Goal: Task Accomplishment & Management: Use online tool/utility

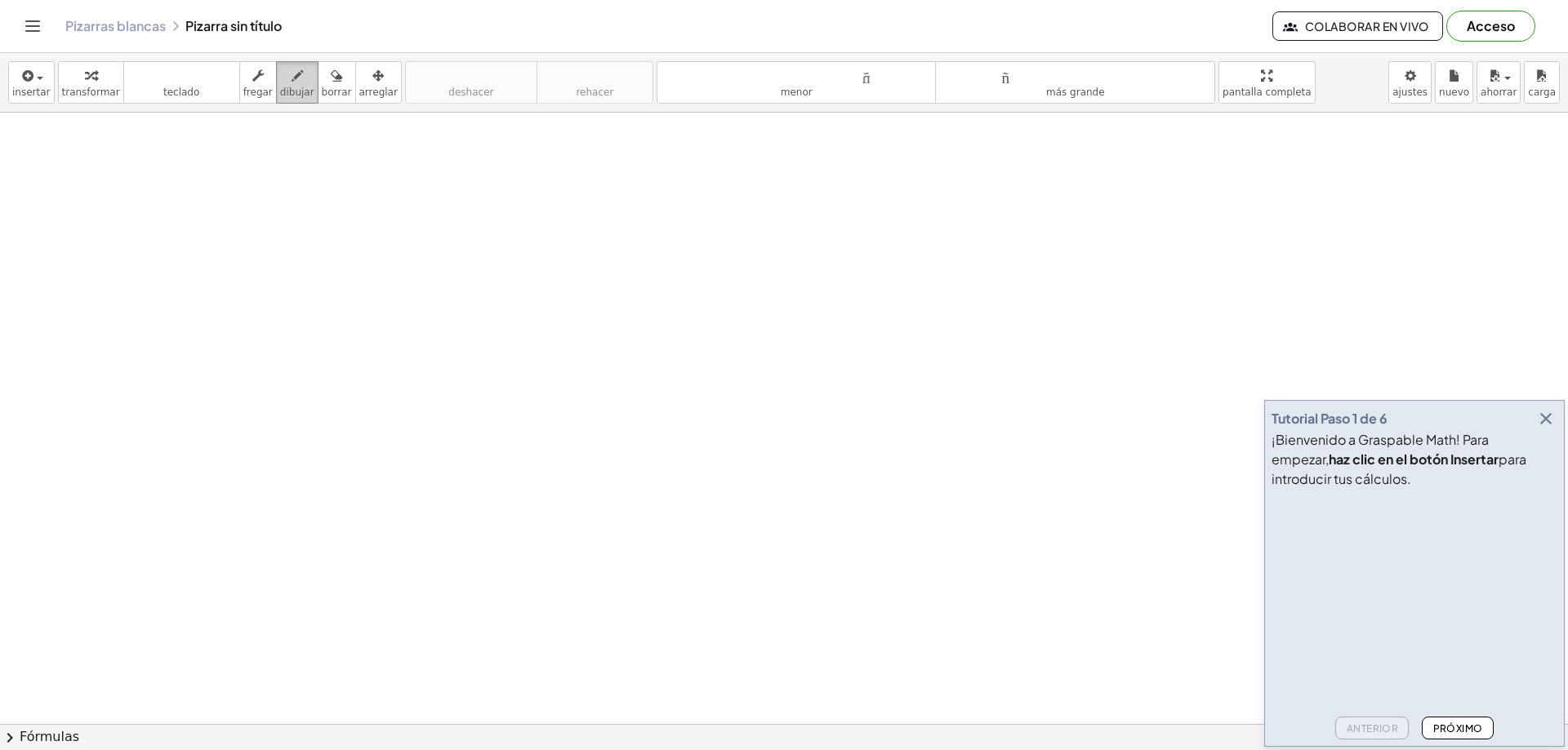
click at [289, 90] on font "dibujar" at bounding box center [297, 92] width 34 height 11
click at [1556, 425] on button "button" at bounding box center [1545, 419] width 23 height 23
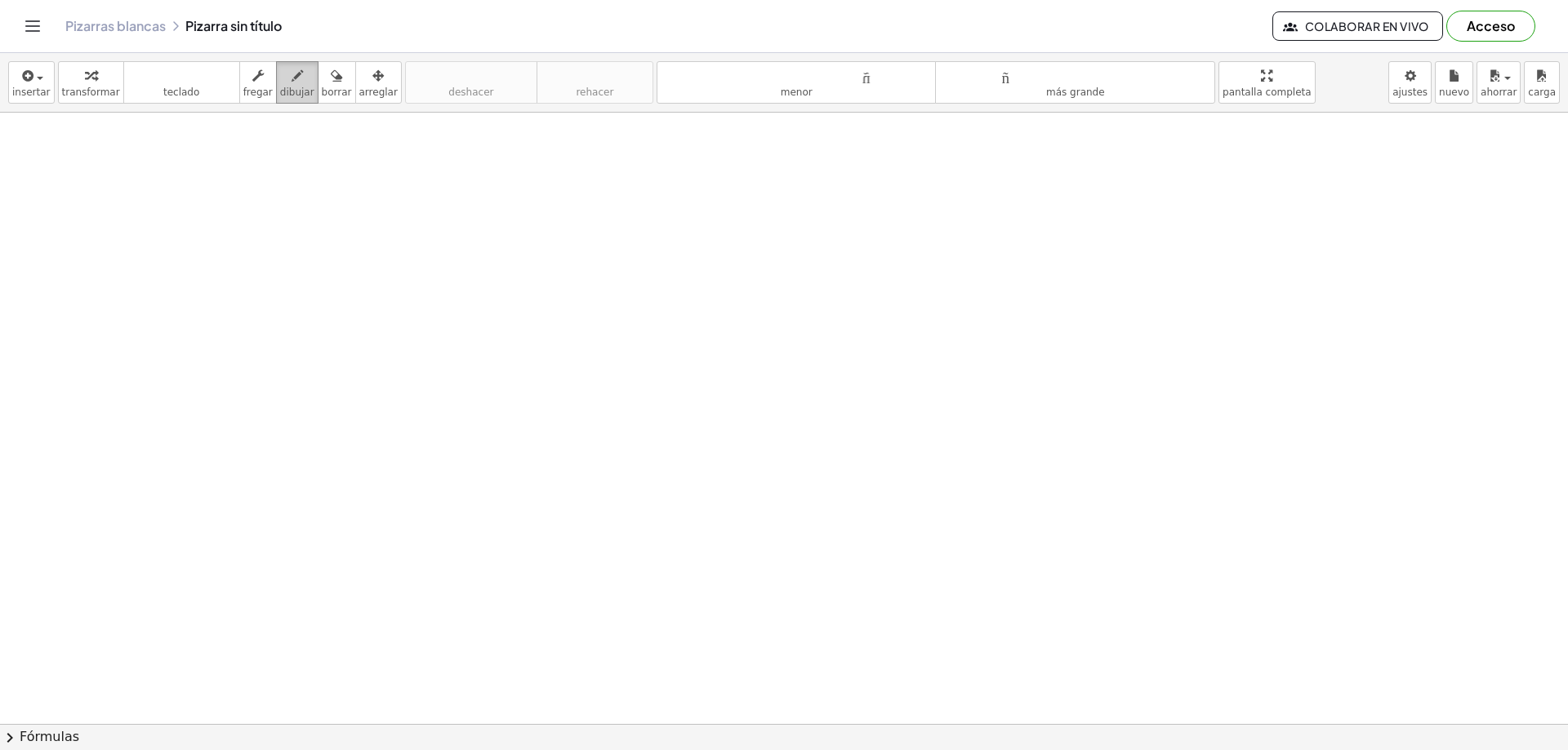
click at [291, 77] on icon "button" at bounding box center [297, 75] width 11 height 20
drag, startPoint x: 258, startPoint y: 159, endPoint x: 252, endPoint y: 207, distance: 48.4
drag, startPoint x: 290, startPoint y: 193, endPoint x: 371, endPoint y: 190, distance: 81.1
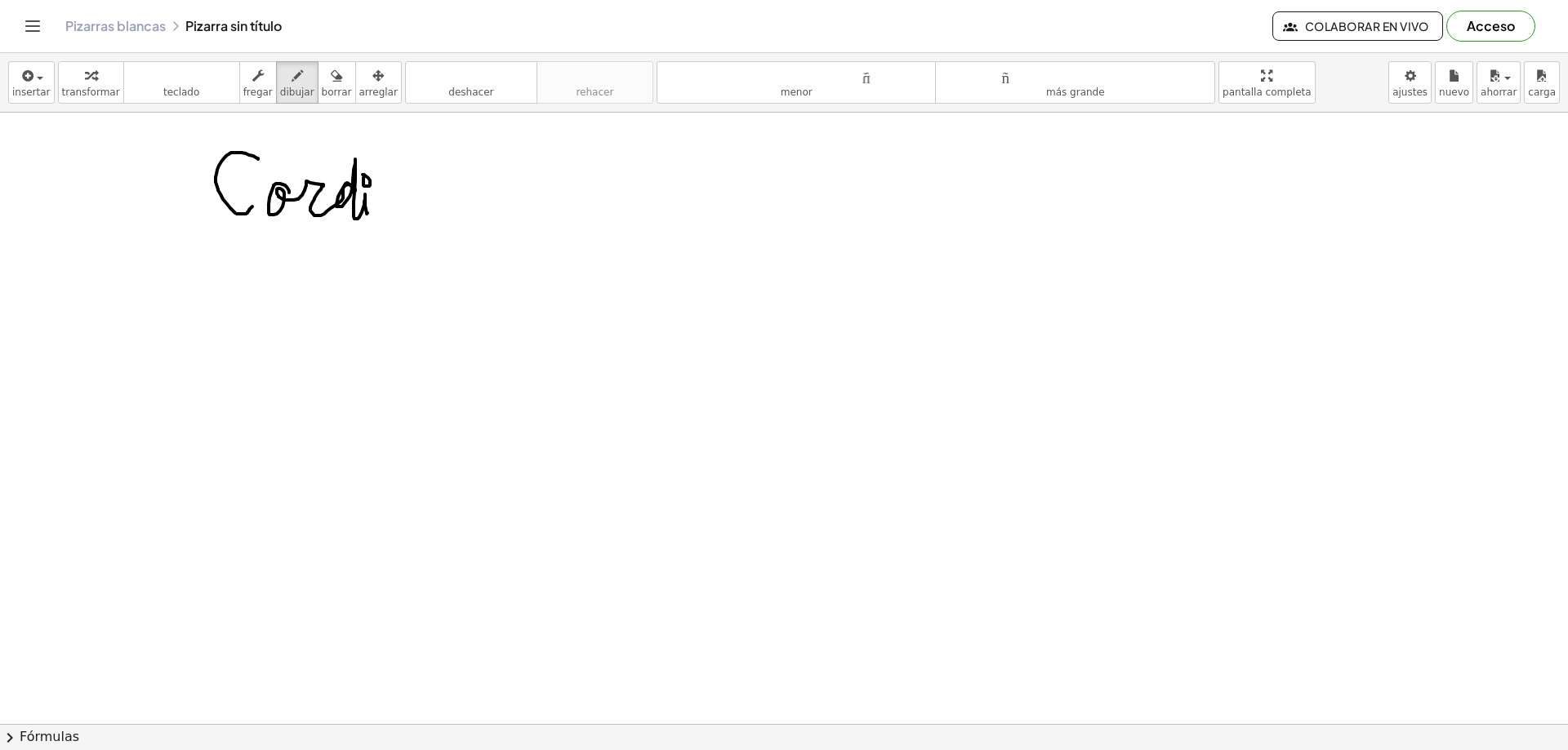
drag, startPoint x: 368, startPoint y: 211, endPoint x: 571, endPoint y: 206, distance: 203.1
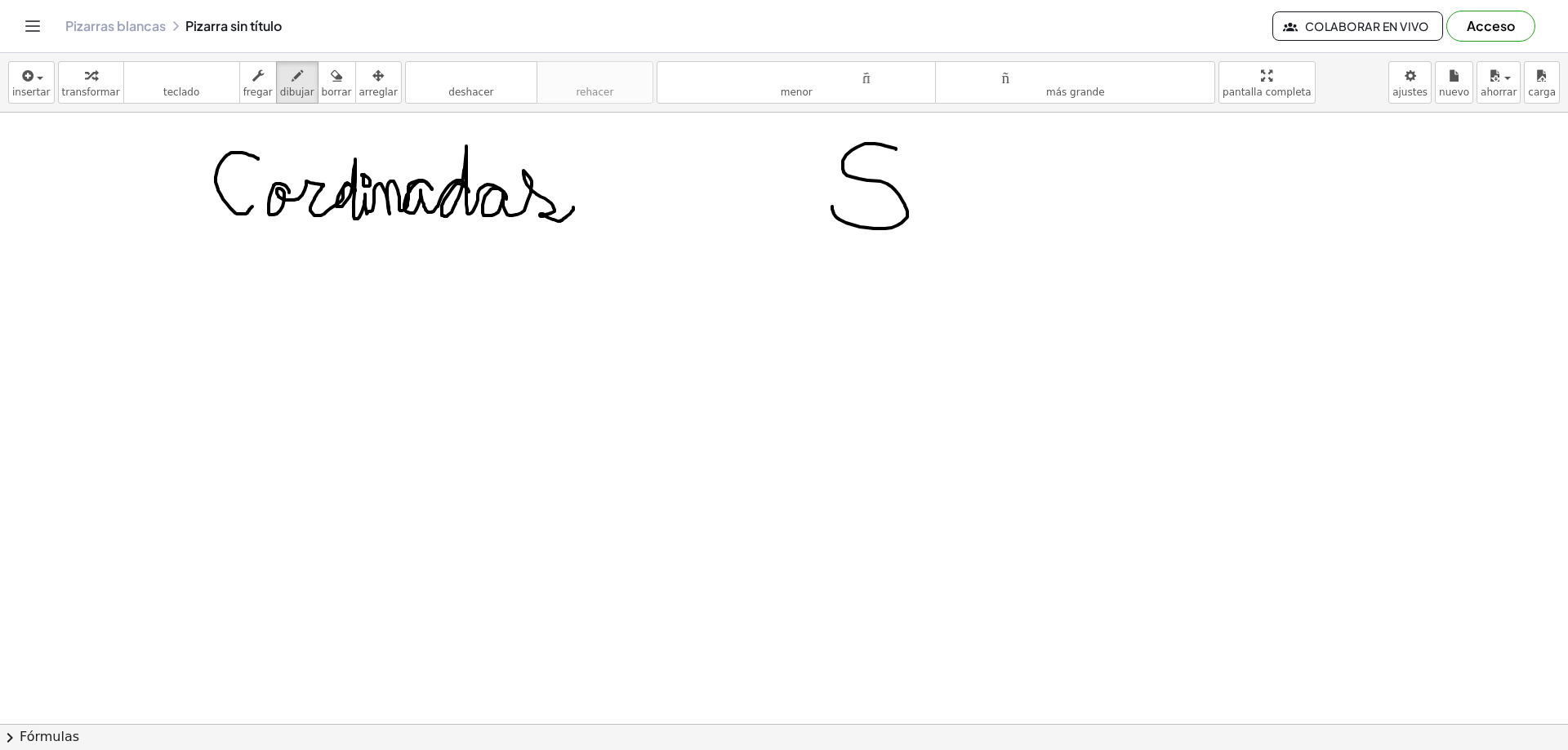
drag, startPoint x: 896, startPoint y: 149, endPoint x: 832, endPoint y: 207, distance: 86.4
drag, startPoint x: 917, startPoint y: 229, endPoint x: 1074, endPoint y: 221, distance: 157.2
drag, startPoint x: 1068, startPoint y: 173, endPoint x: 1074, endPoint y: 204, distance: 31.6
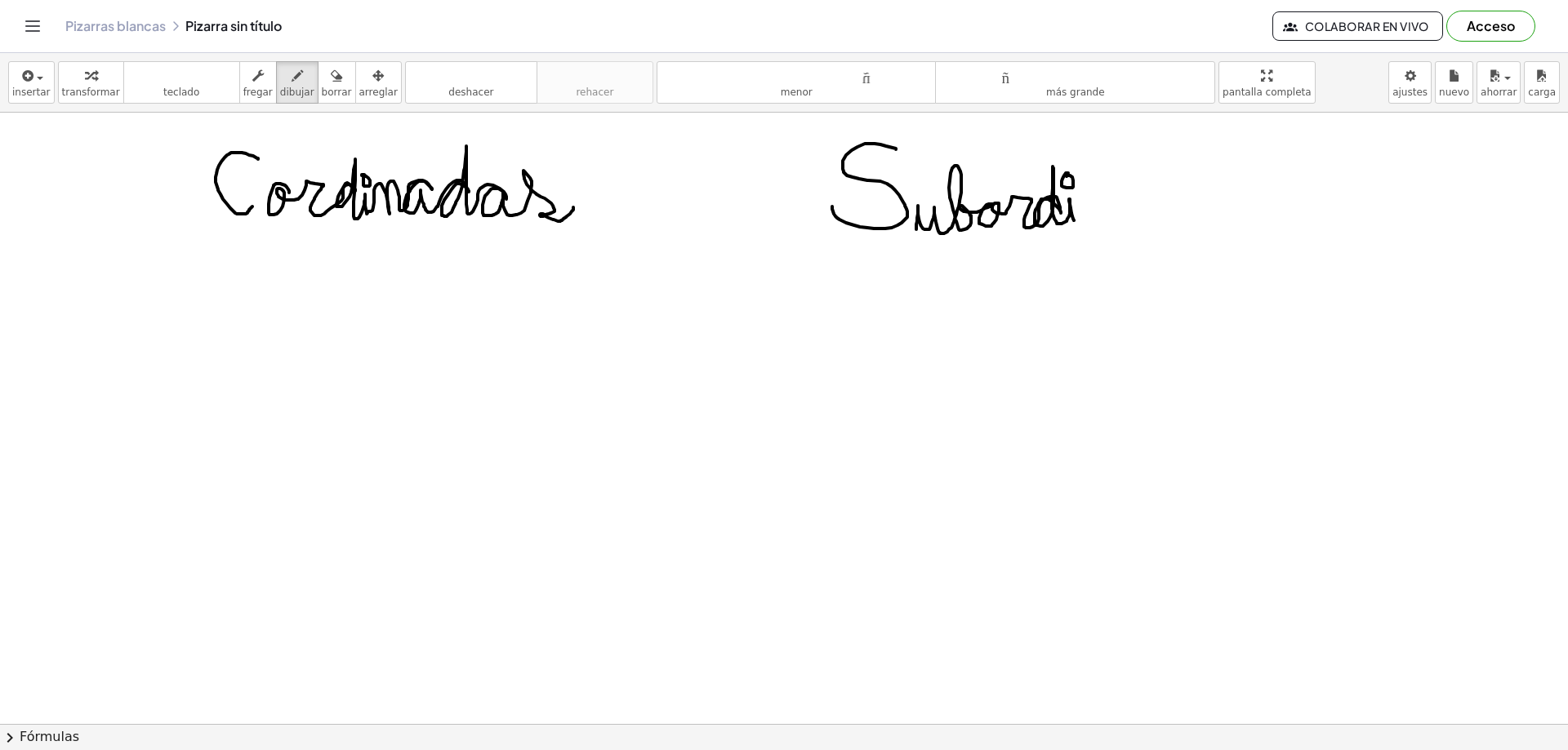
drag, startPoint x: 1074, startPoint y: 218, endPoint x: 1229, endPoint y: 219, distance: 155.0
drag, startPoint x: 1227, startPoint y: 209, endPoint x: 1206, endPoint y: 211, distance: 21.1
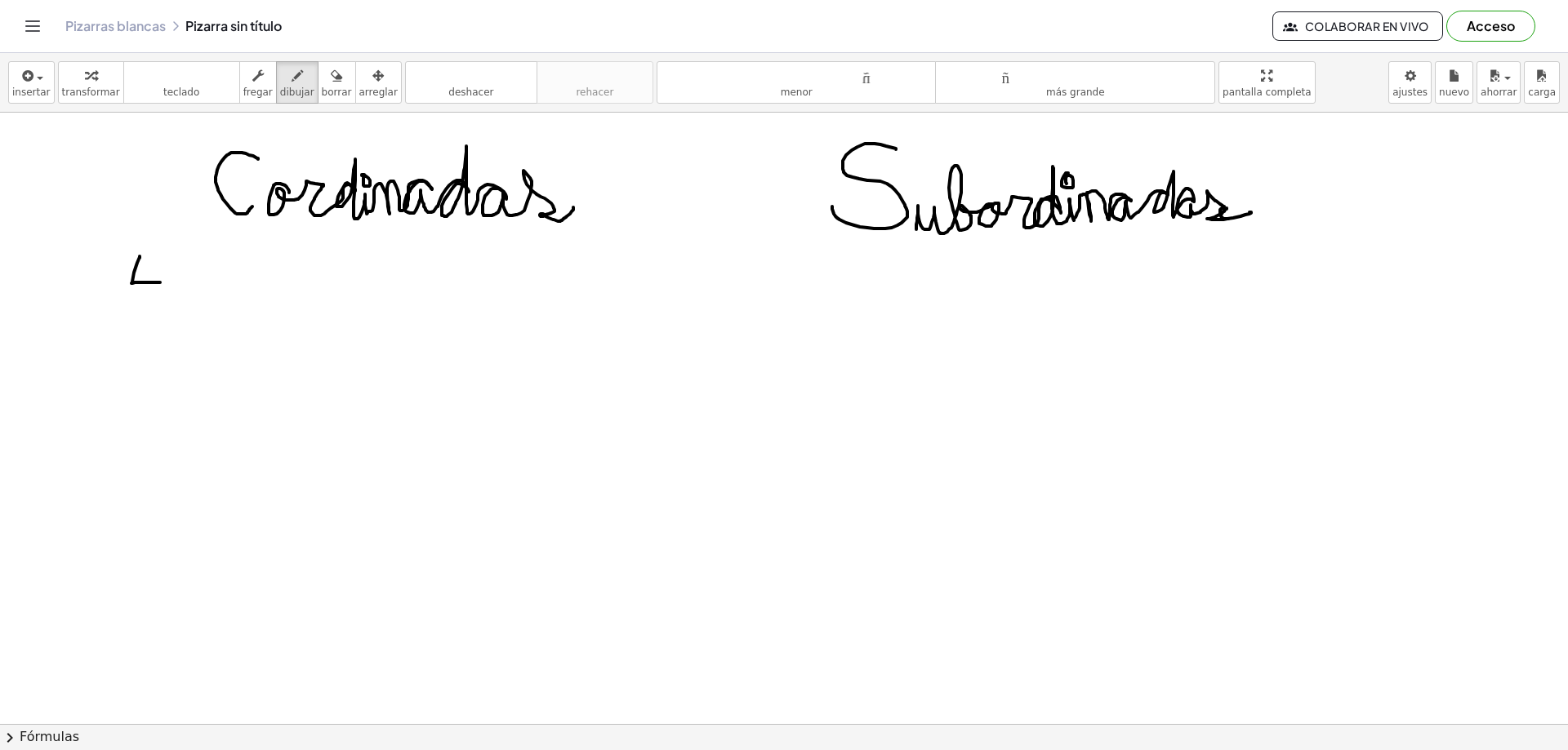
drag, startPoint x: 133, startPoint y: 273, endPoint x: 157, endPoint y: 276, distance: 24.2
drag, startPoint x: 157, startPoint y: 275, endPoint x: 163, endPoint y: 283, distance: 10.0
drag, startPoint x: 210, startPoint y: 258, endPoint x: 330, endPoint y: 271, distance: 120.7
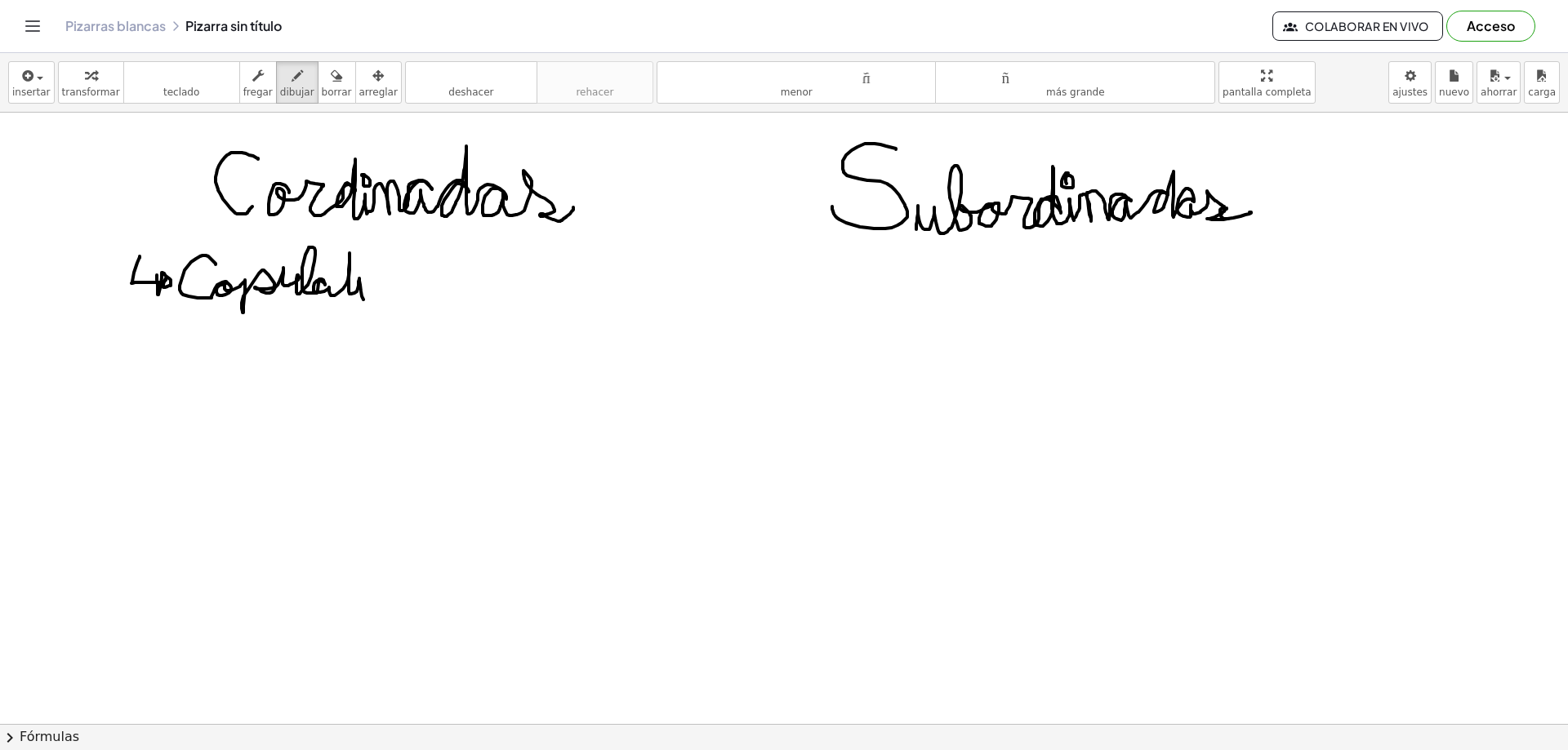
drag, startPoint x: 331, startPoint y: 267, endPoint x: 348, endPoint y: 267, distance: 17.0
drag, startPoint x: 365, startPoint y: 294, endPoint x: 424, endPoint y: 299, distance: 59.2
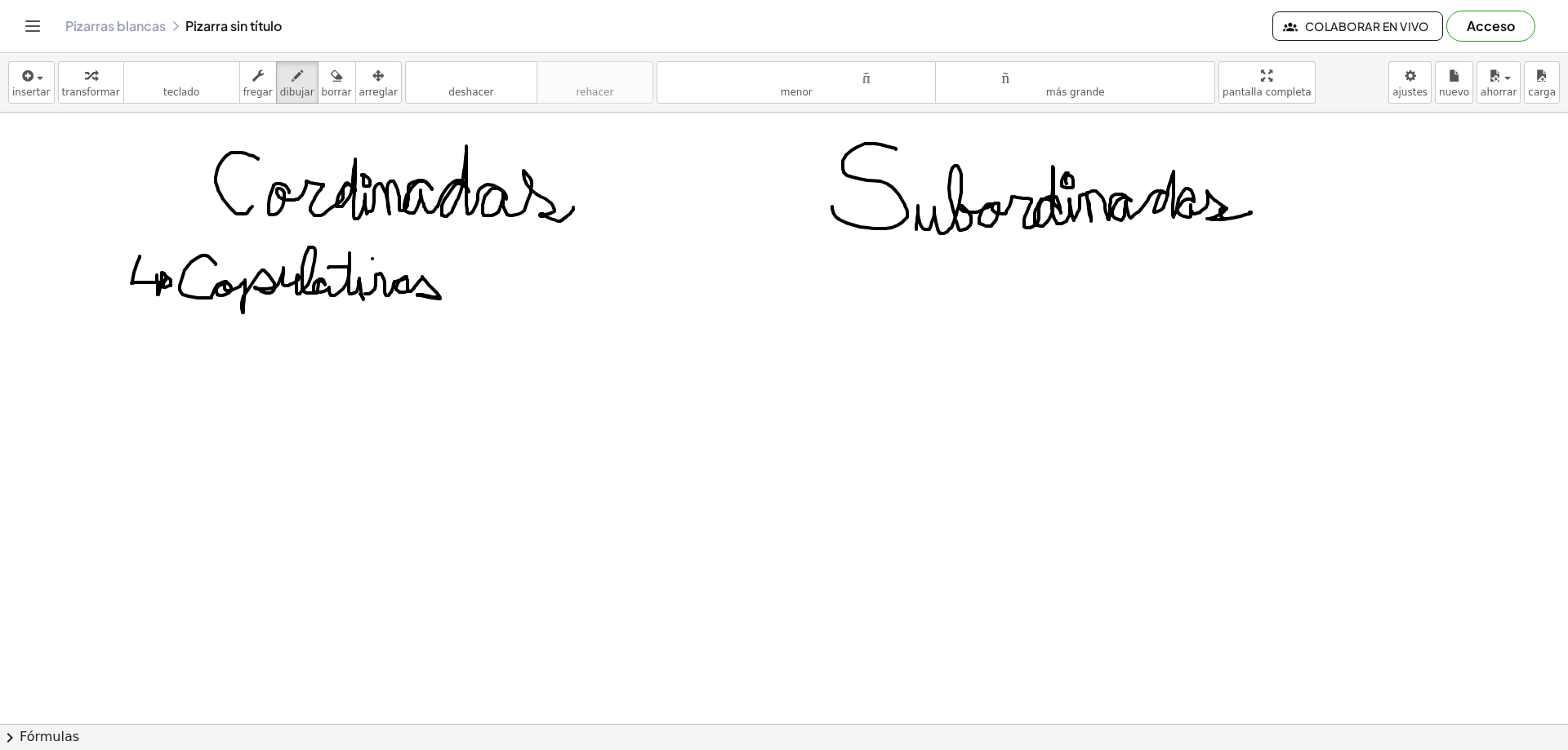
drag, startPoint x: 119, startPoint y: 325, endPoint x: 159, endPoint y: 339, distance: 42.4
drag, startPoint x: 189, startPoint y: 320, endPoint x: 183, endPoint y: 355, distance: 35.5
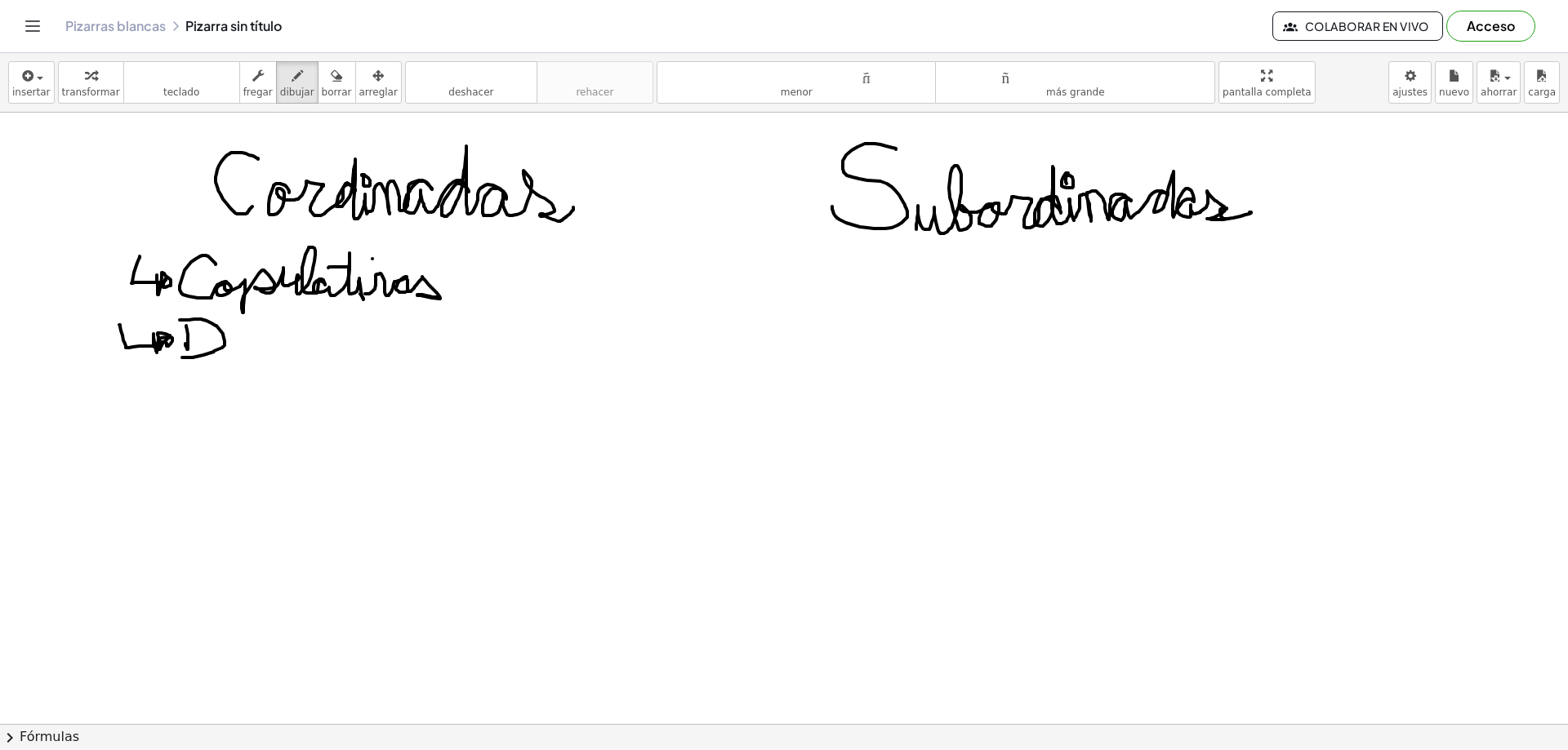
drag, startPoint x: 227, startPoint y: 355, endPoint x: 239, endPoint y: 340, distance: 19.2
drag, startPoint x: 252, startPoint y: 352, endPoint x: 357, endPoint y: 348, distance: 105.1
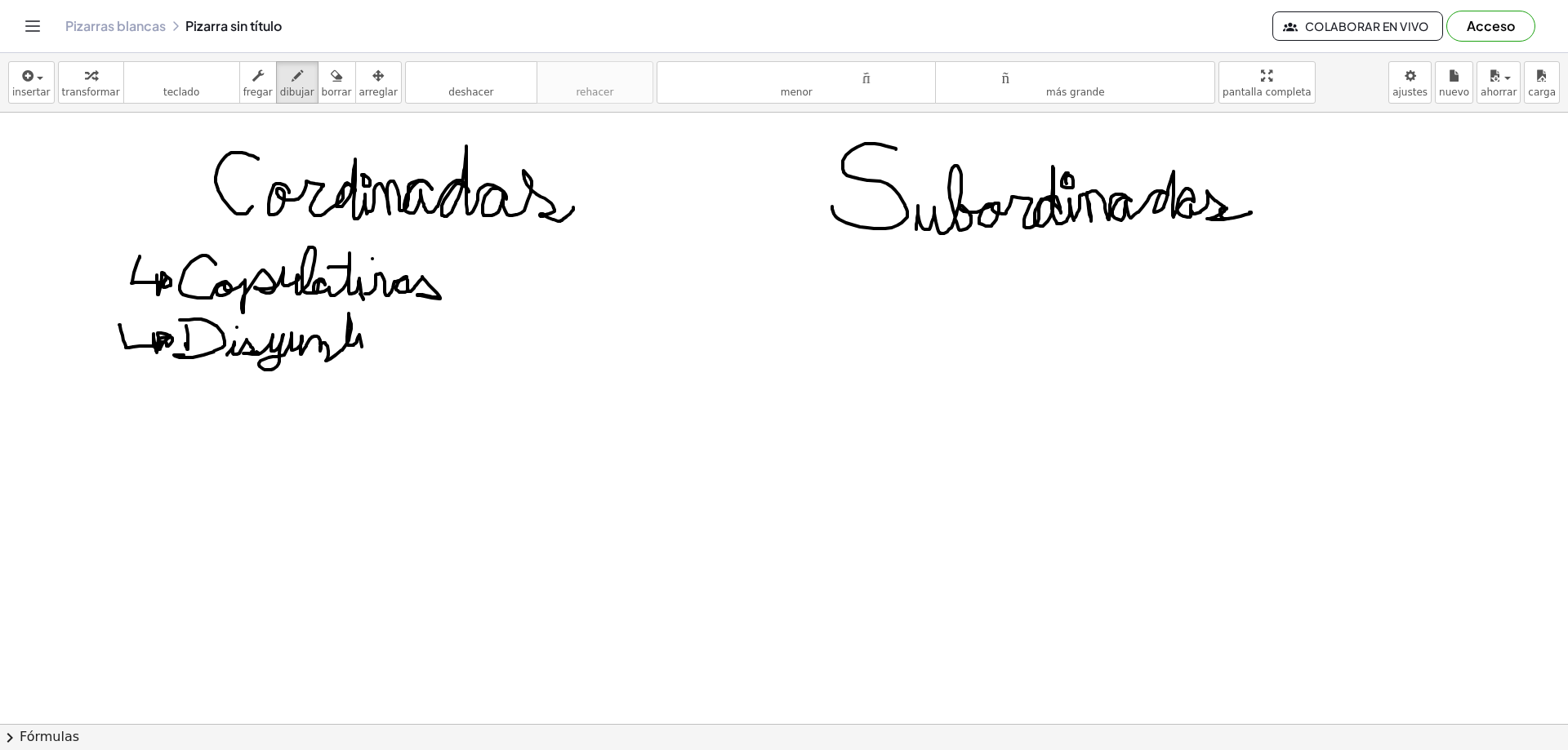
drag, startPoint x: 337, startPoint y: 322, endPoint x: 352, endPoint y: 322, distance: 15.0
drag, startPoint x: 363, startPoint y: 352, endPoint x: 432, endPoint y: 354, distance: 69.0
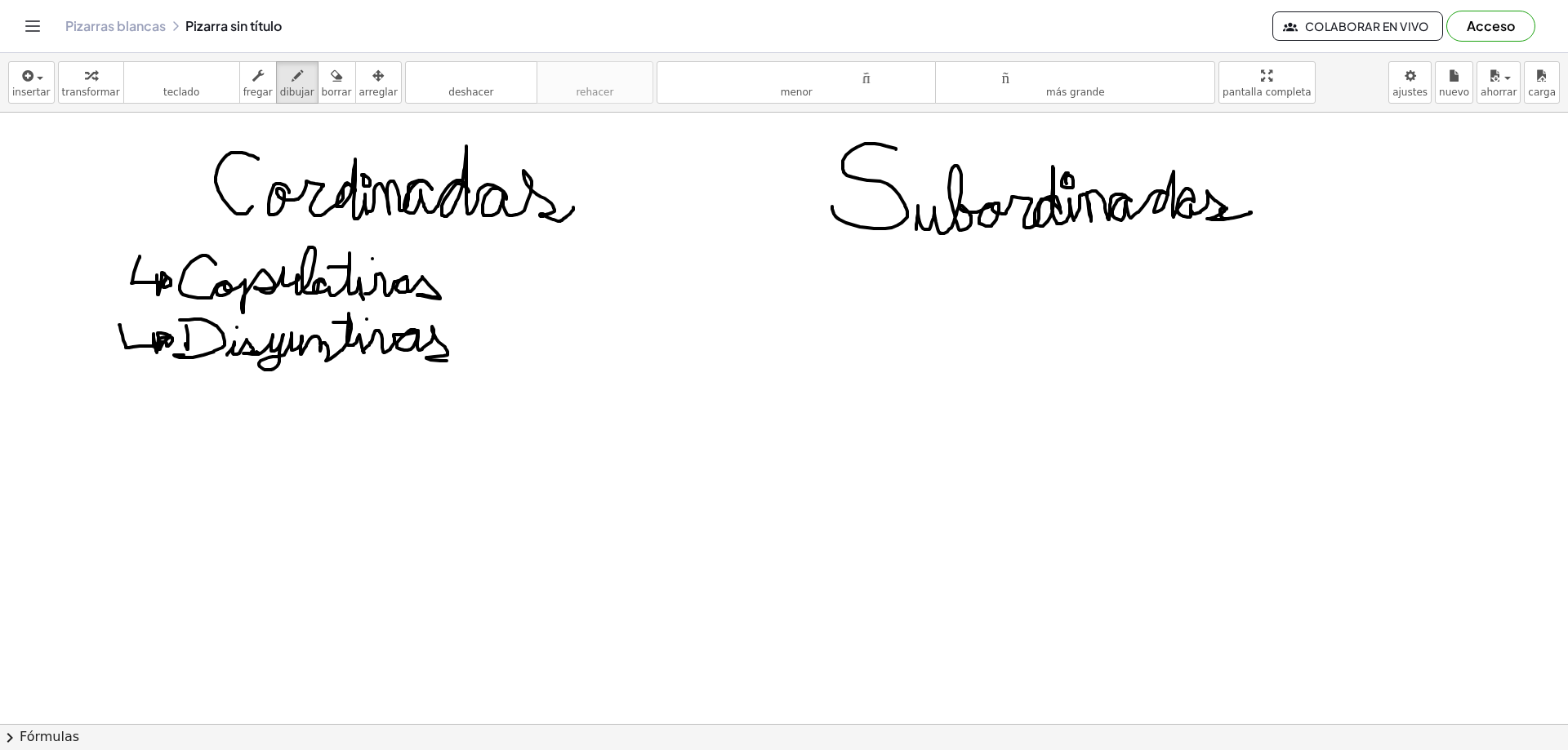
drag, startPoint x: 118, startPoint y: 375, endPoint x: 215, endPoint y: 414, distance: 104.5
drag, startPoint x: 197, startPoint y: 418, endPoint x: 207, endPoint y: 408, distance: 14.1
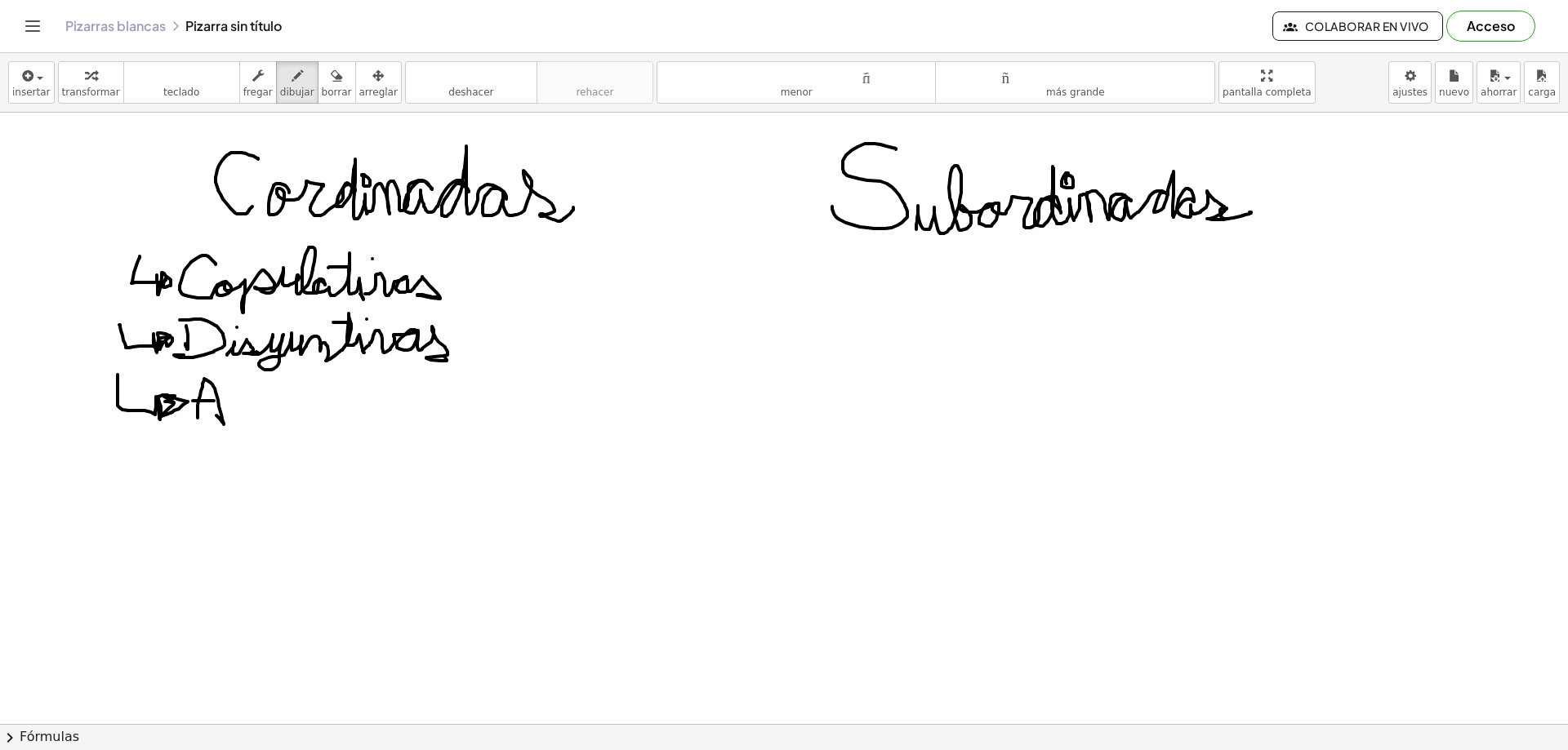
drag, startPoint x: 193, startPoint y: 401, endPoint x: 225, endPoint y: 401, distance: 32.0
drag, startPoint x: 231, startPoint y: 418, endPoint x: 259, endPoint y: 420, distance: 28.1
drag, startPoint x: 243, startPoint y: 399, endPoint x: 261, endPoint y: 406, distance: 19.3
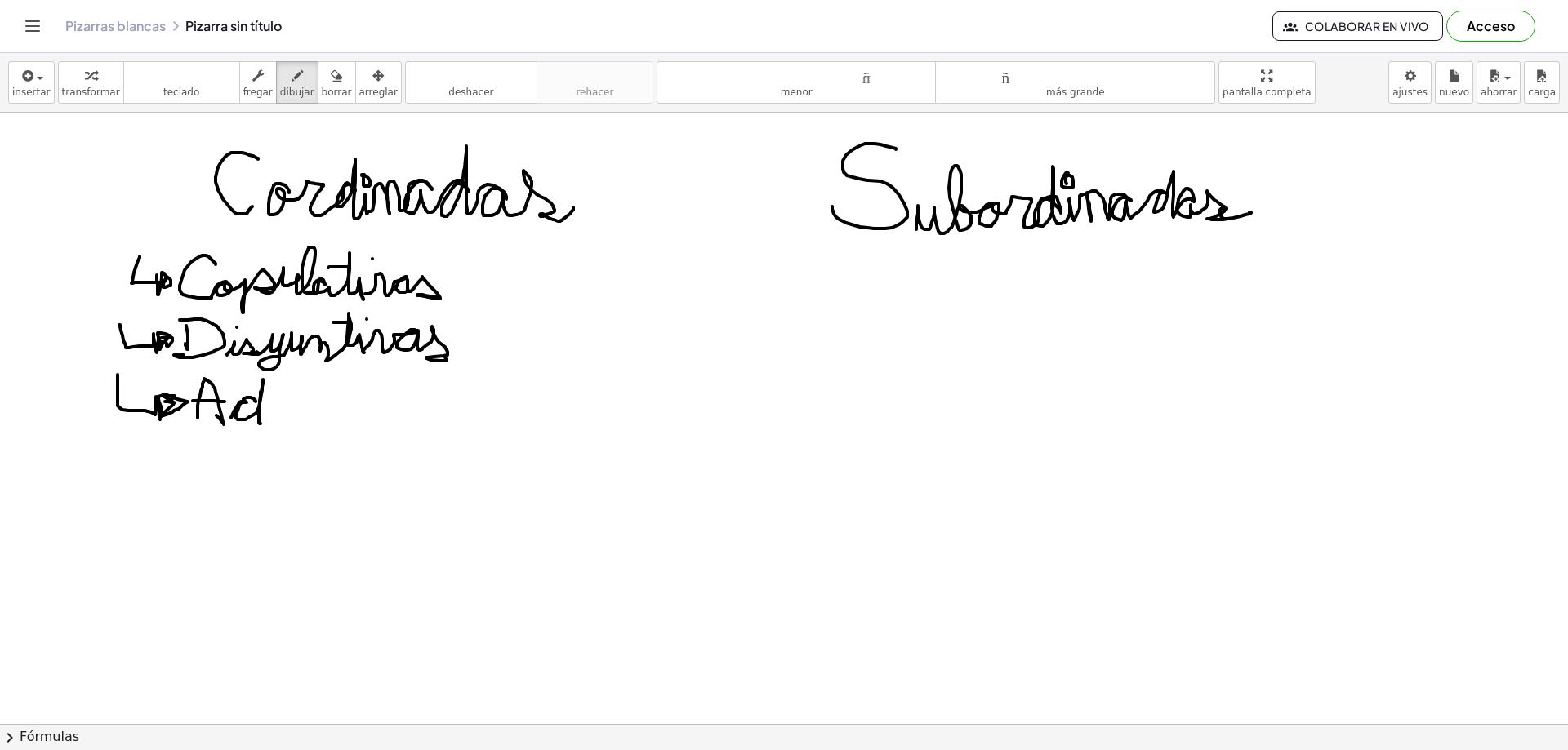
drag, startPoint x: 261, startPoint y: 423, endPoint x: 402, endPoint y: 394, distance: 144.0
drag, startPoint x: 401, startPoint y: 387, endPoint x: 420, endPoint y: 386, distance: 19.0
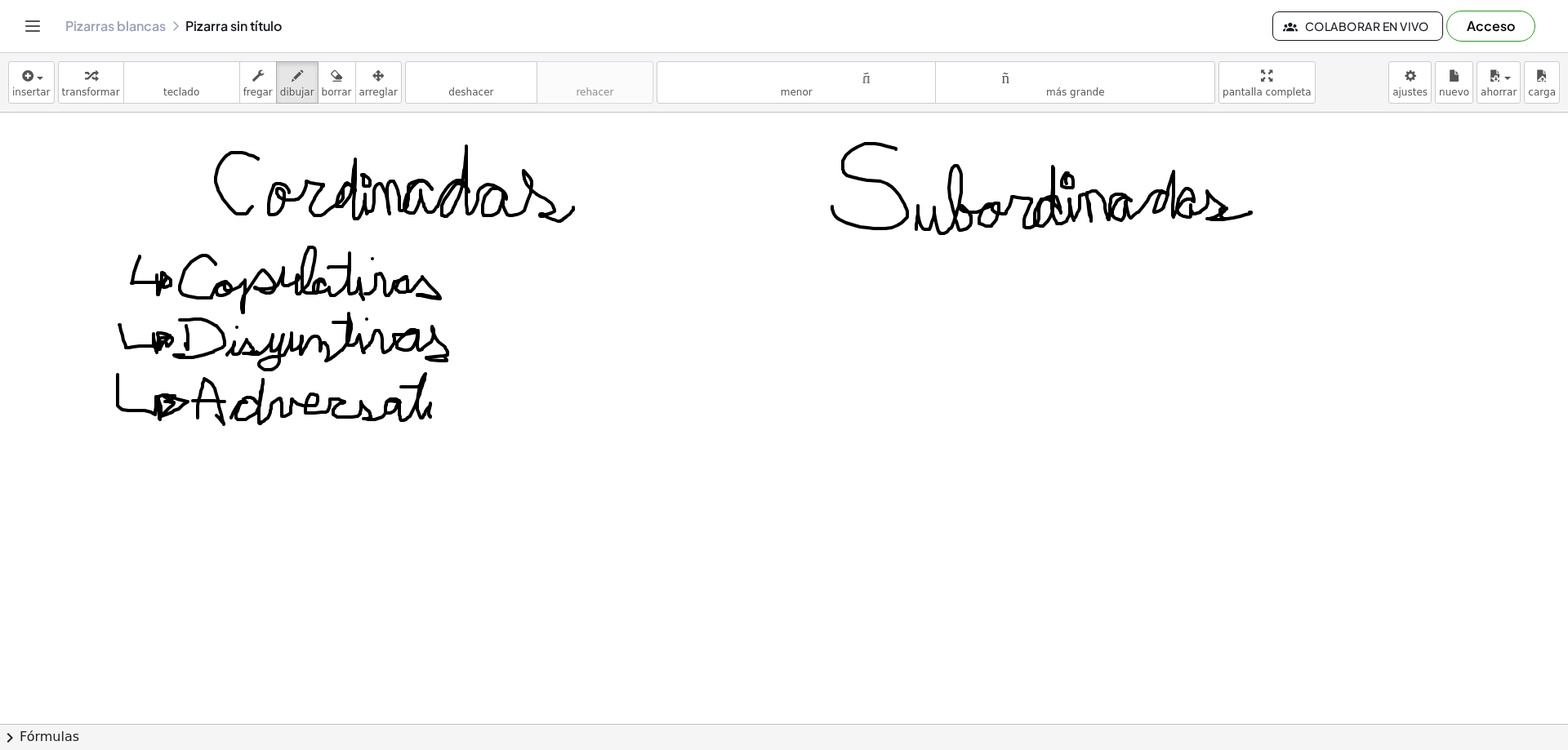
drag, startPoint x: 428, startPoint y: 415, endPoint x: 478, endPoint y: 414, distance: 50.0
drag, startPoint x: 433, startPoint y: 408, endPoint x: 455, endPoint y: 401, distance: 23.1
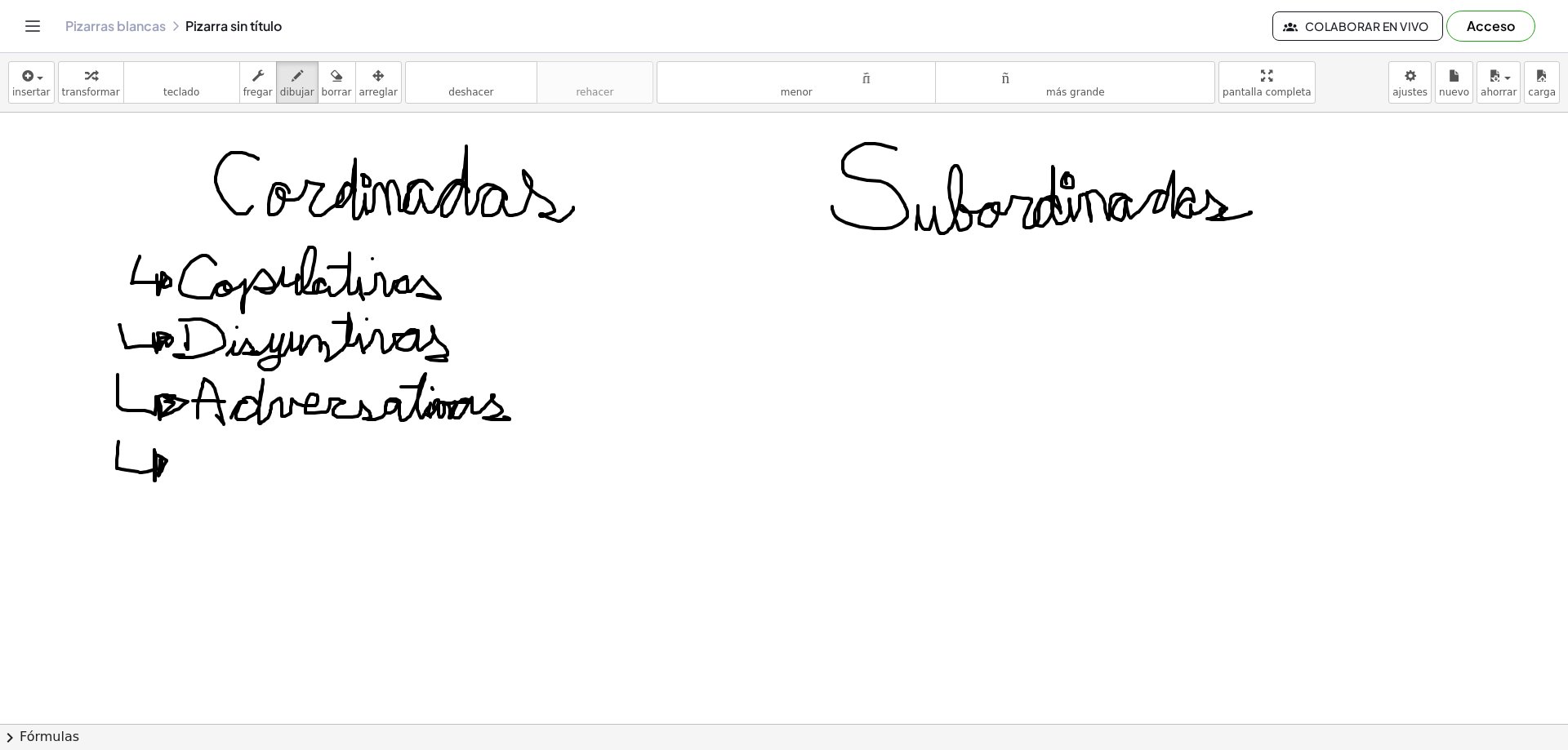
drag, startPoint x: 118, startPoint y: 442, endPoint x: 162, endPoint y: 462, distance: 48.3
drag, startPoint x: 217, startPoint y: 446, endPoint x: 202, endPoint y: 477, distance: 34.4
drag, startPoint x: 187, startPoint y: 461, endPoint x: 200, endPoint y: 459, distance: 13.2
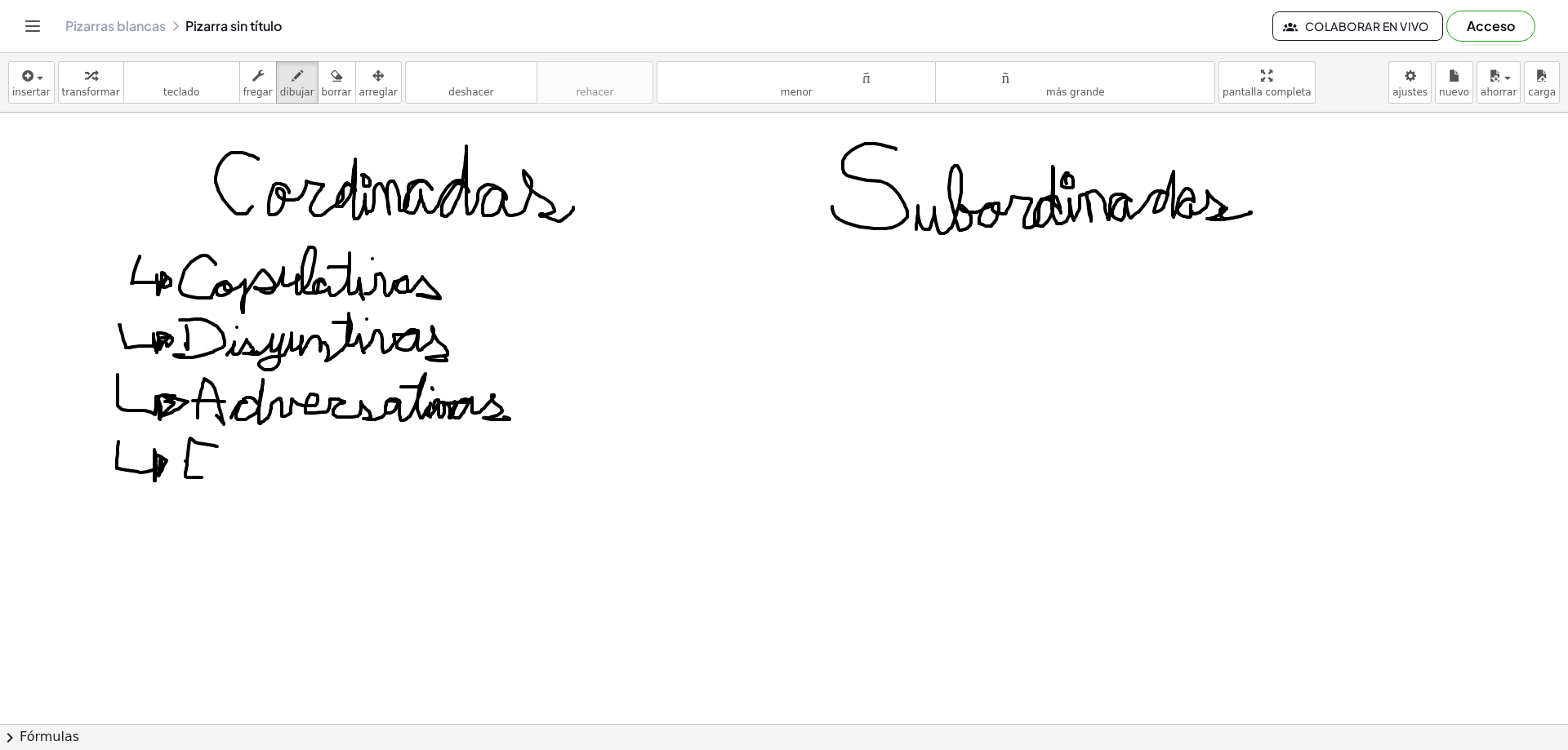
drag, startPoint x: 232, startPoint y: 463, endPoint x: 210, endPoint y: 463, distance: 22.0
drag, startPoint x: 210, startPoint y: 463, endPoint x: 229, endPoint y: 474, distance: 22.0
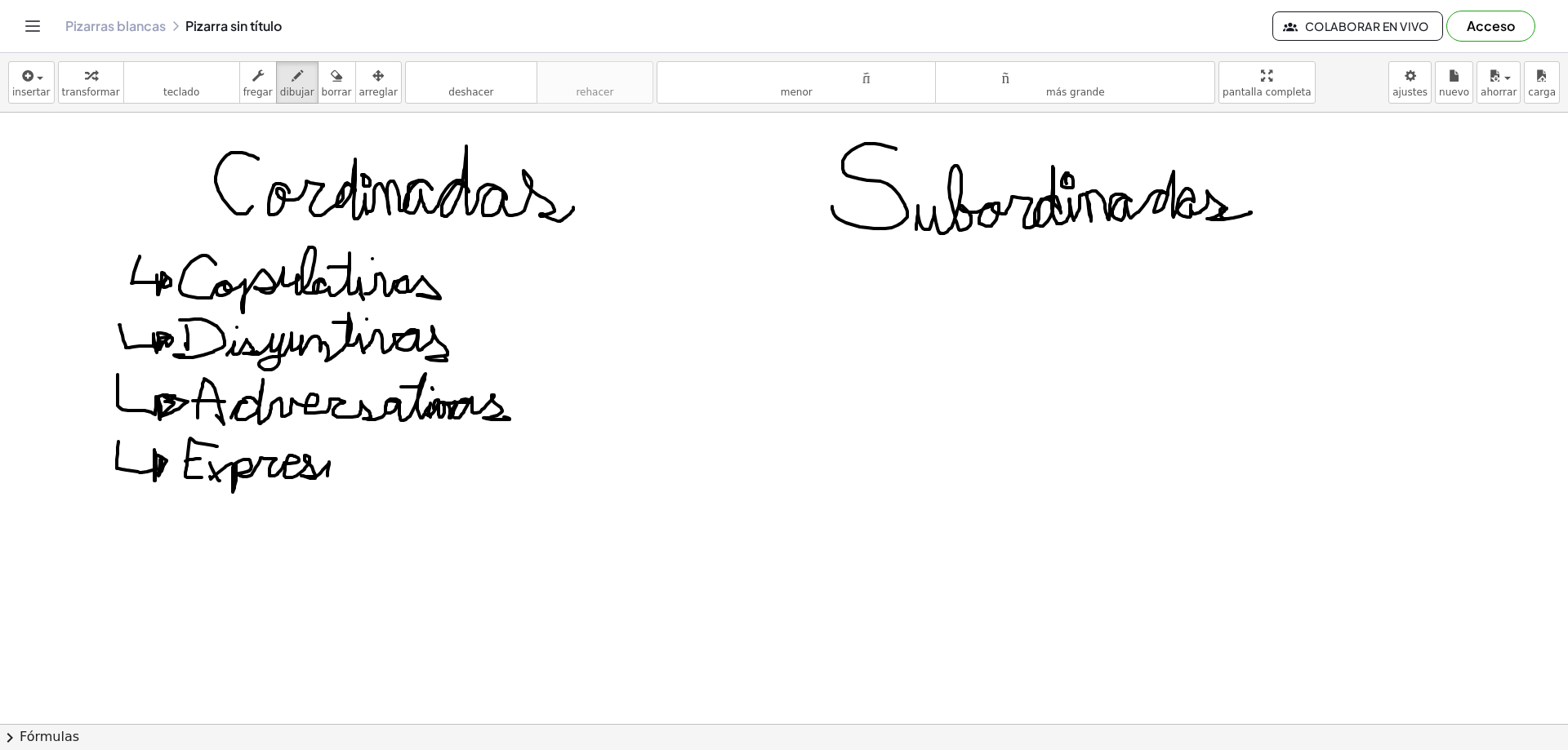
drag, startPoint x: 235, startPoint y: 463, endPoint x: 327, endPoint y: 476, distance: 92.9
drag, startPoint x: 321, startPoint y: 479, endPoint x: 395, endPoint y: 483, distance: 74.1
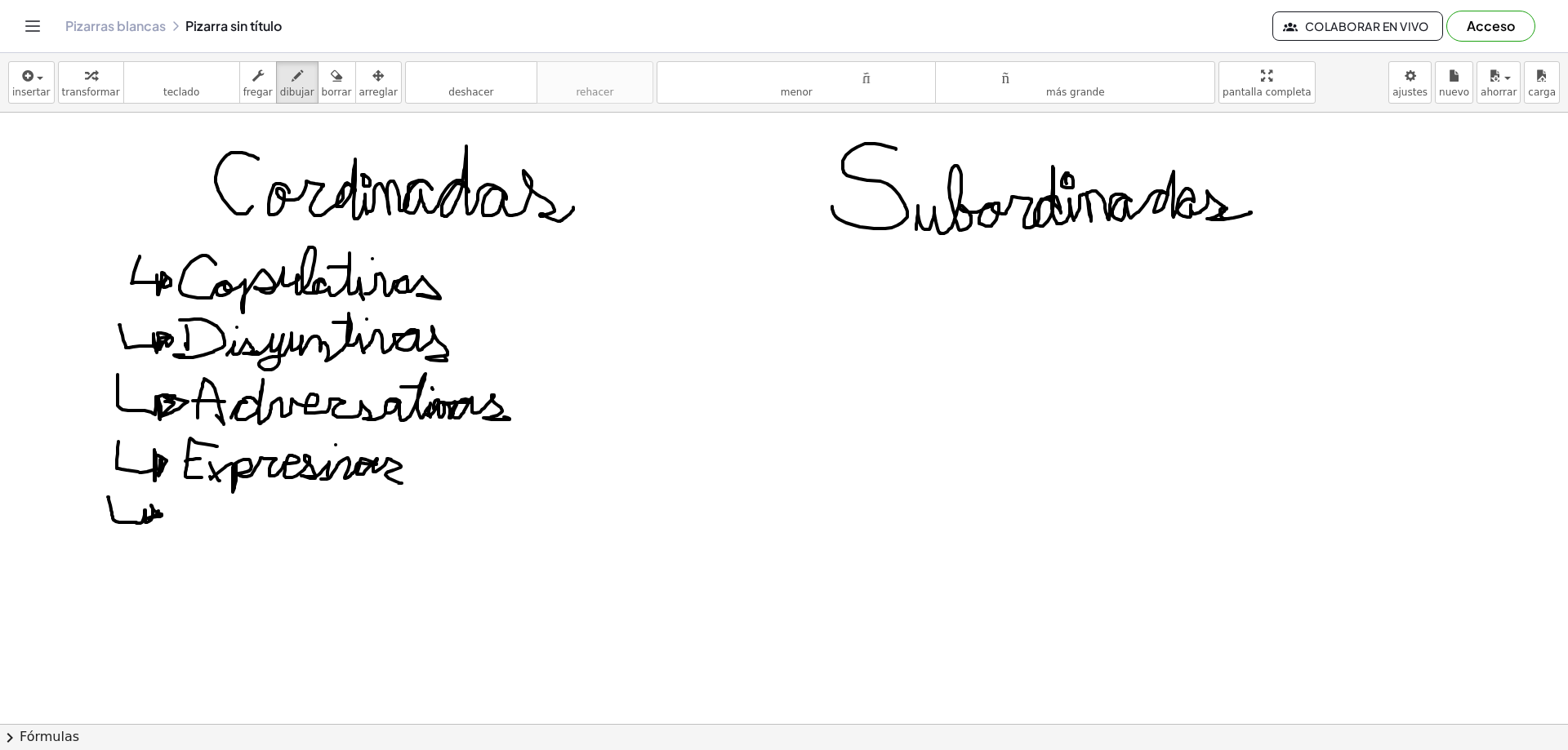
drag, startPoint x: 112, startPoint y: 515, endPoint x: 158, endPoint y: 520, distance: 46.3
drag, startPoint x: 196, startPoint y: 503, endPoint x: 196, endPoint y: 517, distance: 14.0
drag, startPoint x: 191, startPoint y: 501, endPoint x: 215, endPoint y: 501, distance: 24.0
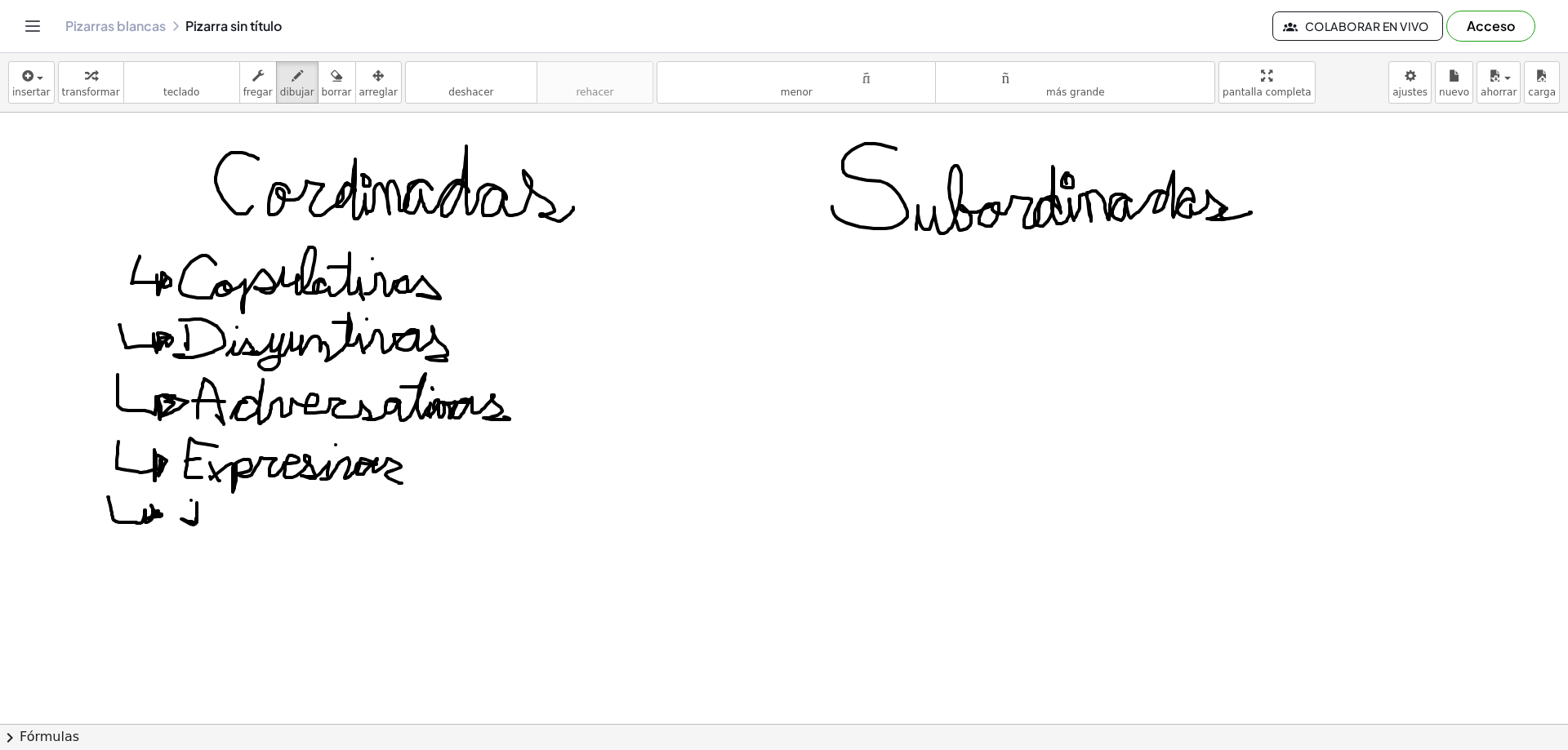
drag, startPoint x: 217, startPoint y: 539, endPoint x: 278, endPoint y: 539, distance: 61.0
drag, startPoint x: 264, startPoint y: 510, endPoint x: 283, endPoint y: 508, distance: 19.1
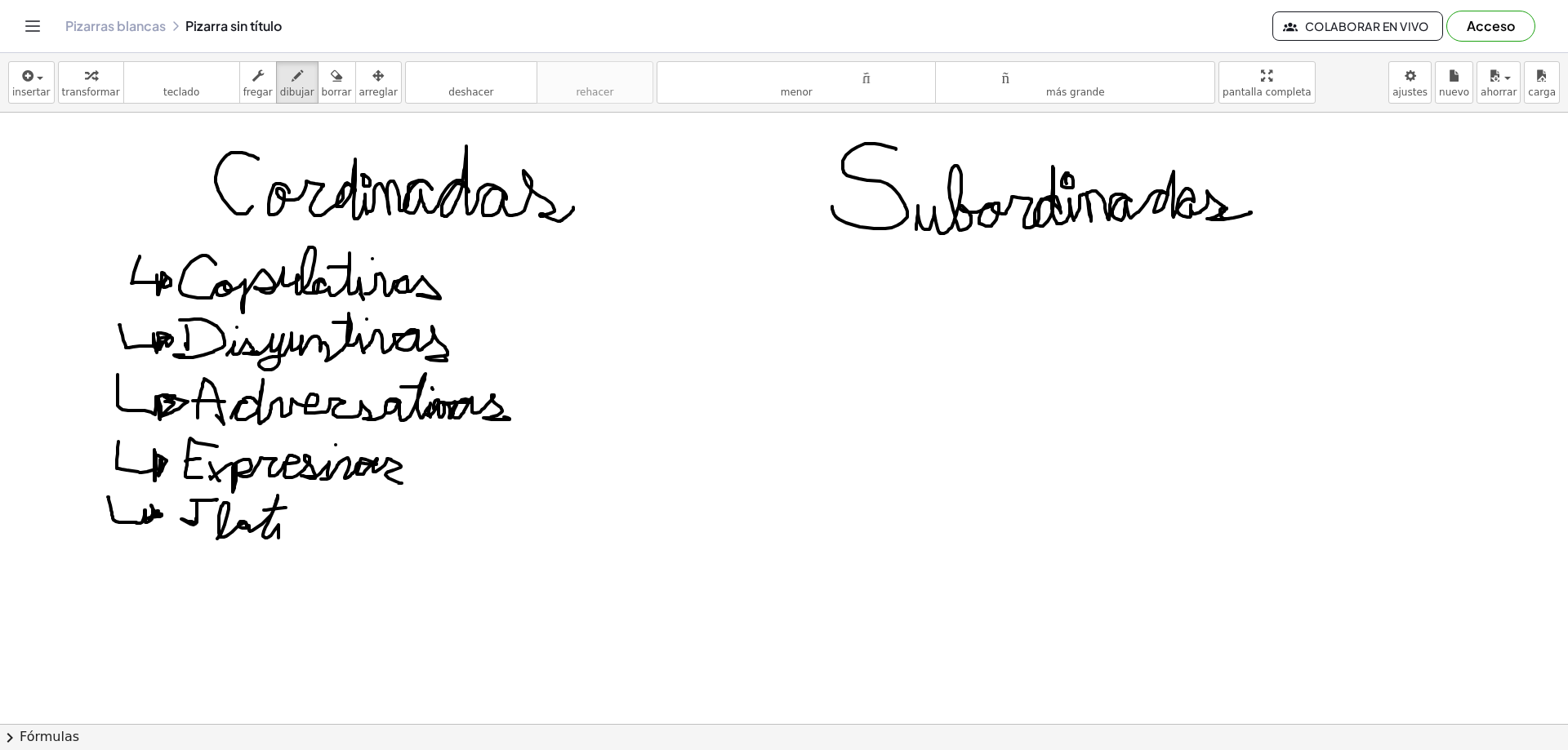
drag, startPoint x: 283, startPoint y: 539, endPoint x: 353, endPoint y: 539, distance: 70.0
drag, startPoint x: 109, startPoint y: 551, endPoint x: 142, endPoint y: 564, distance: 35.5
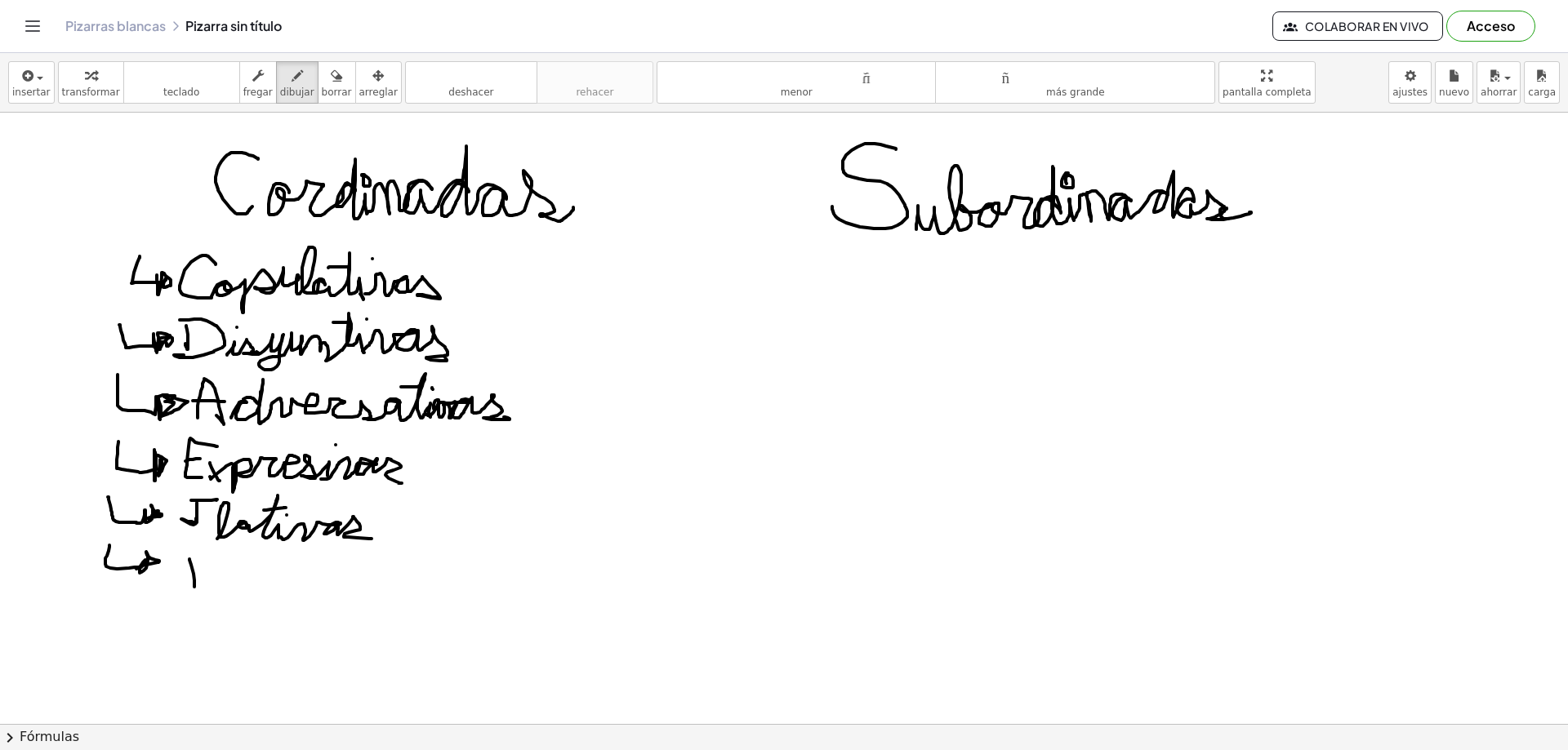
drag, startPoint x: 209, startPoint y: 565, endPoint x: 204, endPoint y: 585, distance: 20.6
drag, startPoint x: 221, startPoint y: 584, endPoint x: 271, endPoint y: 570, distance: 51.9
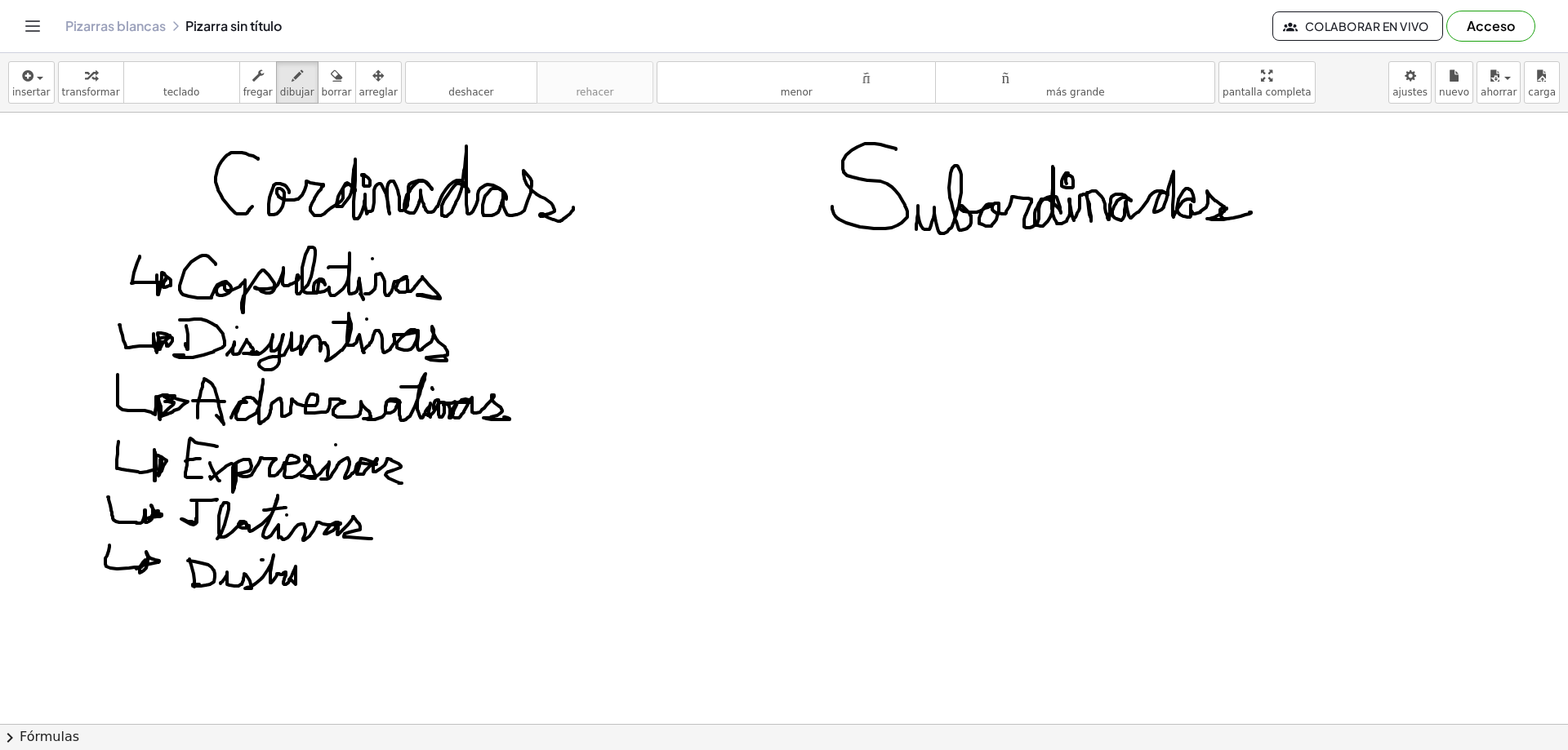
drag, startPoint x: 263, startPoint y: 560, endPoint x: 290, endPoint y: 561, distance: 27.0
drag, startPoint x: 300, startPoint y: 584, endPoint x: 385, endPoint y: 601, distance: 86.7
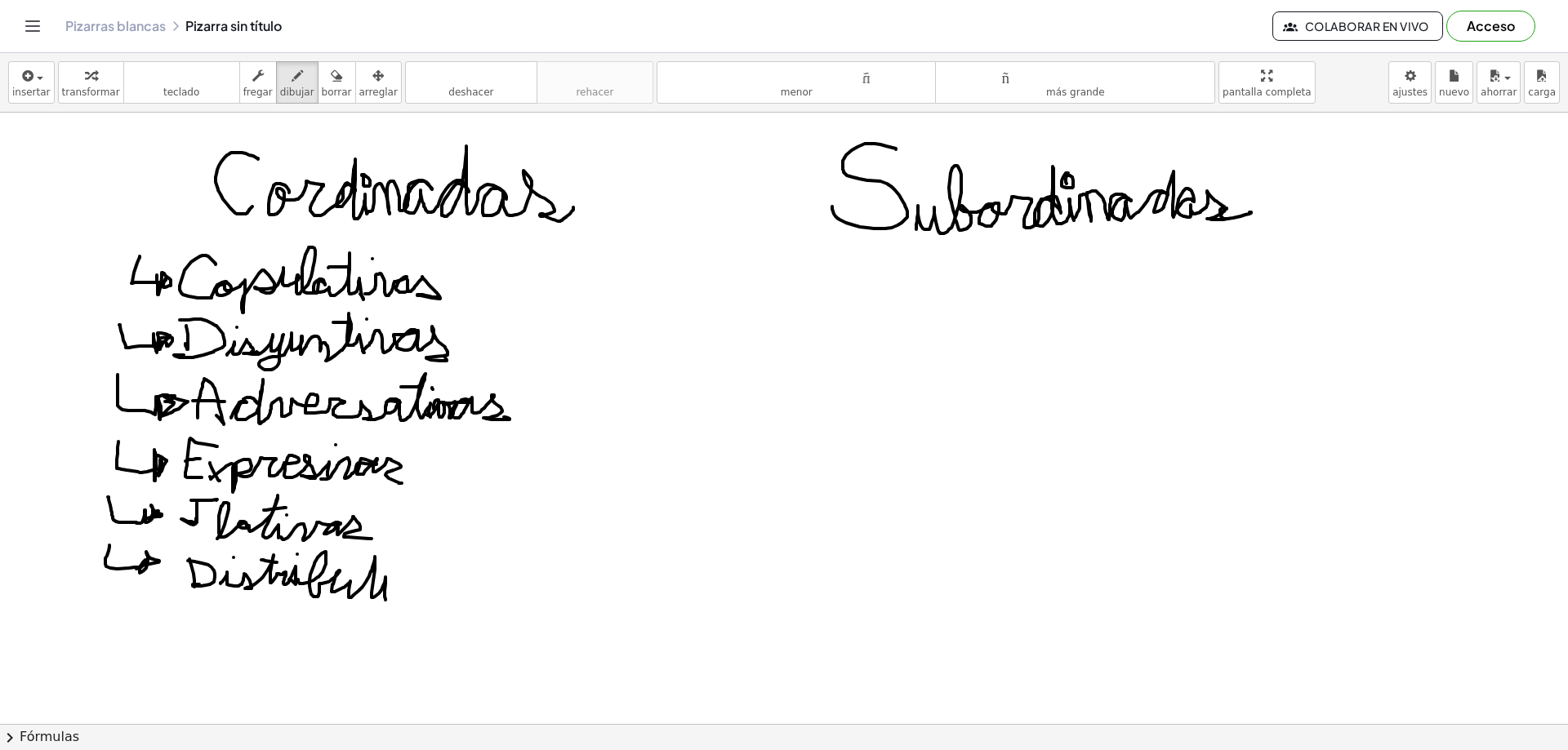
drag, startPoint x: 364, startPoint y: 574, endPoint x: 383, endPoint y: 568, distance: 19.9
drag, startPoint x: 388, startPoint y: 597, endPoint x: 469, endPoint y: 596, distance: 81.0
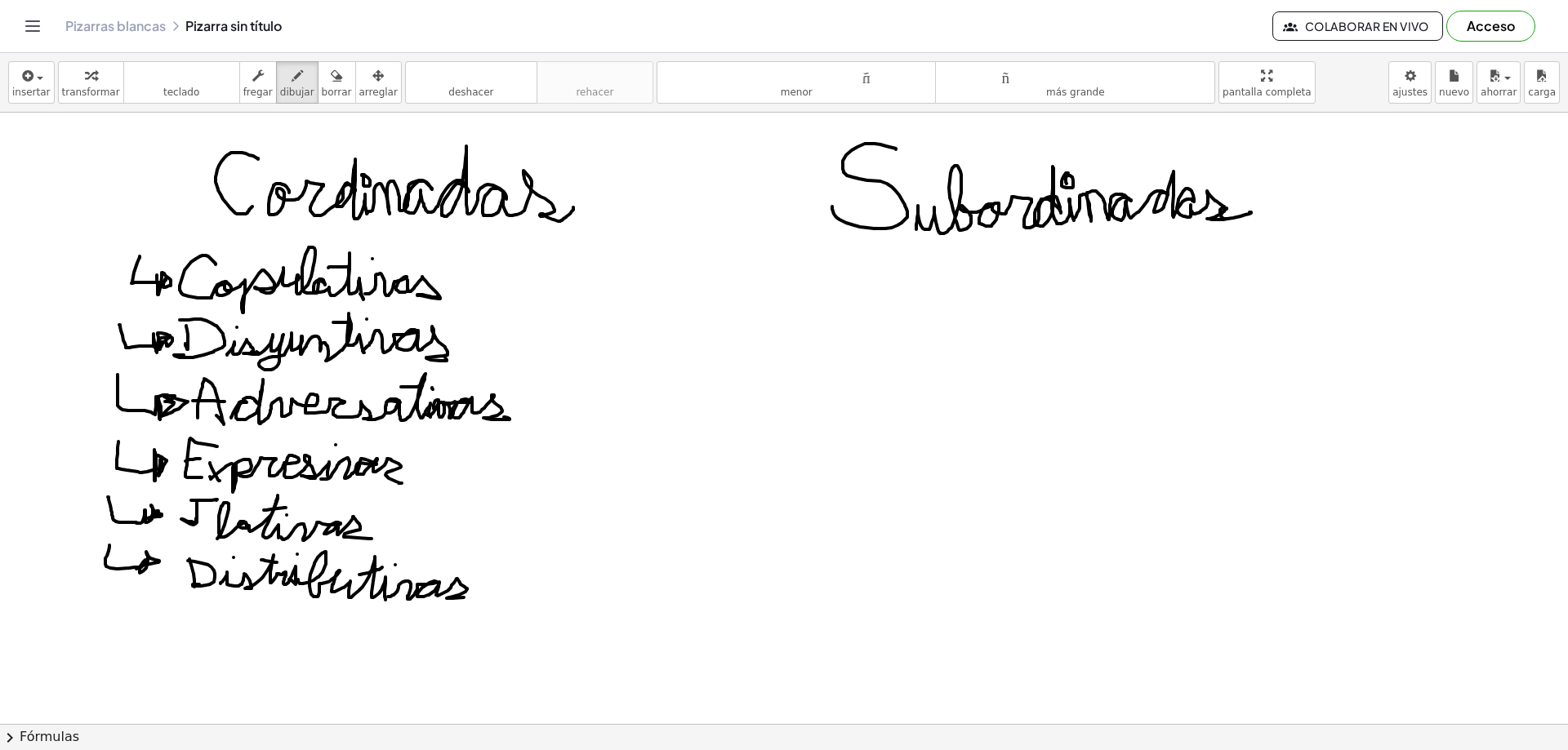
click at [280, 84] on div "button" at bounding box center [297, 75] width 34 height 20
click at [282, 86] on font "dibujar" at bounding box center [297, 92] width 34 height 11
click at [291, 68] on icon "button" at bounding box center [297, 75] width 11 height 20
click at [28, 32] on icon "Cambiar navegación" at bounding box center [32, 25] width 20 height 20
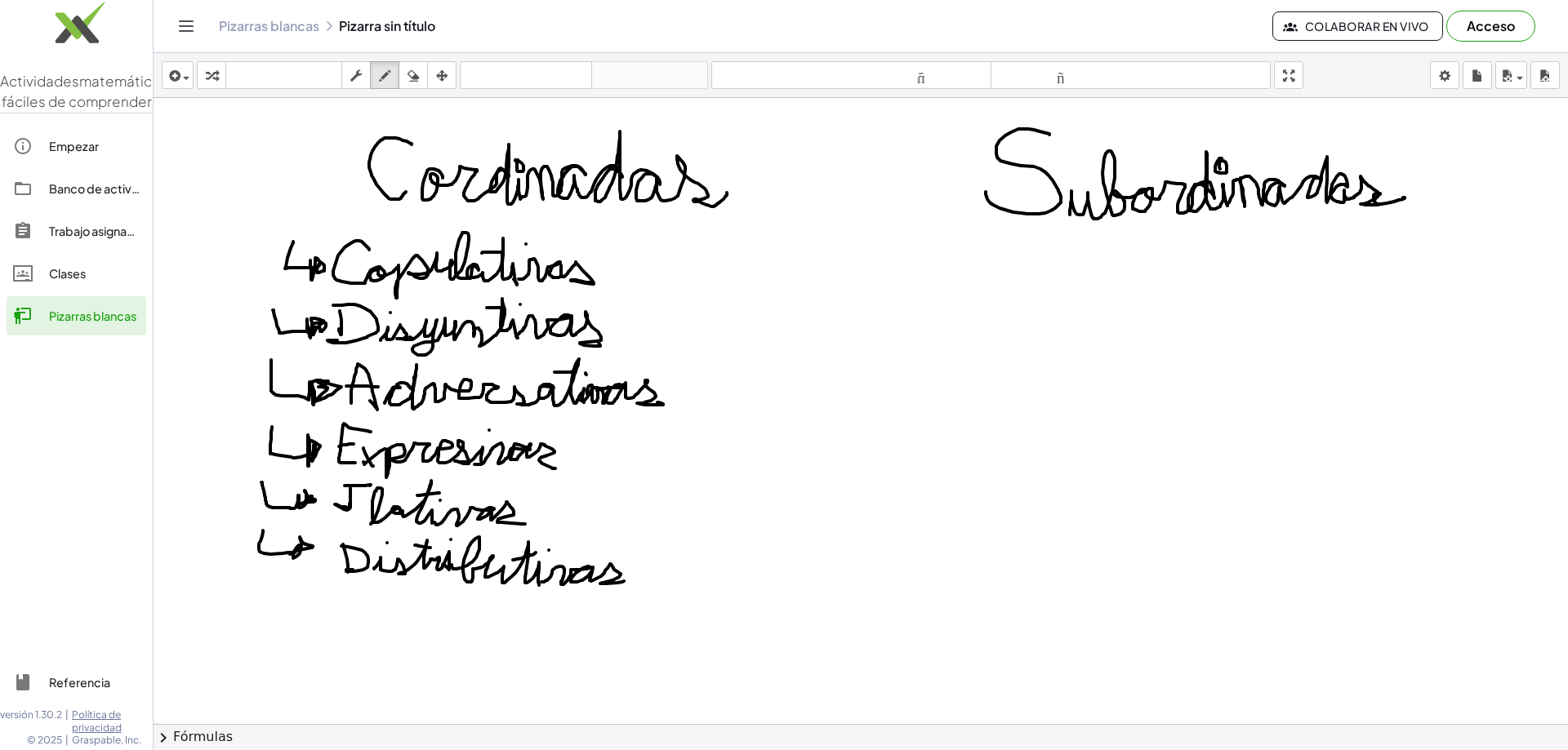
click at [28, 30] on img at bounding box center [76, 26] width 152 height 70
drag, startPoint x: 149, startPoint y: 352, endPoint x: 69, endPoint y: 340, distance: 80.9
click at [69, 340] on div "Empezar Banco de actividades Trabajo asignado Clases Pizarras blancas" at bounding box center [76, 233] width 152 height 226
click at [183, 13] on button "Cambiar navegación" at bounding box center [186, 26] width 26 height 26
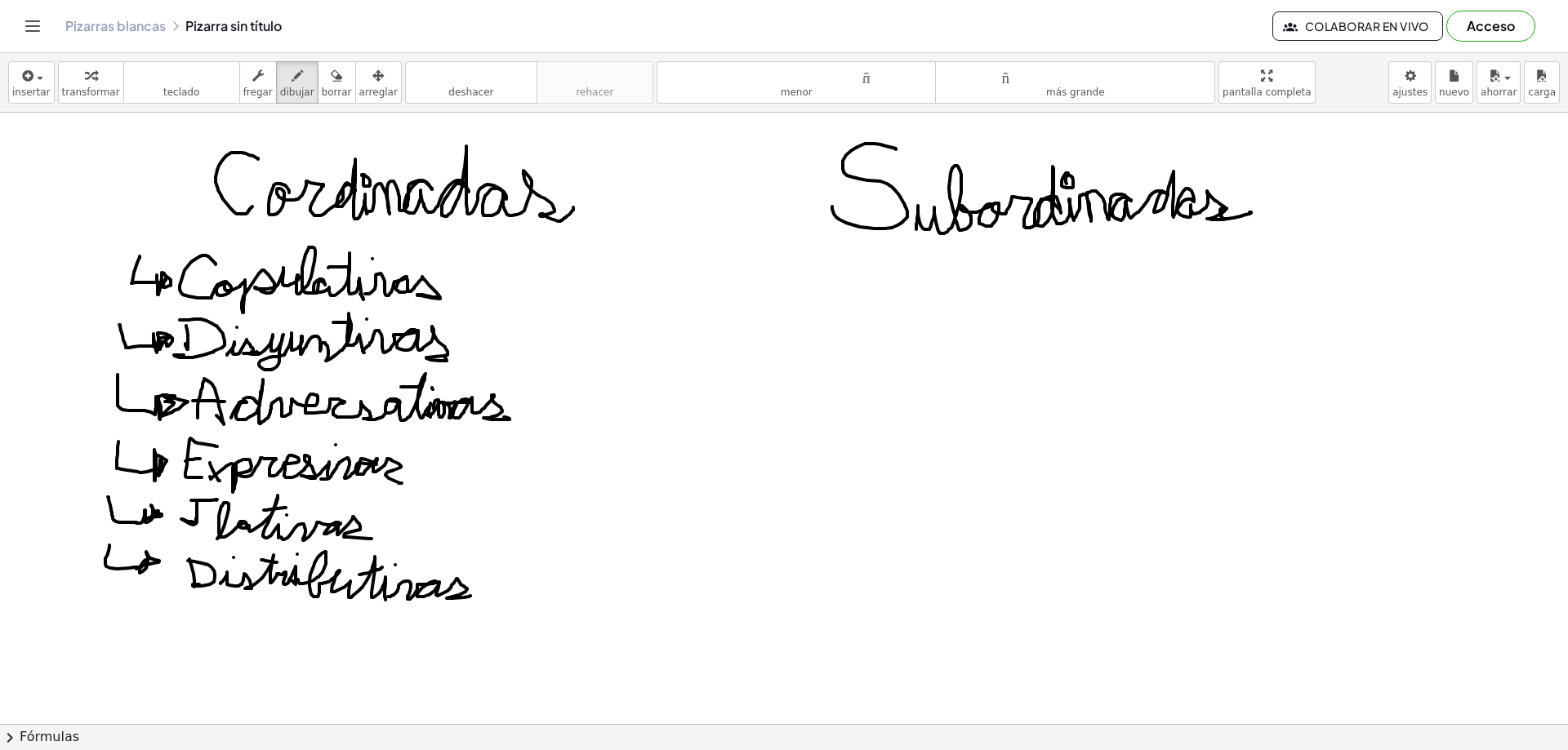
drag, startPoint x: 1241, startPoint y: 84, endPoint x: 1240, endPoint y: 180, distance: 96.0
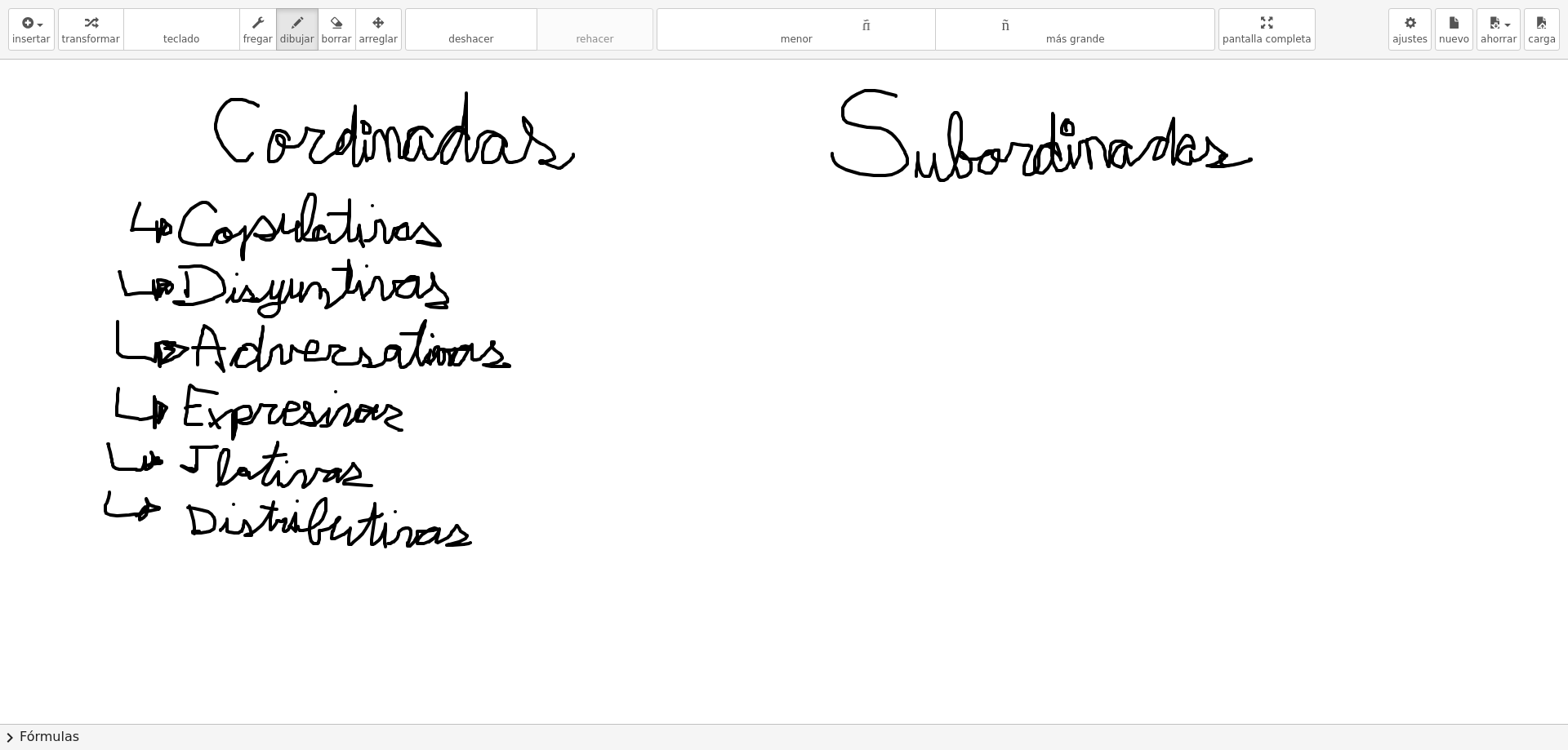
click at [1241, 183] on div "insertar Seleccione uno: Expresión matemática Función Texto Vídeo de YouTube Gr…" at bounding box center [784, 375] width 1568 height 750
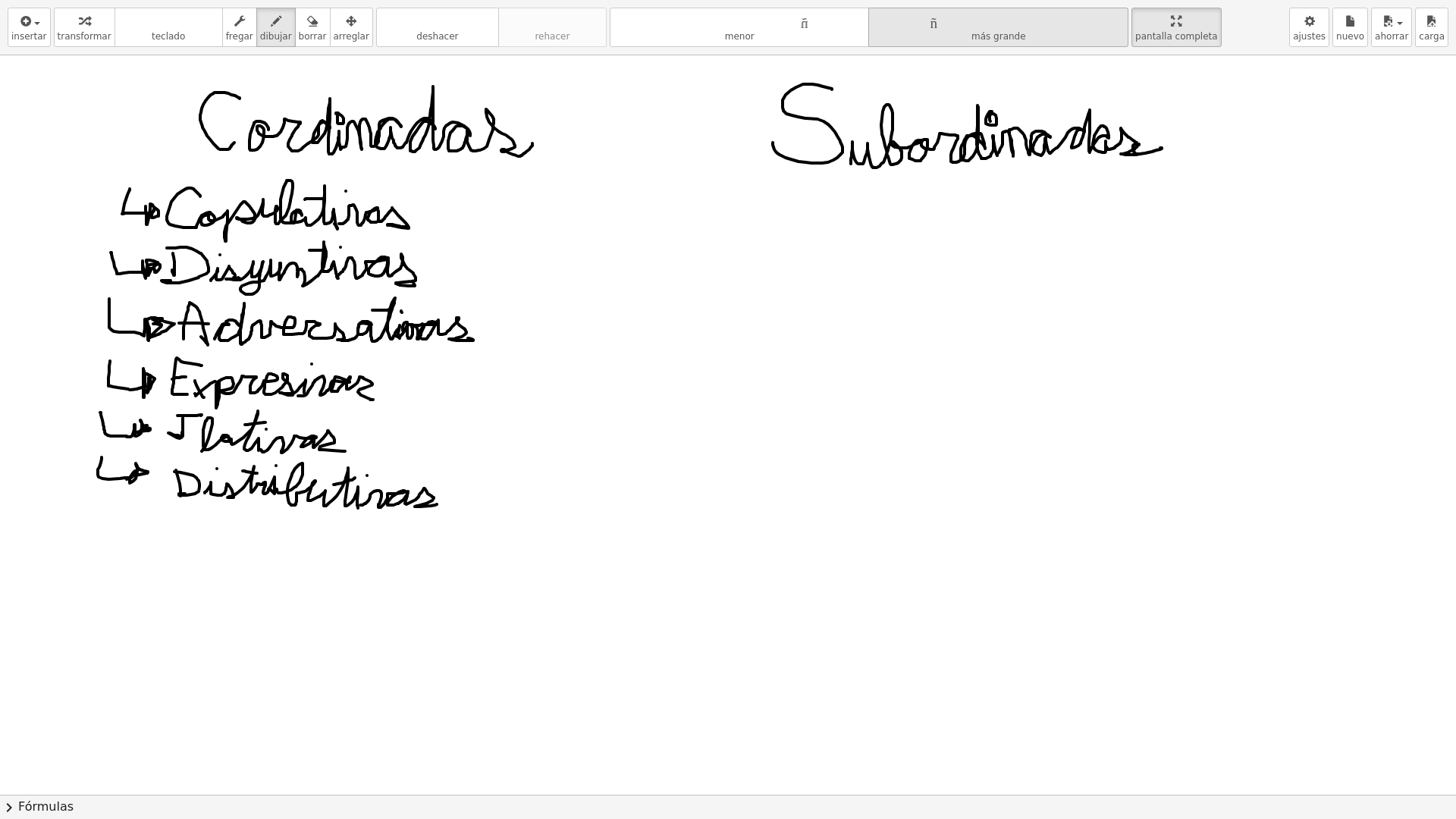
click at [973, 24] on font "tamaño_del_formato" at bounding box center [998, 21] width 252 height 15
click at [898, 26] on font "tamaño_del_formato" at bounding box center [998, 21] width 252 height 15
click at [887, 34] on button "tamaño_del_formato más grande" at bounding box center [999, 27] width 260 height 39
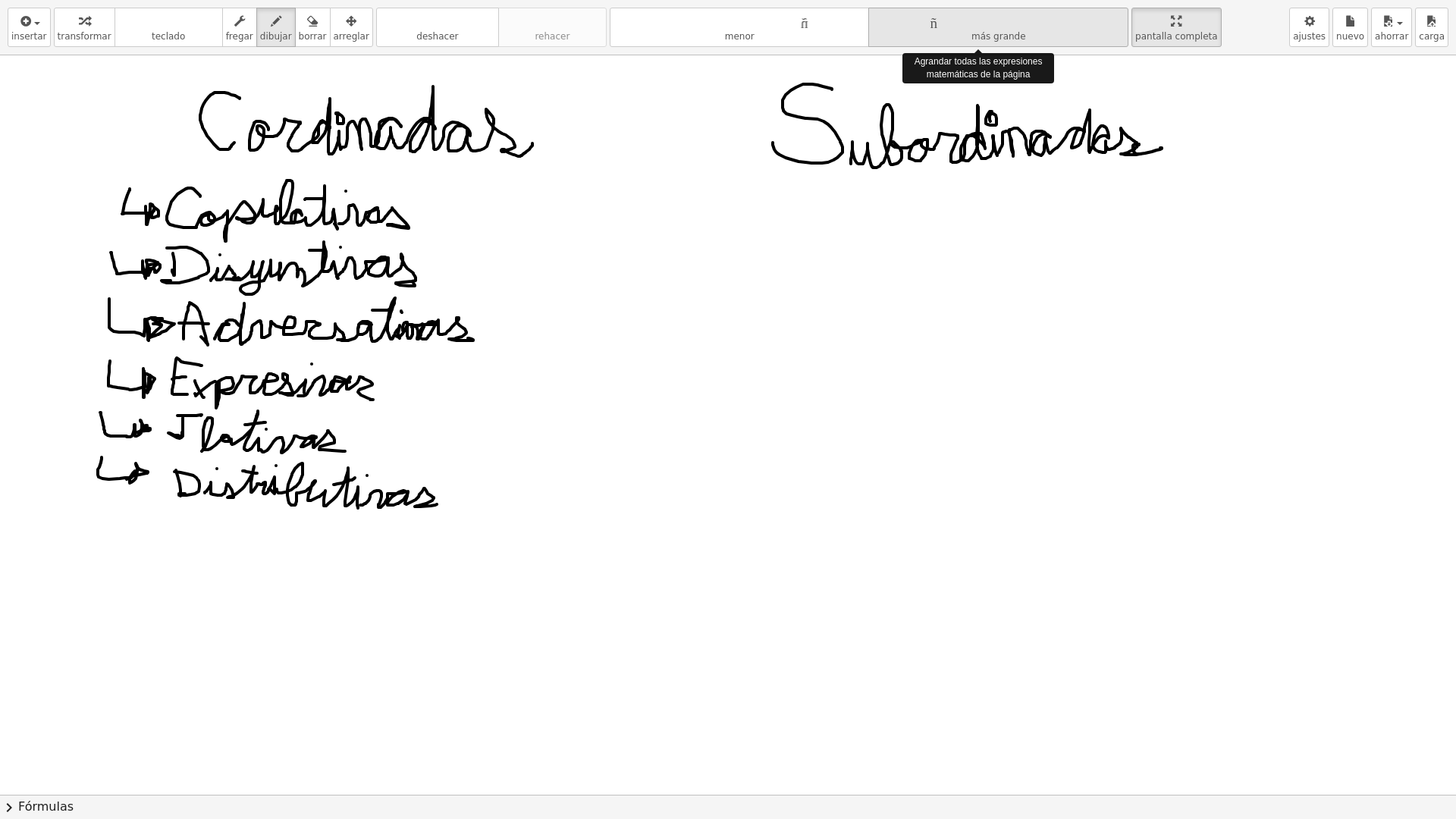
click at [887, 34] on button "tamaño_del_formato más grande" at bounding box center [999, 27] width 260 height 39
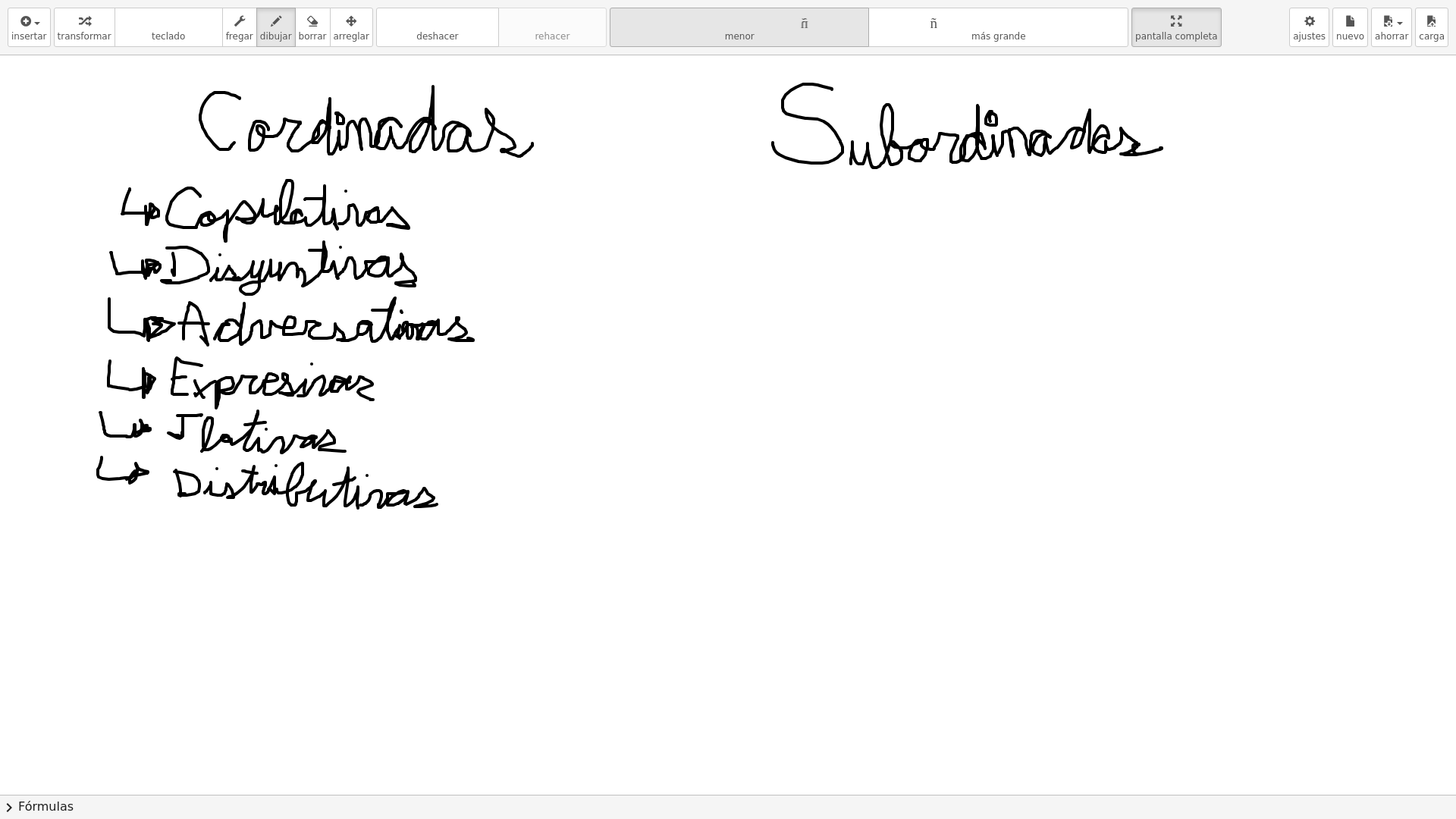
click at [782, 40] on button "tamaño_del_formato menor" at bounding box center [739, 27] width 260 height 39
click at [781, 38] on button "tamaño_del_formato menor" at bounding box center [739, 27] width 260 height 39
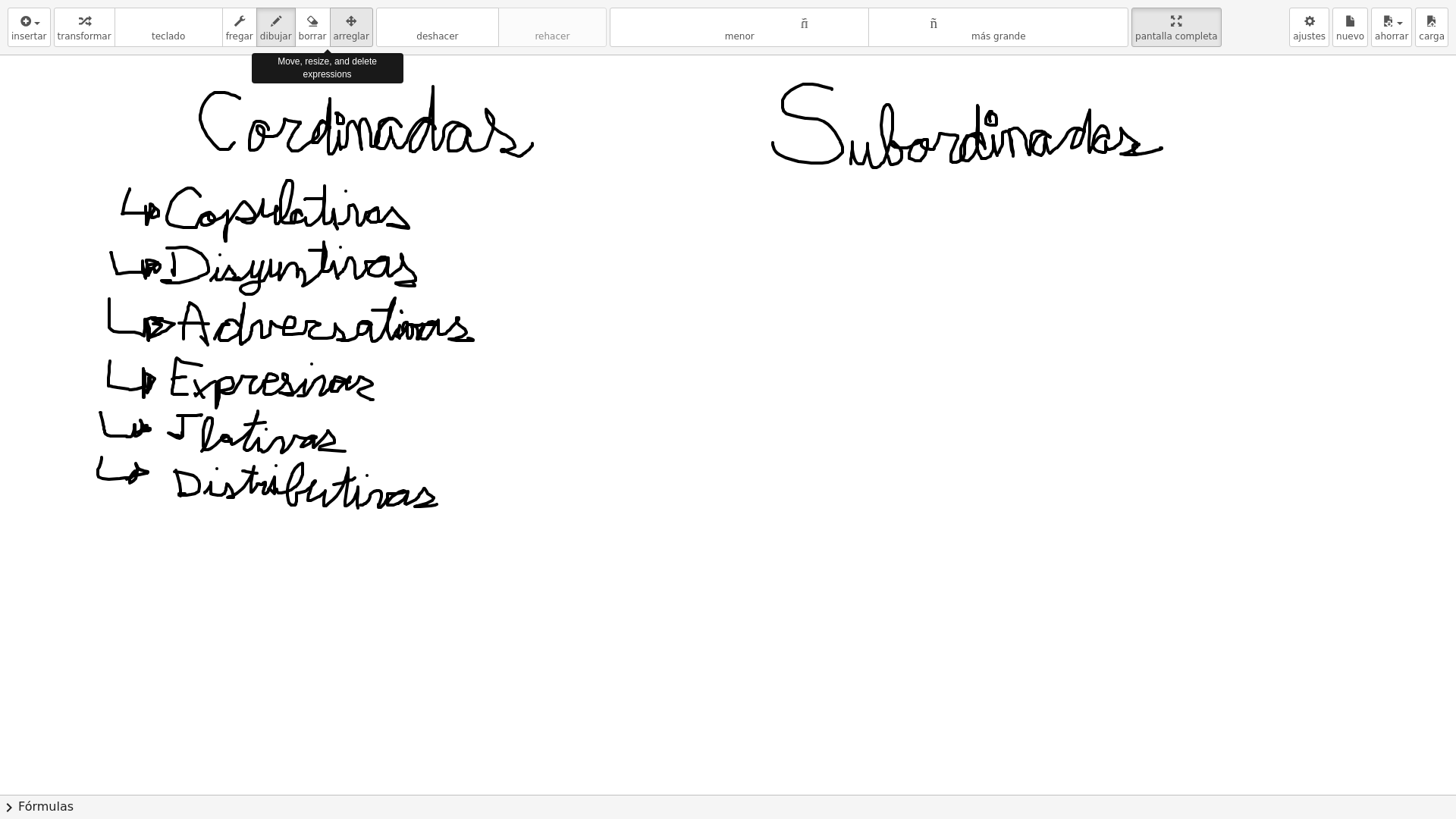
click at [346, 20] on icon "button" at bounding box center [351, 21] width 10 height 18
click at [199, 101] on div at bounding box center [728, 795] width 1456 height 1479
drag, startPoint x: 216, startPoint y: 103, endPoint x: 245, endPoint y: 127, distance: 37.6
click at [245, 127] on div at bounding box center [728, 795] width 1456 height 1479
drag, startPoint x: 180, startPoint y: 86, endPoint x: 512, endPoint y: 126, distance: 334.4
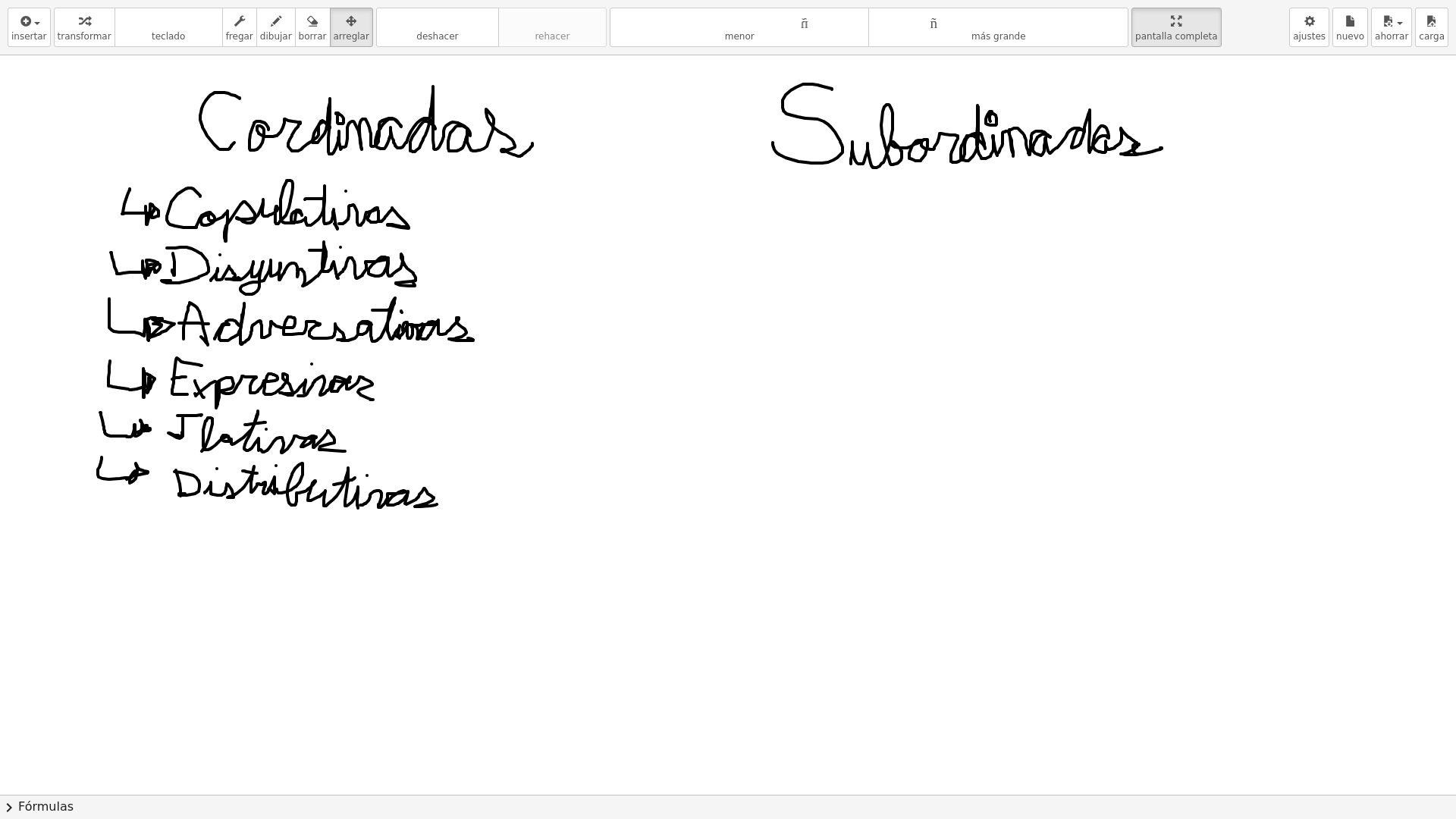
click at [512, 126] on div at bounding box center [728, 795] width 1456 height 1479
click at [335, 26] on div "button" at bounding box center [351, 20] width 36 height 18
drag, startPoint x: 186, startPoint y: 72, endPoint x: 306, endPoint y: 64, distance: 120.3
click at [446, 234] on div at bounding box center [728, 795] width 1456 height 1479
drag, startPoint x: 223, startPoint y: 110, endPoint x: 273, endPoint y: 158, distance: 69.3
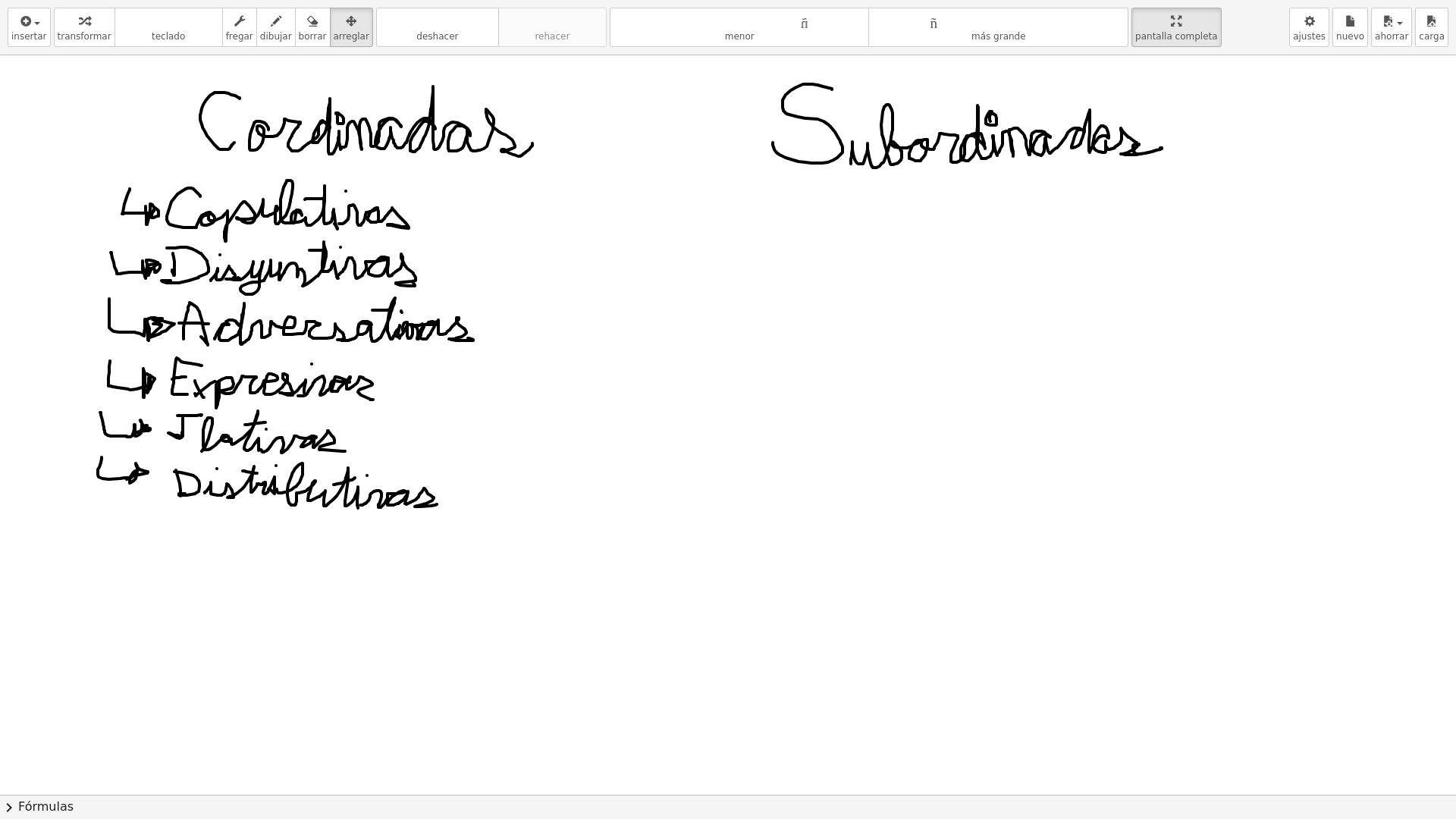
click at [273, 158] on div at bounding box center [728, 795] width 1456 height 1479
drag, startPoint x: 301, startPoint y: 124, endPoint x: 313, endPoint y: 162, distance: 39.8
click at [317, 178] on div at bounding box center [728, 795] width 1456 height 1479
click at [346, 21] on icon "button" at bounding box center [351, 21] width 10 height 18
drag, startPoint x: 313, startPoint y: 134, endPoint x: 318, endPoint y: 354, distance: 220.1
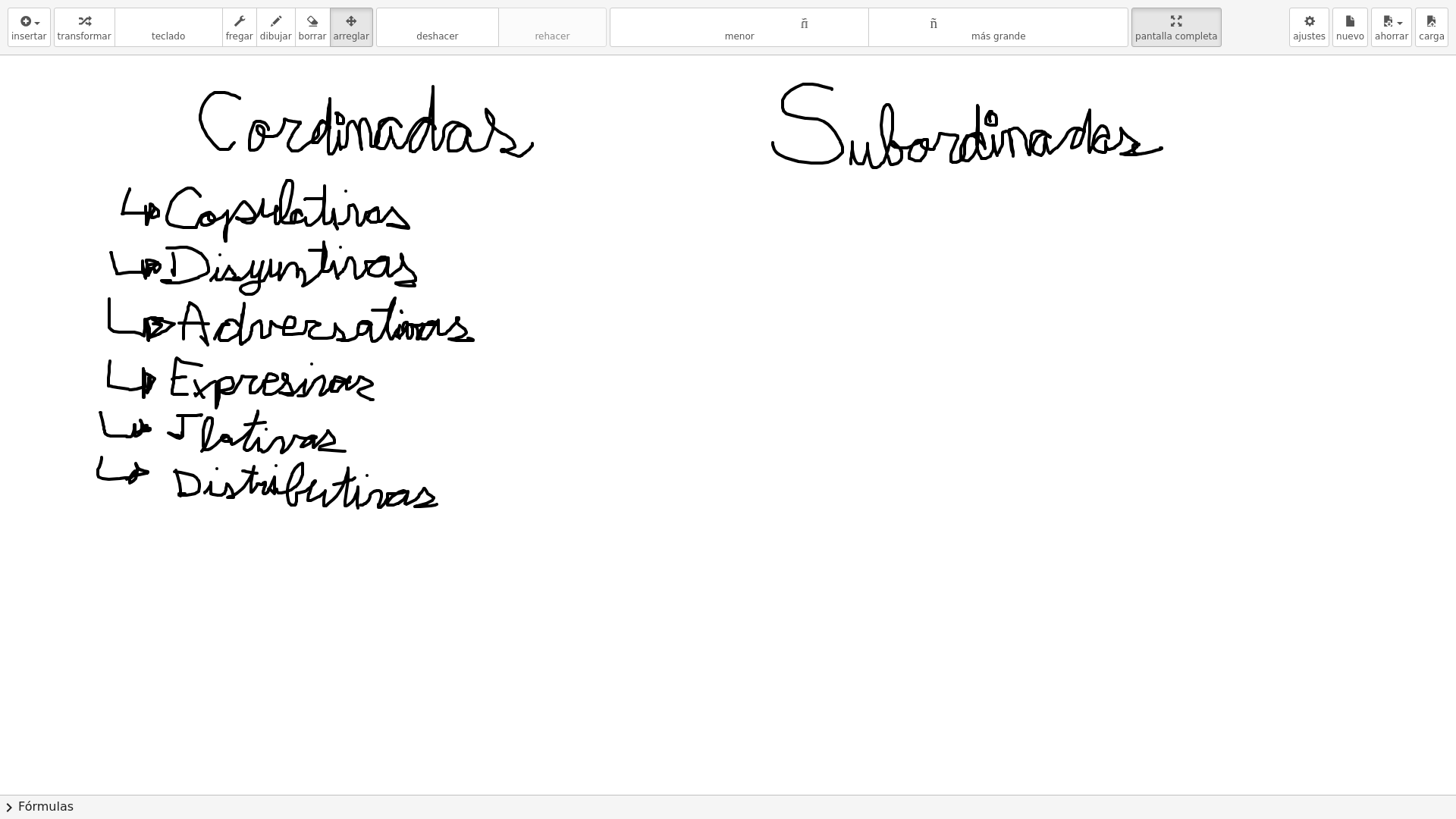
click at [311, 371] on div at bounding box center [728, 795] width 1456 height 1479
drag, startPoint x: 237, startPoint y: 241, endPoint x: 711, endPoint y: 162, distance: 480.5
click at [688, 167] on div at bounding box center [728, 795] width 1456 height 1479
drag, startPoint x: 907, startPoint y: 247, endPoint x: 455, endPoint y: 312, distance: 456.6
click at [634, 333] on div at bounding box center [728, 795] width 1456 height 1479
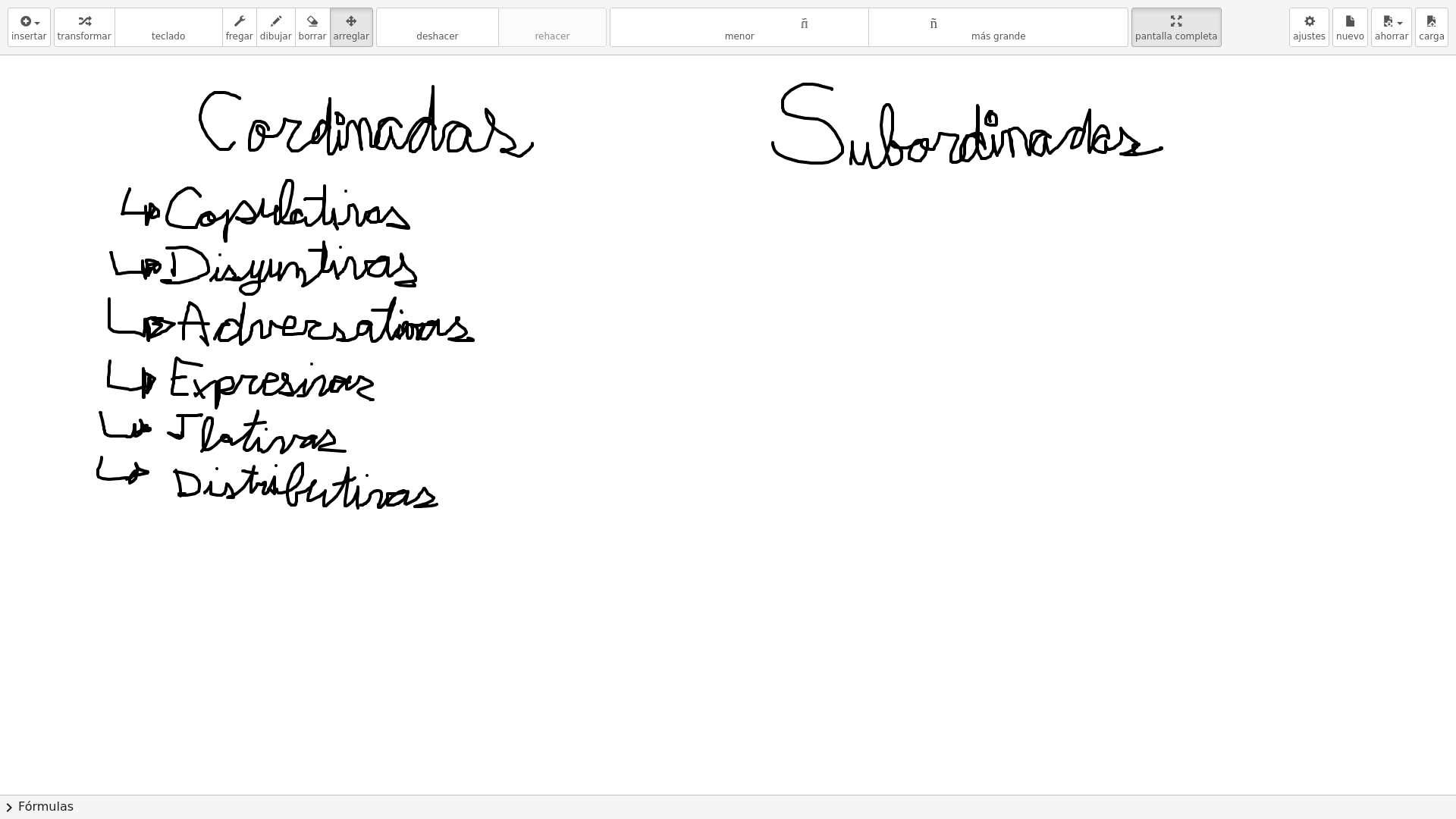
drag, startPoint x: 297, startPoint y: 278, endPoint x: 269, endPoint y: 245, distance: 43.3
click at [269, 245] on div at bounding box center [728, 795] width 1456 height 1479
click at [226, 31] on font "fregar" at bounding box center [239, 37] width 27 height 10
drag, startPoint x: 204, startPoint y: 113, endPoint x: 279, endPoint y: 155, distance: 86.0
click at [284, 171] on div at bounding box center [728, 795] width 1456 height 1479
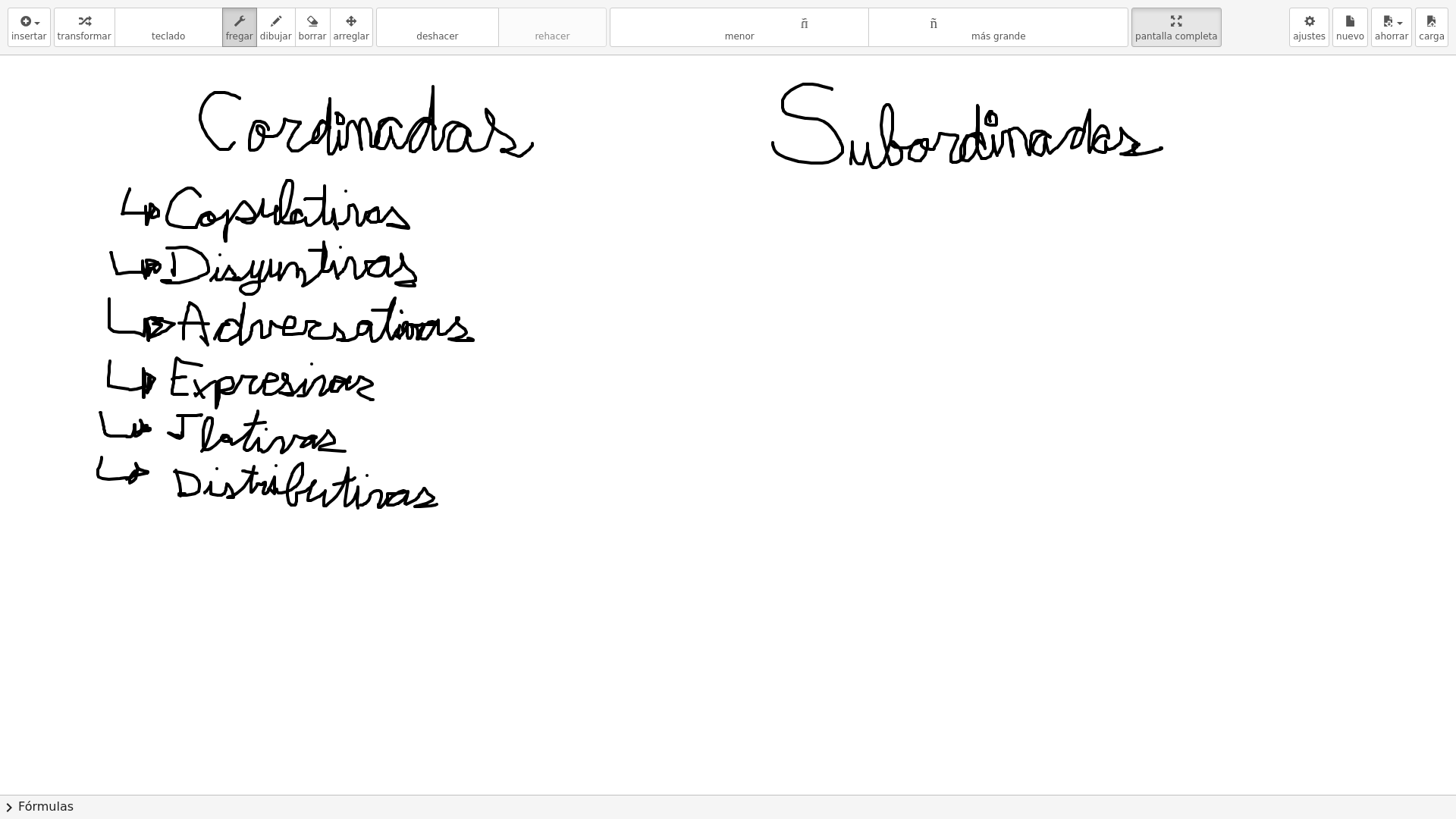
click at [234, 18] on icon "button" at bounding box center [239, 21] width 10 height 18
drag, startPoint x: 213, startPoint y: 118, endPoint x: 218, endPoint y: 225, distance: 107.1
click at [218, 225] on div at bounding box center [728, 795] width 1456 height 1479
click at [136, 31] on button "teclado teclado" at bounding box center [168, 27] width 108 height 39
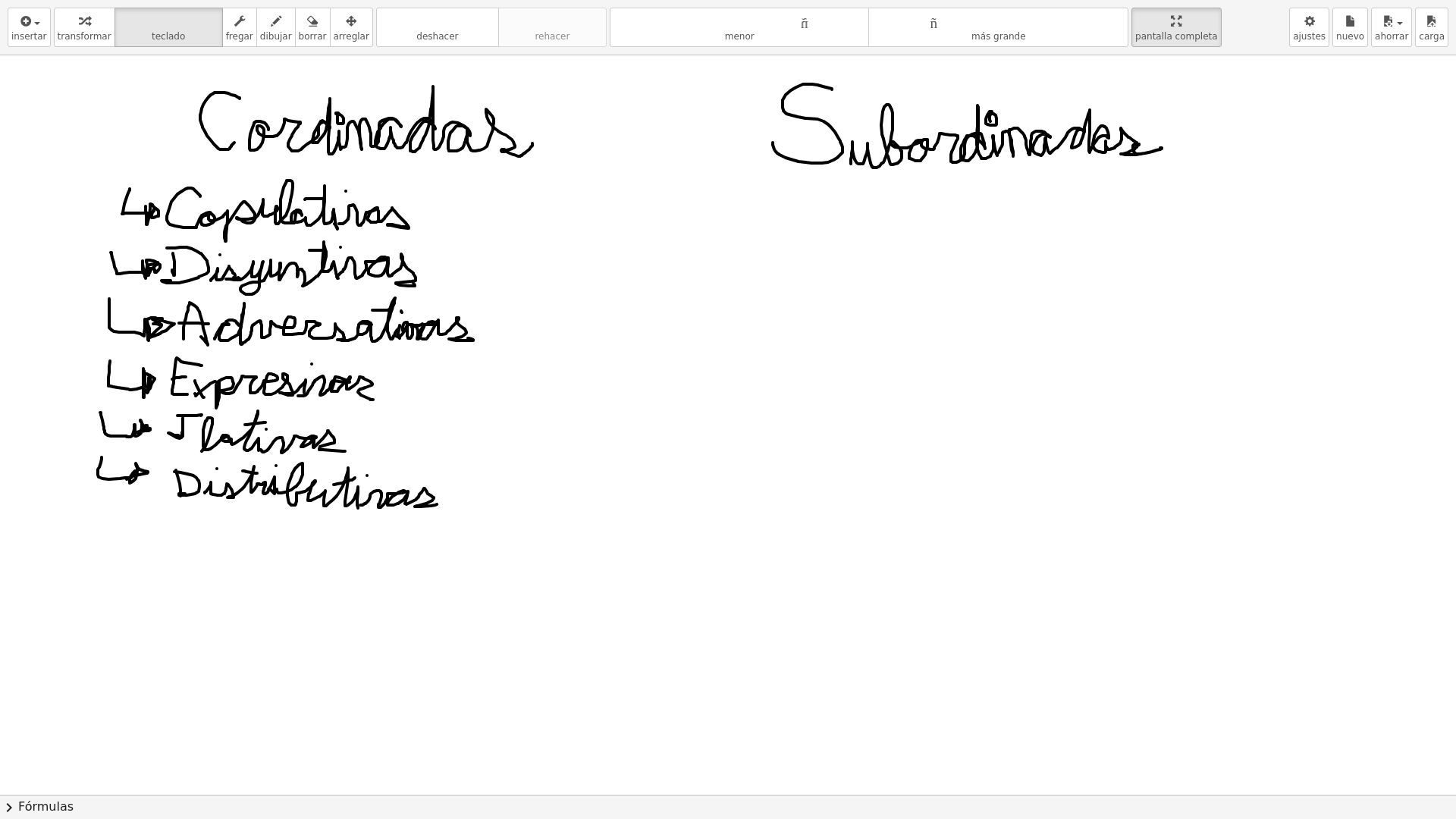
drag, startPoint x: 136, startPoint y: 31, endPoint x: 178, endPoint y: 128, distance: 105.7
click at [178, 128] on div "insertar Seleccione uno: Expresión matemática Función Texto Vídeo de YouTube Gr…" at bounding box center [728, 410] width 1456 height 819
drag, startPoint x: 178, startPoint y: 128, endPoint x: 270, endPoint y: 114, distance: 93.1
click at [270, 116] on div at bounding box center [728, 795] width 1456 height 1479
drag, startPoint x: 170, startPoint y: 87, endPoint x: 51, endPoint y: 58, distance: 122.5
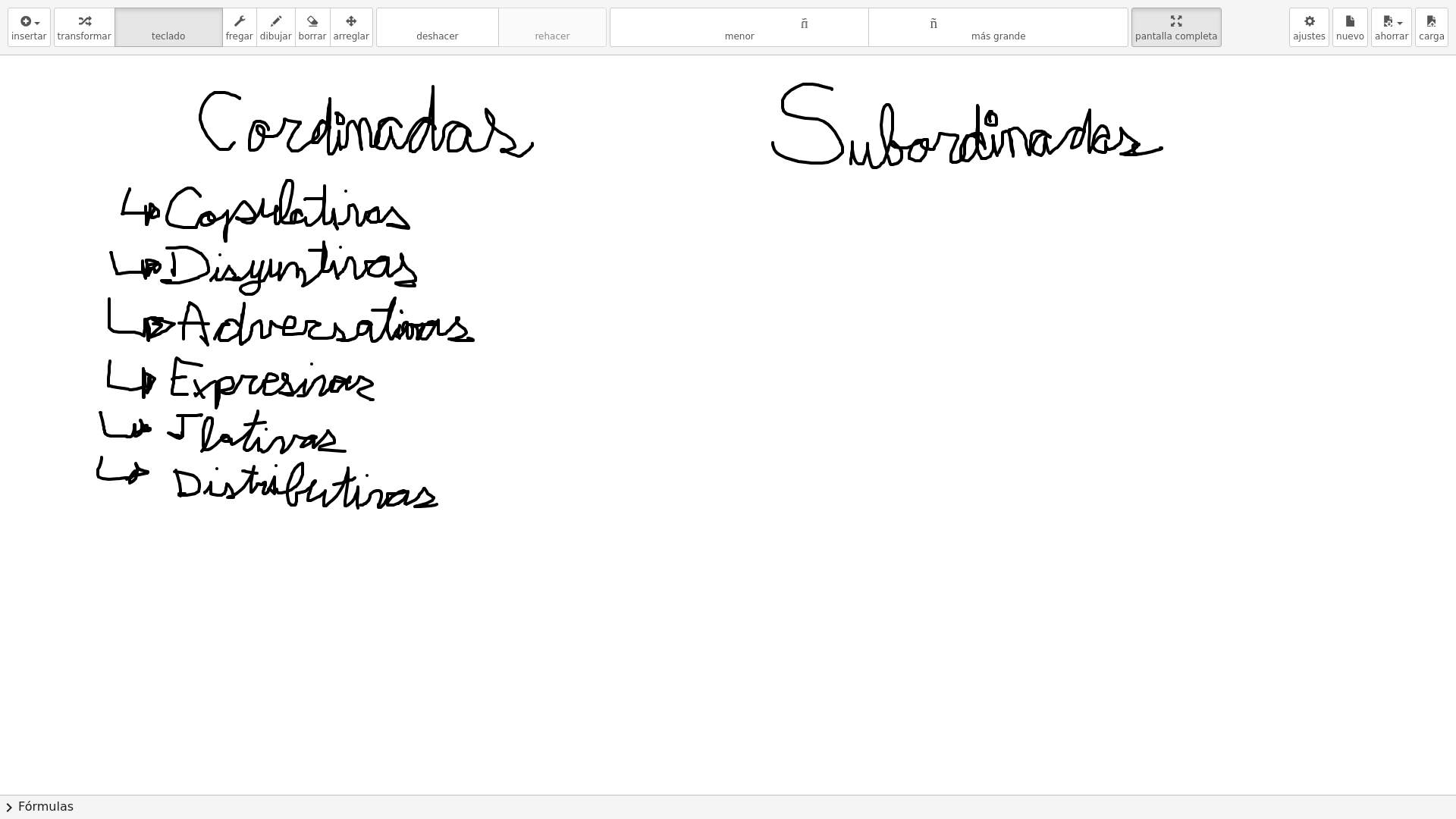
click at [52, 61] on div at bounding box center [728, 795] width 1456 height 1479
click at [64, 26] on div "button" at bounding box center [85, 20] width 54 height 18
drag, startPoint x: 190, startPoint y: 86, endPoint x: 227, endPoint y: 108, distance: 43.0
click at [227, 108] on div at bounding box center [728, 795] width 1456 height 1479
drag, startPoint x: 78, startPoint y: 25, endPoint x: 280, endPoint y: 369, distance: 398.9
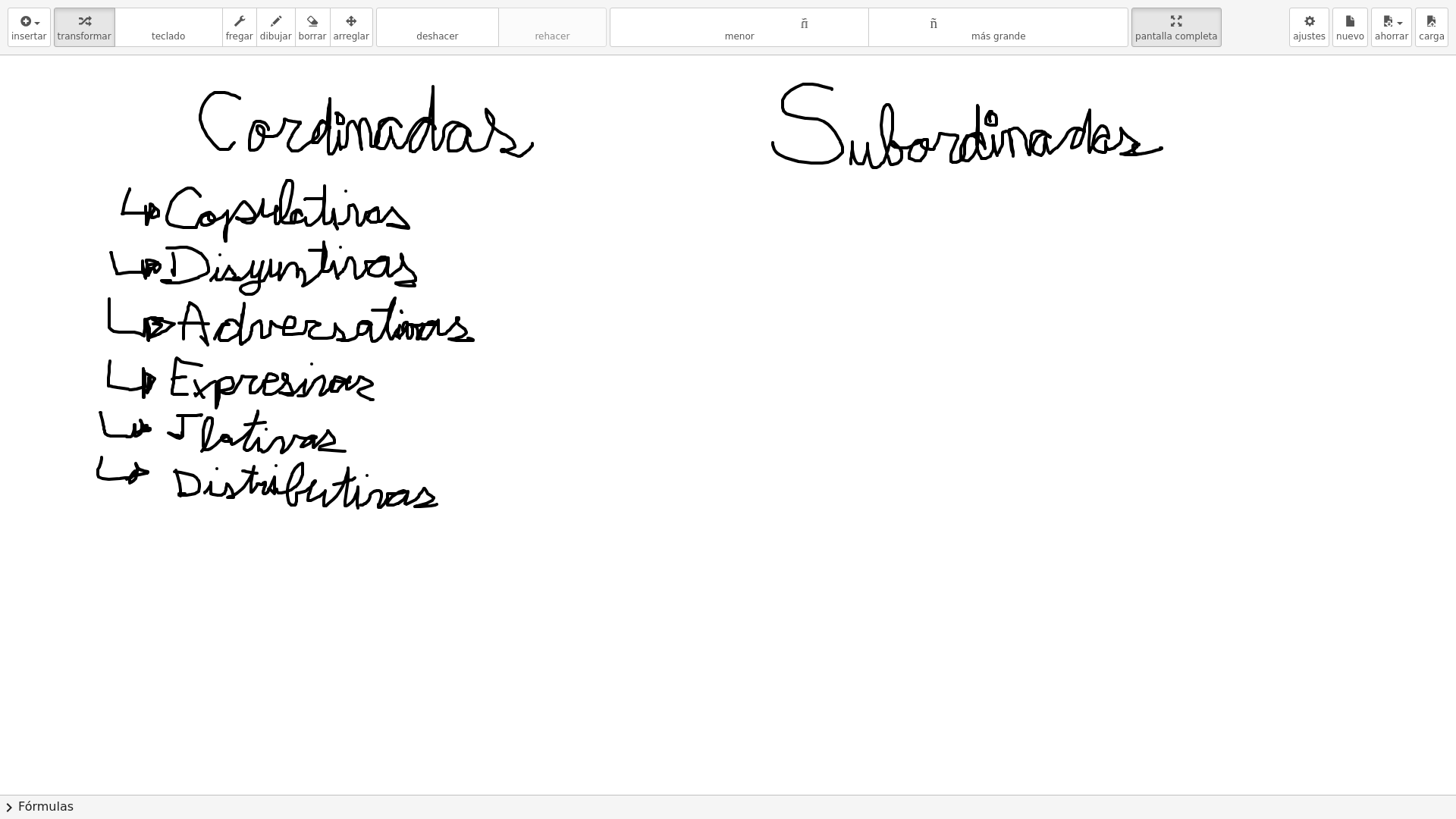
click at [306, 459] on div "insertar Seleccione uno: Expresión matemática Función Texto Vídeo de YouTube Gr…" at bounding box center [728, 410] width 1456 height 819
drag, startPoint x: 239, startPoint y: 302, endPoint x: 354, endPoint y: 331, distance: 118.6
click at [379, 365] on div at bounding box center [728, 795] width 1456 height 1479
drag, startPoint x: 272, startPoint y: 241, endPoint x: 258, endPoint y: 240, distance: 14.0
click at [316, 304] on div at bounding box center [728, 795] width 1456 height 1479
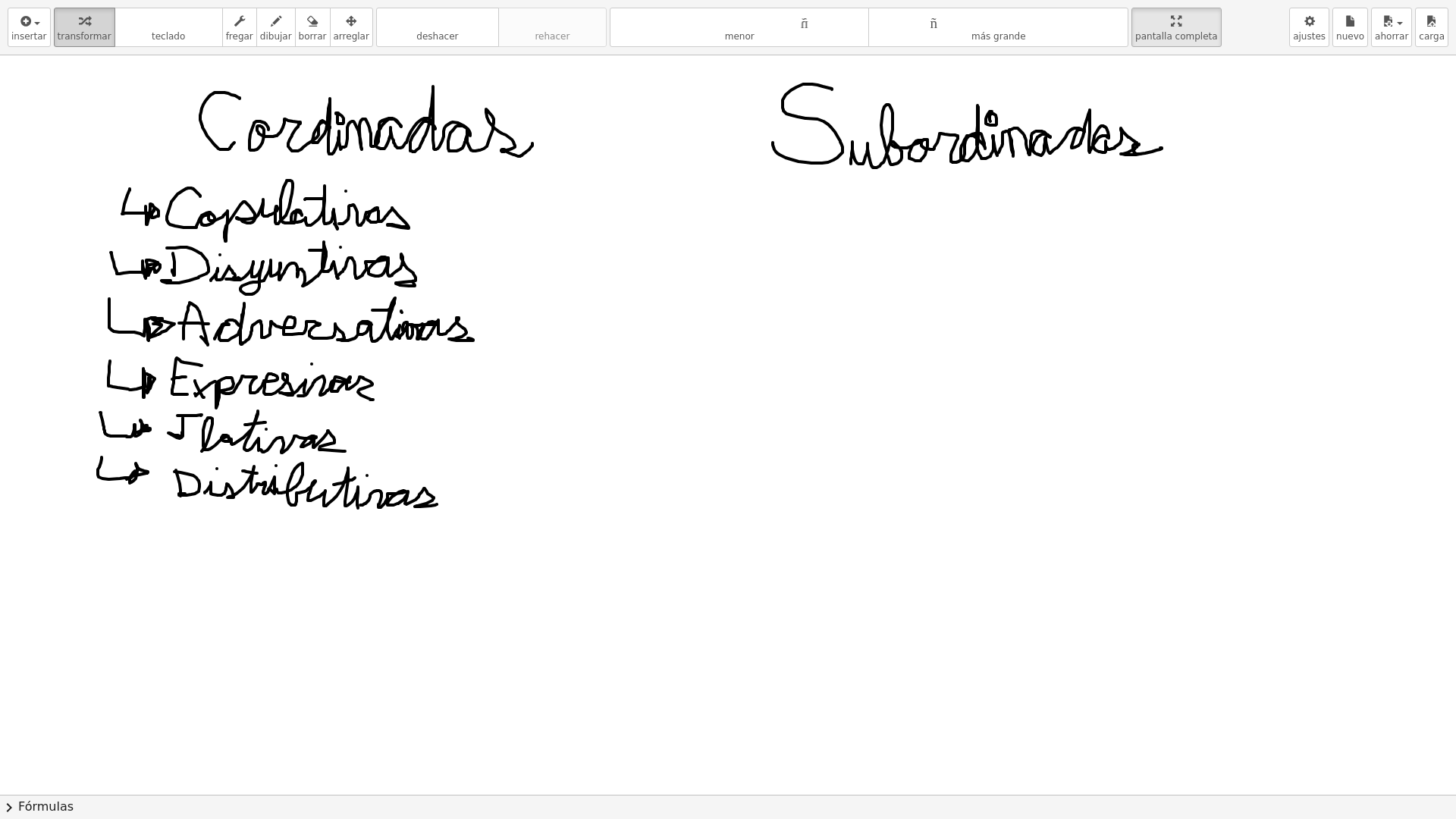
click at [59, 21] on div "button" at bounding box center [85, 20] width 54 height 18
drag, startPoint x: 204, startPoint y: 97, endPoint x: 241, endPoint y: 137, distance: 54.5
click at [204, 98] on div at bounding box center [728, 795] width 1456 height 1479
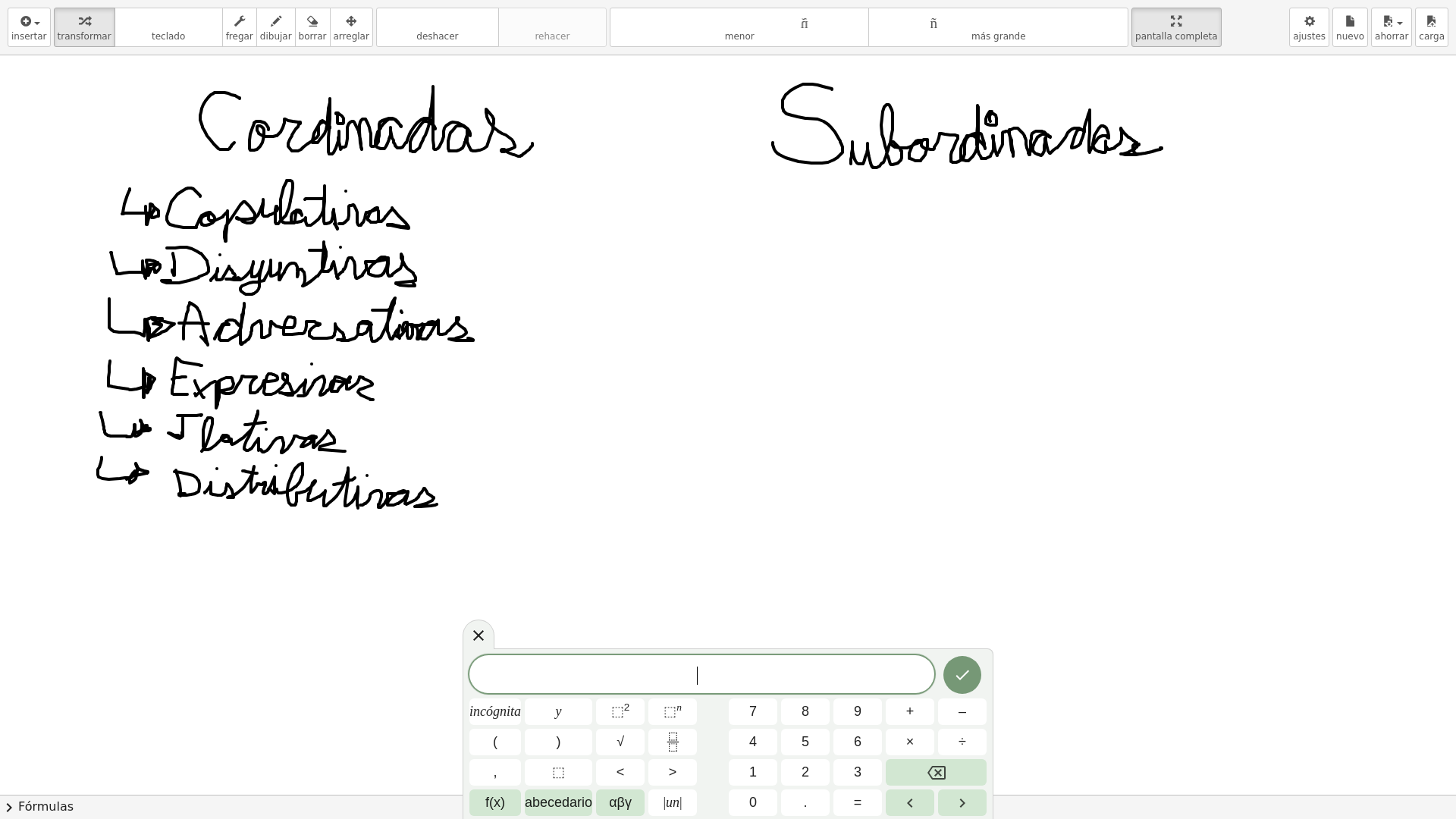
drag, startPoint x: 249, startPoint y: 144, endPoint x: 299, endPoint y: 170, distance: 56.4
click at [298, 168] on div at bounding box center [728, 795] width 1456 height 1479
click at [481, 635] on icon at bounding box center [478, 636] width 18 height 18
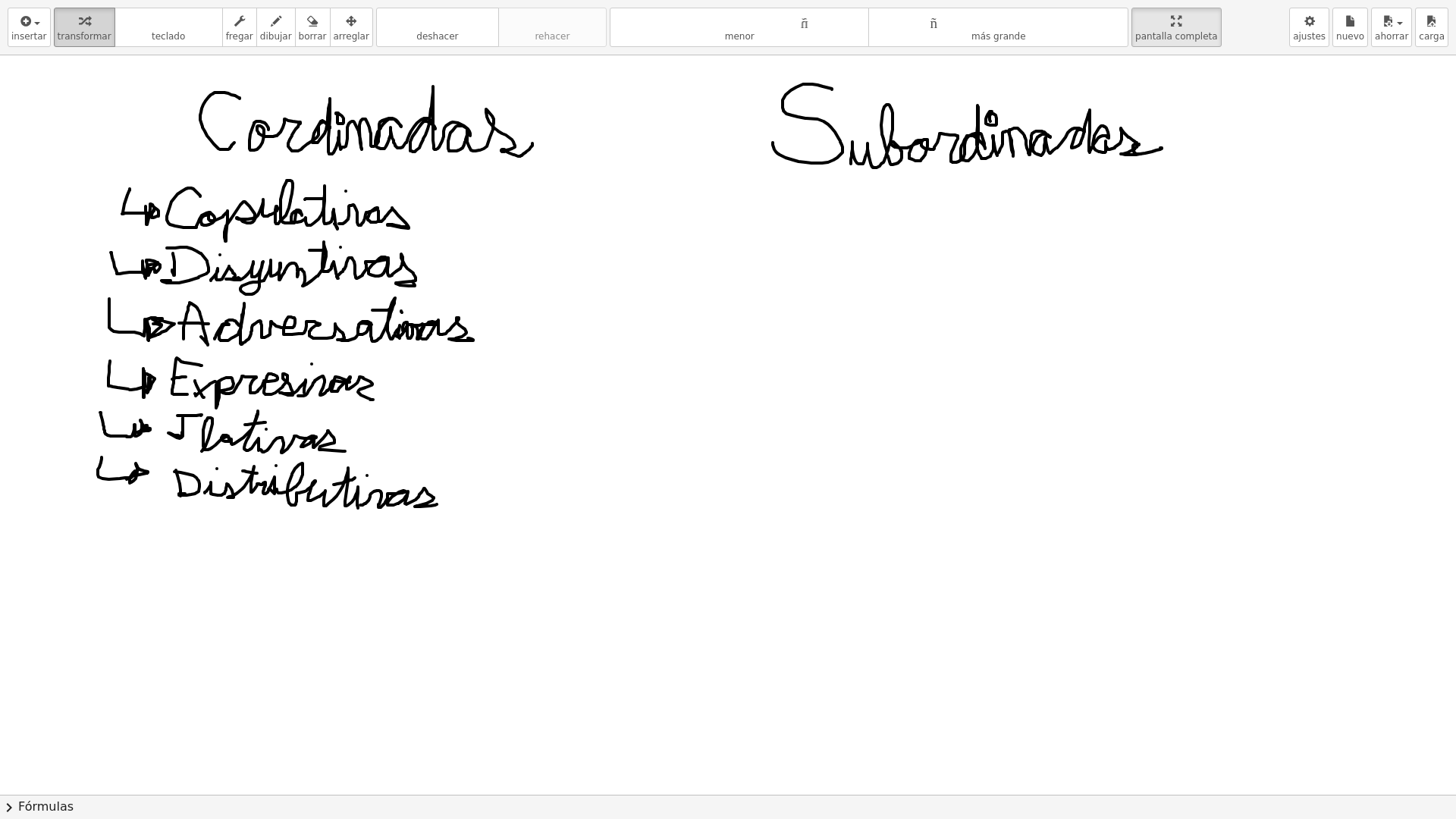
click at [82, 26] on div "button" at bounding box center [85, 20] width 54 height 18
drag, startPoint x: 513, startPoint y: 357, endPoint x: 575, endPoint y: 418, distance: 87.0
click at [578, 421] on div at bounding box center [728, 795] width 1456 height 1479
drag, startPoint x: 268, startPoint y: 244, endPoint x: 230, endPoint y: 302, distance: 69.3
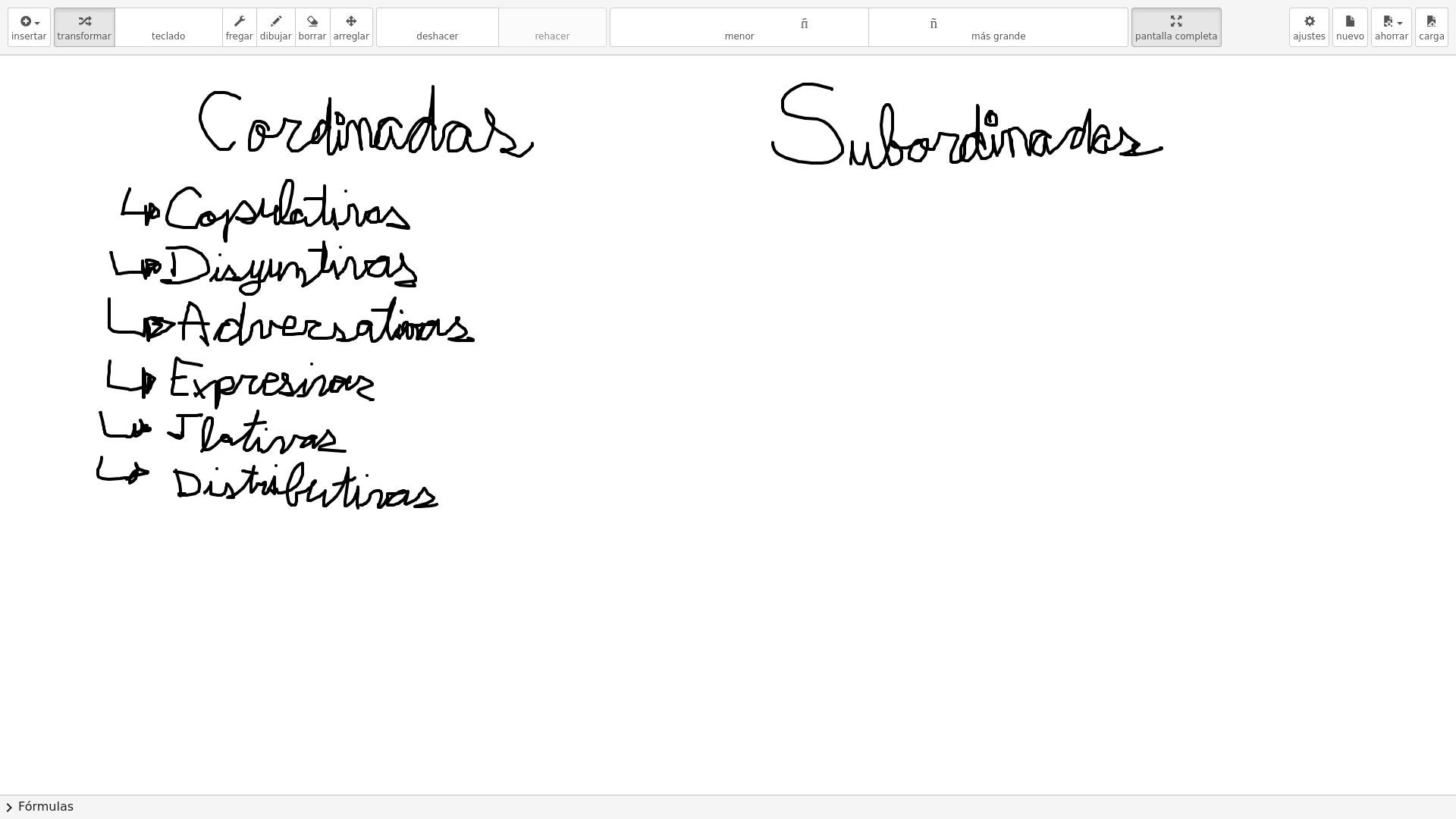
click at [293, 396] on div at bounding box center [728, 795] width 1456 height 1479
click at [61, 28] on div "button" at bounding box center [85, 20] width 54 height 18
drag, startPoint x: 547, startPoint y: 263, endPoint x: 402, endPoint y: 416, distance: 210.8
click at [387, 425] on div at bounding box center [728, 795] width 1456 height 1479
drag, startPoint x: 403, startPoint y: 410, endPoint x: 183, endPoint y: 258, distance: 267.4
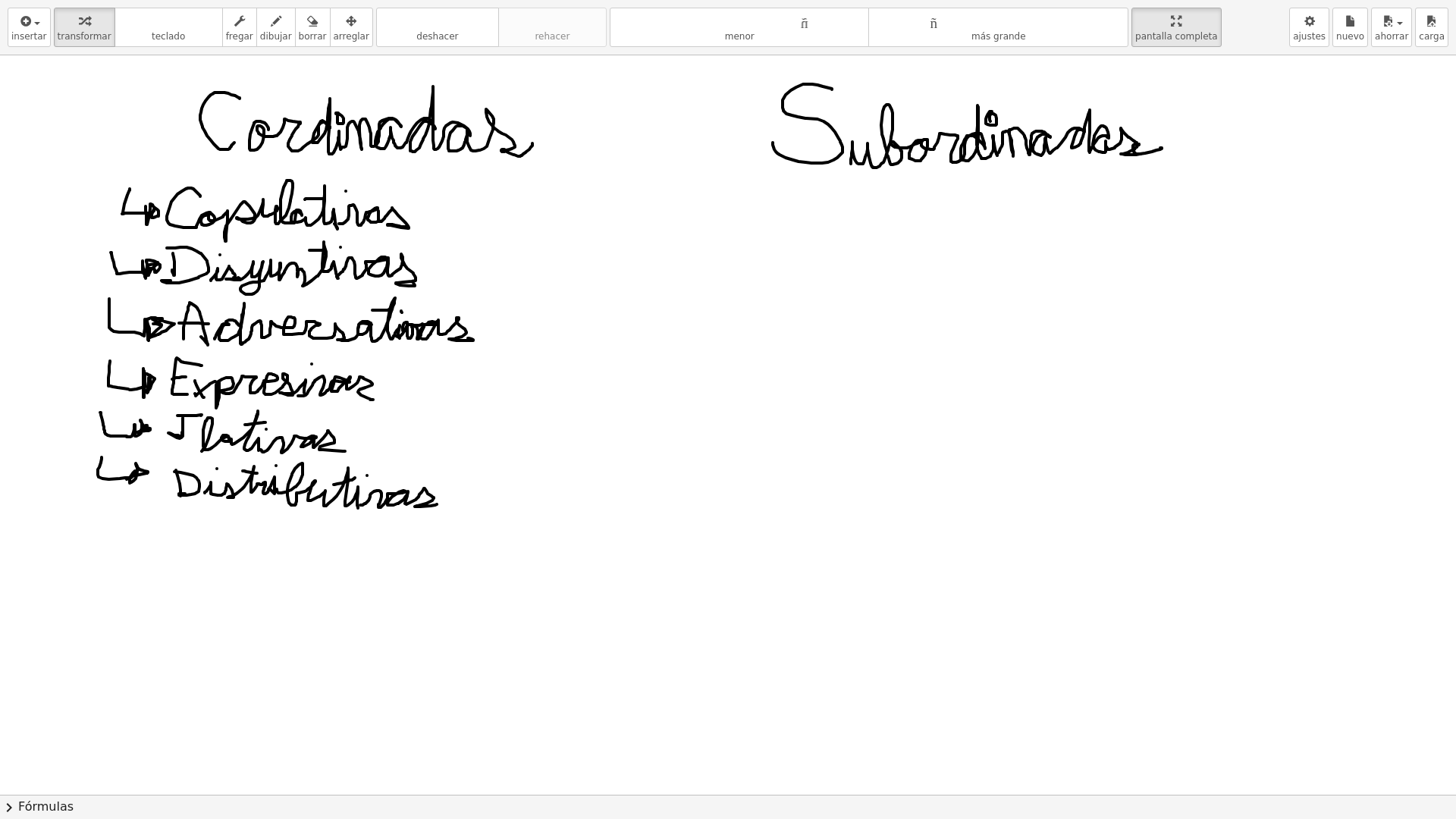
click at [334, 382] on div at bounding box center [728, 795] width 1456 height 1479
click at [25, 30] on icon "button" at bounding box center [25, 21] width 14 height 18
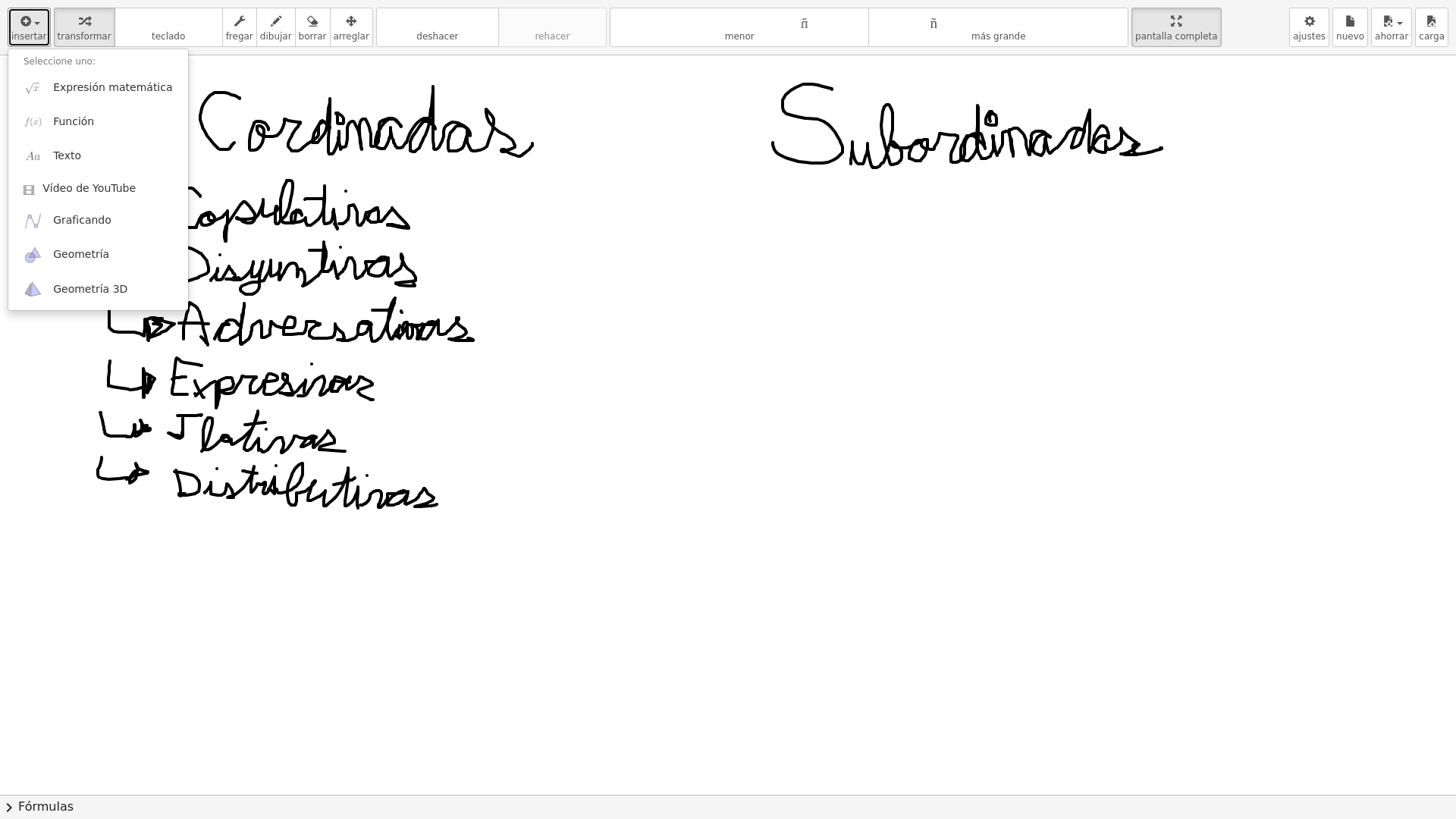
click at [223, 165] on div at bounding box center [728, 795] width 1456 height 1479
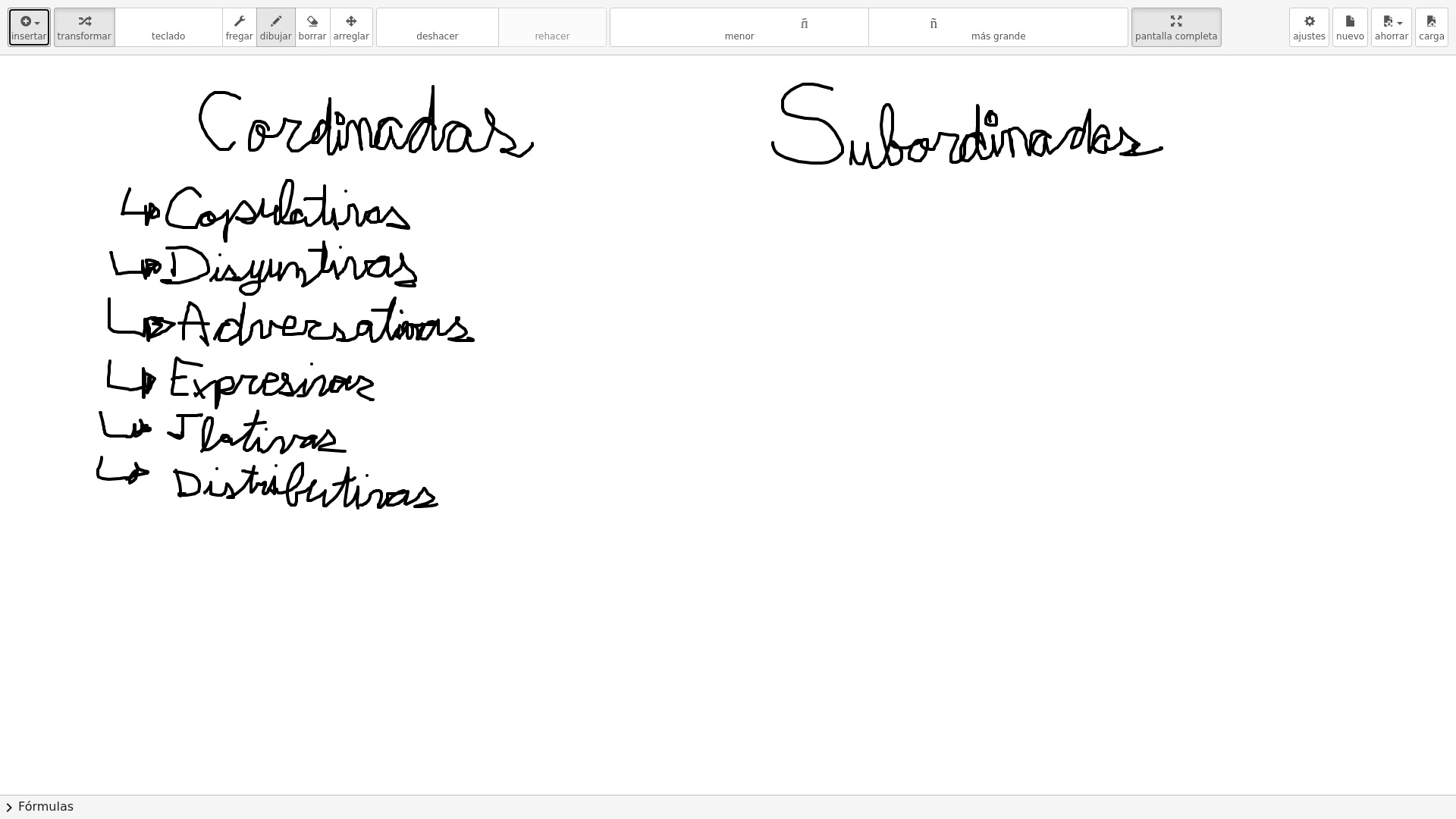
click at [271, 26] on icon "button" at bounding box center [276, 21] width 10 height 18
drag, startPoint x: 464, startPoint y: 183, endPoint x: 477, endPoint y: 224, distance: 43.0
click at [477, 224] on div at bounding box center [728, 795] width 1456 height 1479
click at [491, 229] on div at bounding box center [728, 795] width 1456 height 1479
drag, startPoint x: 514, startPoint y: 194, endPoint x: 528, endPoint y: 217, distance: 26.9
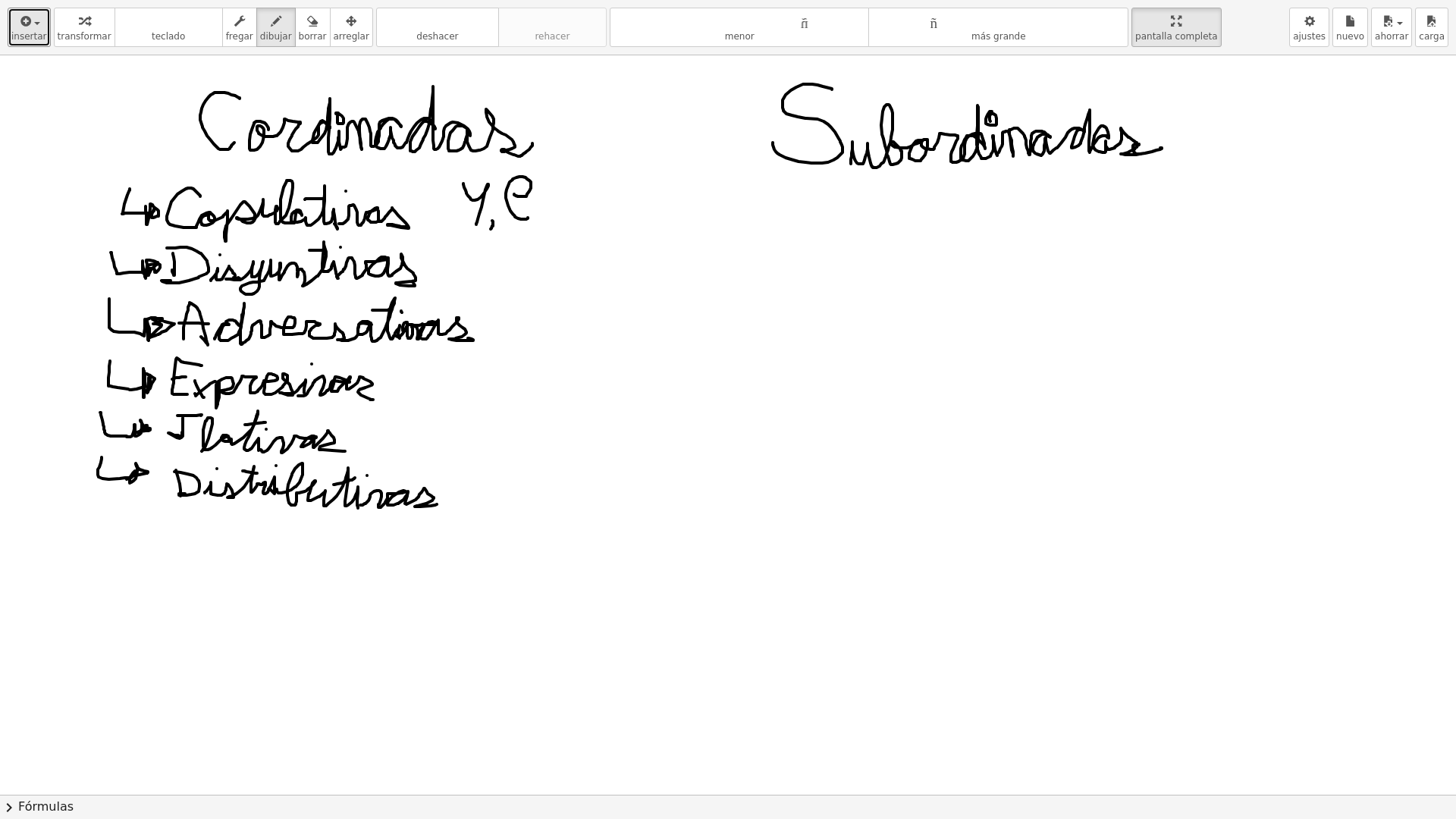
click at [528, 217] on div at bounding box center [728, 795] width 1456 height 1479
drag, startPoint x: 540, startPoint y: 217, endPoint x: 528, endPoint y: 231, distance: 18.4
click at [528, 233] on div at bounding box center [728, 795] width 1456 height 1479
drag, startPoint x: 552, startPoint y: 176, endPoint x: 583, endPoint y: 213, distance: 48.3
click at [581, 214] on div at bounding box center [728, 795] width 1456 height 1479
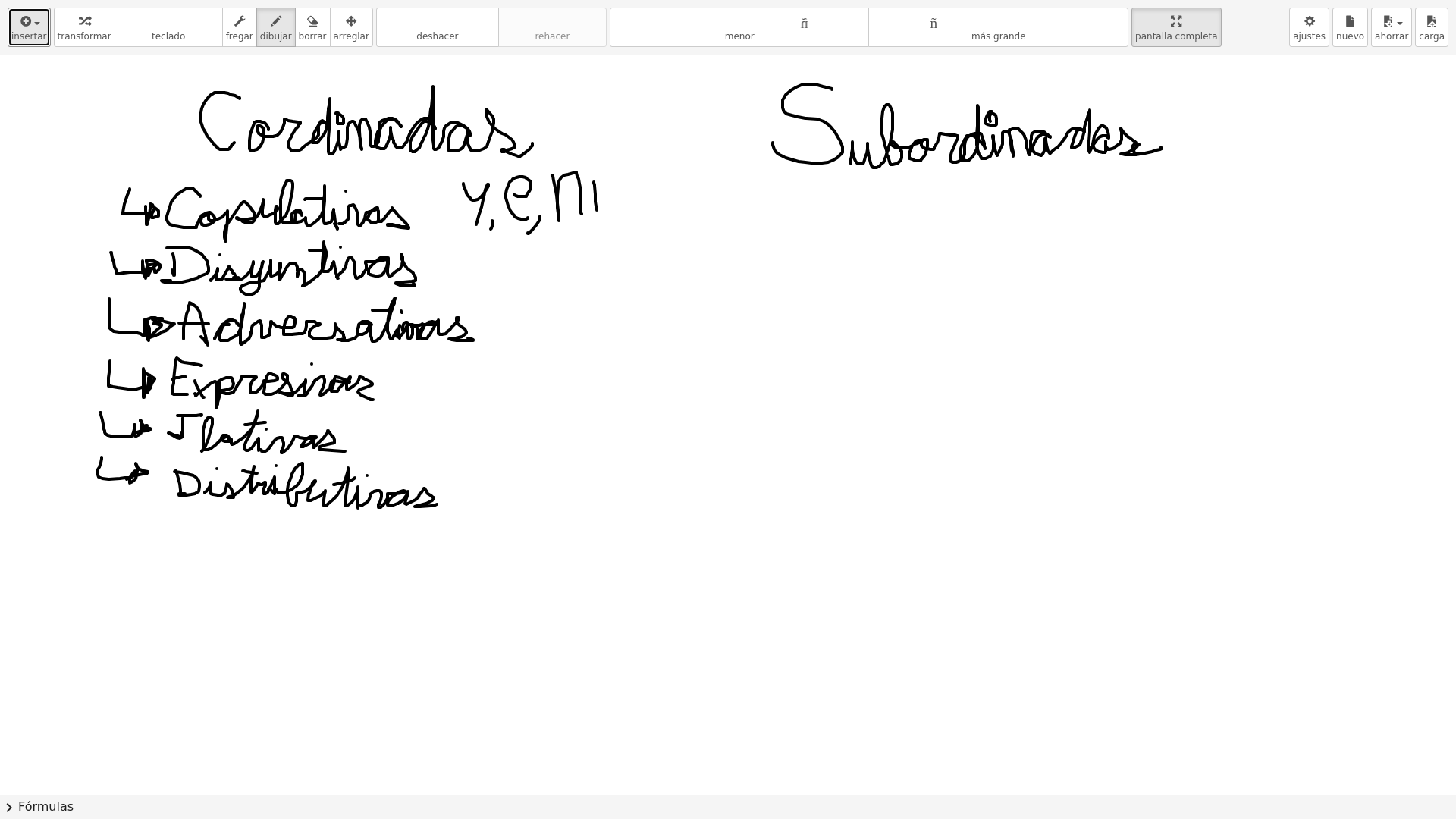
drag, startPoint x: 594, startPoint y: 182, endPoint x: 597, endPoint y: 213, distance: 31.1
click at [597, 216] on div at bounding box center [728, 795] width 1456 height 1479
click at [587, 160] on div at bounding box center [728, 795] width 1456 height 1479
drag, startPoint x: 615, startPoint y: 211, endPoint x: 627, endPoint y: 220, distance: 15.0
click at [611, 231] on div at bounding box center [728, 795] width 1456 height 1479
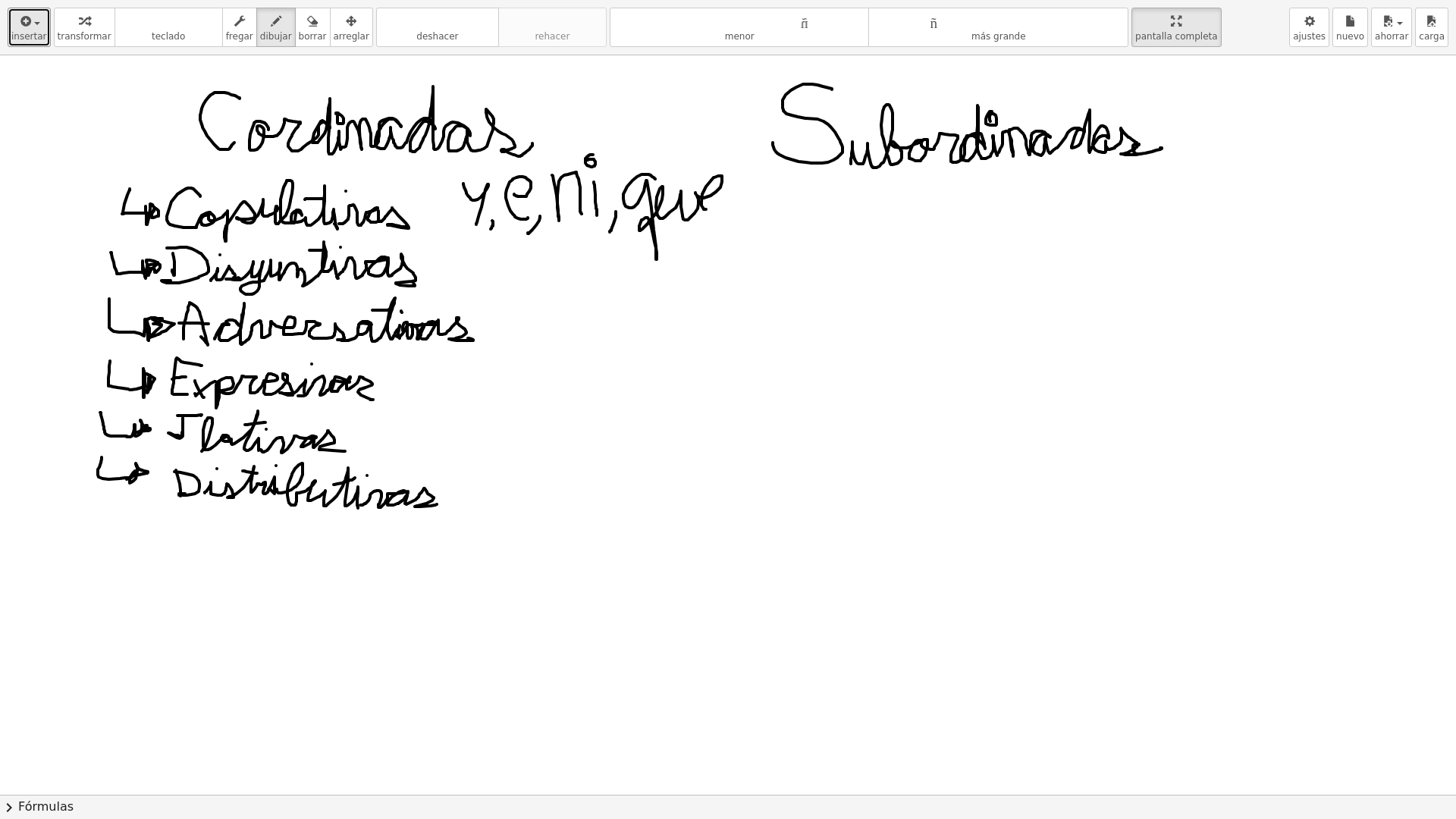
drag, startPoint x: 649, startPoint y: 175, endPoint x: 711, endPoint y: 210, distance: 71.2
click at [711, 210] on div at bounding box center [728, 795] width 1456 height 1479
drag, startPoint x: 707, startPoint y: 209, endPoint x: 718, endPoint y: 212, distance: 11.4
click at [718, 212] on div at bounding box center [728, 795] width 1456 height 1479
click at [470, 257] on div at bounding box center [728, 795] width 1456 height 1479
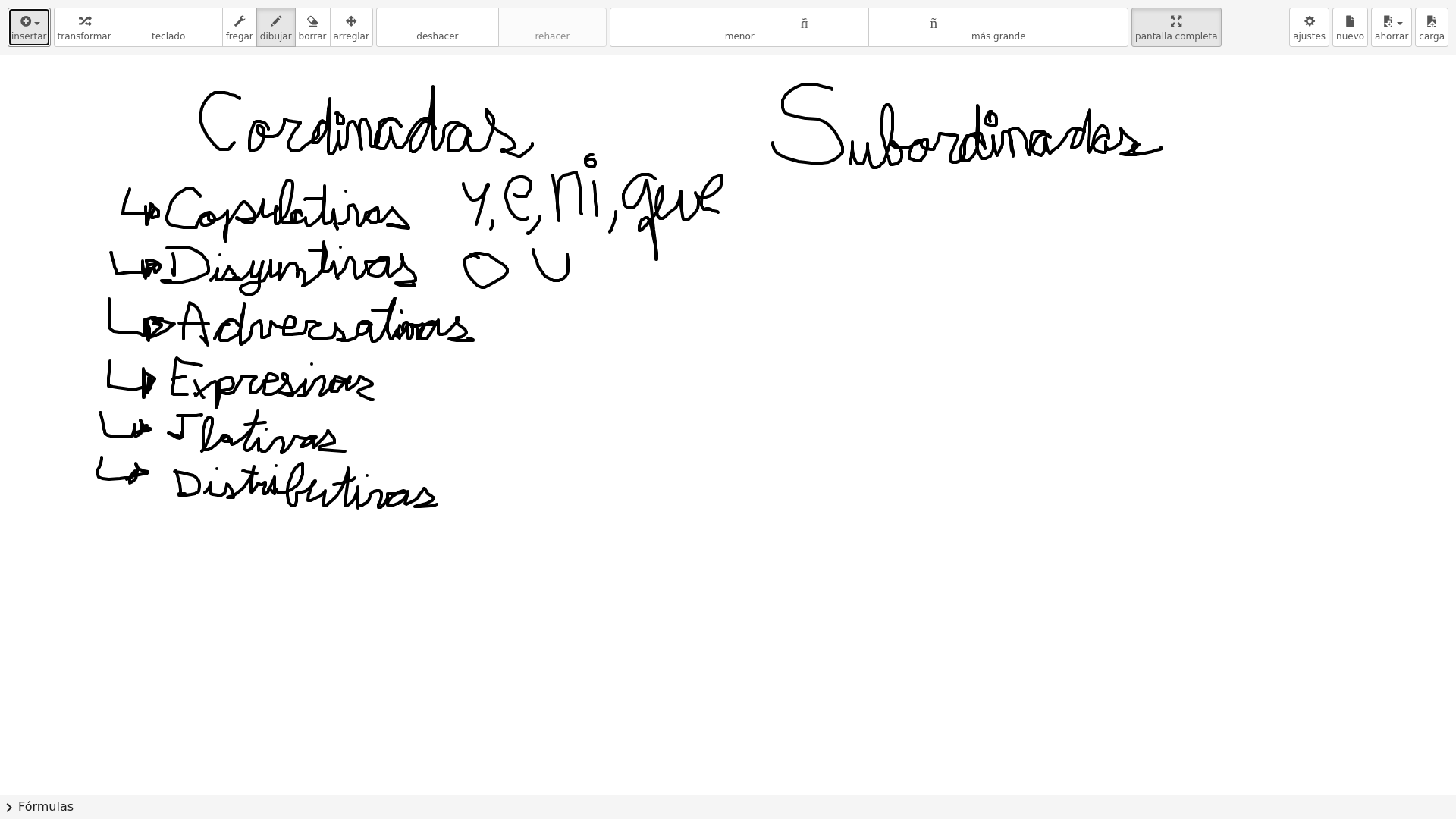
drag, startPoint x: 533, startPoint y: 250, endPoint x: 561, endPoint y: 241, distance: 29.4
click at [562, 242] on div at bounding box center [728, 795] width 1456 height 1479
drag, startPoint x: 516, startPoint y: 280, endPoint x: 514, endPoint y: 292, distance: 12.2
click at [512, 292] on div at bounding box center [728, 795] width 1456 height 1479
drag, startPoint x: 512, startPoint y: 314, endPoint x: 529, endPoint y: 327, distance: 21.4
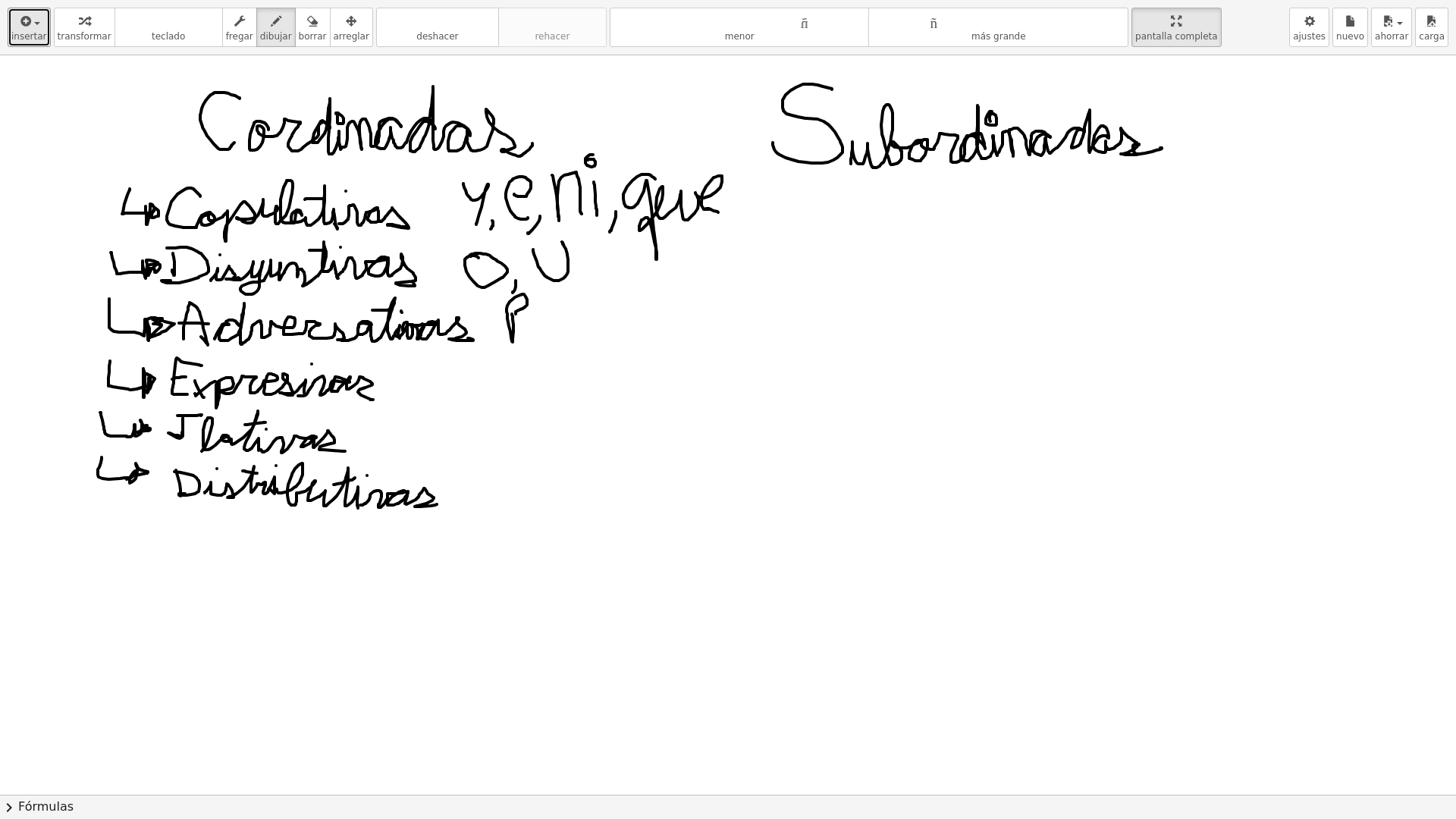
click at [517, 315] on div at bounding box center [728, 795] width 1456 height 1479
drag, startPoint x: 527, startPoint y: 327, endPoint x: 586, endPoint y: 314, distance: 60.4
click at [586, 314] on div at bounding box center [728, 795] width 1456 height 1479
drag, startPoint x: 584, startPoint y: 333, endPoint x: 567, endPoint y: 349, distance: 23.3
click at [575, 348] on div at bounding box center [728, 795] width 1456 height 1479
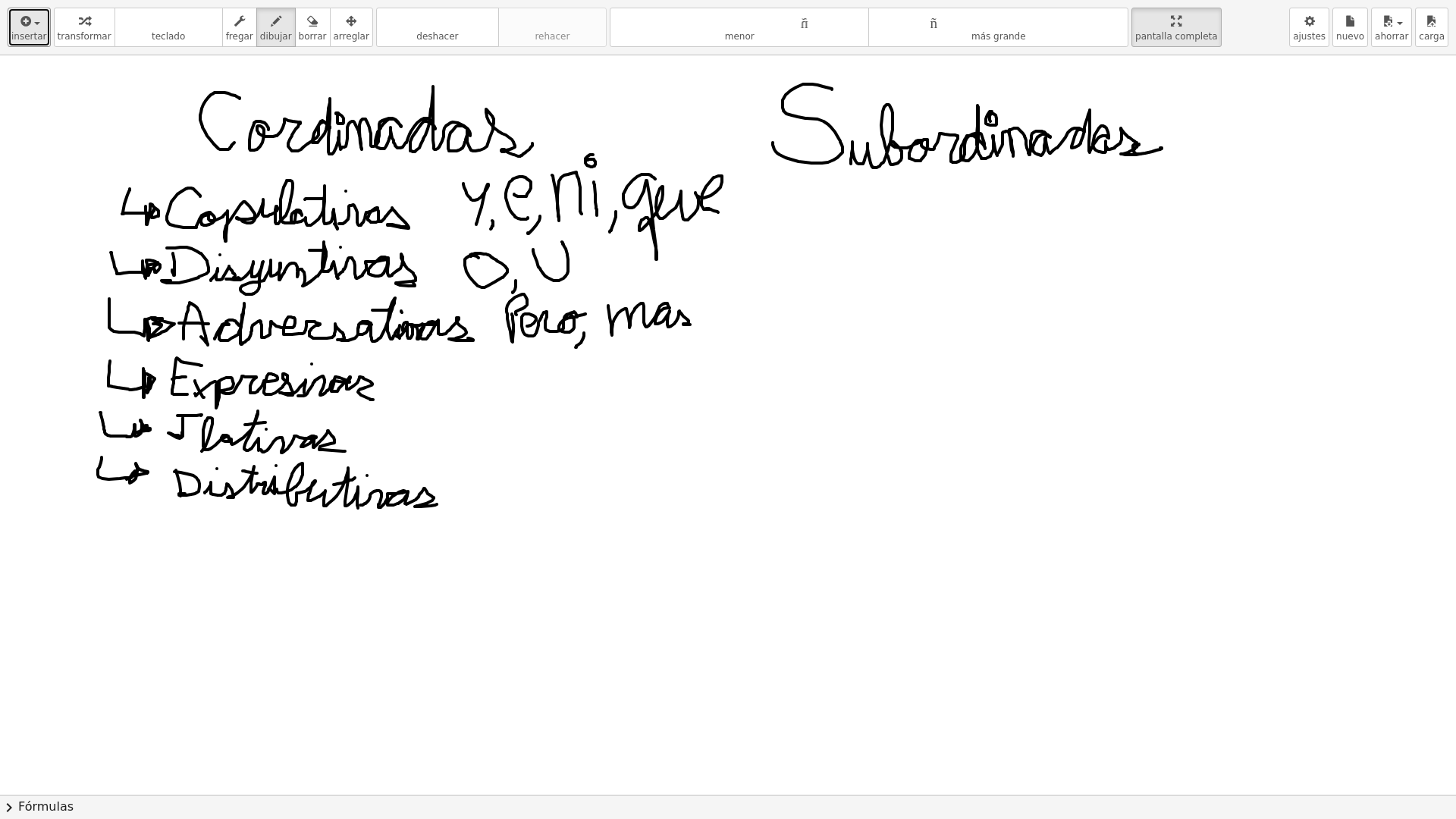
drag, startPoint x: 611, startPoint y: 325, endPoint x: 690, endPoint y: 325, distance: 79.0
click at [690, 325] on div at bounding box center [728, 795] width 1456 height 1479
drag, startPoint x: 706, startPoint y: 322, endPoint x: 690, endPoint y: 344, distance: 27.2
click at [702, 338] on div at bounding box center [728, 795] width 1456 height 1479
drag, startPoint x: 725, startPoint y: 324, endPoint x: 807, endPoint y: 324, distance: 82.0
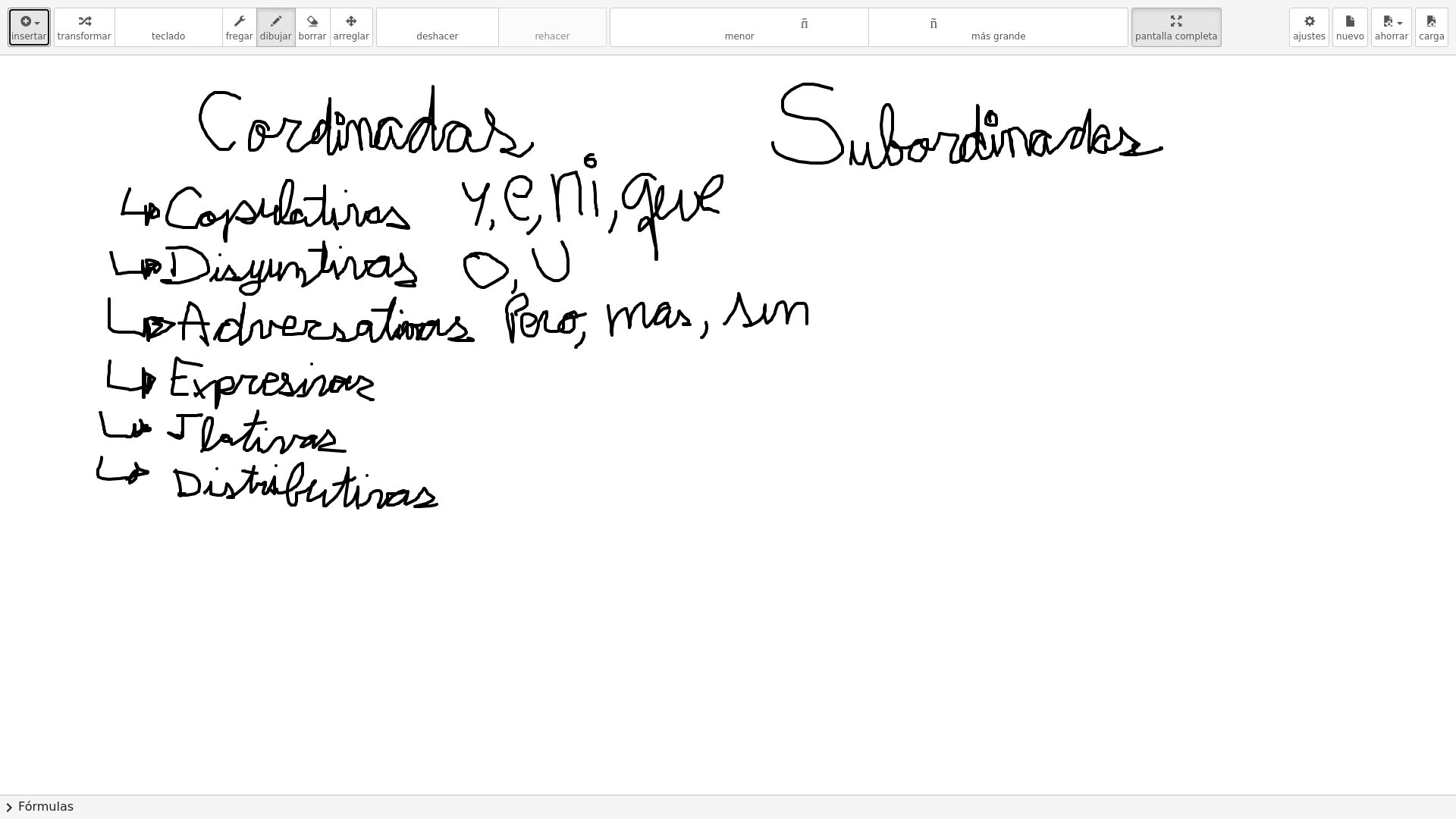
click at [807, 324] on div at bounding box center [728, 795] width 1456 height 1479
click at [769, 281] on div at bounding box center [728, 795] width 1456 height 1479
drag, startPoint x: 806, startPoint y: 317, endPoint x: 854, endPoint y: 294, distance: 53.2
click at [854, 294] on div at bounding box center [728, 795] width 1456 height 1479
drag, startPoint x: 862, startPoint y: 319, endPoint x: 841, endPoint y: 341, distance: 30.4
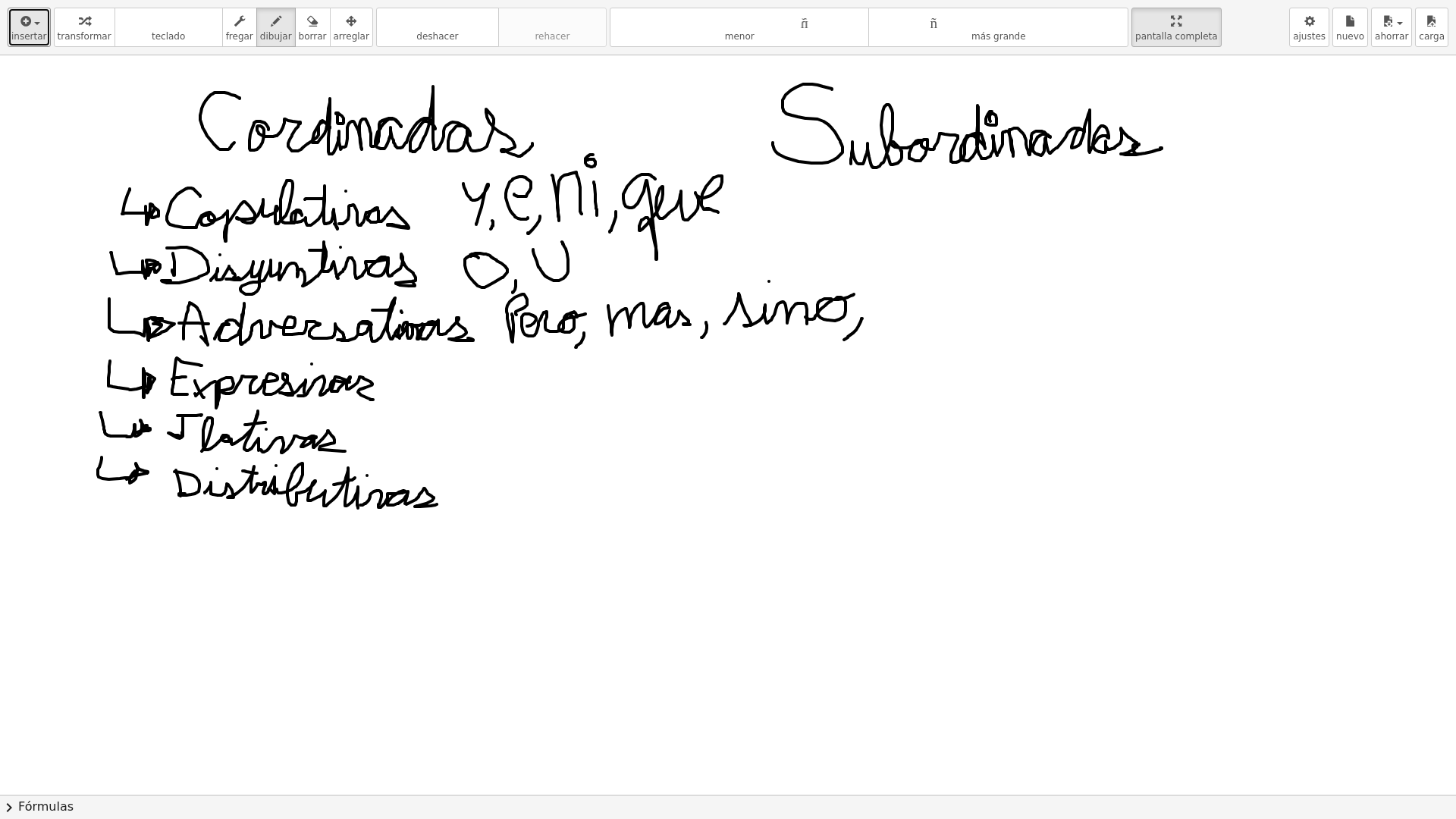
click at [841, 341] on div at bounding box center [728, 795] width 1456 height 1479
drag, startPoint x: 869, startPoint y: 322, endPoint x: 960, endPoint y: 326, distance: 91.1
click at [960, 326] on div at bounding box center [728, 795] width 1456 height 1479
drag, startPoint x: 922, startPoint y: 287, endPoint x: 950, endPoint y: 299, distance: 30.5
click at [923, 287] on div at bounding box center [728, 795] width 1456 height 1479
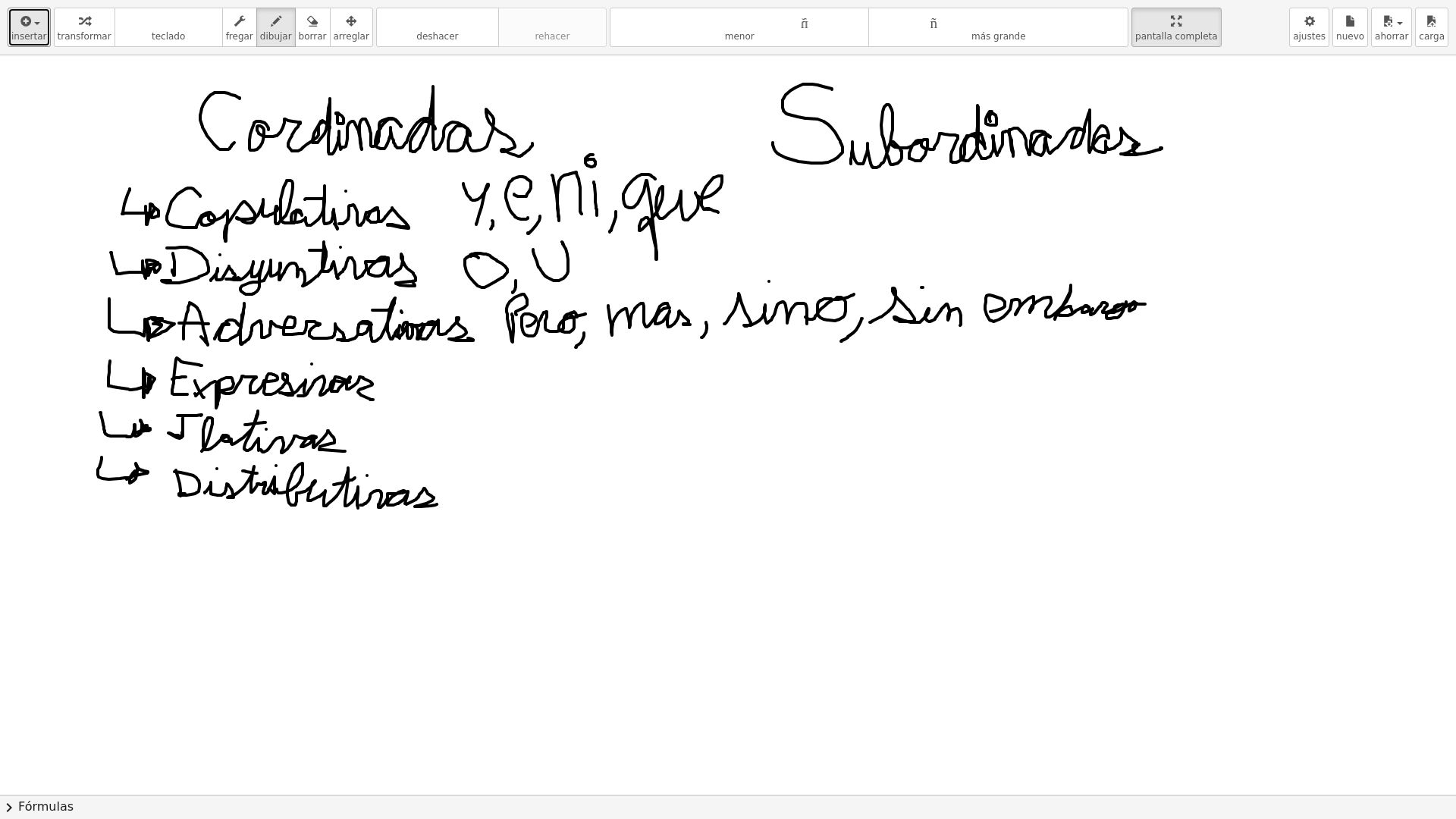
drag, startPoint x: 991, startPoint y: 312, endPoint x: 1143, endPoint y: 313, distance: 152.0
click at [1145, 309] on div at bounding box center [728, 795] width 1456 height 1479
drag, startPoint x: 1141, startPoint y: 316, endPoint x: 1123, endPoint y: 327, distance: 21.1
click at [1125, 327] on div at bounding box center [728, 795] width 1456 height 1479
drag, startPoint x: 1164, startPoint y: 301, endPoint x: 1205, endPoint y: 297, distance: 41.2
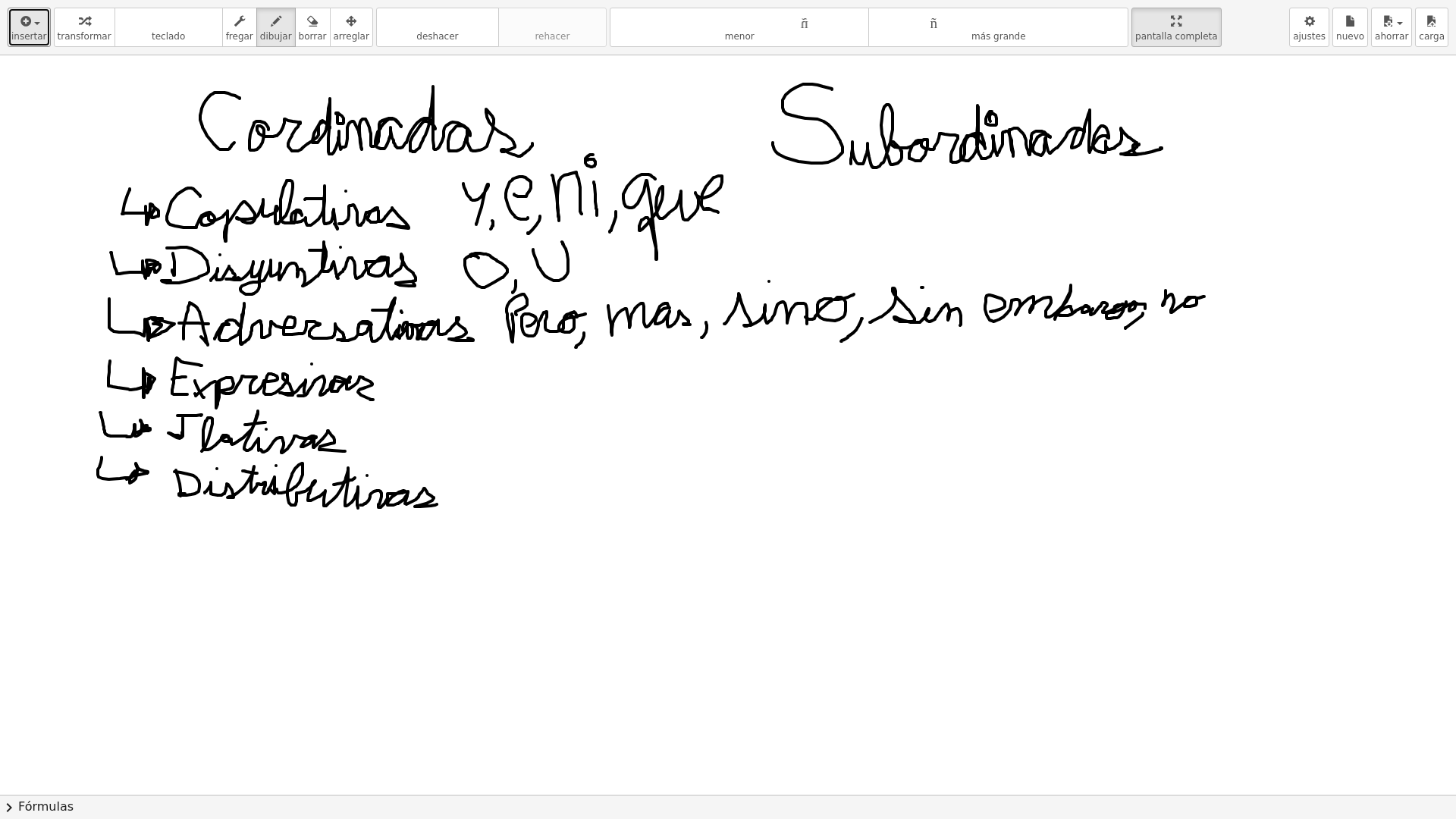
click at [1205, 297] on div at bounding box center [728, 795] width 1456 height 1479
drag, startPoint x: 1216, startPoint y: 295, endPoint x: 1335, endPoint y: 299, distance: 119.1
click at [1377, 303] on div at bounding box center [728, 795] width 1456 height 1479
drag, startPoint x: 1274, startPoint y: 284, endPoint x: 1295, endPoint y: 282, distance: 21.1
click at [1295, 282] on div at bounding box center [728, 795] width 1456 height 1479
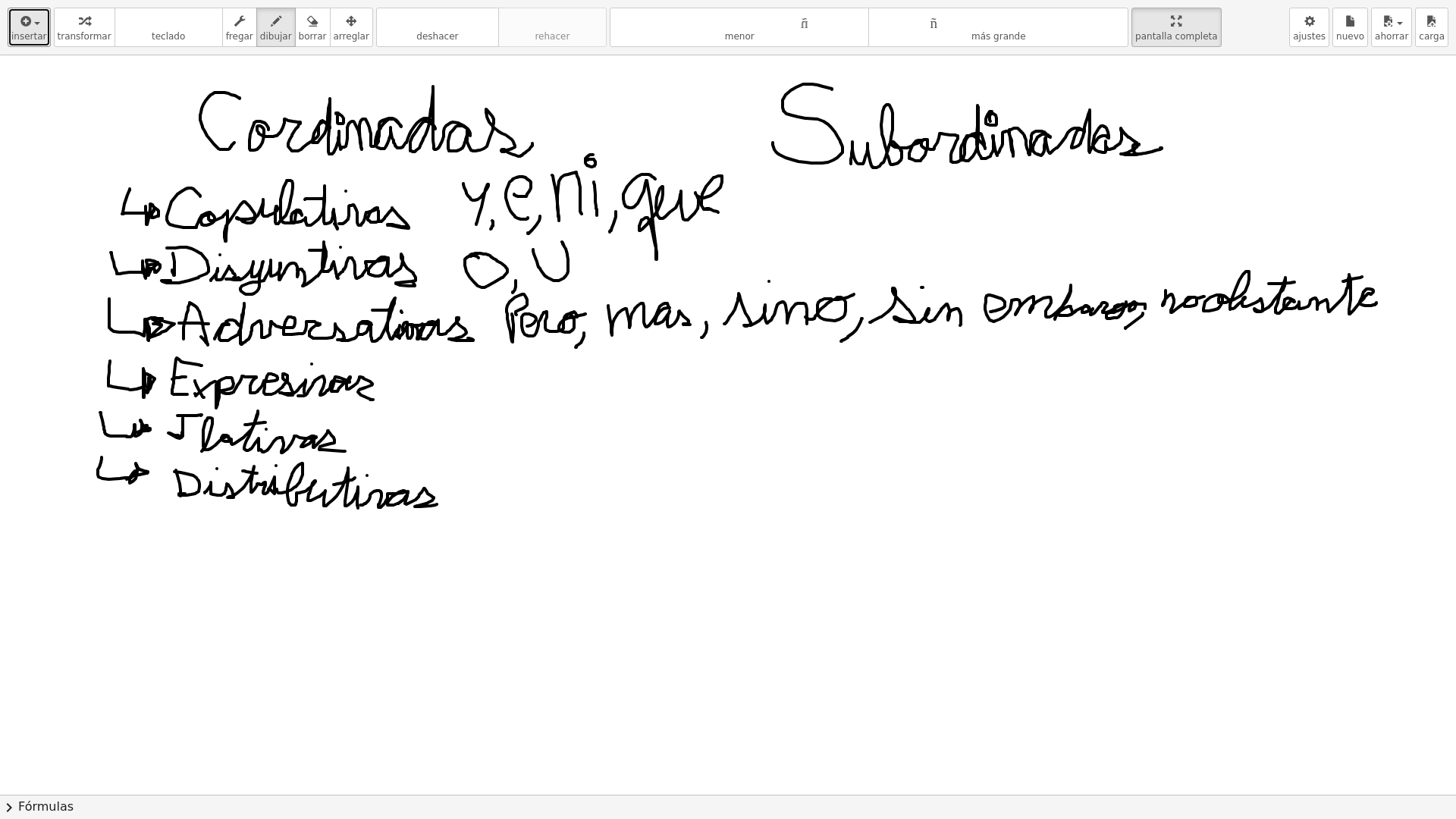
drag, startPoint x: 1343, startPoint y: 281, endPoint x: 1362, endPoint y: 277, distance: 19.4
click at [1362, 277] on div at bounding box center [728, 795] width 1456 height 1479
click at [299, 39] on font "borrar" at bounding box center [312, 37] width 28 height 10
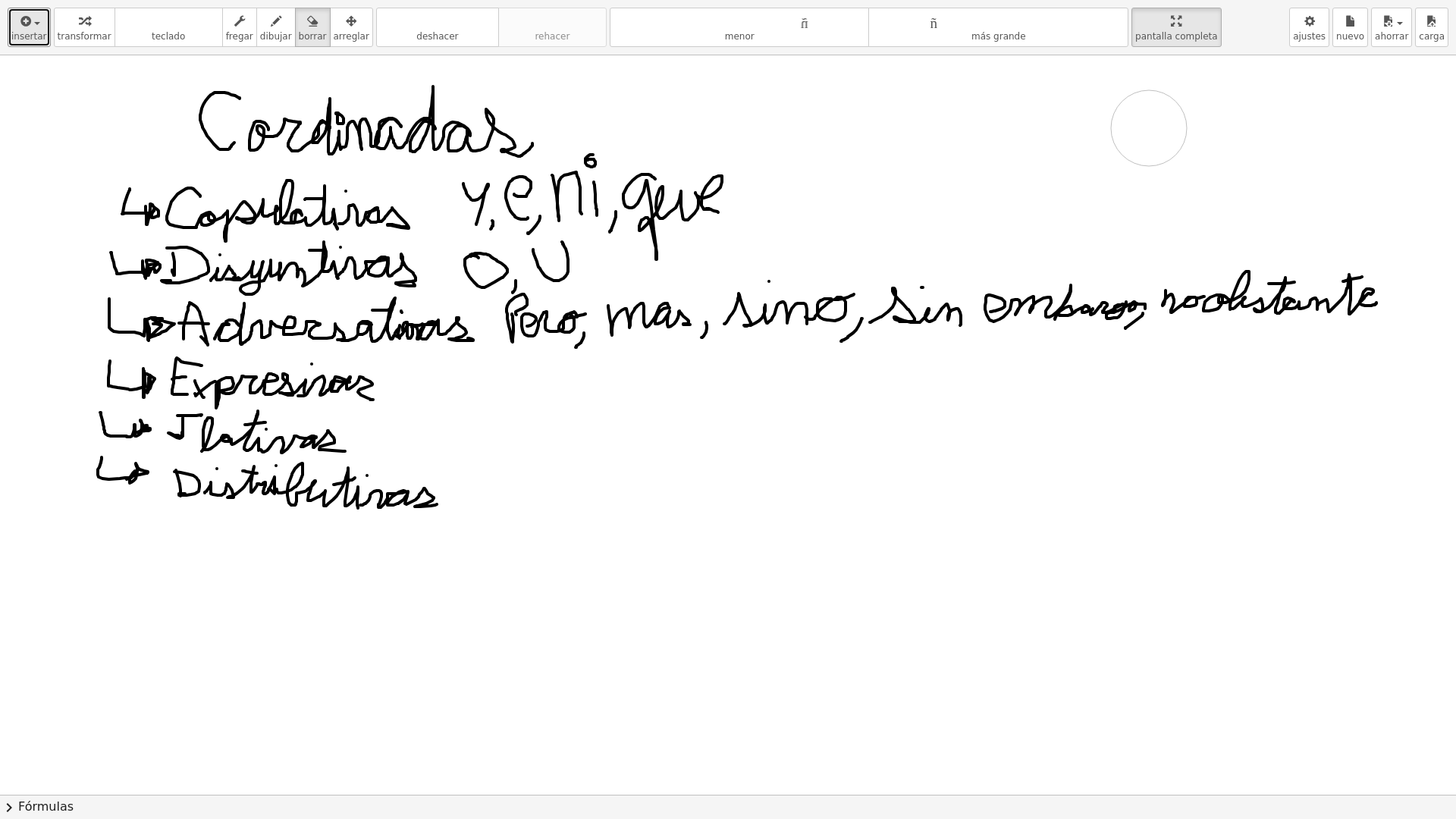
drag, startPoint x: 802, startPoint y: 142, endPoint x: 1144, endPoint y: 161, distance: 342.5
click at [1144, 161] on div at bounding box center [728, 795] width 1456 height 1479
drag, startPoint x: 266, startPoint y: 31, endPoint x: 258, endPoint y: 17, distance: 16.1
click at [265, 31] on font "dibujar" at bounding box center [276, 37] width 31 height 10
drag, startPoint x: 390, startPoint y: 426, endPoint x: 382, endPoint y: 425, distance: 8.1
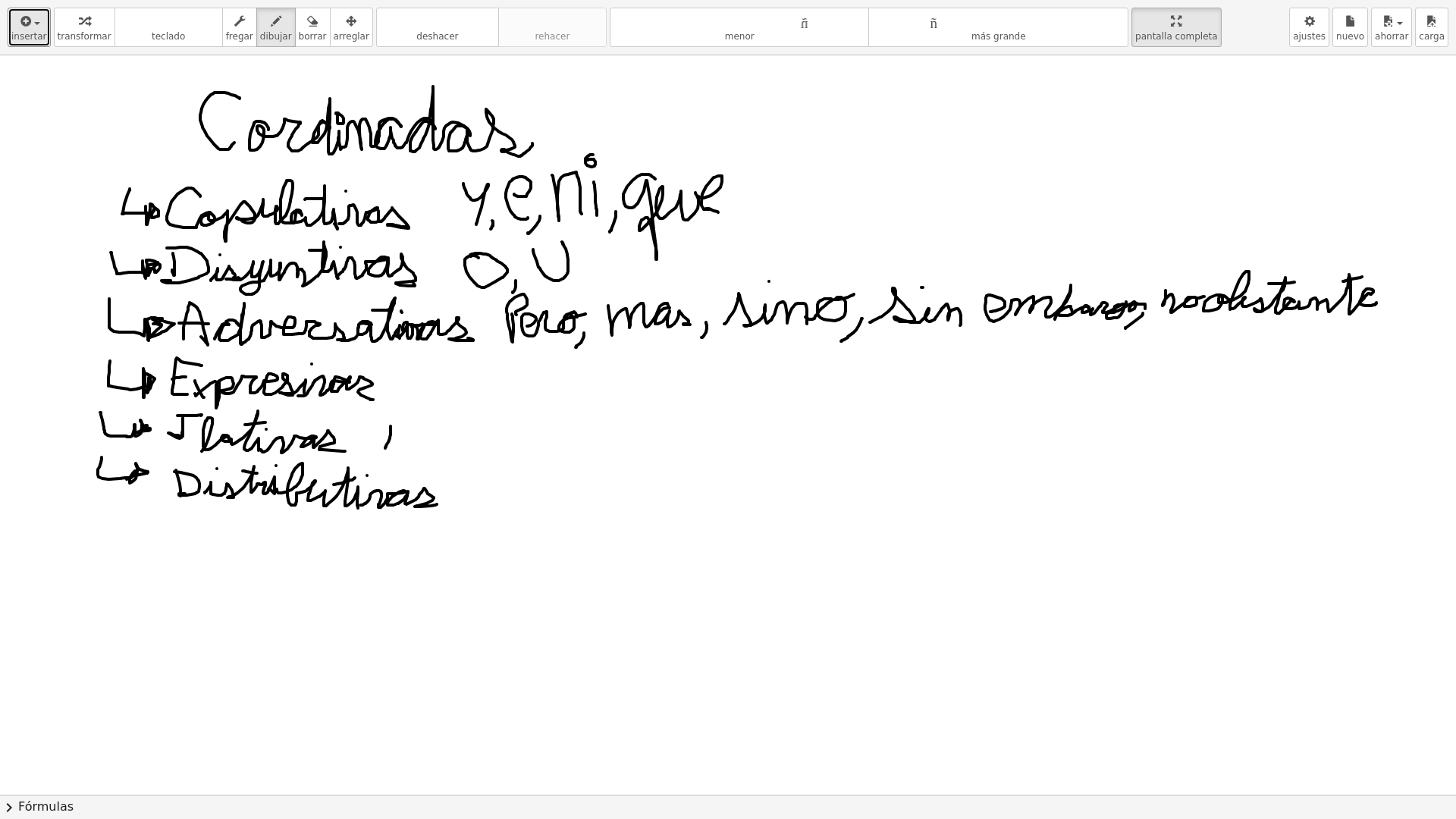
click at [384, 448] on div at bounding box center [728, 795] width 1456 height 1479
drag, startPoint x: 382, startPoint y: 422, endPoint x: 399, endPoint y: 437, distance: 22.7
click at [394, 434] on div at bounding box center [728, 795] width 1456 height 1479
drag, startPoint x: 400, startPoint y: 445, endPoint x: 451, endPoint y: 451, distance: 51.4
click at [441, 453] on div at bounding box center [728, 795] width 1456 height 1479
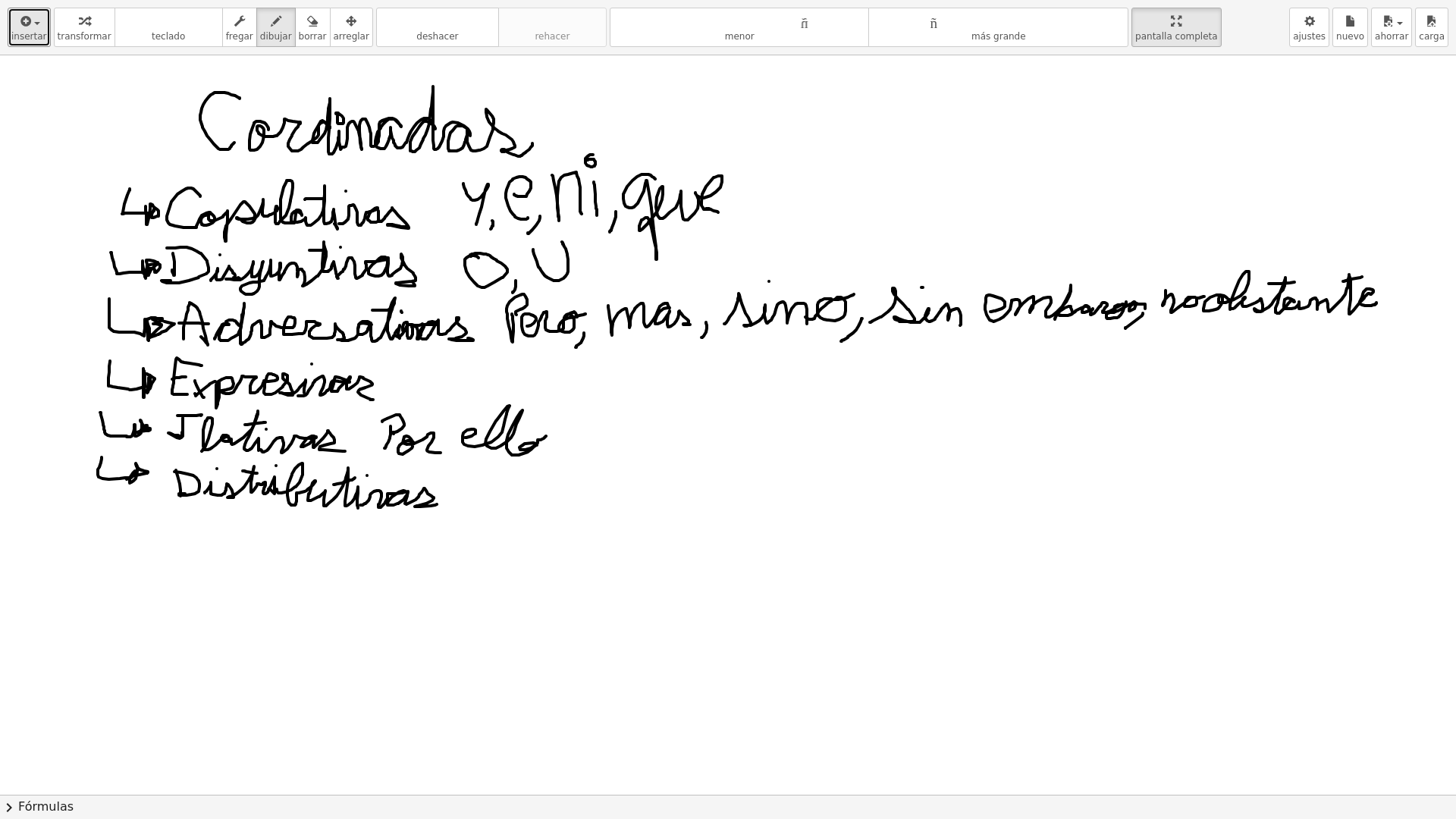
drag, startPoint x: 465, startPoint y: 437, endPoint x: 546, endPoint y: 437, distance: 81.0
click at [546, 437] on div at bounding box center [728, 795] width 1456 height 1479
drag, startPoint x: 554, startPoint y: 446, endPoint x: 539, endPoint y: 463, distance: 22.7
click at [539, 465] on div at bounding box center [728, 795] width 1456 height 1479
drag, startPoint x: 582, startPoint y: 434, endPoint x: 587, endPoint y: 444, distance: 11.2
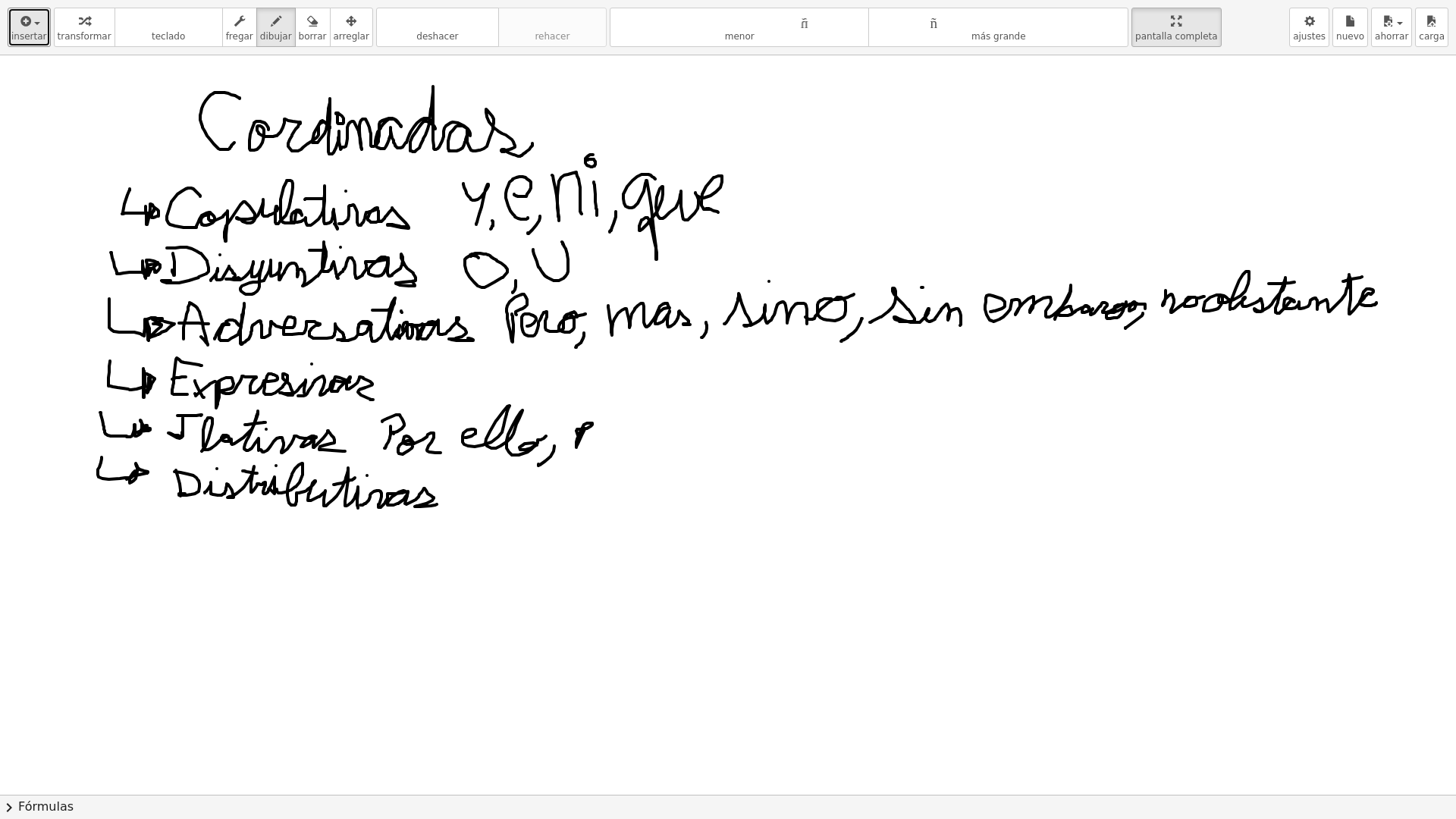
click at [580, 437] on div at bounding box center [728, 795] width 1456 height 1479
drag, startPoint x: 597, startPoint y: 441, endPoint x: 626, endPoint y: 453, distance: 31.4
click at [629, 454] on div at bounding box center [728, 795] width 1456 height 1479
click at [665, 433] on div at bounding box center [728, 795] width 1456 height 1479
drag, startPoint x: 650, startPoint y: 437, endPoint x: 749, endPoint y: 442, distance: 99.1
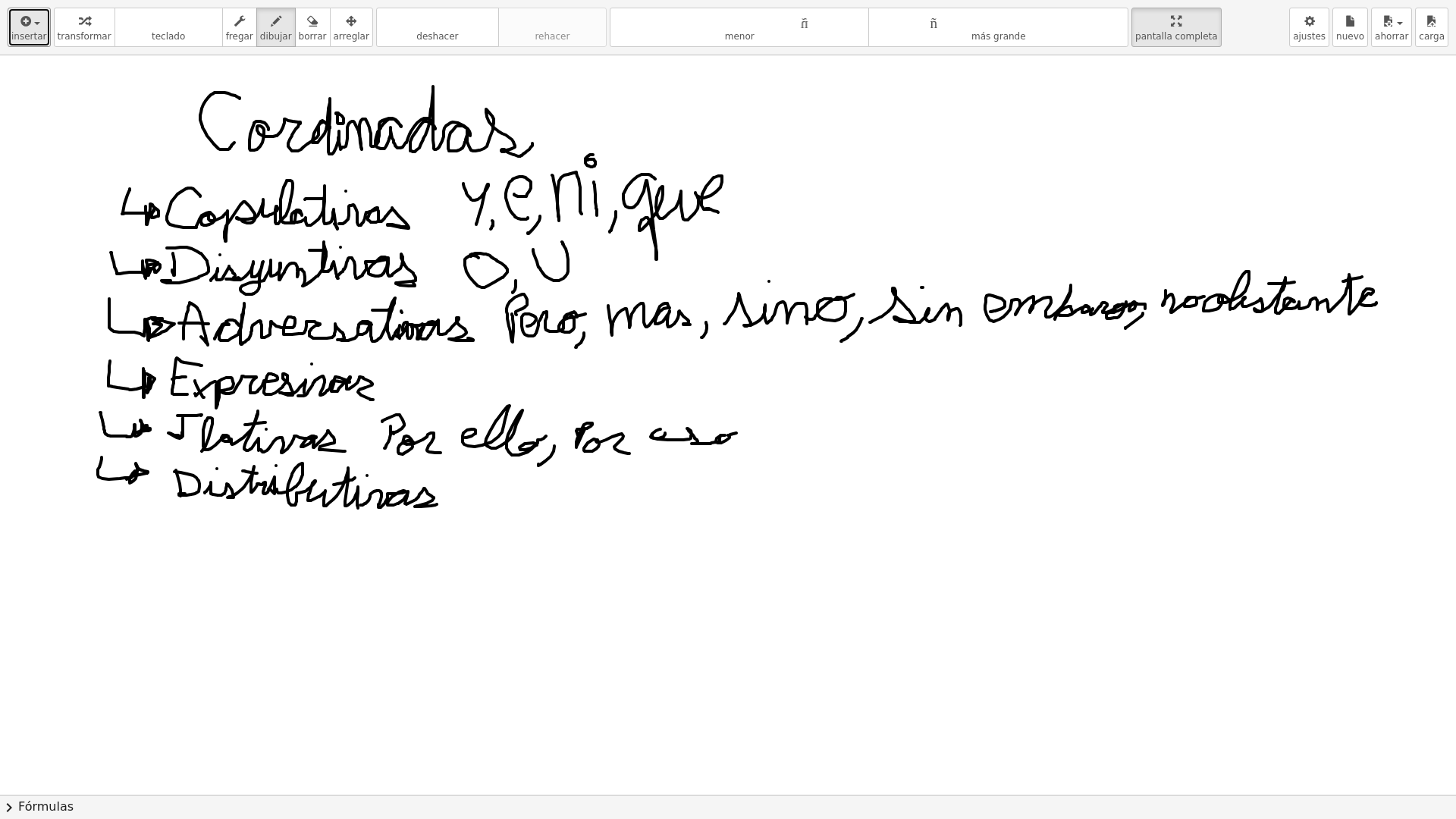
click at [745, 433] on div at bounding box center [728, 795] width 1456 height 1479
drag, startPoint x: 753, startPoint y: 447, endPoint x: 725, endPoint y: 465, distance: 33.3
click at [727, 465] on div at bounding box center [728, 795] width 1456 height 1479
drag, startPoint x: 778, startPoint y: 446, endPoint x: 838, endPoint y: 448, distance: 60.0
click at [839, 446] on div at bounding box center [728, 795] width 1456 height 1479
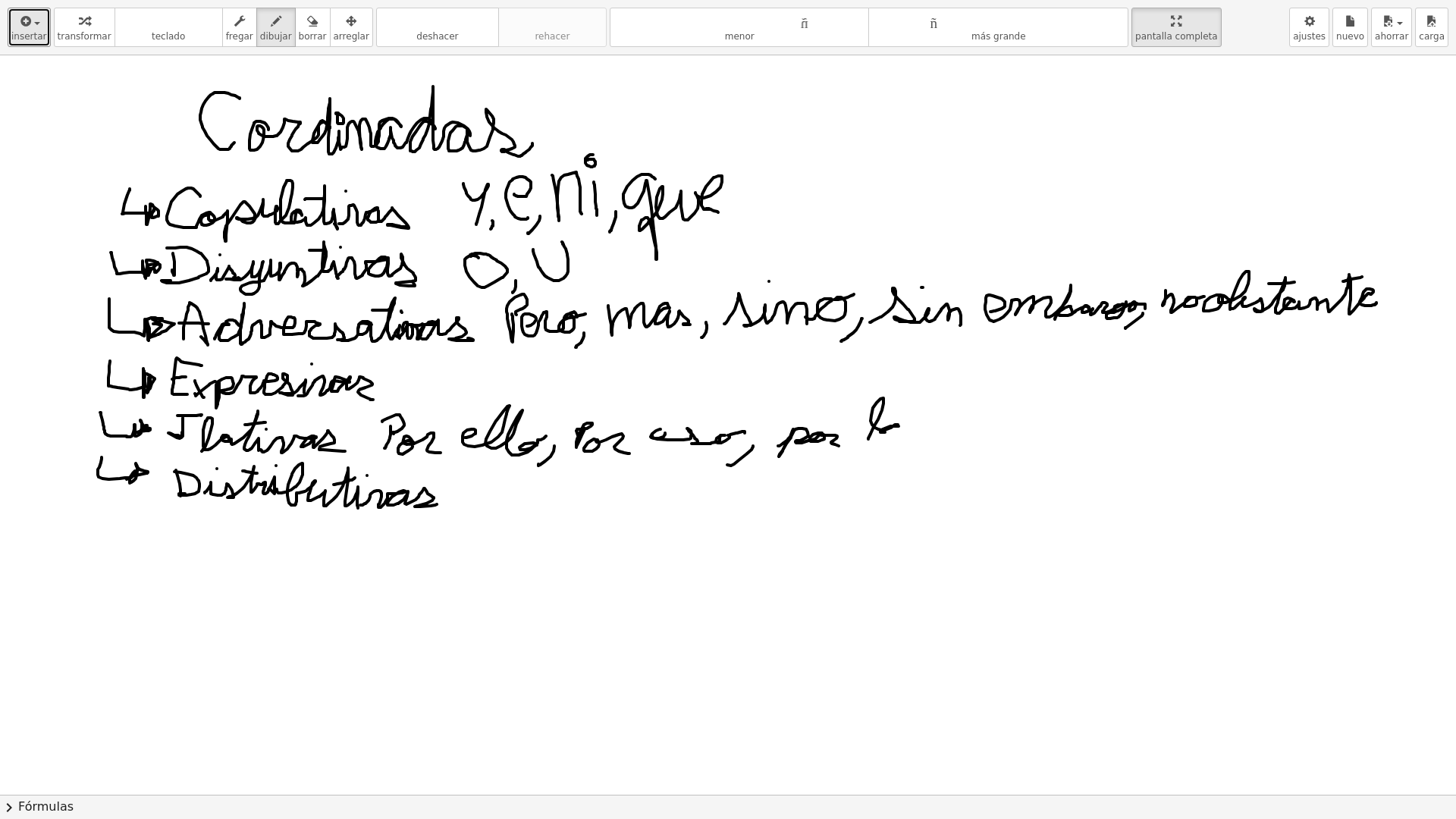
drag, startPoint x: 869, startPoint y: 439, endPoint x: 904, endPoint y: 426, distance: 37.3
click at [905, 426] on div at bounding box center [728, 795] width 1456 height 1479
drag, startPoint x: 918, startPoint y: 432, endPoint x: 1007, endPoint y: 411, distance: 91.4
click at [1014, 412] on div at bounding box center [728, 795] width 1456 height 1479
drag, startPoint x: 916, startPoint y: 393, endPoint x: 941, endPoint y: 391, distance: 25.1
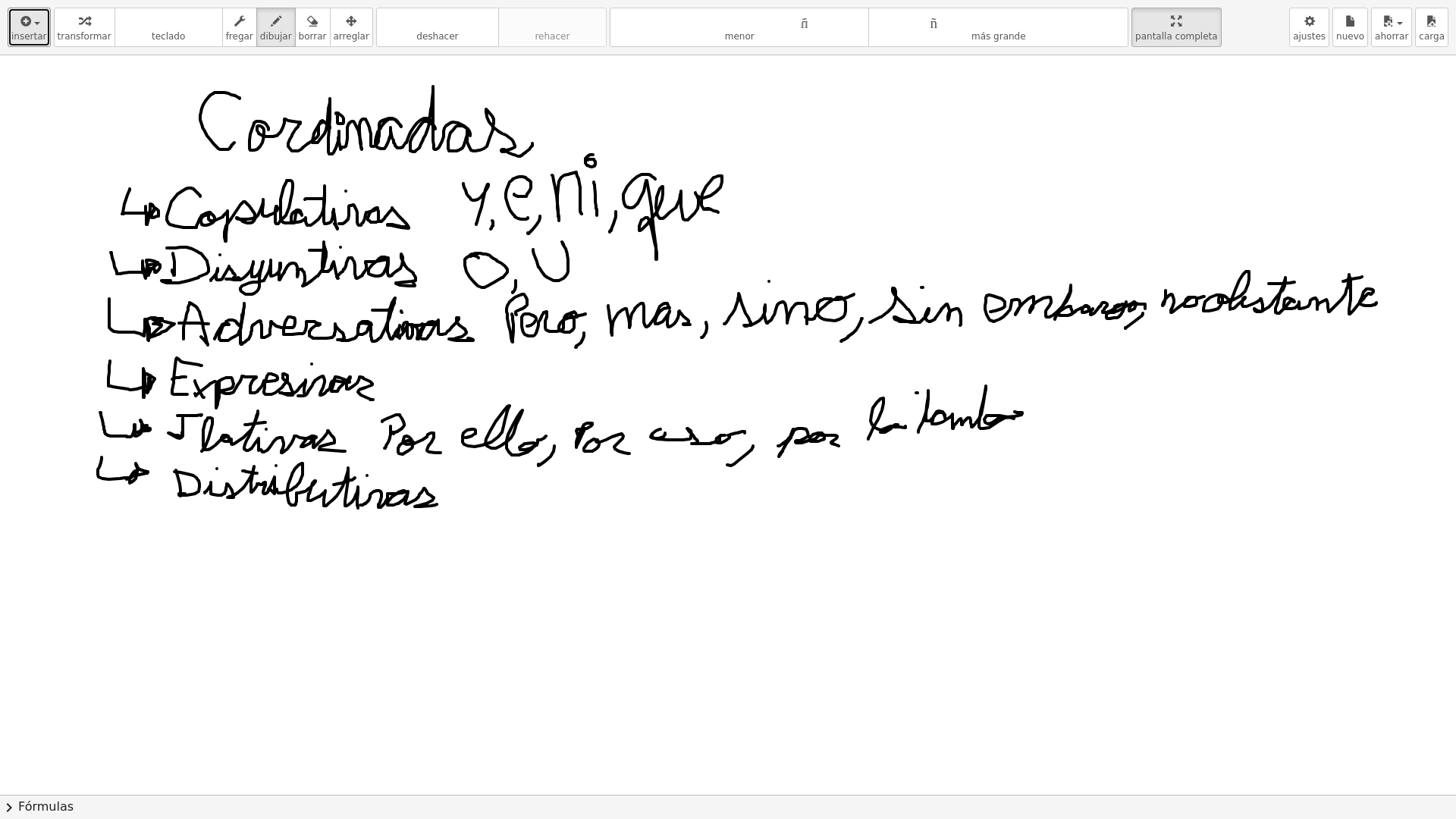
click at [933, 391] on div at bounding box center [728, 795] width 1456 height 1479
drag, startPoint x: 984, startPoint y: 398, endPoint x: 991, endPoint y: 396, distance: 7.3
click at [992, 397] on div at bounding box center [728, 795] width 1456 height 1479
drag, startPoint x: 485, startPoint y: 498, endPoint x: 492, endPoint y: 523, distance: 26.0
click at [488, 524] on div at bounding box center [728, 795] width 1456 height 1479
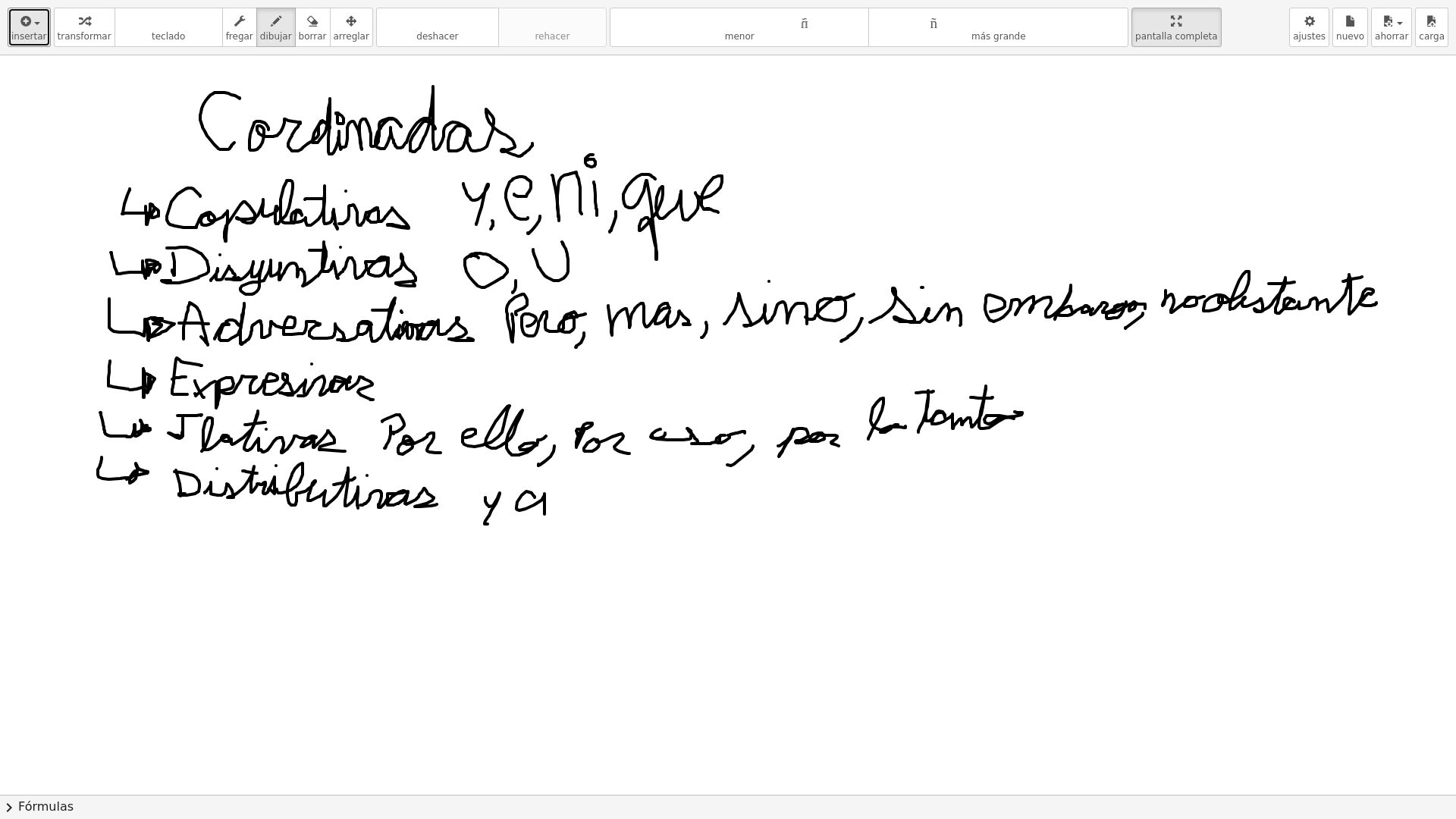
drag, startPoint x: 526, startPoint y: 492, endPoint x: 549, endPoint y: 515, distance: 32.5
click at [546, 516] on div at bounding box center [728, 795] width 1456 height 1479
drag, startPoint x: 566, startPoint y: 512, endPoint x: 587, endPoint y: 511, distance: 21.0
click at [587, 511] on div at bounding box center [728, 795] width 1456 height 1479
drag, startPoint x: 616, startPoint y: 497, endPoint x: 601, endPoint y: 531, distance: 37.2
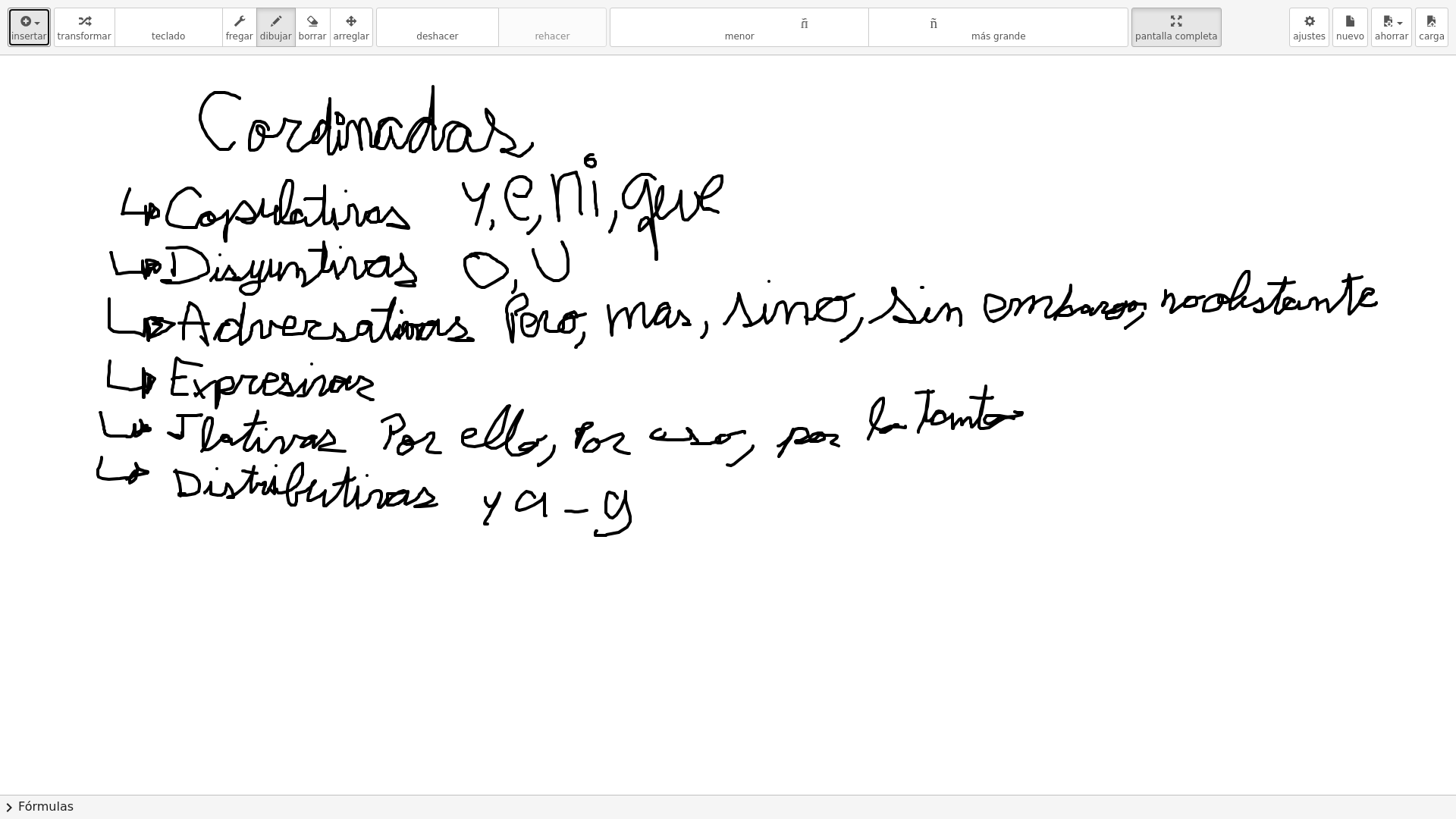
click at [598, 531] on div at bounding box center [728, 795] width 1456 height 1479
drag, startPoint x: 602, startPoint y: 501, endPoint x: 656, endPoint y: 516, distance: 56.0
click at [602, 533] on div at bounding box center [728, 795] width 1456 height 1479
drag, startPoint x: 649, startPoint y: 502, endPoint x: 679, endPoint y: 532, distance: 42.4
click at [673, 528] on div at bounding box center [728, 795] width 1456 height 1479
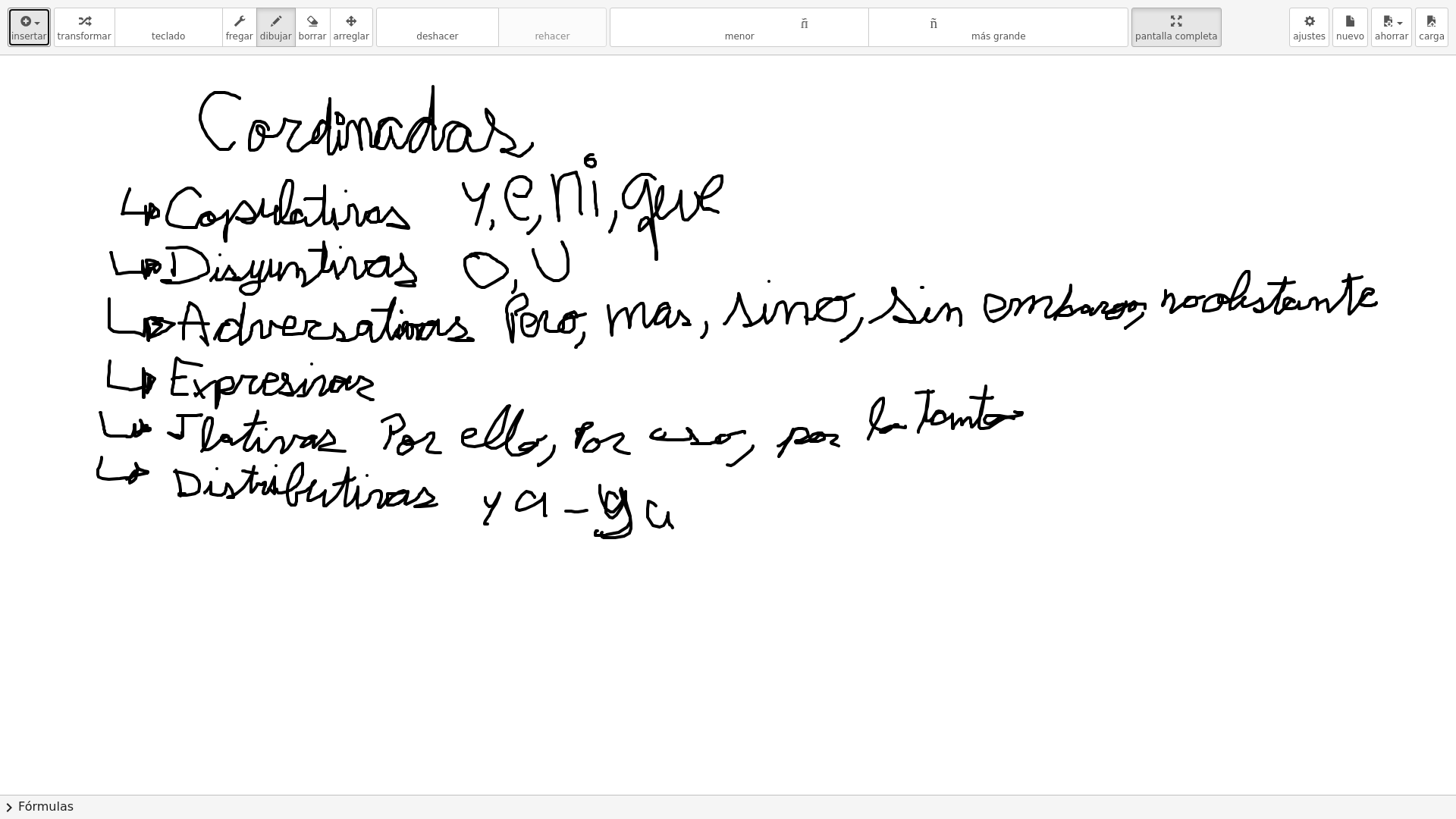
drag, startPoint x: 715, startPoint y: 515, endPoint x: 689, endPoint y: 540, distance: 36.1
click at [696, 541] on div at bounding box center [728, 795] width 1456 height 1479
drag, startPoint x: 742, startPoint y: 493, endPoint x: 789, endPoint y: 513, distance: 51.1
click at [769, 526] on div at bounding box center [728, 795] width 1456 height 1479
drag, startPoint x: 779, startPoint y: 506, endPoint x: 787, endPoint y: 505, distance: 8.1
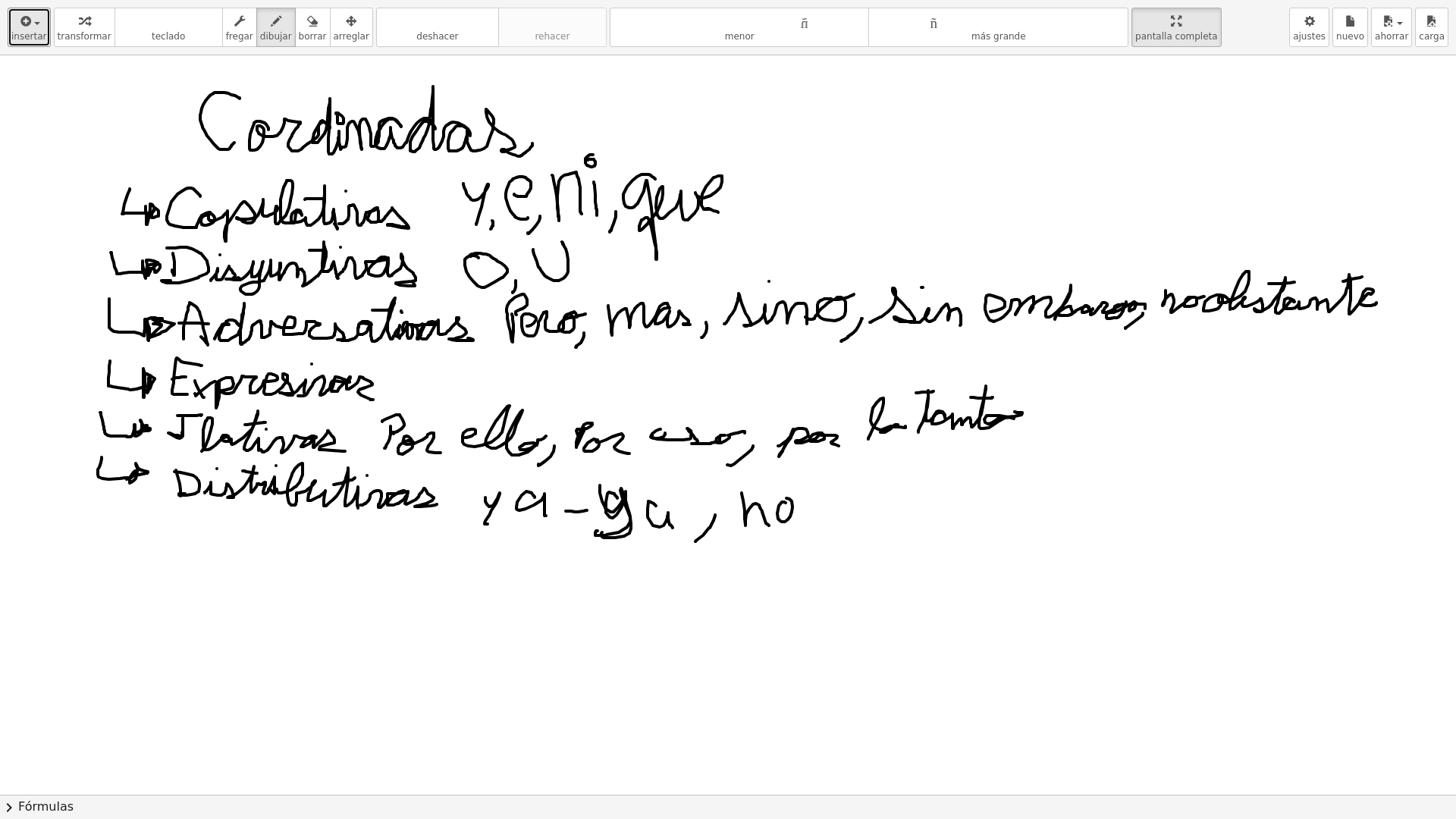
click at [786, 503] on div at bounding box center [728, 795] width 1456 height 1479
drag, startPoint x: 800, startPoint y: 500, endPoint x: 828, endPoint y: 507, distance: 28.9
click at [823, 504] on div at bounding box center [728, 795] width 1456 height 1479
drag, startPoint x: 834, startPoint y: 502, endPoint x: 863, endPoint y: 521, distance: 34.7
click at [855, 517] on div at bounding box center [728, 795] width 1456 height 1479
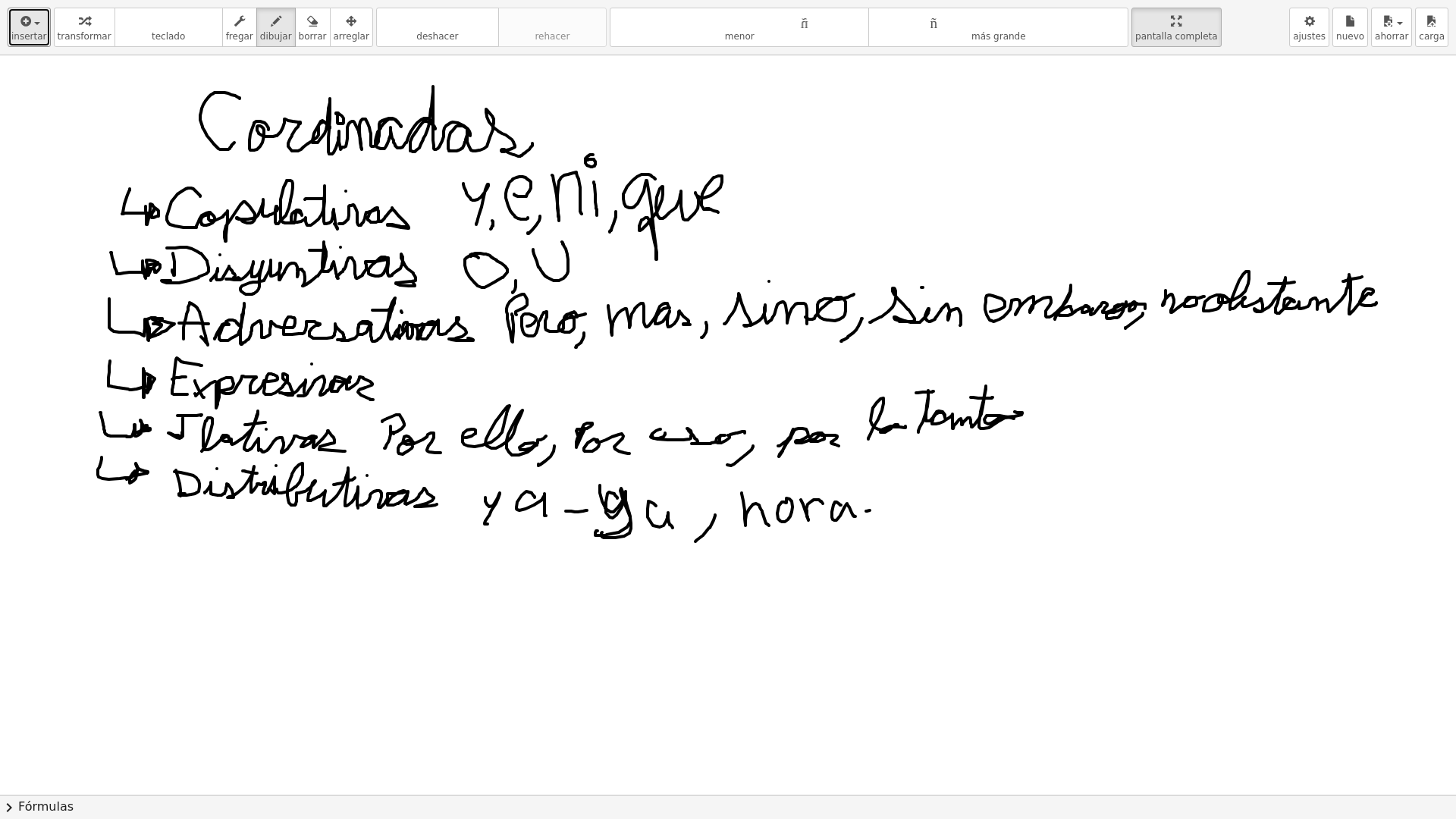
drag, startPoint x: 867, startPoint y: 512, endPoint x: 900, endPoint y: 500, distance: 35.1
click at [900, 500] on div at bounding box center [728, 795] width 1456 height 1479
drag, startPoint x: 928, startPoint y: 489, endPoint x: 1016, endPoint y: 496, distance: 88.3
click at [1016, 496] on div at bounding box center [728, 795] width 1456 height 1479
click at [1022, 506] on div at bounding box center [728, 795] width 1456 height 1479
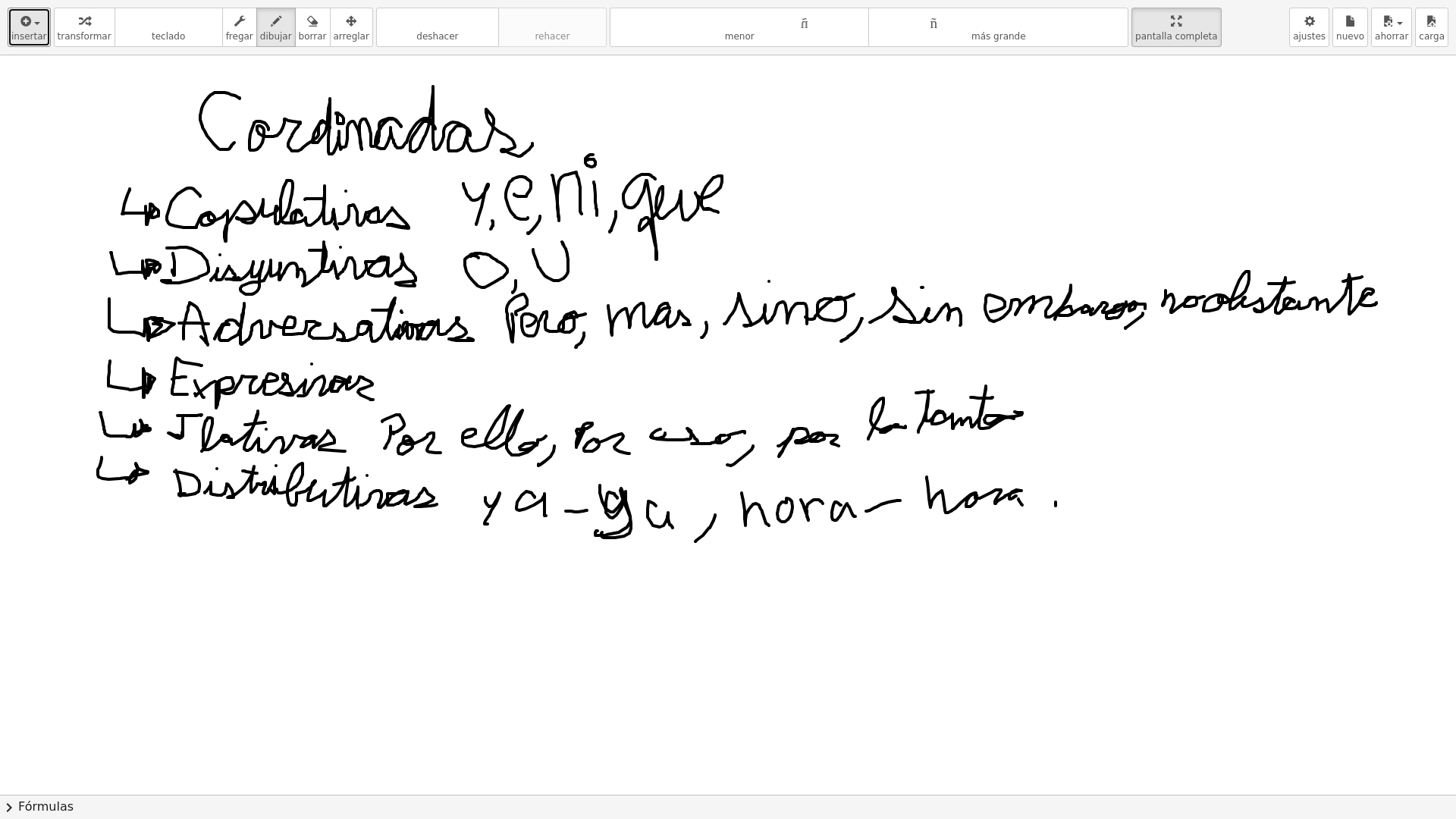
drag, startPoint x: 1055, startPoint y: 506, endPoint x: 1037, endPoint y: 536, distance: 35.0
click at [1039, 533] on div at bounding box center [728, 795] width 1456 height 1479
drag, startPoint x: 1077, startPoint y: 478, endPoint x: 1233, endPoint y: 493, distance: 156.7
click at [1229, 488] on div at bounding box center [728, 795] width 1456 height 1479
drag, startPoint x: 1233, startPoint y: 493, endPoint x: 1253, endPoint y: 493, distance: 20.0
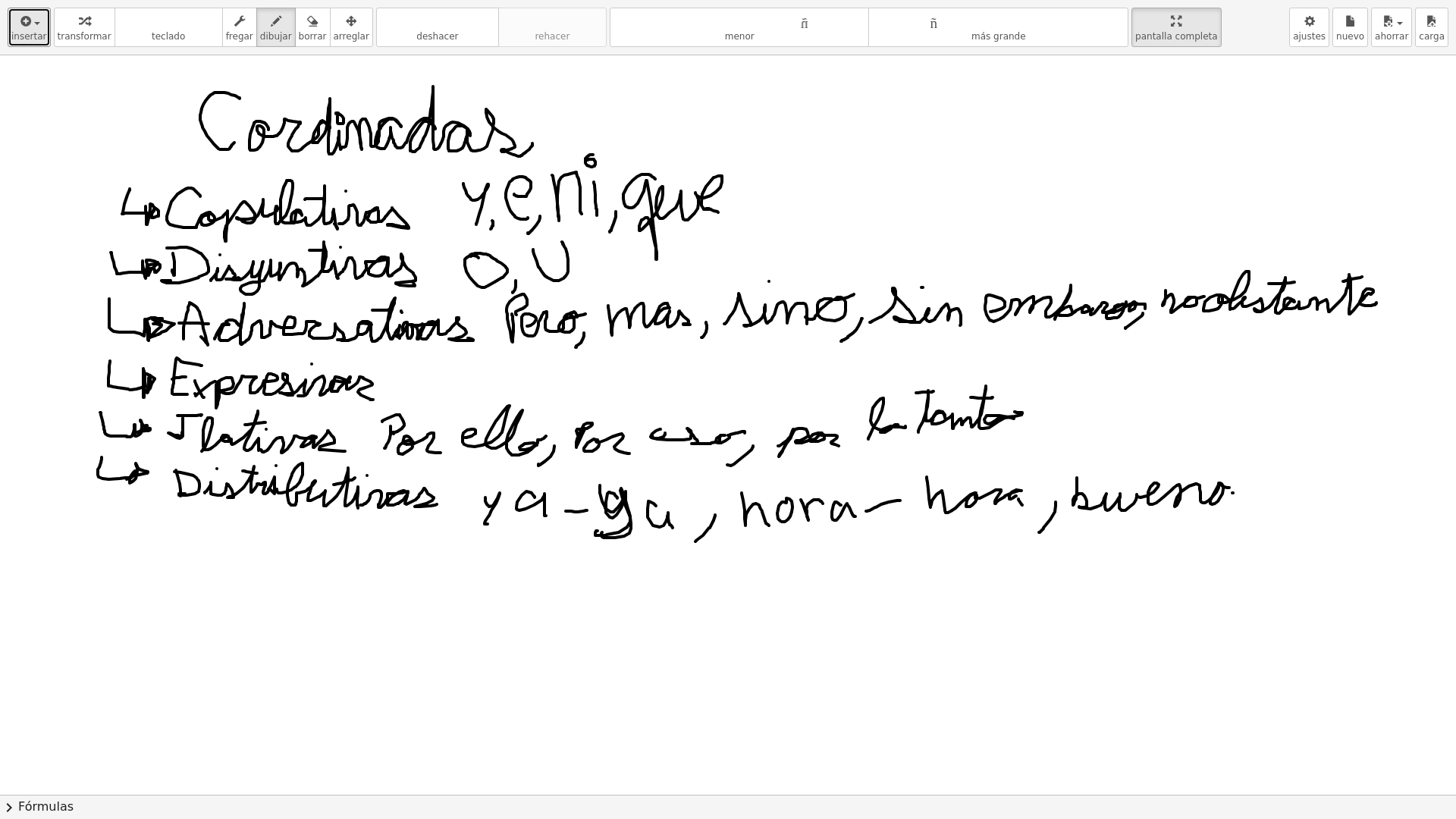
click at [1253, 493] on div at bounding box center [728, 795] width 1456 height 1479
drag, startPoint x: 1274, startPoint y: 478, endPoint x: 1428, endPoint y: 471, distance: 154.2
click at [1433, 470] on div at bounding box center [728, 795] width 1456 height 1479
click at [307, 27] on icon "button" at bounding box center [312, 21] width 10 height 18
drag, startPoint x: 1251, startPoint y: 524, endPoint x: 1146, endPoint y: 506, distance: 106.5
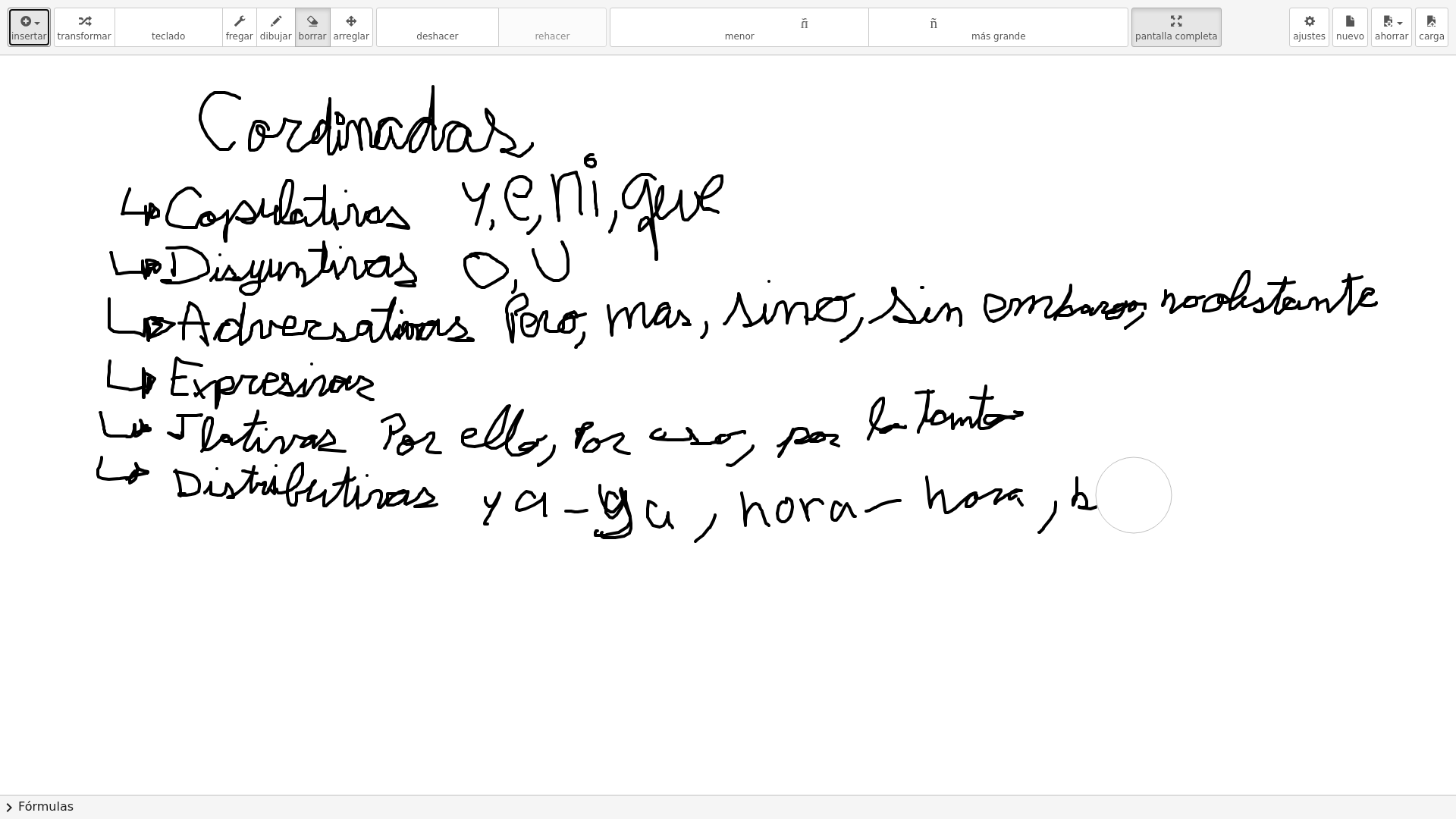
click at [1136, 500] on div at bounding box center [728, 795] width 1456 height 1479
click at [271, 23] on icon "button" at bounding box center [276, 21] width 10 height 18
drag, startPoint x: 1096, startPoint y: 503, endPoint x: 1152, endPoint y: 505, distance: 56.0
click at [1160, 513] on div at bounding box center [728, 795] width 1456 height 1479
click at [1110, 465] on div at bounding box center [728, 795] width 1456 height 1479
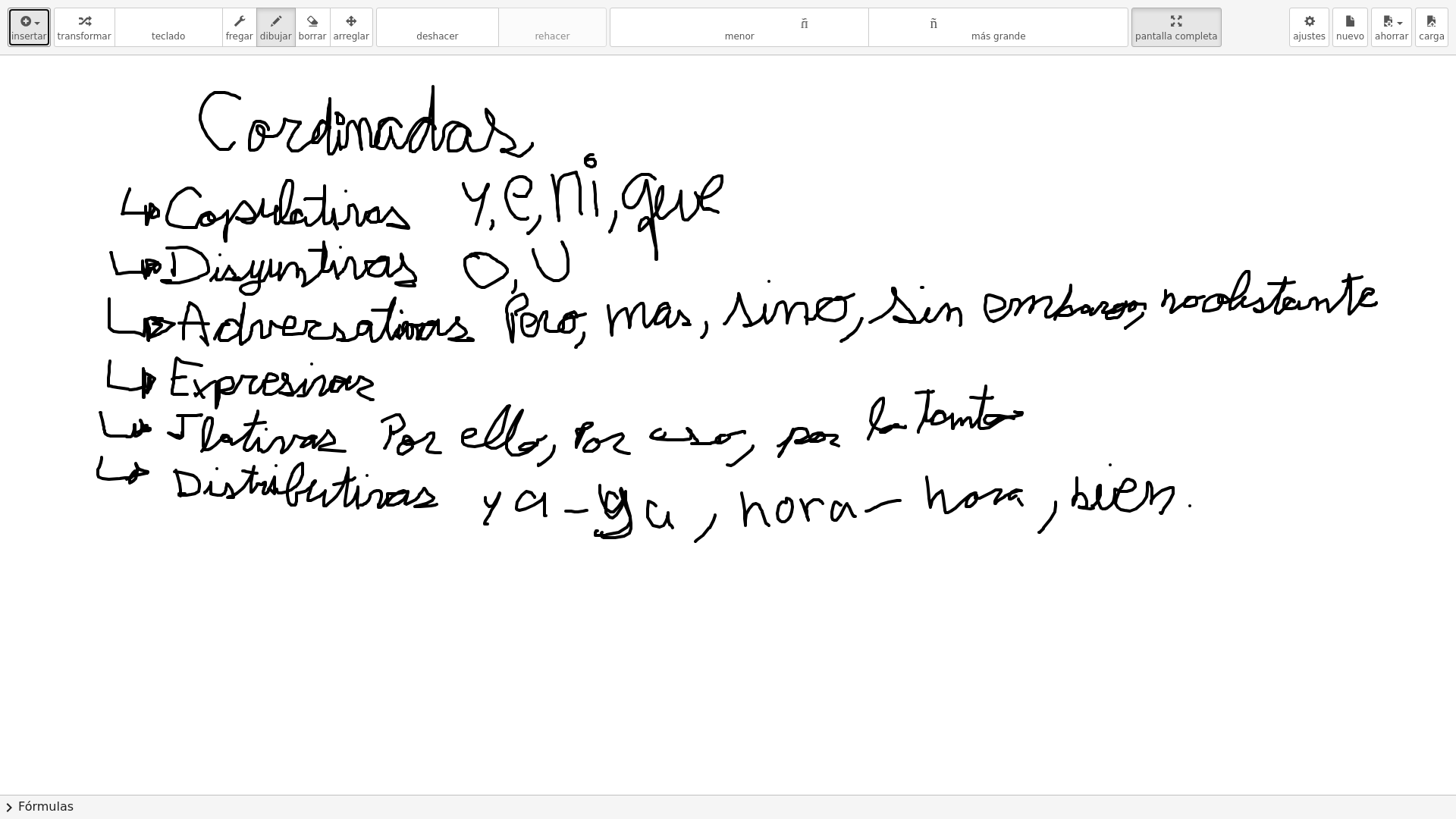
drag, startPoint x: 1190, startPoint y: 506, endPoint x: 1209, endPoint y: 503, distance: 19.2
click at [1206, 503] on div at bounding box center [728, 795] width 1456 height 1479
drag, startPoint x: 1226, startPoint y: 471, endPoint x: 1269, endPoint y: 477, distance: 43.4
click at [1262, 506] on div at bounding box center [728, 795] width 1456 height 1479
drag, startPoint x: 1270, startPoint y: 475, endPoint x: 1260, endPoint y: 508, distance: 34.5
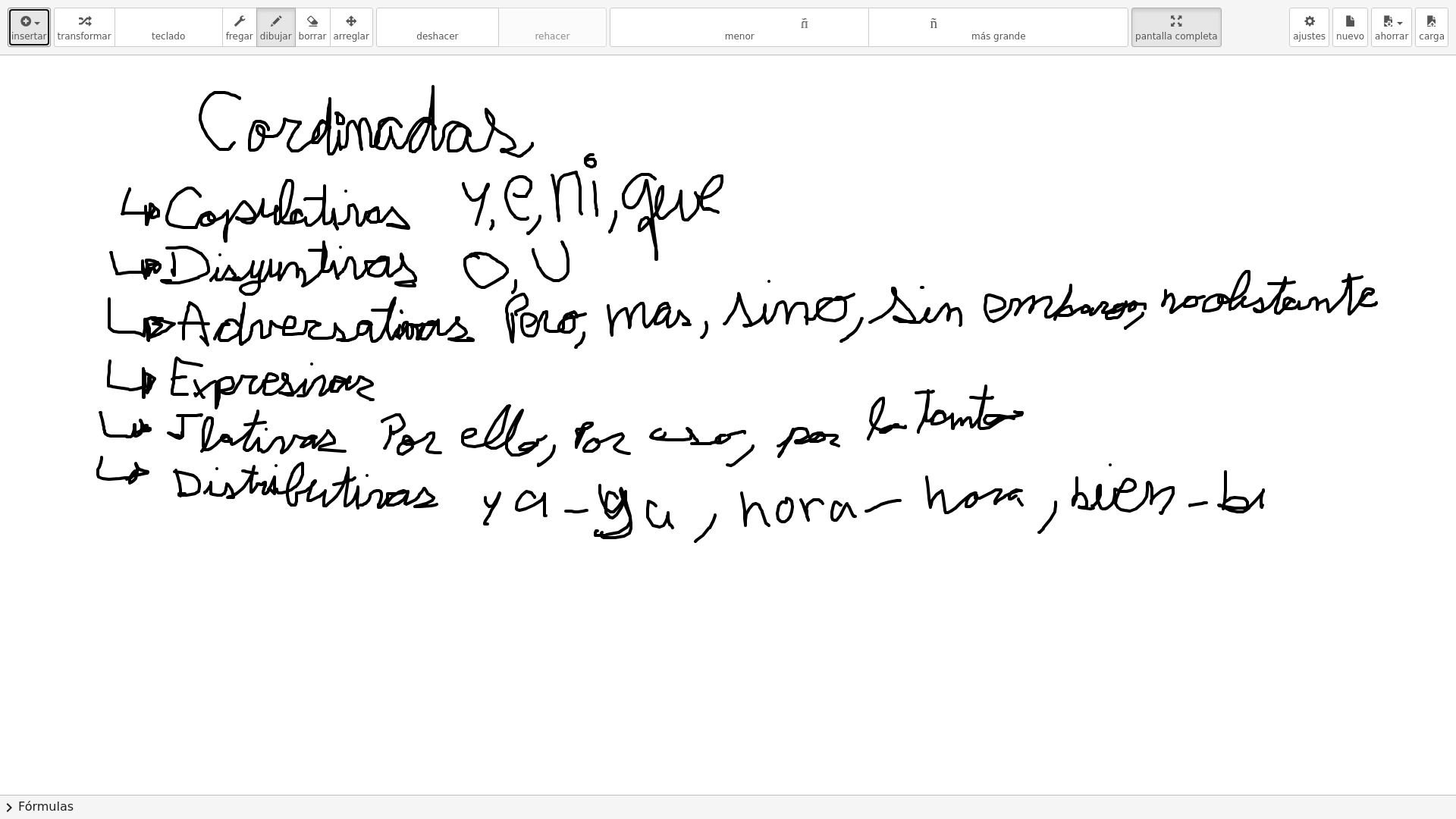
click at [1270, 477] on div at bounding box center [728, 795] width 1456 height 1479
drag, startPoint x: 1260, startPoint y: 508, endPoint x: 1299, endPoint y: 511, distance: 39.1
click at [1308, 507] on div at bounding box center [728, 795] width 1456 height 1479
click at [299, 32] on font "borrar" at bounding box center [312, 37] width 28 height 10
drag, startPoint x: 386, startPoint y: 379, endPoint x: 271, endPoint y: 363, distance: 116.1
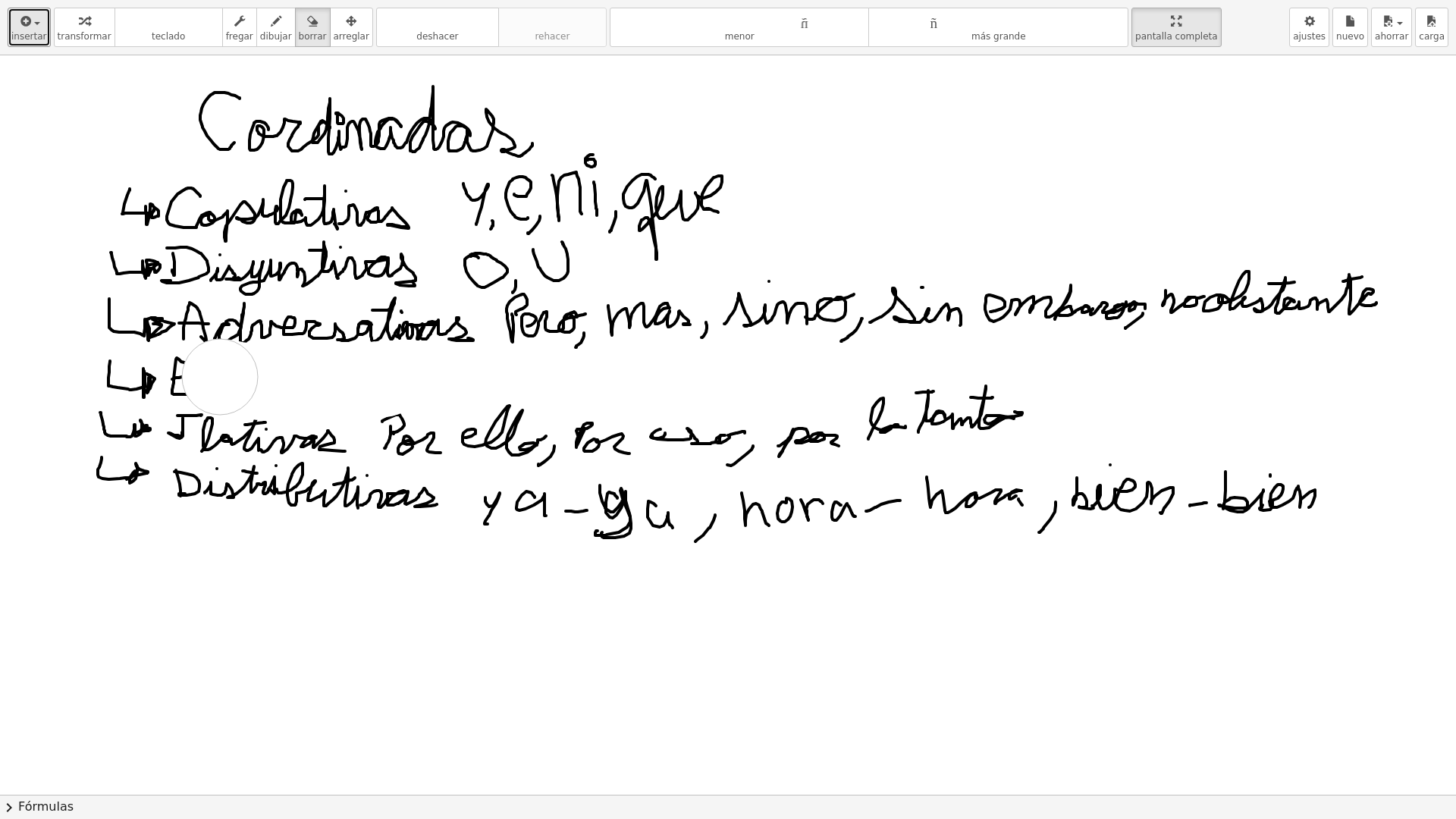
click at [222, 377] on div at bounding box center [728, 795] width 1456 height 1479
click at [271, 32] on font "dibujar" at bounding box center [276, 37] width 31 height 10
drag, startPoint x: 194, startPoint y: 392, endPoint x: 200, endPoint y: 375, distance: 18.0
click at [201, 375] on div at bounding box center [728, 795] width 1456 height 1479
drag, startPoint x: 192, startPoint y: 372, endPoint x: 203, endPoint y: 382, distance: 14.9
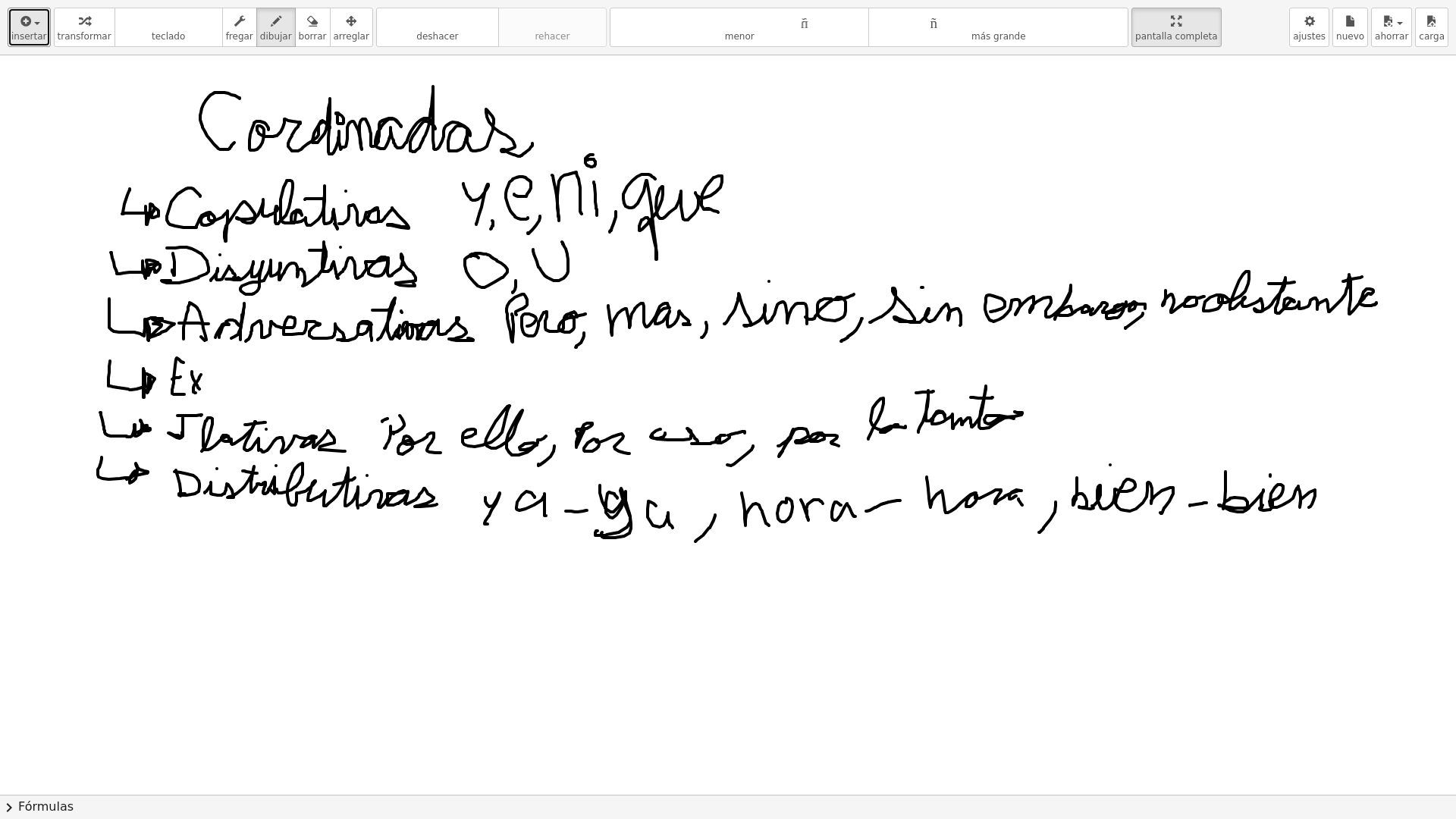
click at [199, 390] on div at bounding box center [728, 795] width 1456 height 1479
drag, startPoint x: 203, startPoint y: 380, endPoint x: 255, endPoint y: 384, distance: 52.2
click at [255, 384] on div at bounding box center [728, 795] width 1456 height 1479
click at [251, 360] on div at bounding box center [728, 795] width 1456 height 1479
drag, startPoint x: 260, startPoint y: 381, endPoint x: 311, endPoint y: 377, distance: 51.2
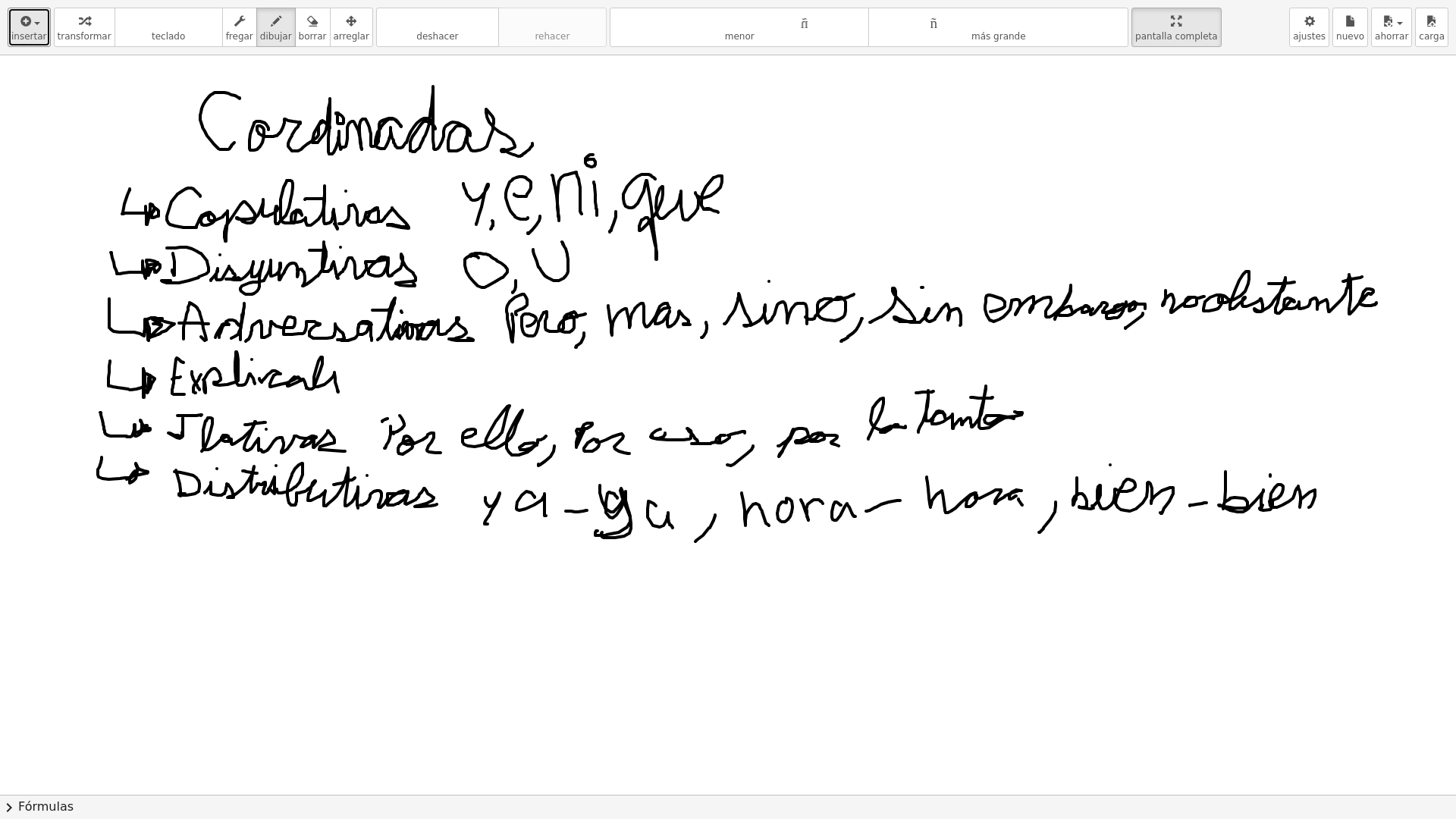
click at [331, 388] on div at bounding box center [728, 795] width 1456 height 1479
drag, startPoint x: 298, startPoint y: 362, endPoint x: 323, endPoint y: 361, distance: 25.0
click at [320, 361] on div at bounding box center [728, 795] width 1456 height 1479
click at [334, 359] on div at bounding box center [728, 795] width 1456 height 1479
drag, startPoint x: 333, startPoint y: 391, endPoint x: 387, endPoint y: 384, distance: 54.5
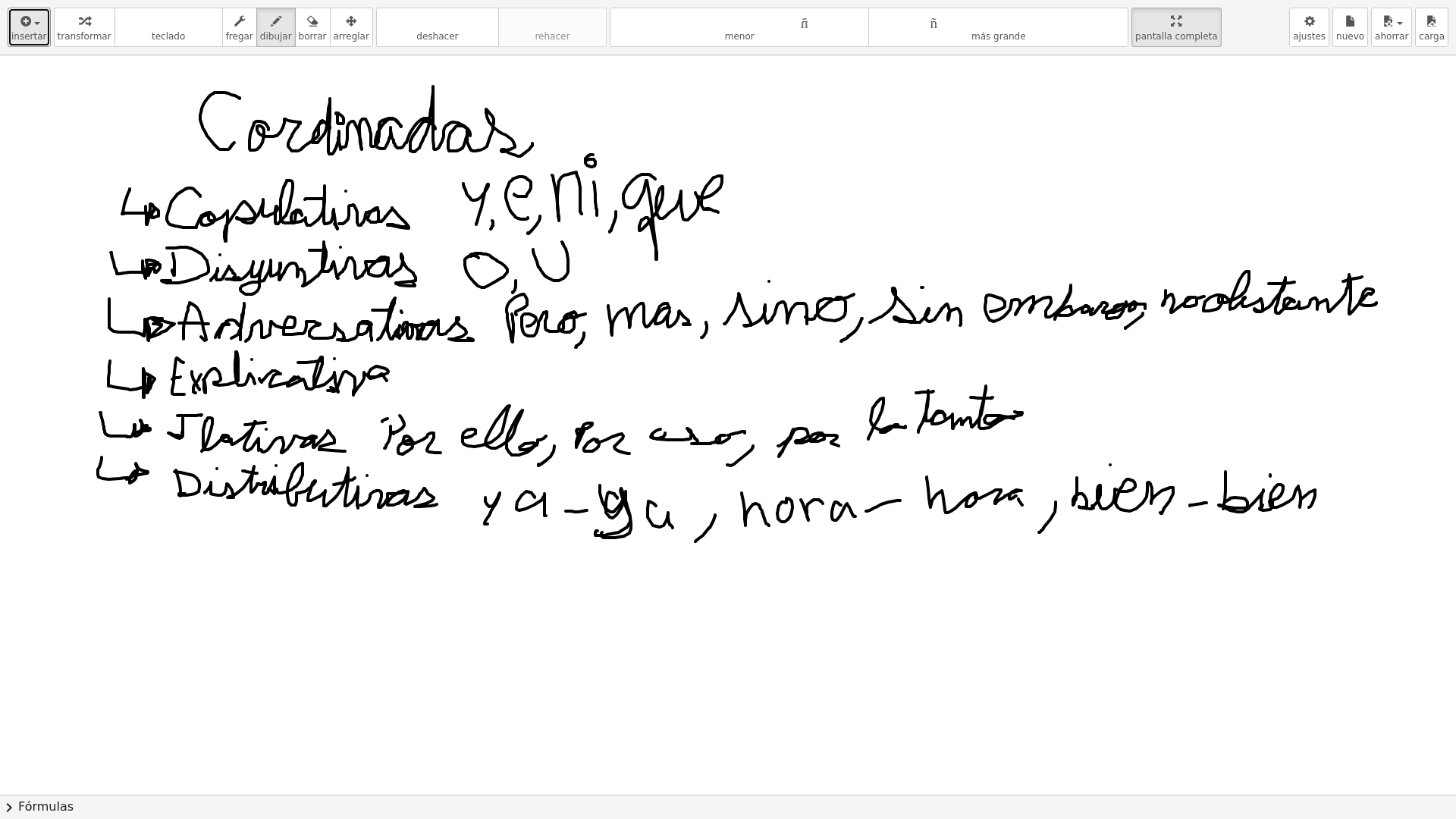
click at [395, 385] on div at bounding box center [728, 795] width 1456 height 1479
drag, startPoint x: 391, startPoint y: 385, endPoint x: 429, endPoint y: 387, distance: 38.1
click at [435, 393] on div at bounding box center [728, 795] width 1456 height 1479
drag, startPoint x: 493, startPoint y: 377, endPoint x: 596, endPoint y: 388, distance: 103.6
click at [558, 386] on div at bounding box center [728, 795] width 1456 height 1479
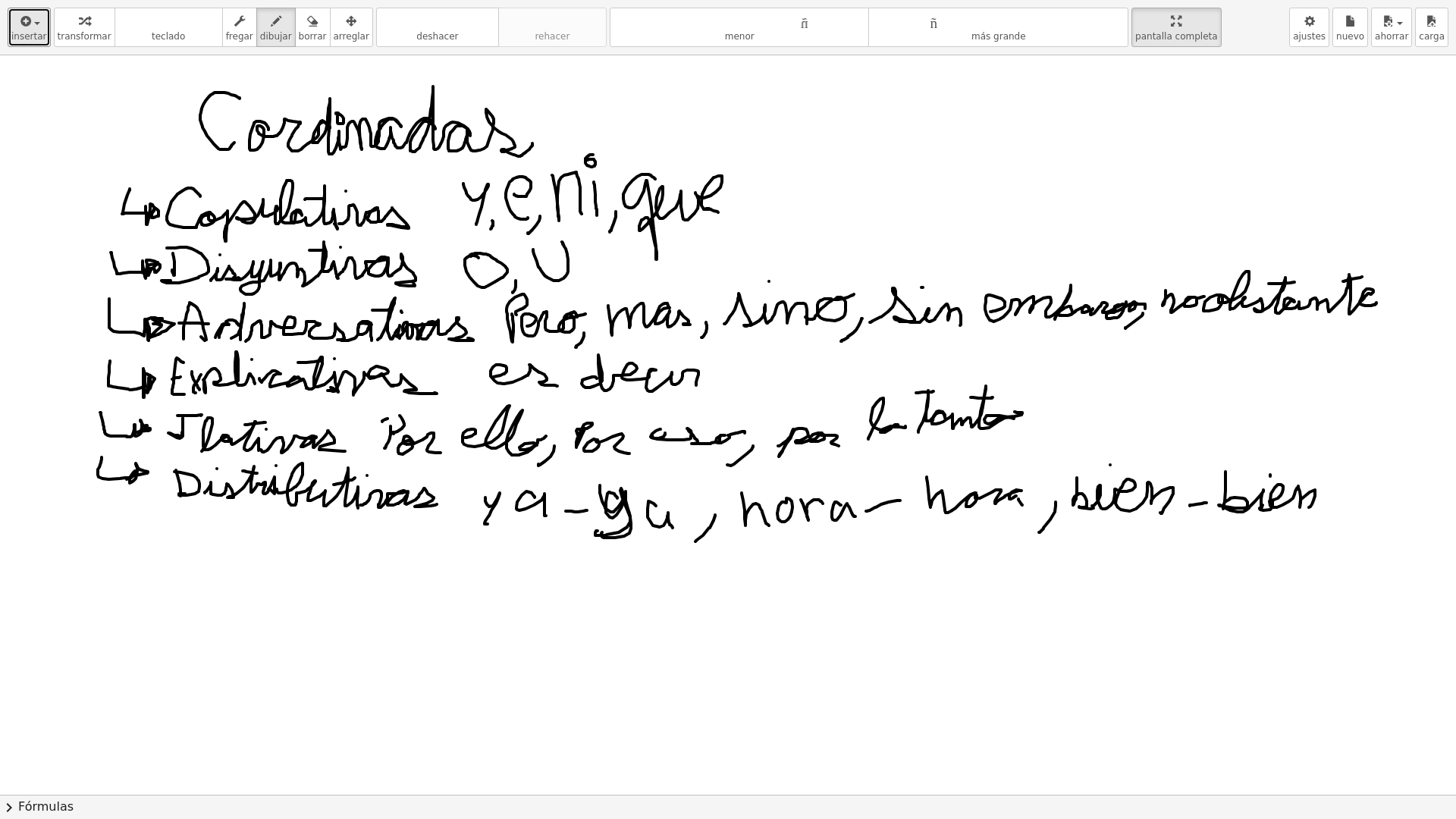
drag, startPoint x: 595, startPoint y: 377, endPoint x: 674, endPoint y: 375, distance: 79.0
click at [688, 382] on div at bounding box center [728, 795] width 1456 height 1479
drag, startPoint x: 662, startPoint y: 357, endPoint x: 675, endPoint y: 362, distance: 13.9
click at [664, 360] on div at bounding box center [728, 795] width 1456 height 1479
drag, startPoint x: 719, startPoint y: 382, endPoint x: 721, endPoint y: 390, distance: 8.2
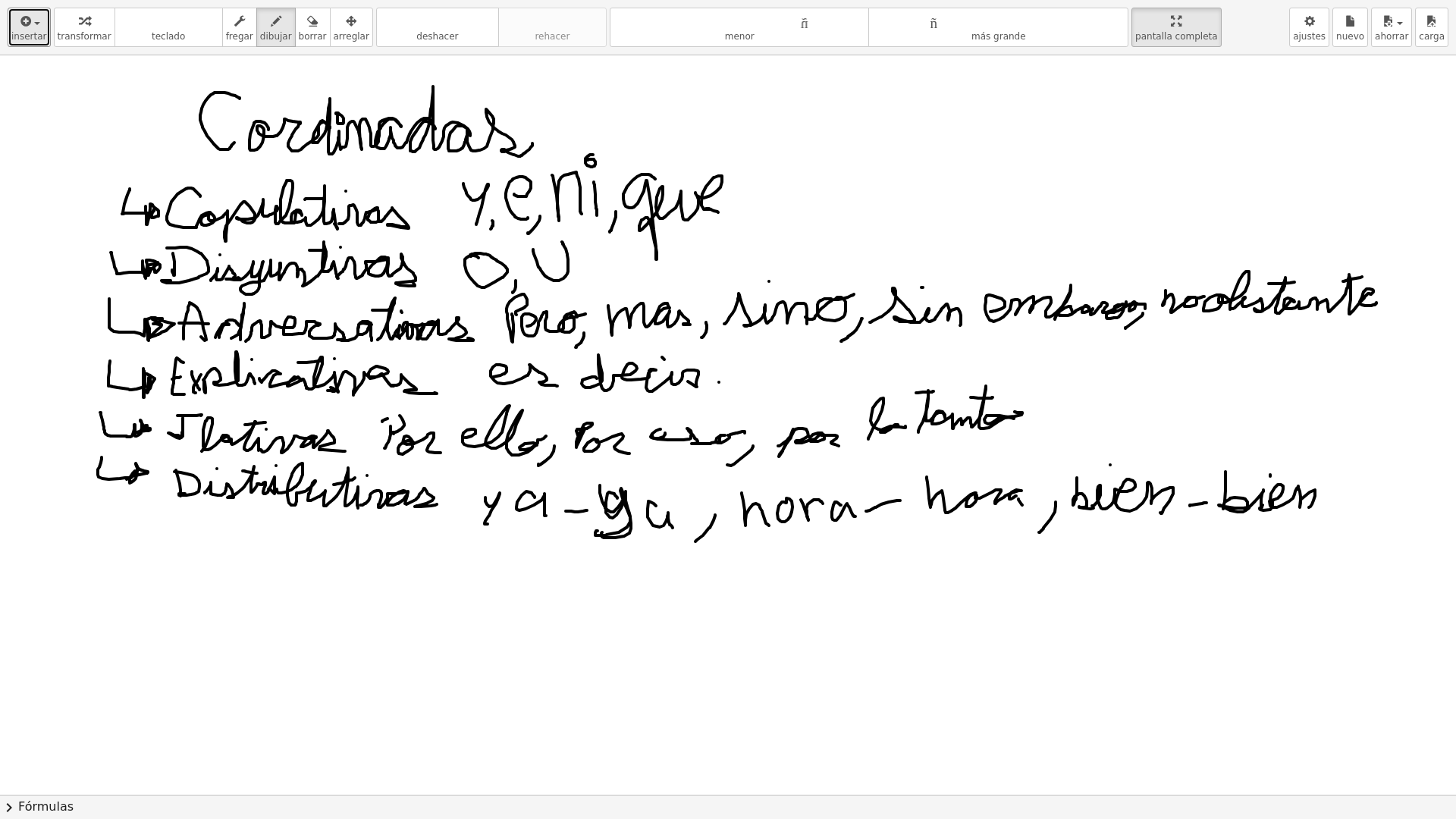
click at [712, 392] on div at bounding box center [728, 795] width 1456 height 1479
drag, startPoint x: 754, startPoint y: 370, endPoint x: 834, endPoint y: 375, distance: 80.2
click at [845, 375] on div at bounding box center [728, 795] width 1456 height 1479
click at [299, 27] on div "button" at bounding box center [312, 20] width 28 height 18
drag, startPoint x: 760, startPoint y: 361, endPoint x: 752, endPoint y: 367, distance: 10.0
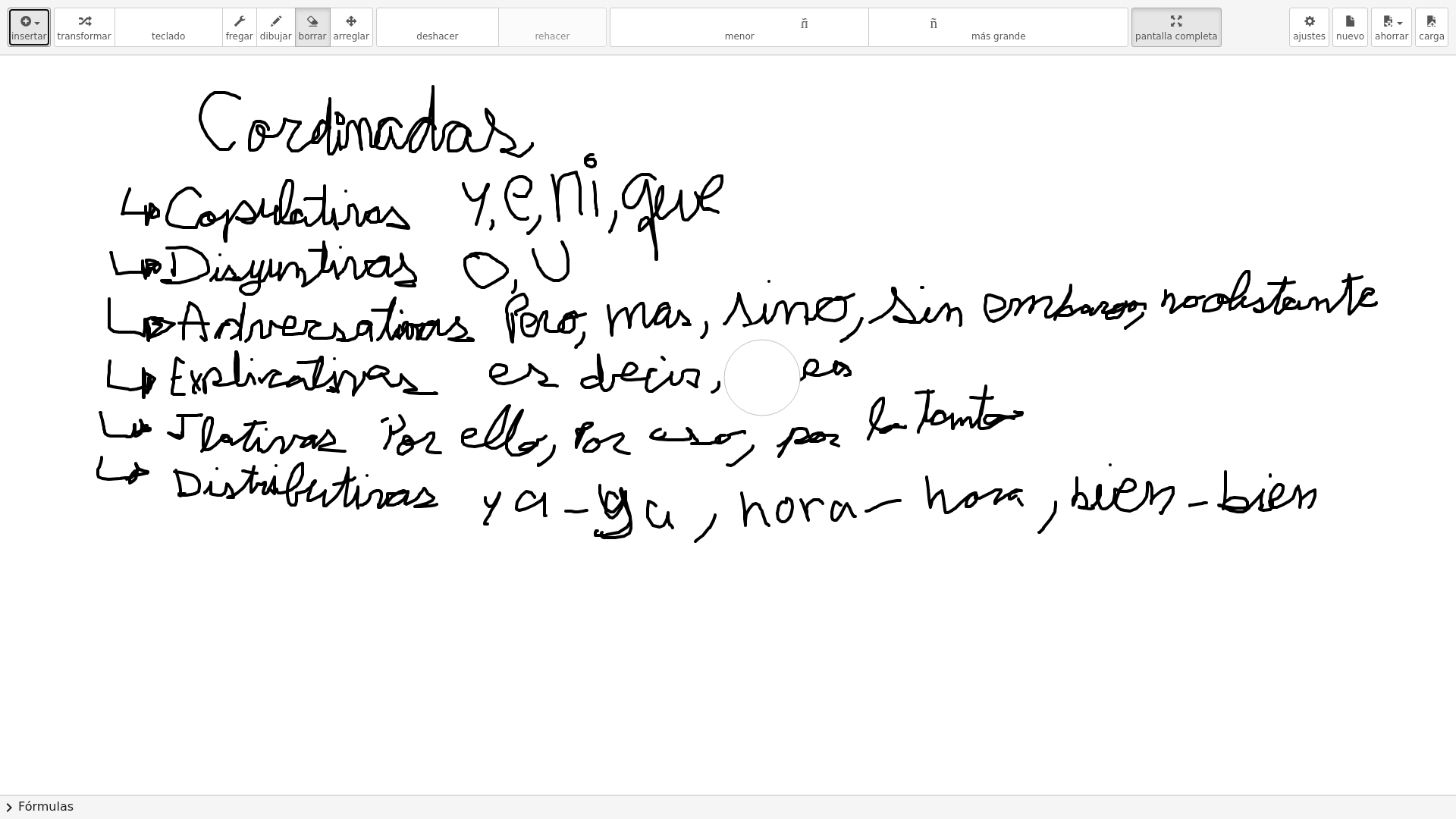
click at [761, 375] on div at bounding box center [728, 795] width 1456 height 1479
click at [271, 24] on icon "button" at bounding box center [276, 21] width 10 height 18
drag, startPoint x: 757, startPoint y: 358, endPoint x: 772, endPoint y: 355, distance: 15.3
click at [772, 355] on div at bounding box center [728, 795] width 1456 height 1479
drag, startPoint x: 781, startPoint y: 378, endPoint x: 800, endPoint y: 378, distance: 19.0
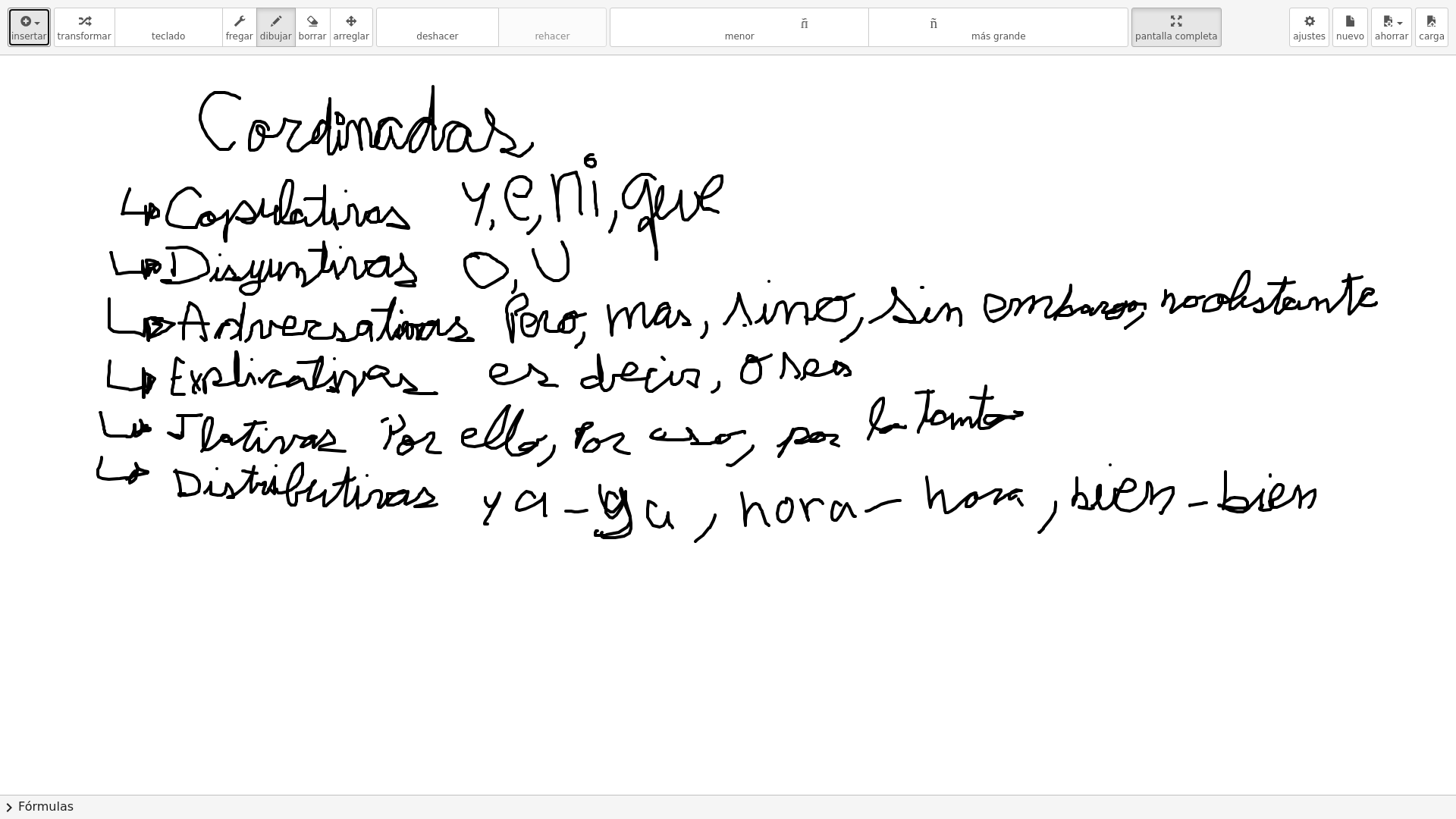
click at [800, 378] on div at bounding box center [728, 795] width 1456 height 1479
drag, startPoint x: 876, startPoint y: 367, endPoint x: 868, endPoint y: 385, distance: 19.7
click at [862, 389] on div at bounding box center [728, 795] width 1456 height 1479
drag, startPoint x: 916, startPoint y: 354, endPoint x: 979, endPoint y: 368, distance: 64.5
click at [979, 368] on div at bounding box center [728, 795] width 1456 height 1479
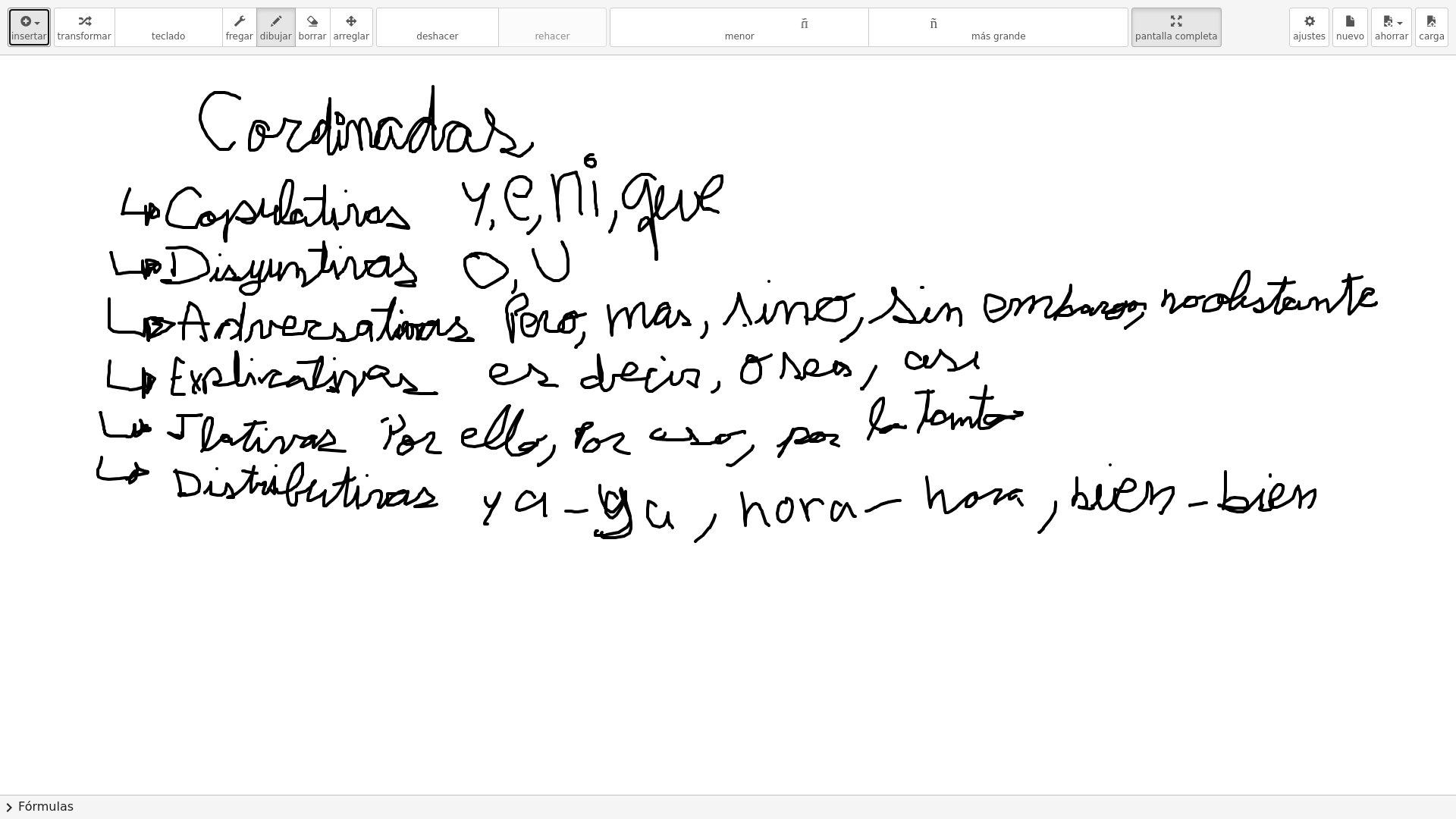
click at [989, 336] on div at bounding box center [728, 795] width 1456 height 1479
drag, startPoint x: 1031, startPoint y: 355, endPoint x: 1081, endPoint y: 359, distance: 50.2
click at [1080, 357] on div at bounding box center [728, 795] width 1456 height 1479
click at [299, 31] on font "borrar" at bounding box center [312, 37] width 28 height 10
drag, startPoint x: 1064, startPoint y: 355, endPoint x: 947, endPoint y: 363, distance: 117.3
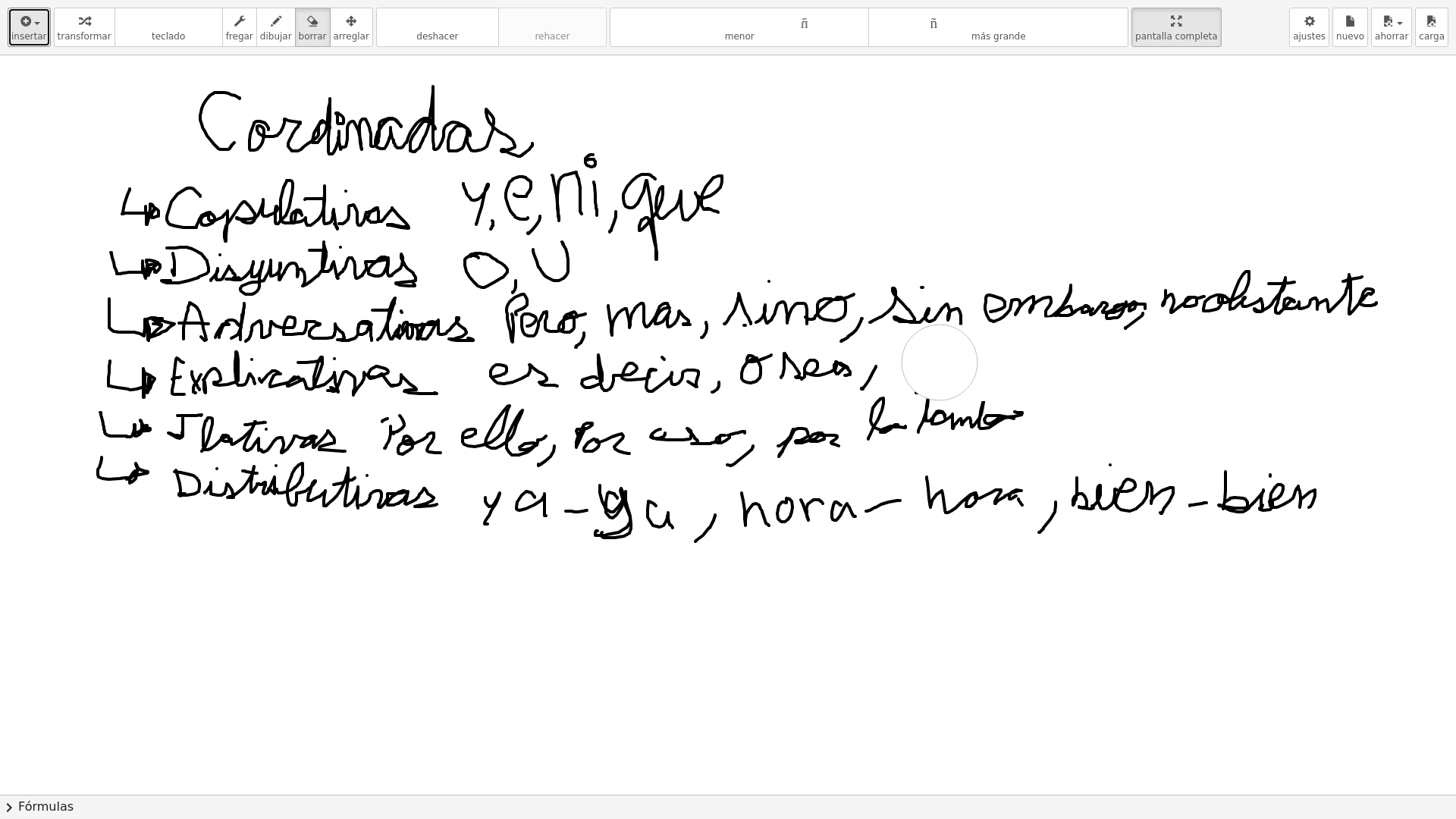
click at [939, 362] on div at bounding box center [728, 795] width 1456 height 1479
click at [262, 33] on font "dibujar" at bounding box center [276, 37] width 31 height 10
drag, startPoint x: 915, startPoint y: 398, endPoint x: 941, endPoint y: 399, distance: 26.0
click at [932, 401] on div at bounding box center [728, 795] width 1456 height 1479
drag, startPoint x: 999, startPoint y: 408, endPoint x: 1057, endPoint y: 388, distance: 61.4
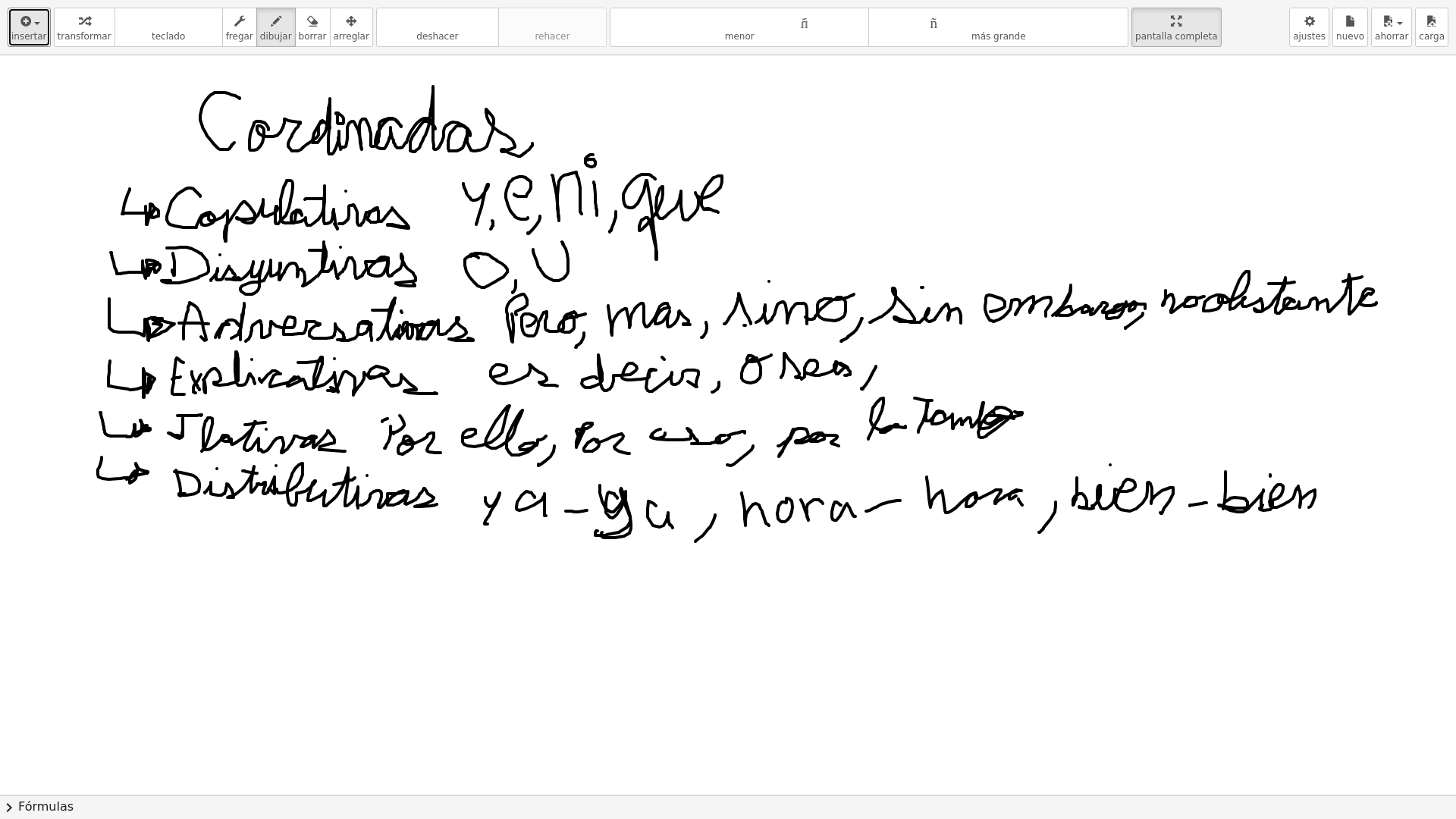
click at [1057, 388] on div at bounding box center [728, 795] width 1456 height 1479
drag, startPoint x: 903, startPoint y: 359, endPoint x: 990, endPoint y: 349, distance: 87.6
click at [997, 348] on div at bounding box center [728, 795] width 1456 height 1479
drag, startPoint x: 939, startPoint y: 341, endPoint x: 970, endPoint y: 339, distance: 31.1
click at [963, 337] on div at bounding box center [728, 795] width 1456 height 1479
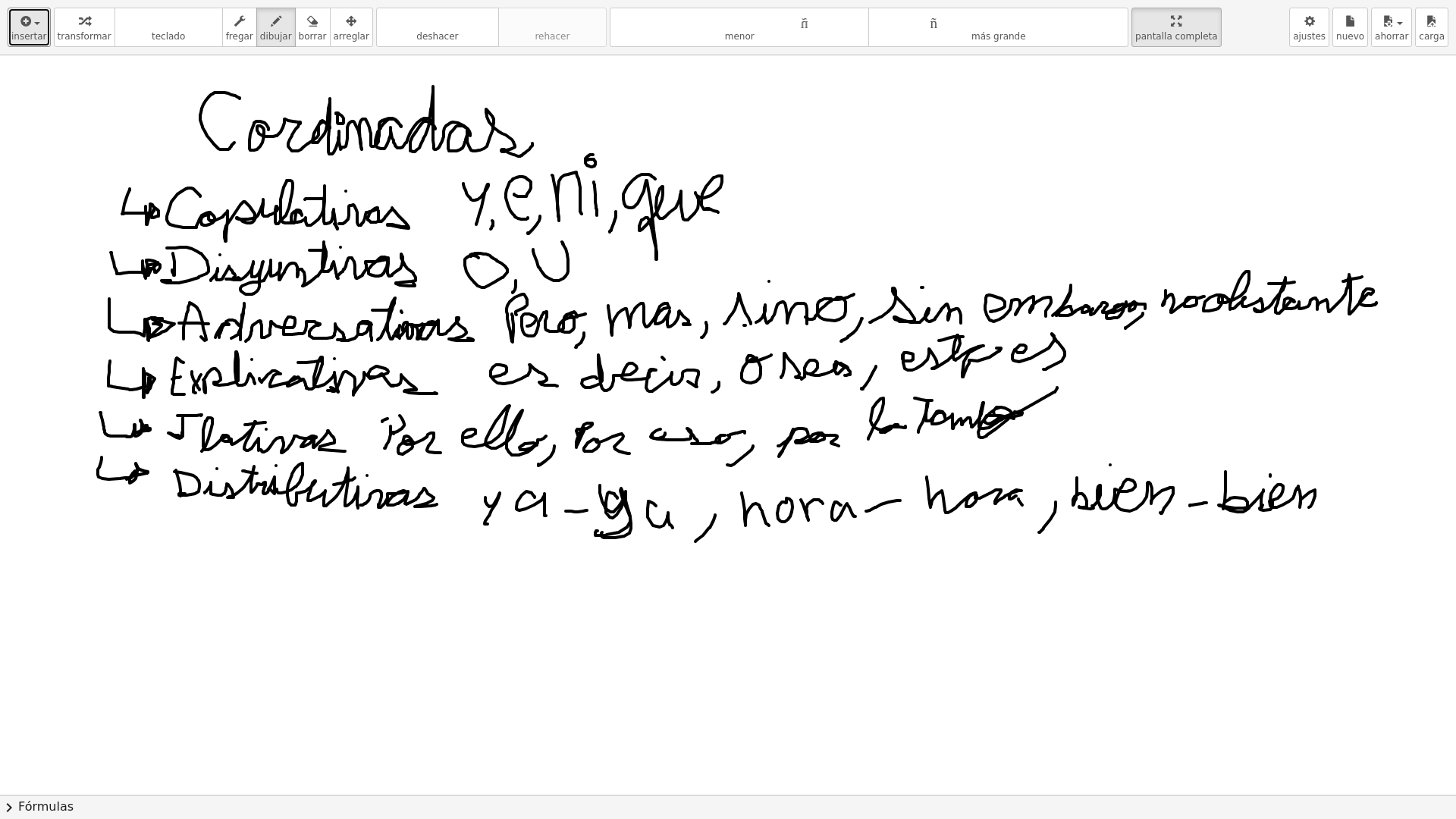
drag, startPoint x: 1019, startPoint y: 353, endPoint x: 1054, endPoint y: 372, distance: 39.8
click at [1067, 372] on div at bounding box center [728, 795] width 1456 height 1479
click at [299, 31] on font "borrar" at bounding box center [312, 37] width 28 height 10
click at [271, 17] on icon "button" at bounding box center [276, 21] width 10 height 18
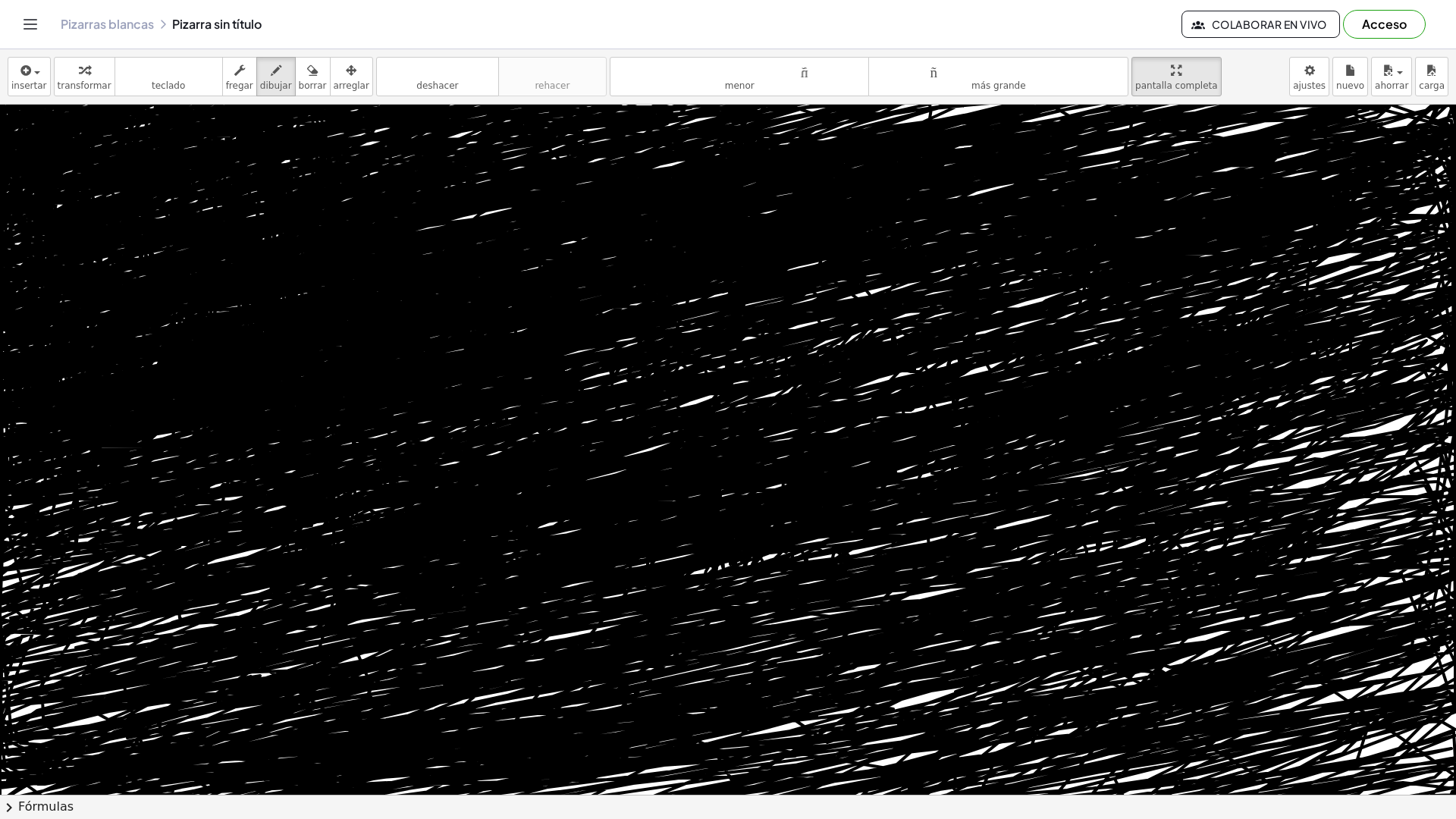
drag, startPoint x: 1259, startPoint y: 229, endPoint x: 1370, endPoint y: 240, distance: 111.5
click at [1370, 240] on div at bounding box center [730, 795] width 1460 height 1380
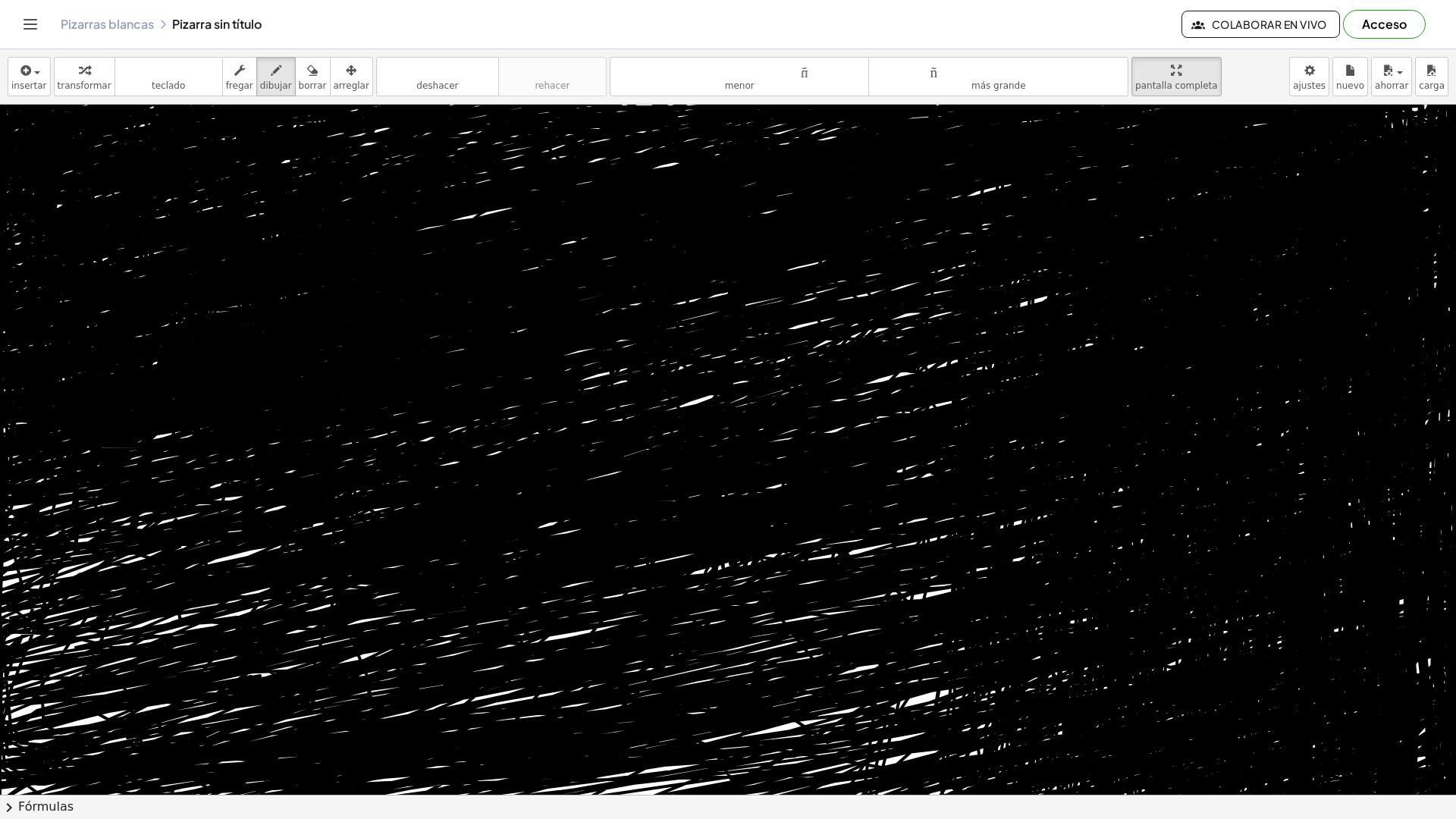
drag, startPoint x: 996, startPoint y: 514, endPoint x: 1005, endPoint y: 818, distance: 304.1
drag, startPoint x: 1133, startPoint y: 689, endPoint x: 1109, endPoint y: 726, distance: 44.1
drag, startPoint x: 1109, startPoint y: 726, endPoint x: 1042, endPoint y: 650, distance: 101.3
click at [1013, 620] on div at bounding box center [730, 795] width 1460 height 1380
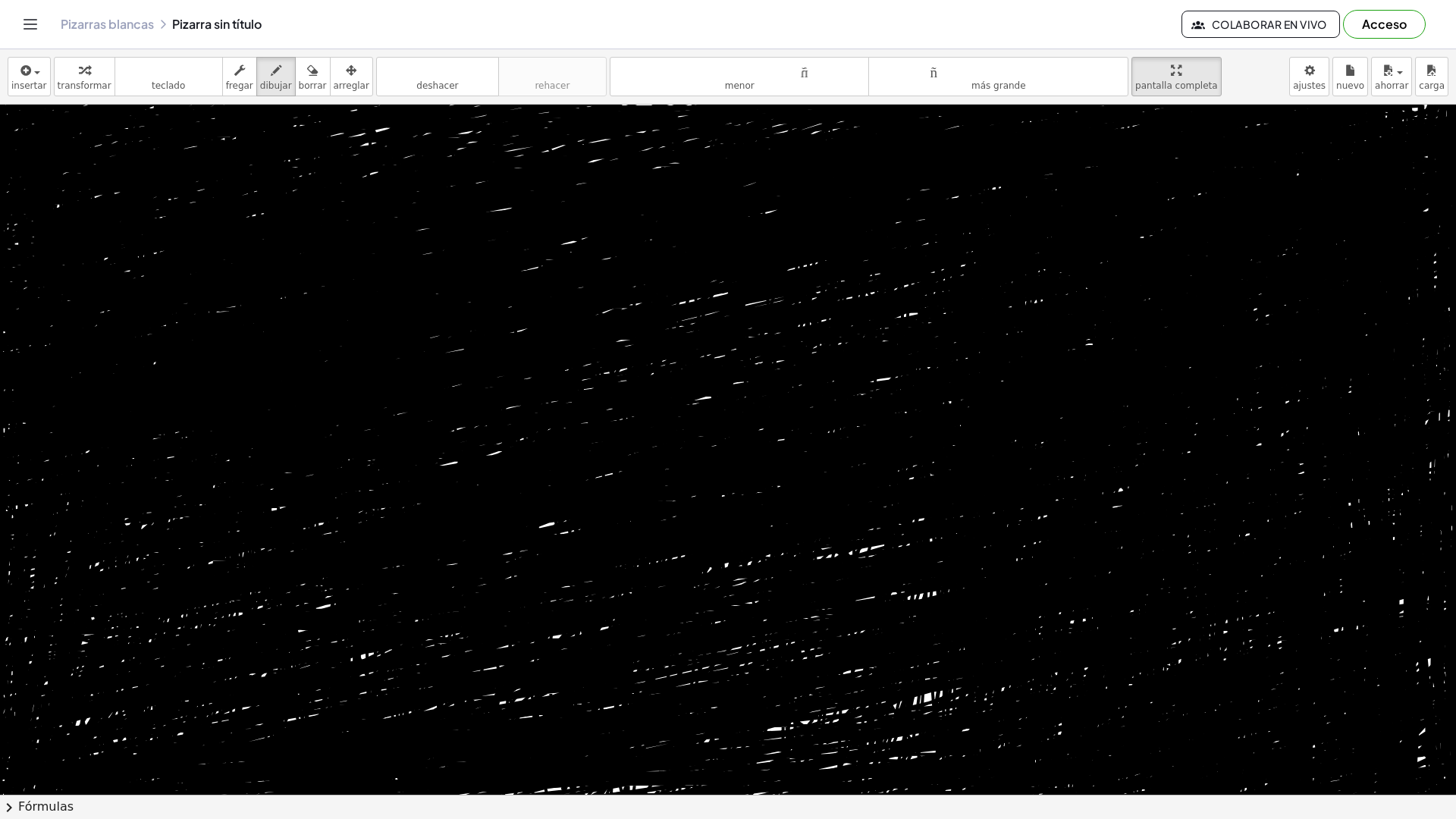
drag, startPoint x: 1037, startPoint y: 637, endPoint x: 968, endPoint y: 818, distance: 193.7
click at [968, 818] on div "insertar Seleccione uno: Expresión matemática Función Texto Vídeo de YouTube Gr…" at bounding box center [728, 434] width 1456 height 770
drag, startPoint x: 1412, startPoint y: 205, endPoint x: 1424, endPoint y: 165, distance: 41.8
click at [1421, 161] on div at bounding box center [730, 795] width 1460 height 1380
drag, startPoint x: 1431, startPoint y: 58, endPoint x: 1428, endPoint y: 141, distance: 83.1
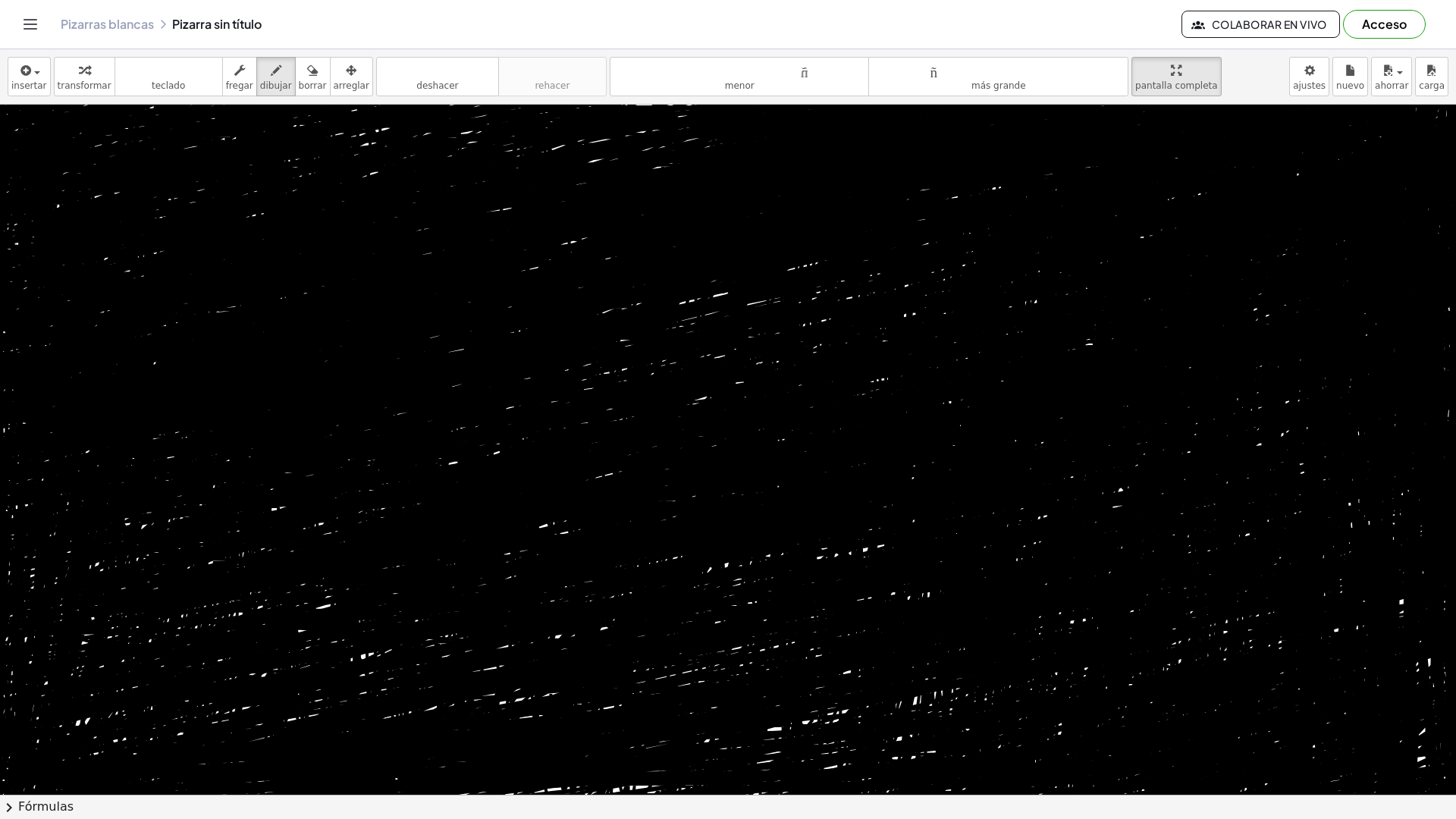
click at [1428, 141] on div at bounding box center [730, 795] width 1460 height 1380
drag, startPoint x: 1428, startPoint y: 141, endPoint x: 1442, endPoint y: 205, distance: 65.5
click at [1447, 195] on div "×" at bounding box center [728, 450] width 1456 height 691
drag, startPoint x: 1442, startPoint y: 205, endPoint x: 1438, endPoint y: 148, distance: 57.1
click at [1438, 152] on div at bounding box center [730, 795] width 1460 height 1380
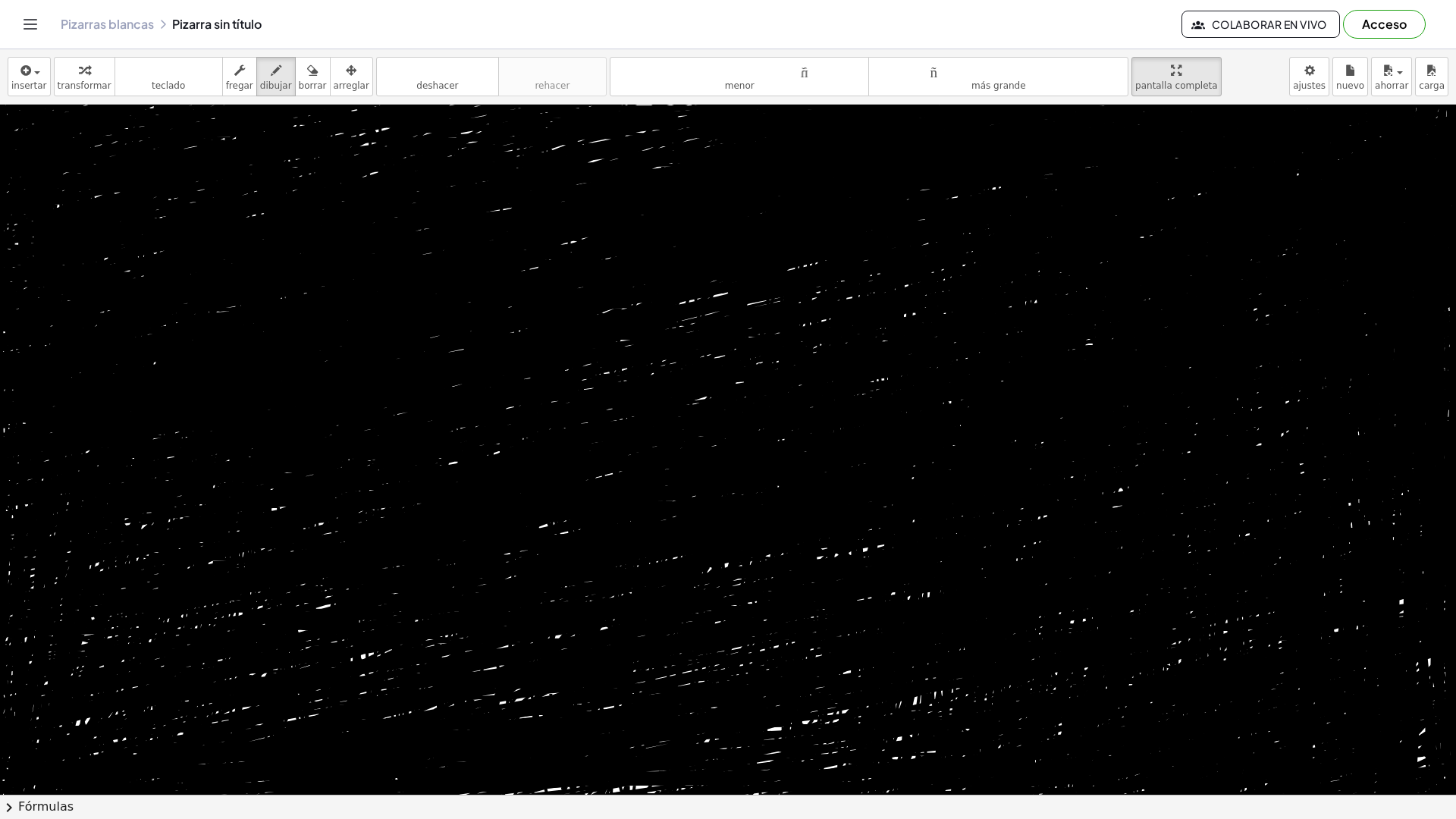
click at [1436, 168] on div at bounding box center [730, 795] width 1460 height 1380
drag, startPoint x: 1433, startPoint y: 148, endPoint x: 1422, endPoint y: 130, distance: 21.1
click at [1428, 141] on div at bounding box center [730, 795] width 1460 height 1380
drag, startPoint x: 1422, startPoint y: 130, endPoint x: 1401, endPoint y: 130, distance: 21.0
click at [1403, 135] on div at bounding box center [730, 795] width 1460 height 1380
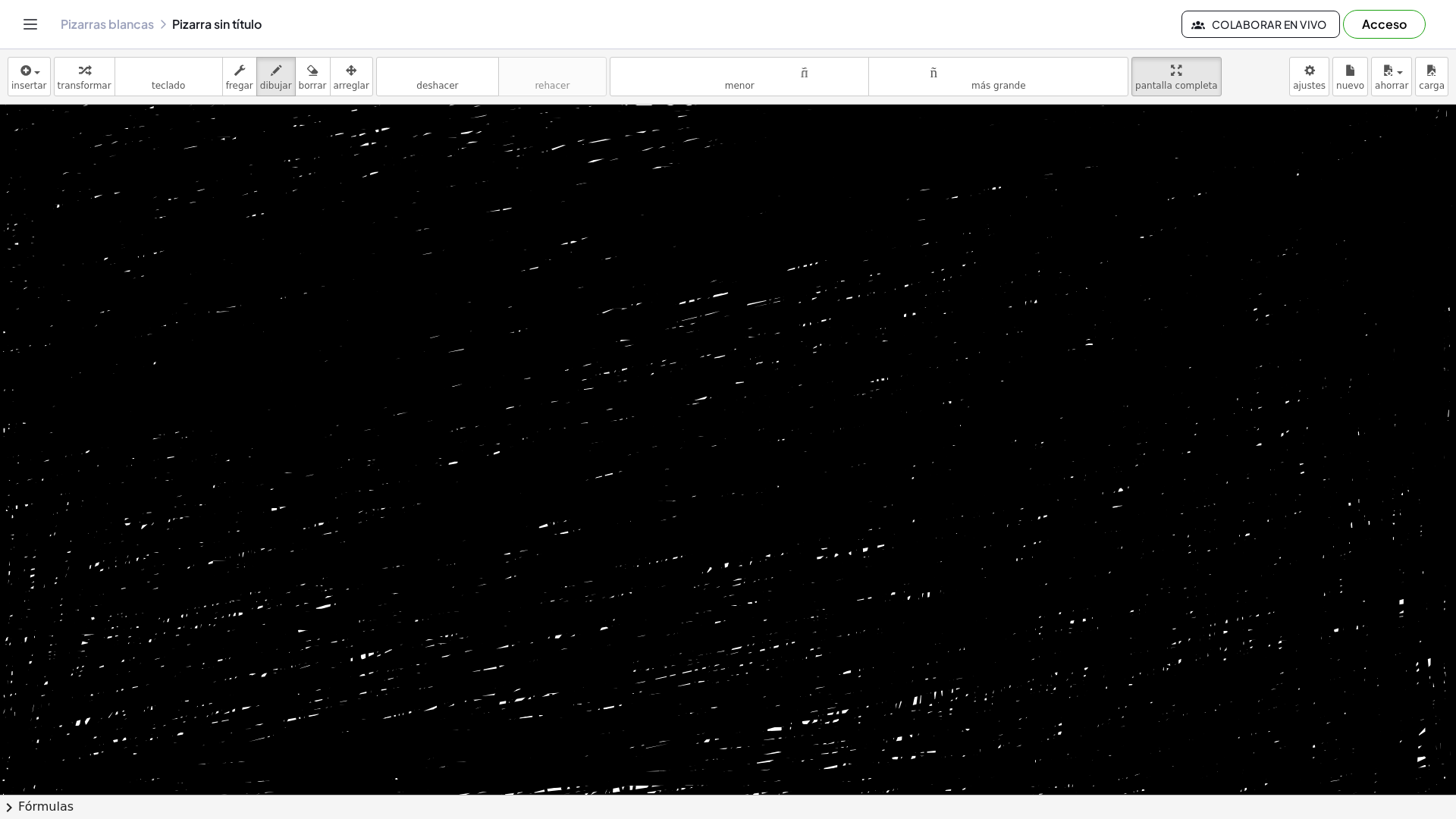
drag, startPoint x: 1396, startPoint y: 154, endPoint x: 1391, endPoint y: 114, distance: 40.3
click at [1398, 151] on div at bounding box center [730, 795] width 1460 height 1380
drag, startPoint x: 1391, startPoint y: 114, endPoint x: 1374, endPoint y: 93, distance: 27.0
click at [1378, 105] on div at bounding box center [730, 795] width 1460 height 1380
drag, startPoint x: 1372, startPoint y: 108, endPoint x: 1371, endPoint y: 99, distance: 9.1
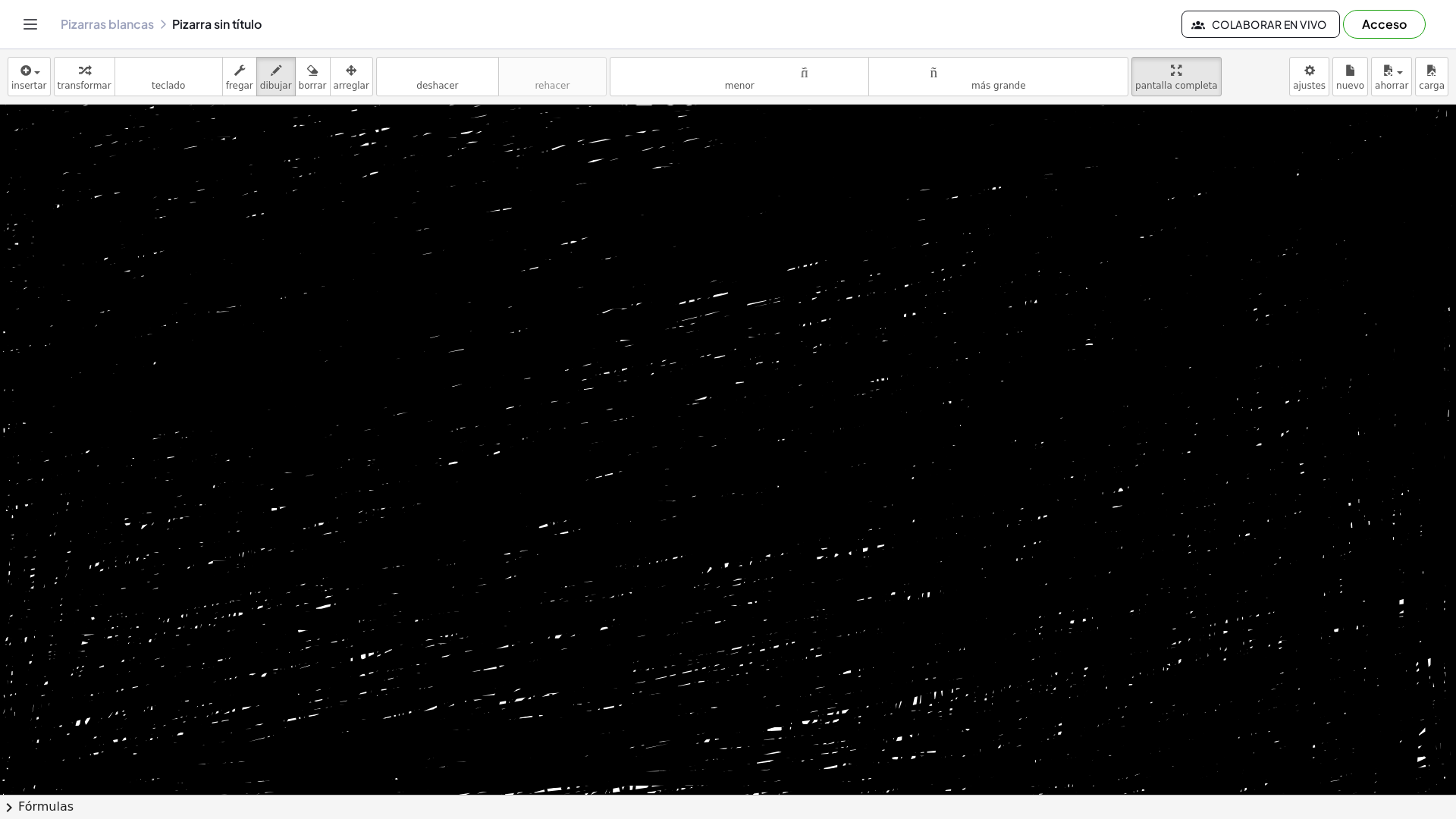
click at [1370, 105] on div at bounding box center [730, 795] width 1460 height 1380
drag, startPoint x: 1371, startPoint y: 99, endPoint x: 1374, endPoint y: 73, distance: 26.2
click at [1376, 105] on div at bounding box center [730, 795] width 1460 height 1380
drag, startPoint x: 1378, startPoint y: 115, endPoint x: 1377, endPoint y: 95, distance: 20.0
click at [1378, 105] on div at bounding box center [730, 795] width 1460 height 1380
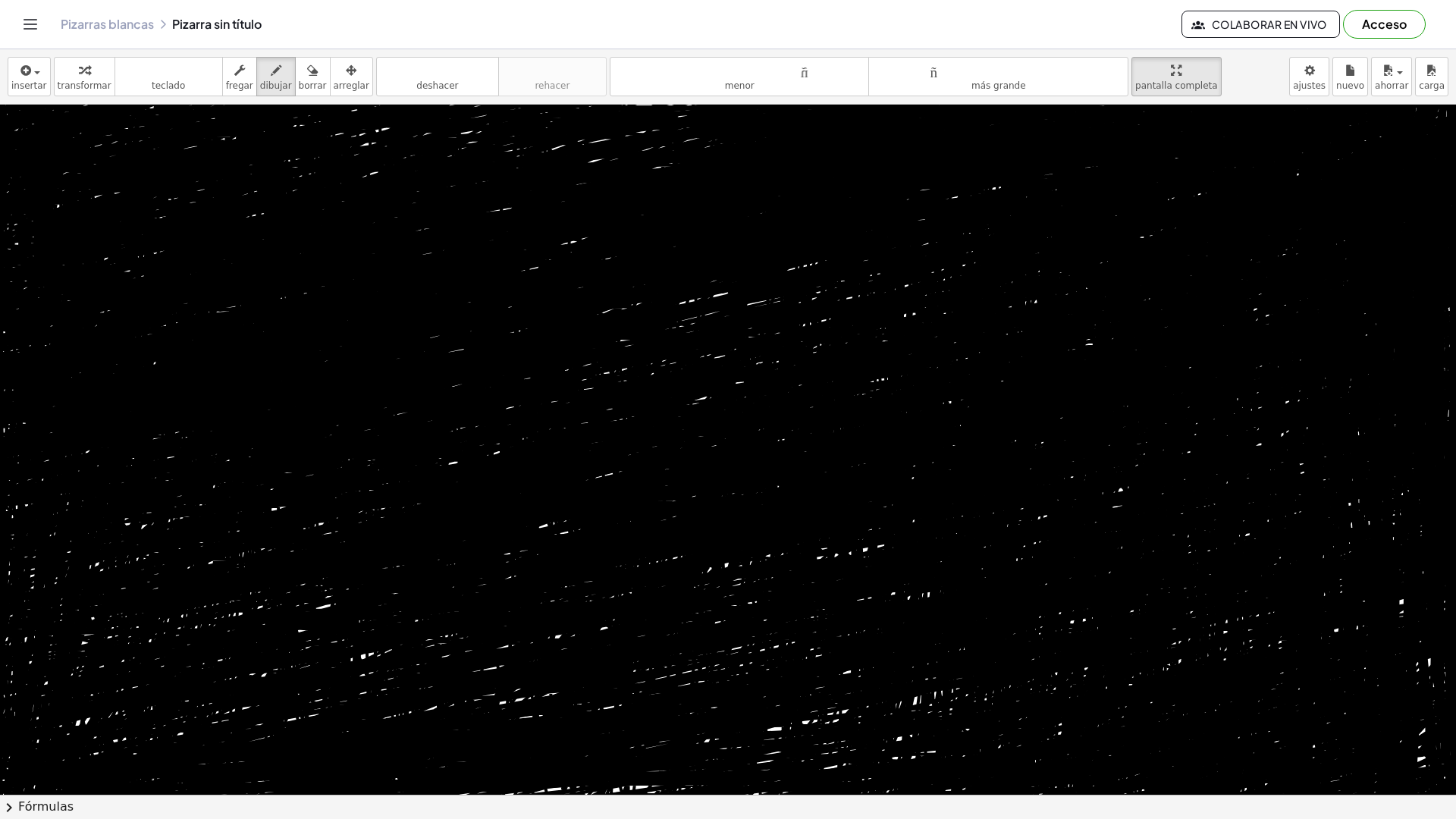
drag, startPoint x: 1377, startPoint y: 95, endPoint x: 1378, endPoint y: 84, distance: 11.0
click at [1378, 105] on div at bounding box center [730, 795] width 1460 height 1380
drag, startPoint x: 1378, startPoint y: 84, endPoint x: 1382, endPoint y: 72, distance: 12.6
click at [1382, 105] on div at bounding box center [730, 795] width 1460 height 1380
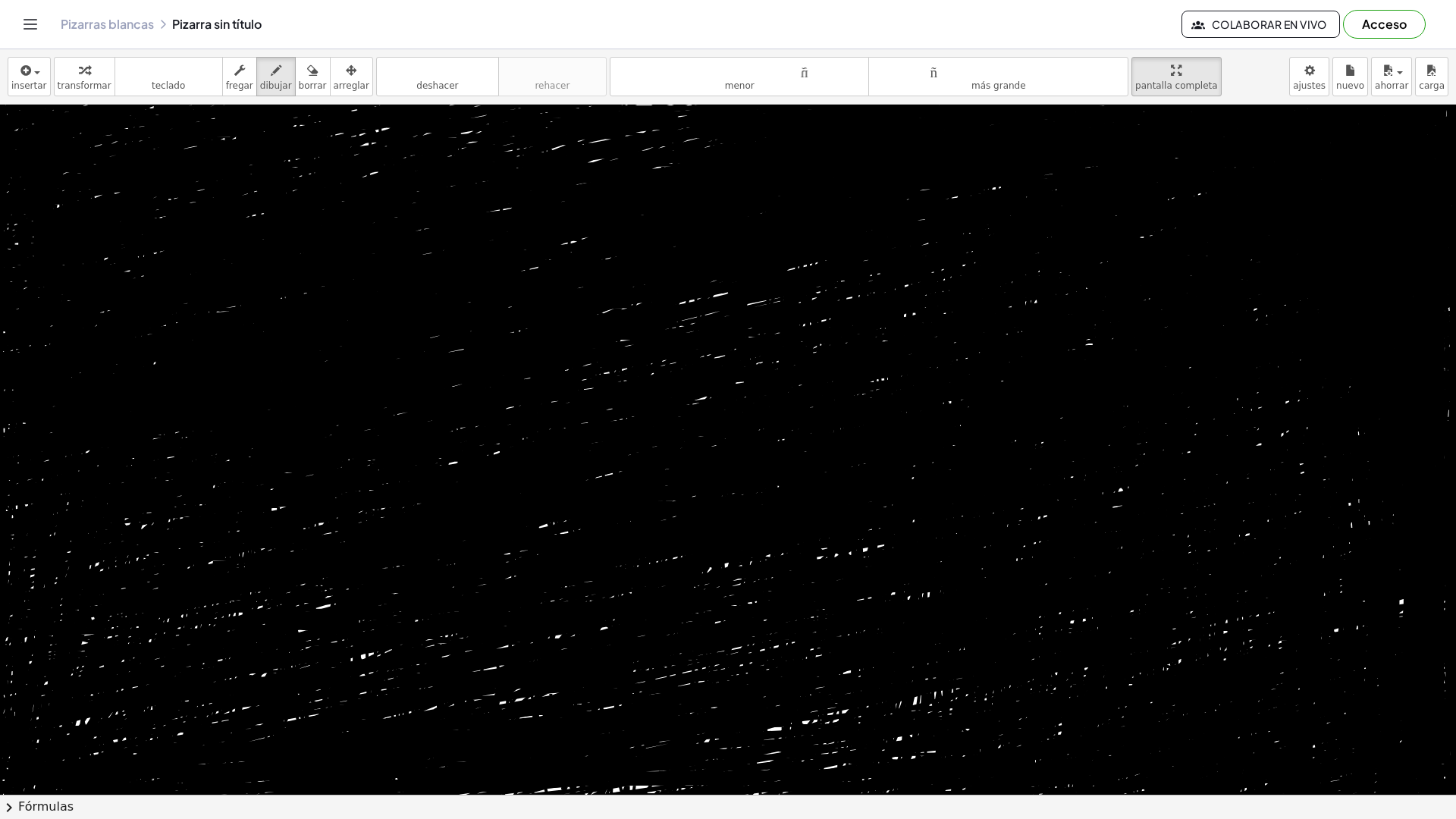
drag, startPoint x: 1403, startPoint y: 711, endPoint x: 1402, endPoint y: 798, distance: 87.0
drag, startPoint x: 1402, startPoint y: 798, endPoint x: 1417, endPoint y: 708, distance: 91.2
click at [1417, 708] on div at bounding box center [730, 795] width 1460 height 1380
drag, startPoint x: 1302, startPoint y: 511, endPoint x: 1306, endPoint y: 485, distance: 26.3
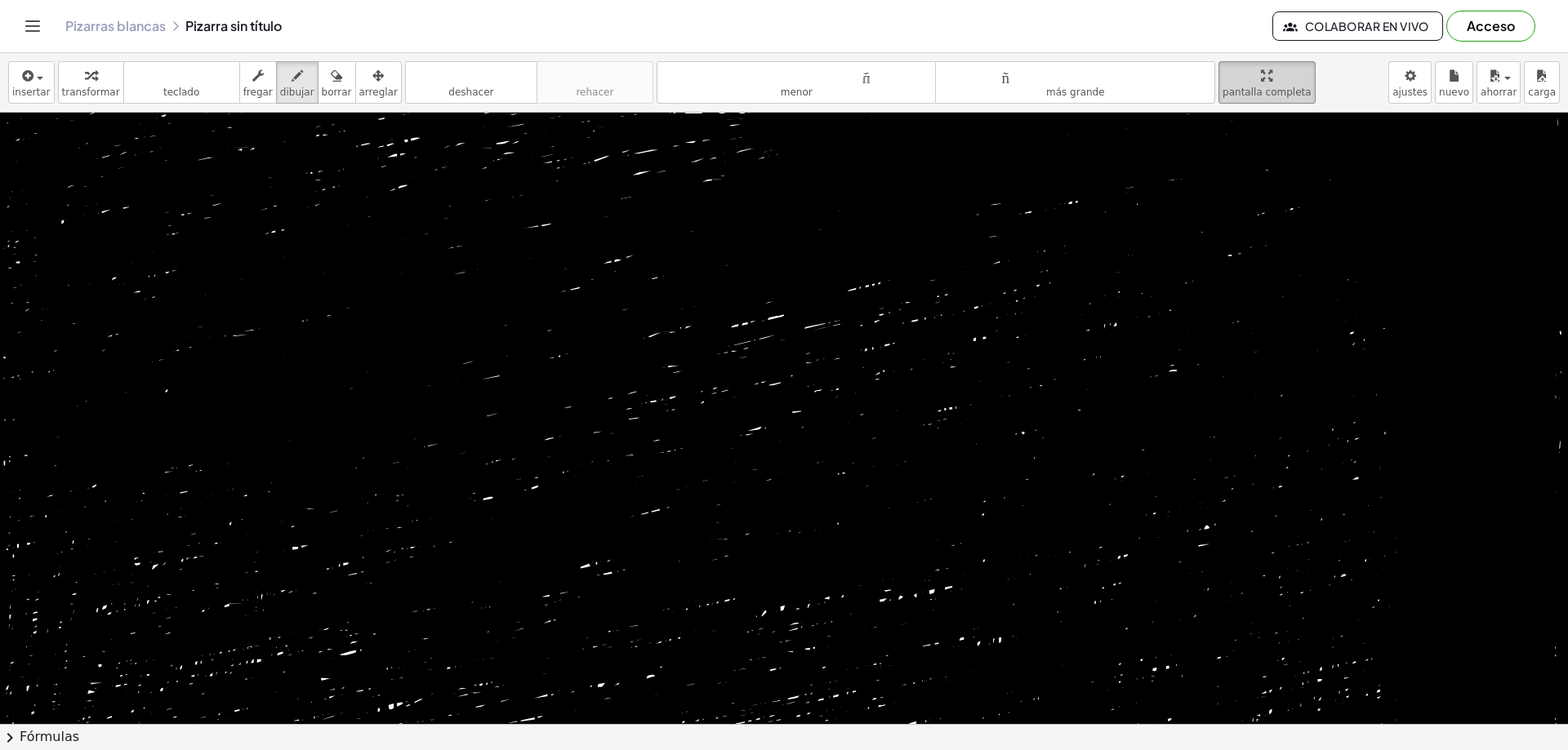
click at [1229, 63] on button "pantalla completa" at bounding box center [1266, 82] width 97 height 42
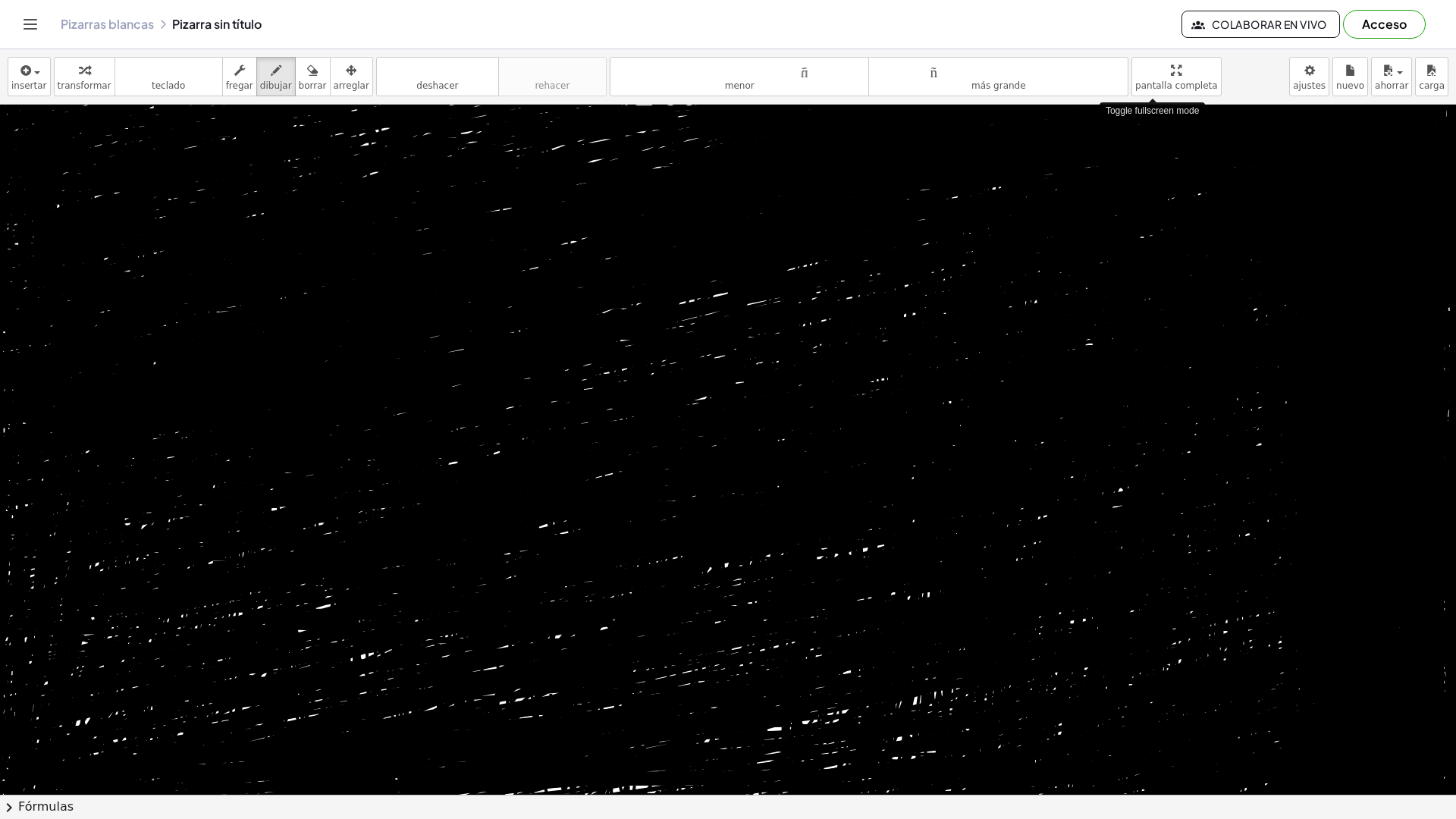
drag, startPoint x: 1141, startPoint y: 58, endPoint x: 1141, endPoint y: 150, distance: 92.0
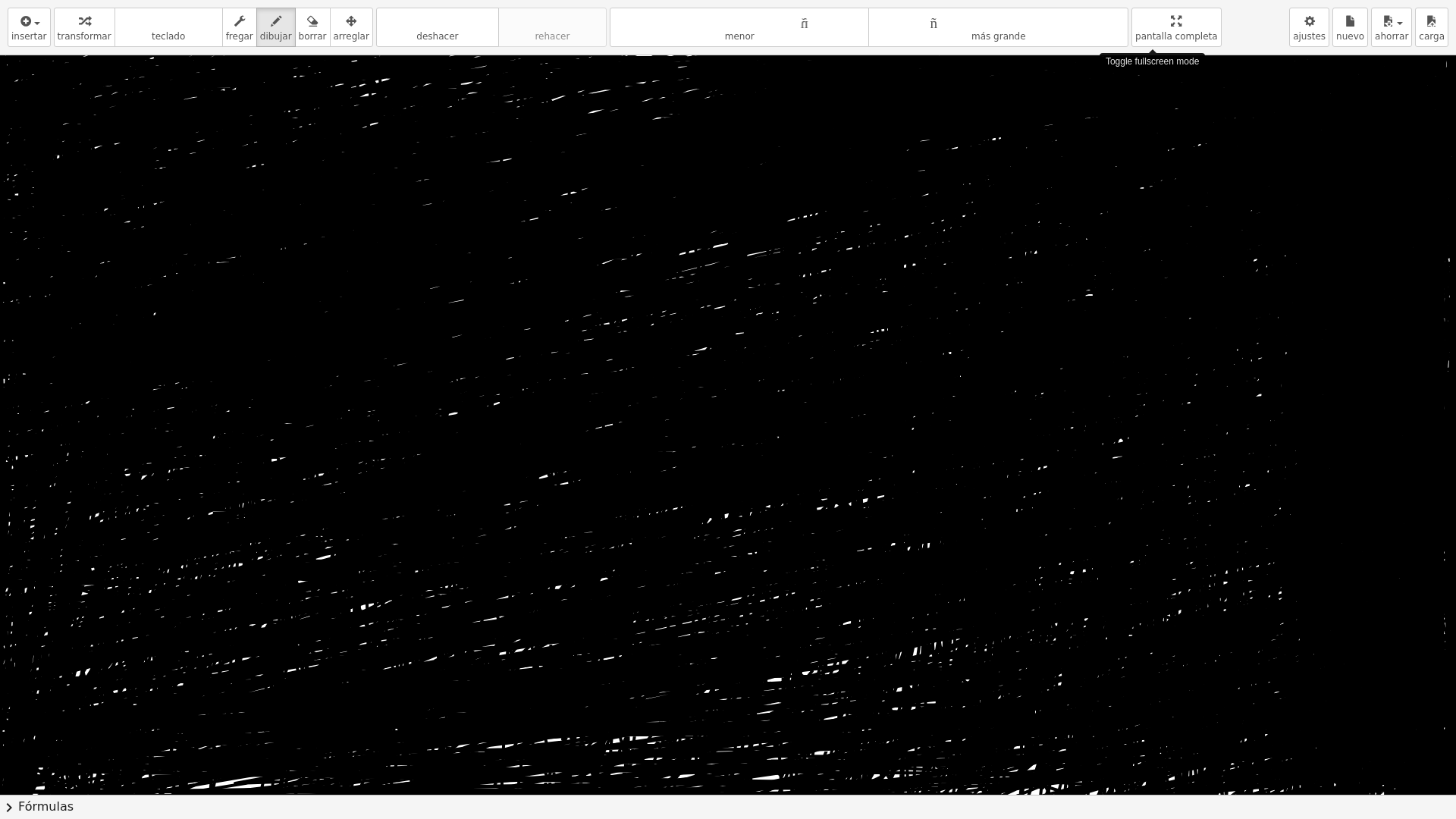
click at [1141, 150] on div "insertar Seleccione uno: Expresión matemática Función Texto Vídeo de YouTube Gr…" at bounding box center [728, 410] width 1456 height 819
drag, startPoint x: 1094, startPoint y: 205, endPoint x: 1256, endPoint y: 439, distance: 284.6
click at [1257, 379] on div at bounding box center [730, 795] width 1460 height 1479
drag, startPoint x: 1256, startPoint y: 439, endPoint x: 1253, endPoint y: 361, distance: 78.1
click at [1253, 368] on div at bounding box center [730, 795] width 1460 height 1479
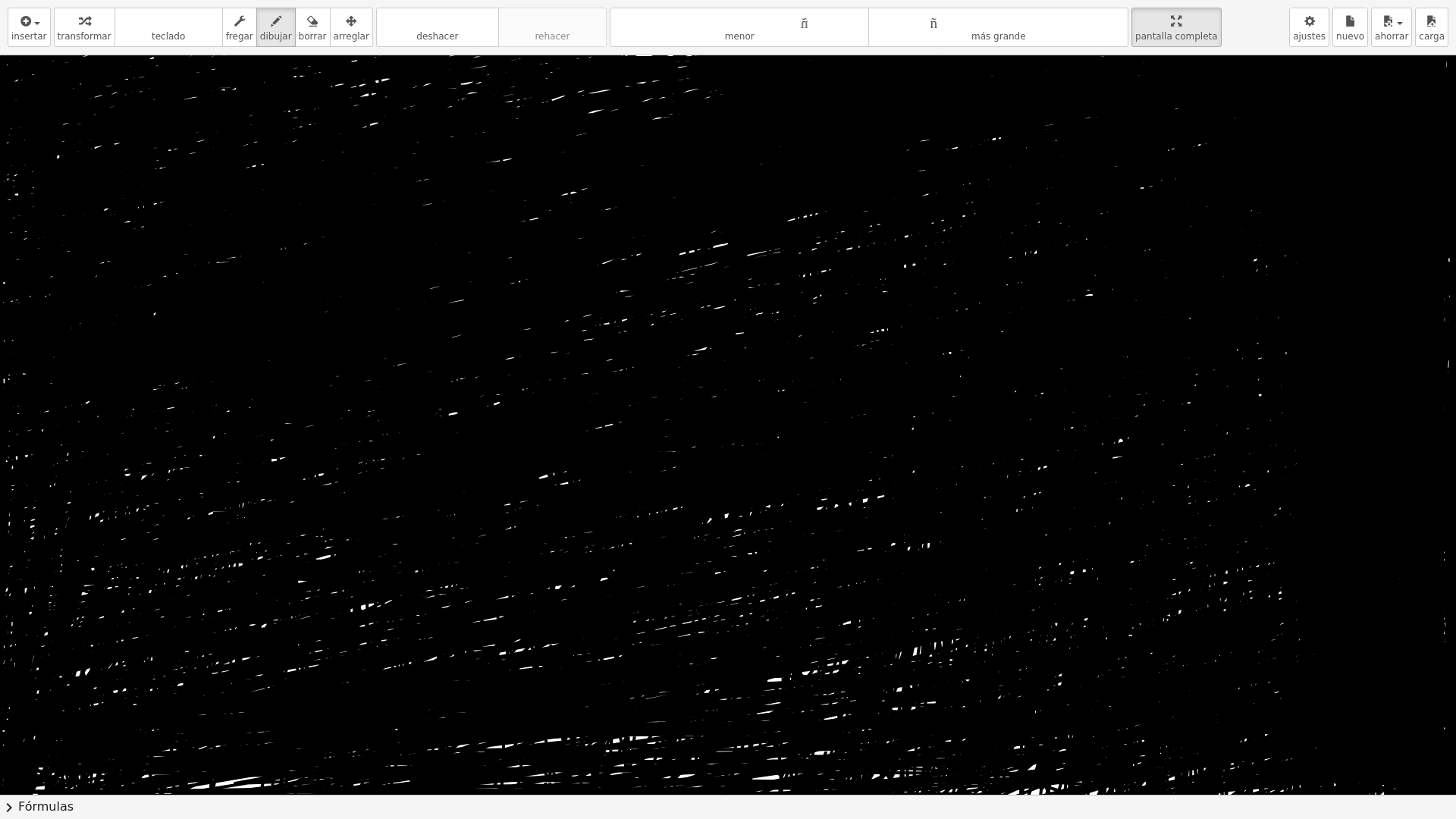
drag, startPoint x: 1257, startPoint y: 465, endPoint x: 1259, endPoint y: 437, distance: 28.1
click at [1259, 365] on div at bounding box center [730, 795] width 1460 height 1479
drag, startPoint x: 745, startPoint y: 231, endPoint x: 816, endPoint y: 193, distance: 80.5
drag, startPoint x: 816, startPoint y: 193, endPoint x: 786, endPoint y: 214, distance: 36.6
click at [767, 212] on div at bounding box center [730, 795] width 1460 height 1479
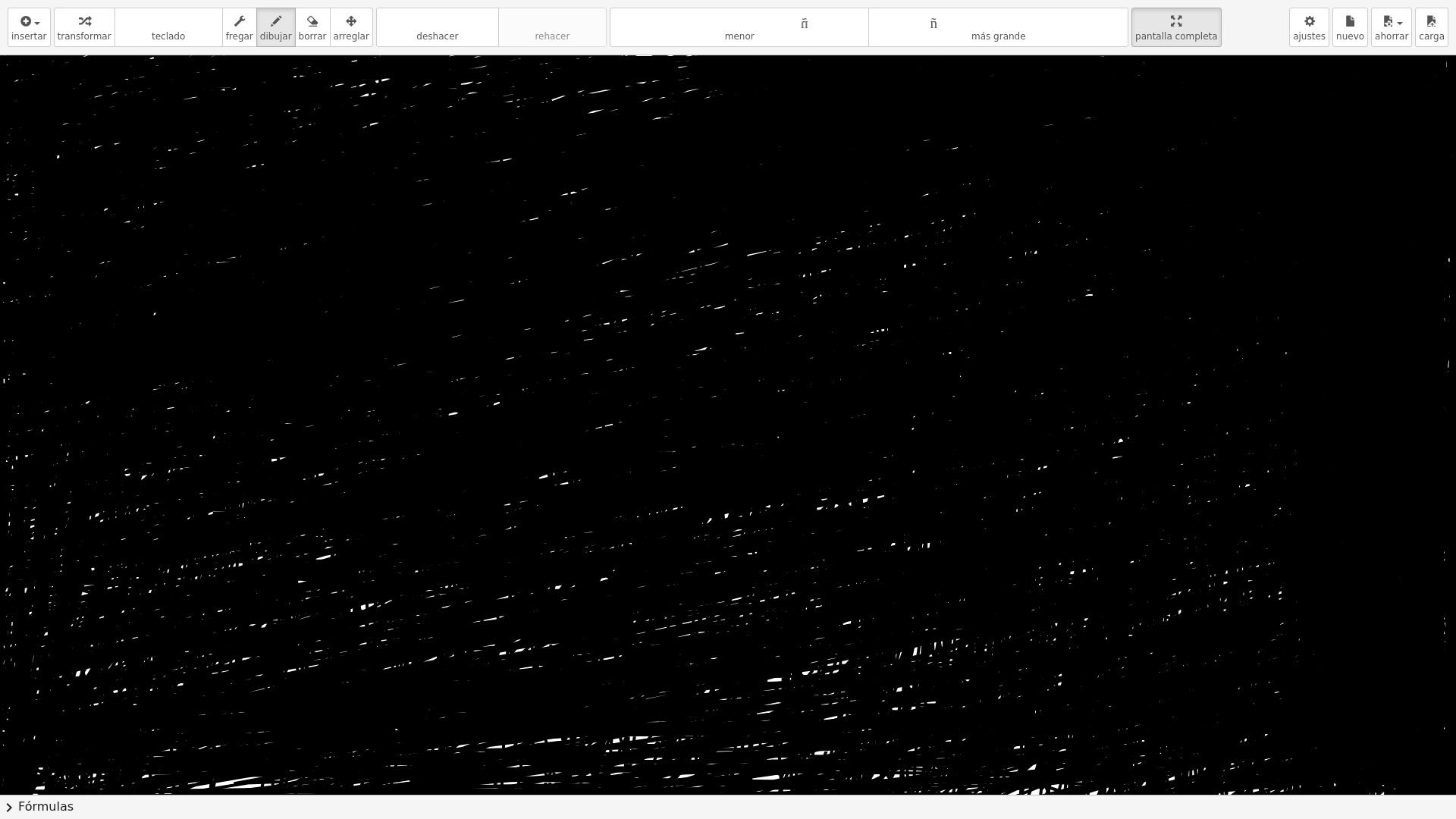
drag, startPoint x: 777, startPoint y: 237, endPoint x: 722, endPoint y: 233, distance: 55.1
click at [722, 233] on div at bounding box center [730, 795] width 1460 height 1479
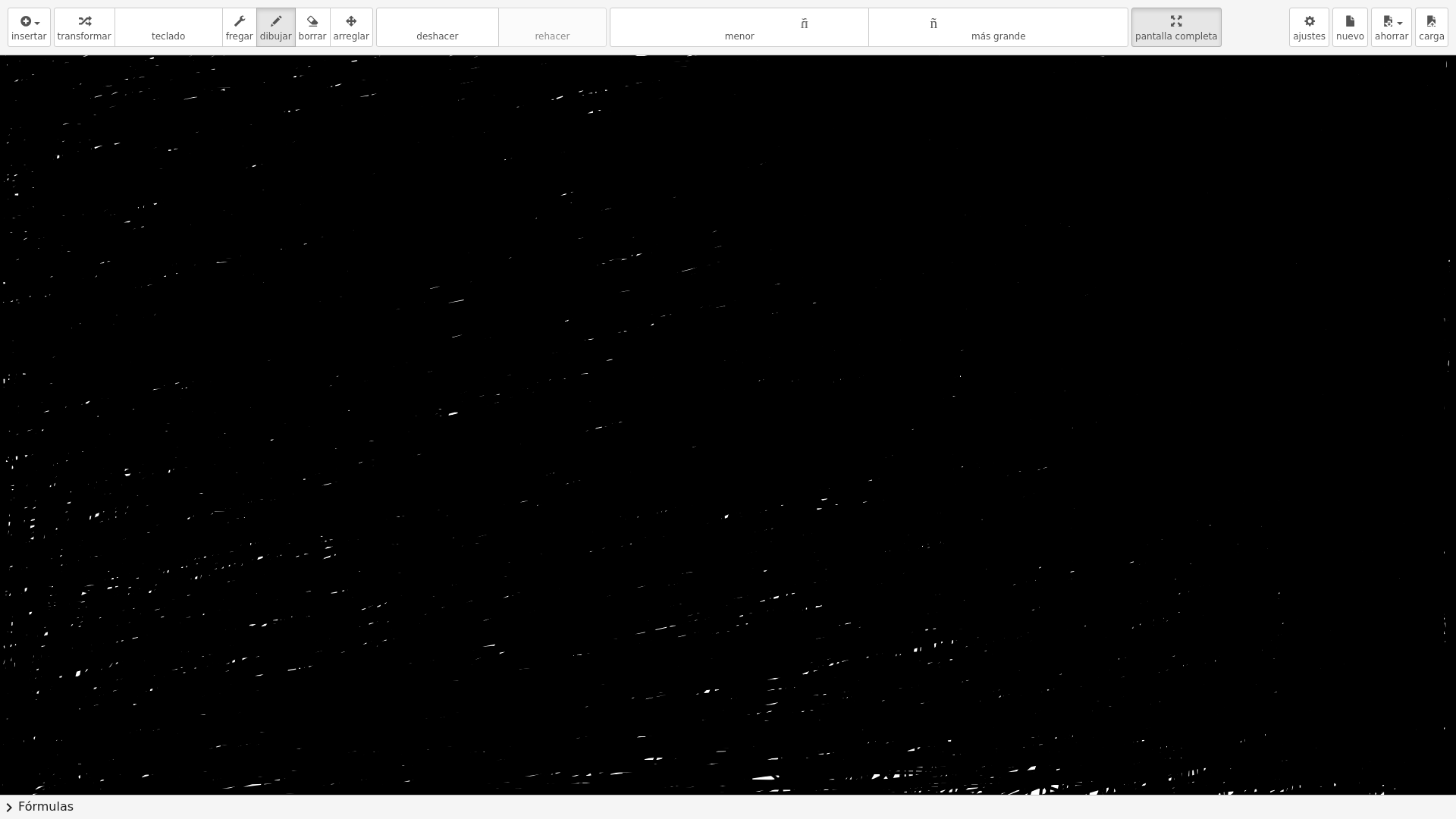
drag, startPoint x: 615, startPoint y: 218, endPoint x: 51, endPoint y: 575, distance: 667.5
click at [68, 595] on div at bounding box center [730, 795] width 1460 height 1479
drag, startPoint x: 399, startPoint y: 240, endPoint x: 634, endPoint y: 346, distance: 257.8
click at [633, 346] on div at bounding box center [730, 795] width 1460 height 1479
drag, startPoint x: 1067, startPoint y: 392, endPoint x: 1141, endPoint y: 404, distance: 75.0
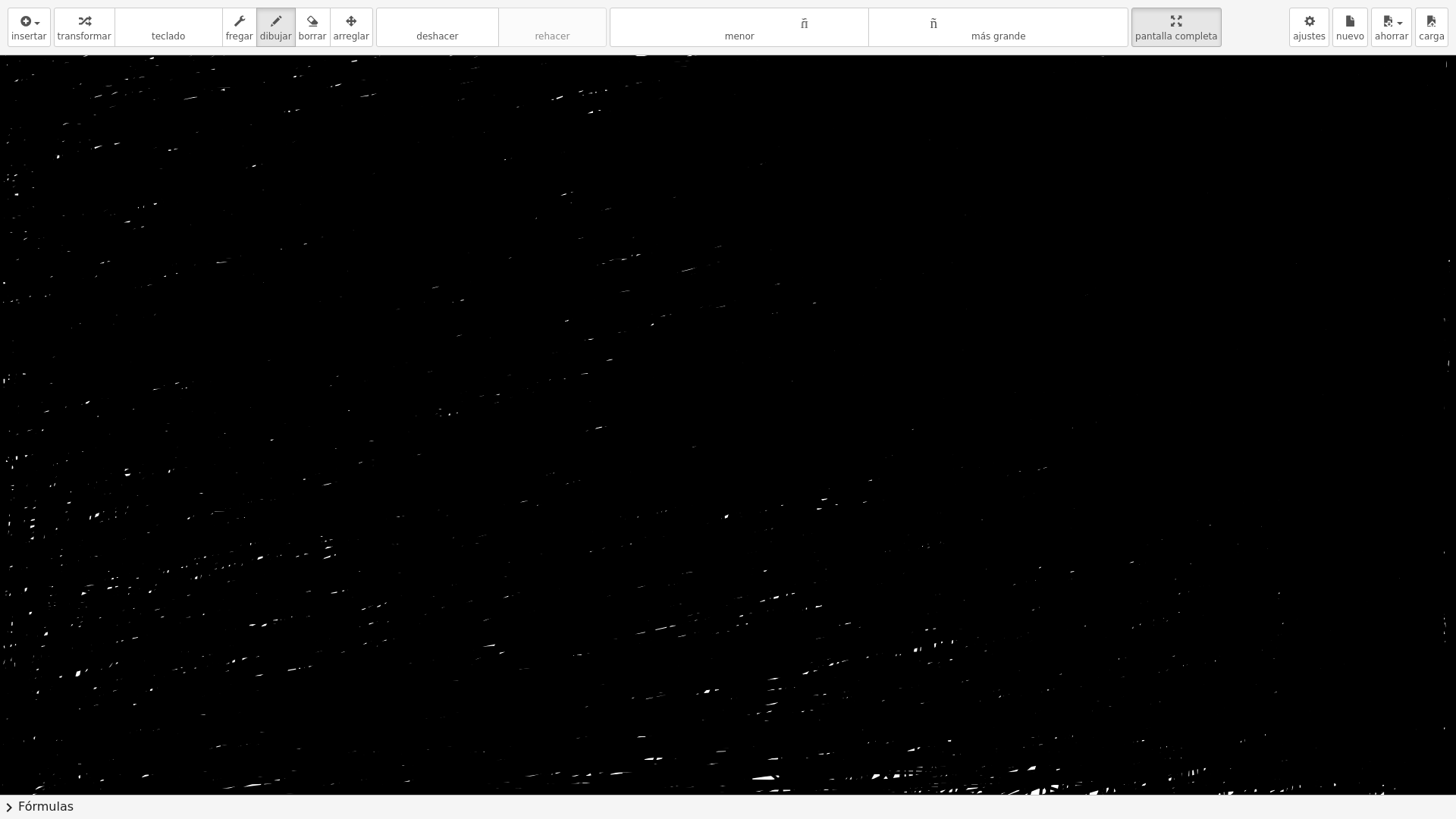
drag, startPoint x: 1033, startPoint y: 444, endPoint x: 713, endPoint y: 506, distance: 326.0
click at [661, 530] on div at bounding box center [730, 795] width 1460 height 1479
drag, startPoint x: 713, startPoint y: 506, endPoint x: 918, endPoint y: 525, distance: 205.9
click at [575, 554] on div at bounding box center [730, 795] width 1460 height 1479
drag, startPoint x: 918, startPoint y: 525, endPoint x: 1004, endPoint y: 595, distance: 110.9
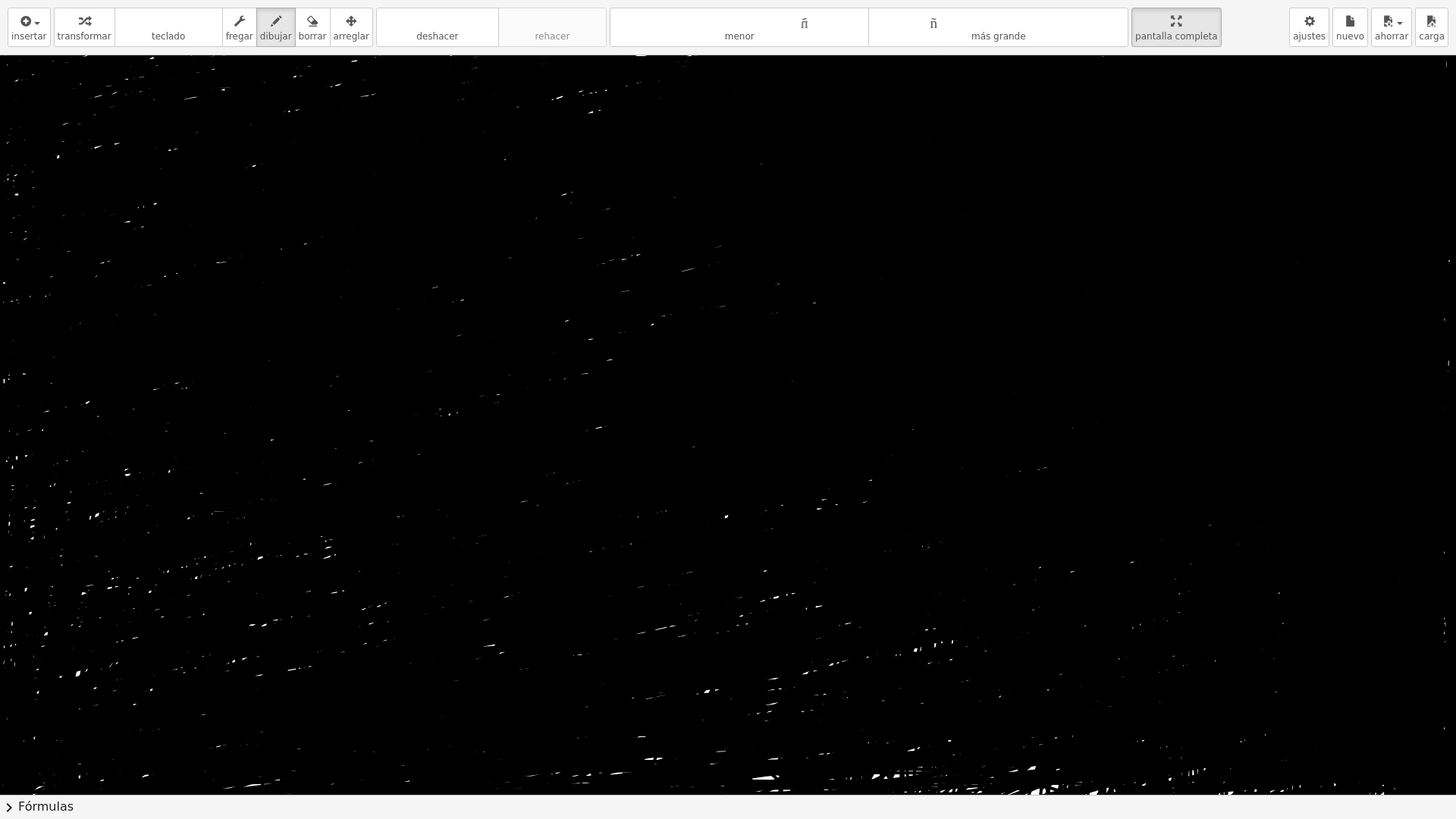
click at [595, 643] on div at bounding box center [730, 795] width 1460 height 1479
click at [786, 583] on div at bounding box center [730, 795] width 1460 height 1479
drag, startPoint x: 846, startPoint y: 592, endPoint x: 713, endPoint y: 610, distance: 134.2
click at [523, 628] on div at bounding box center [730, 795] width 1460 height 1479
drag, startPoint x: 684, startPoint y: 628, endPoint x: 592, endPoint y: 642, distance: 93.1
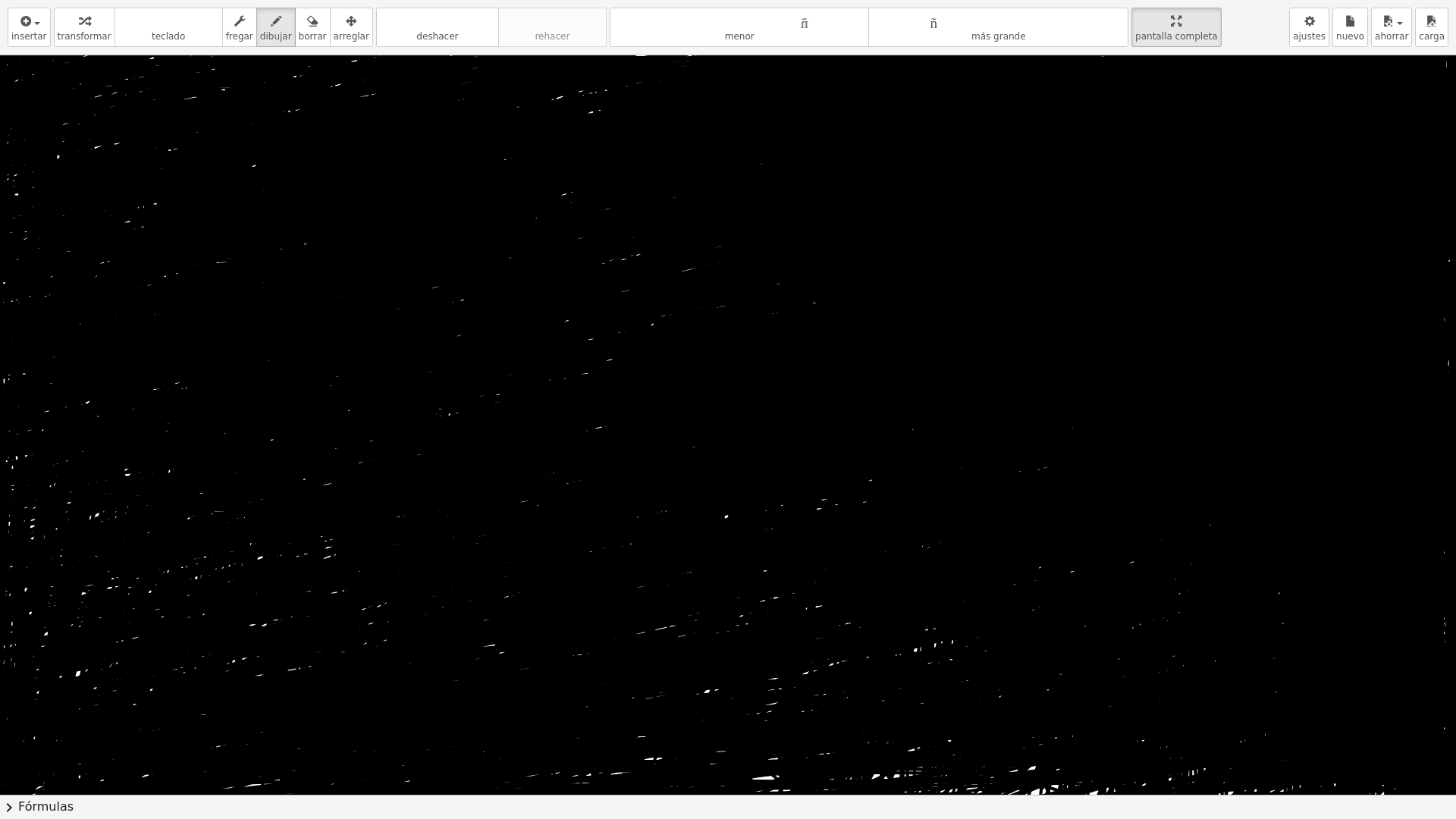
click at [668, 615] on div at bounding box center [730, 795] width 1460 height 1479
drag, startPoint x: 673, startPoint y: 646, endPoint x: 733, endPoint y: 654, distance: 60.5
click at [660, 651] on div at bounding box center [730, 795] width 1460 height 1479
drag, startPoint x: 733, startPoint y: 654, endPoint x: 693, endPoint y: 673, distance: 44.3
click at [671, 678] on div at bounding box center [730, 795] width 1460 height 1479
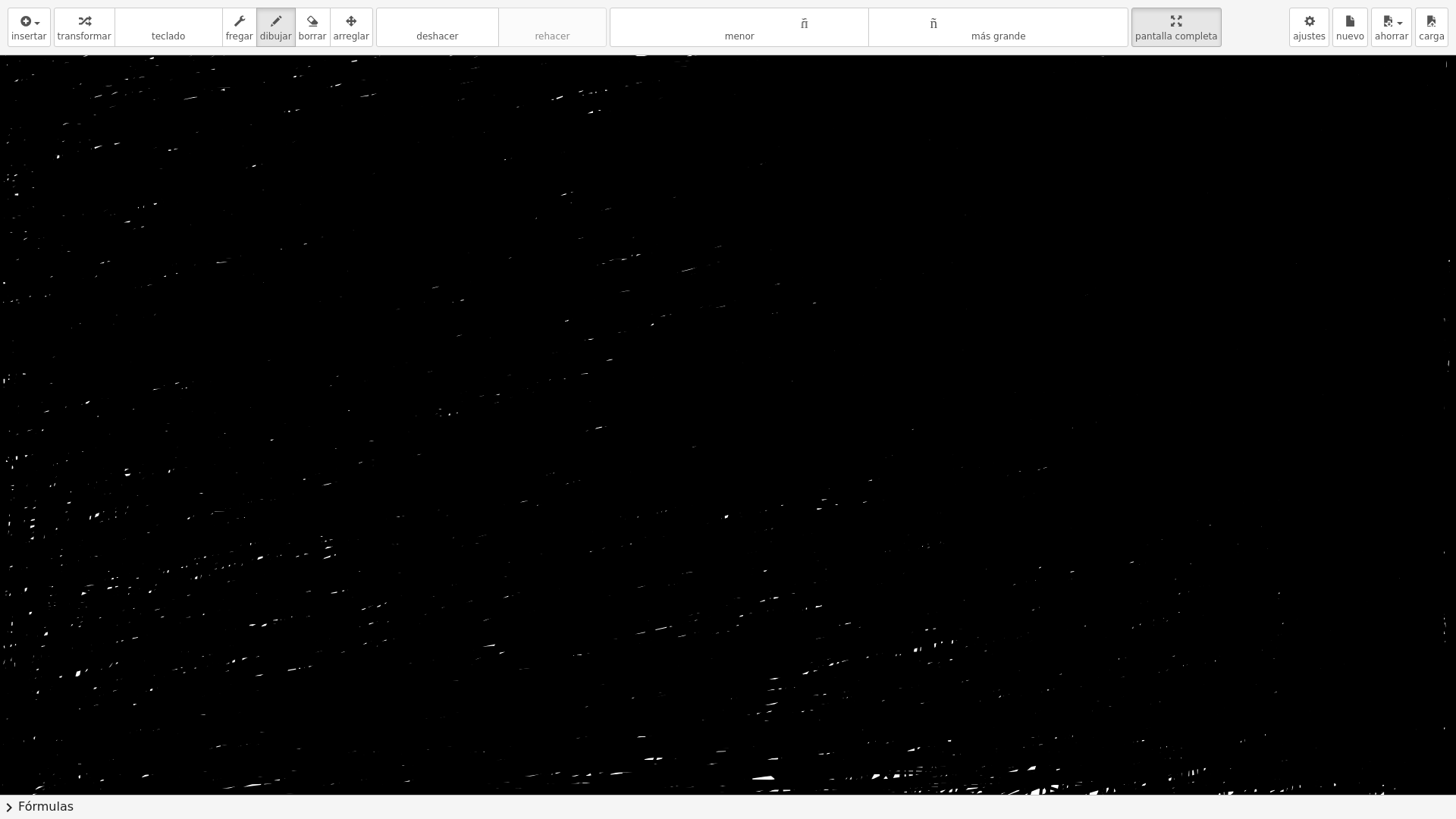
drag, startPoint x: 693, startPoint y: 673, endPoint x: 709, endPoint y: 700, distance: 31.4
click at [750, 751] on div at bounding box center [730, 795] width 1460 height 1479
click at [299, 21] on div "button" at bounding box center [312, 20] width 28 height 18
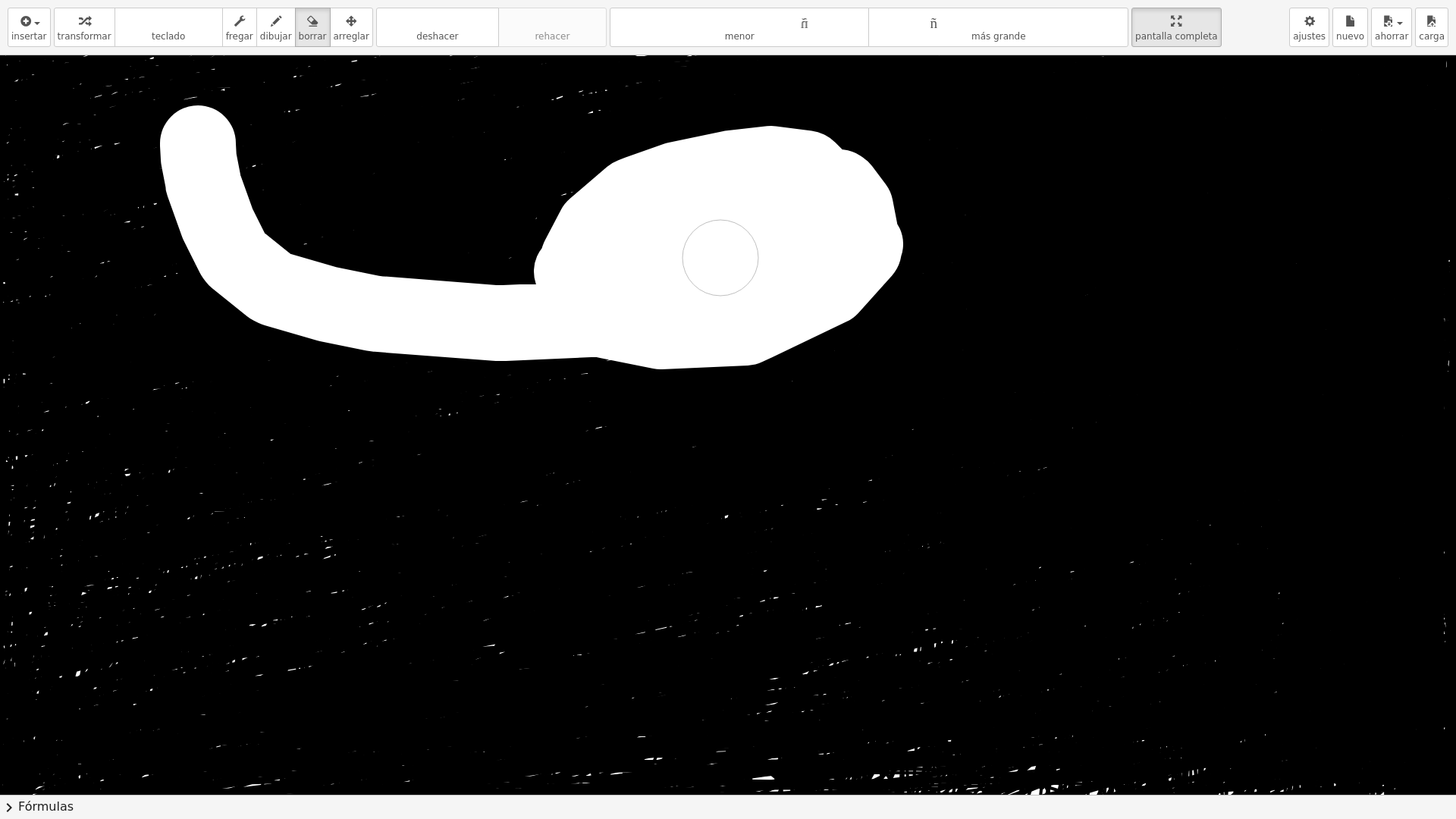
drag, startPoint x: 198, startPoint y: 143, endPoint x: 720, endPoint y: 258, distance: 534.5
click at [720, 258] on div at bounding box center [730, 795] width 1460 height 1479
drag, startPoint x: 505, startPoint y: 194, endPoint x: 593, endPoint y: 181, distance: 89.0
click at [503, 192] on div at bounding box center [730, 795] width 1460 height 1479
drag, startPoint x: 574, startPoint y: 127, endPoint x: 661, endPoint y: 123, distance: 87.1
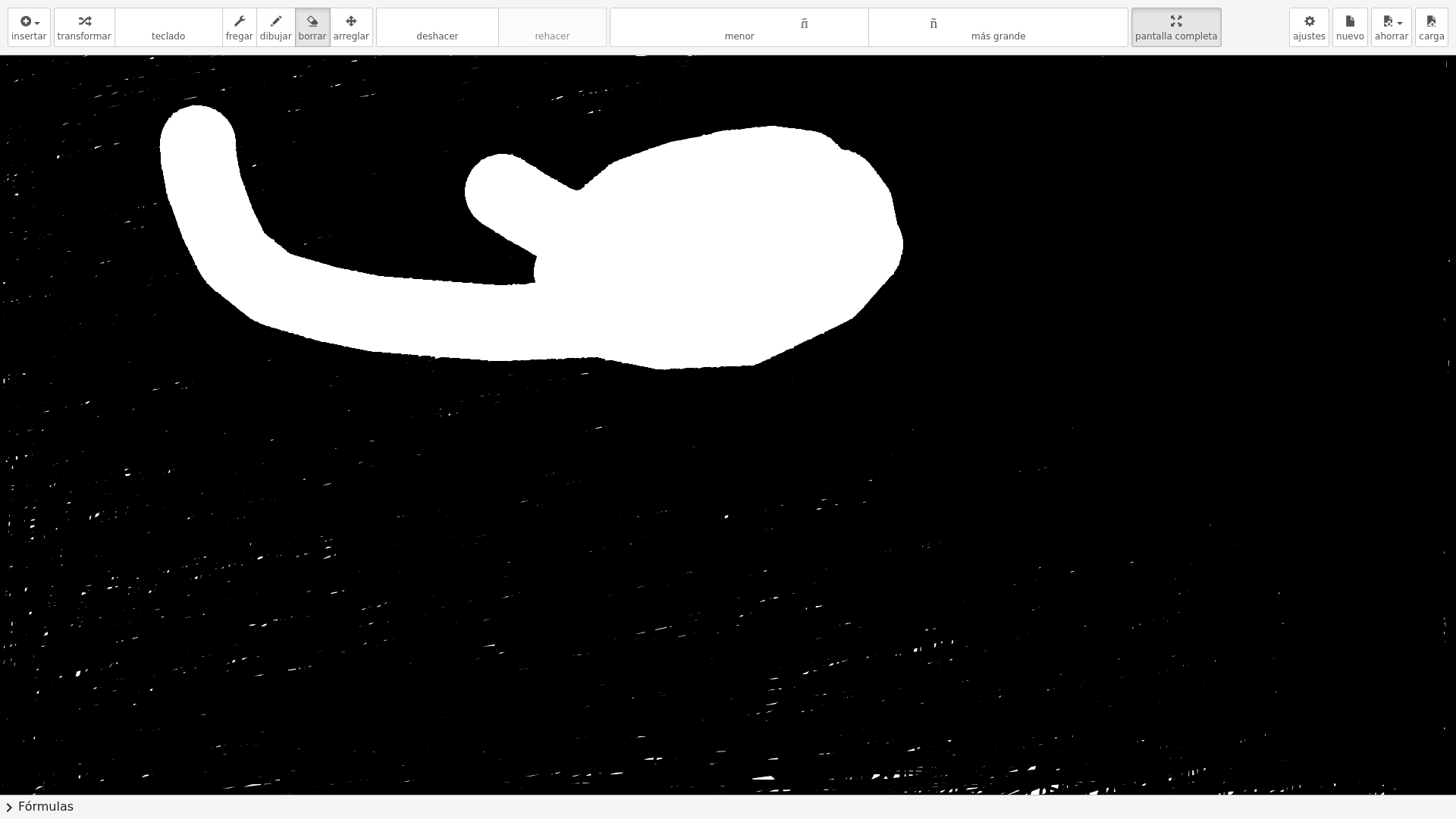
click at [568, 102] on div at bounding box center [730, 795] width 1460 height 1479
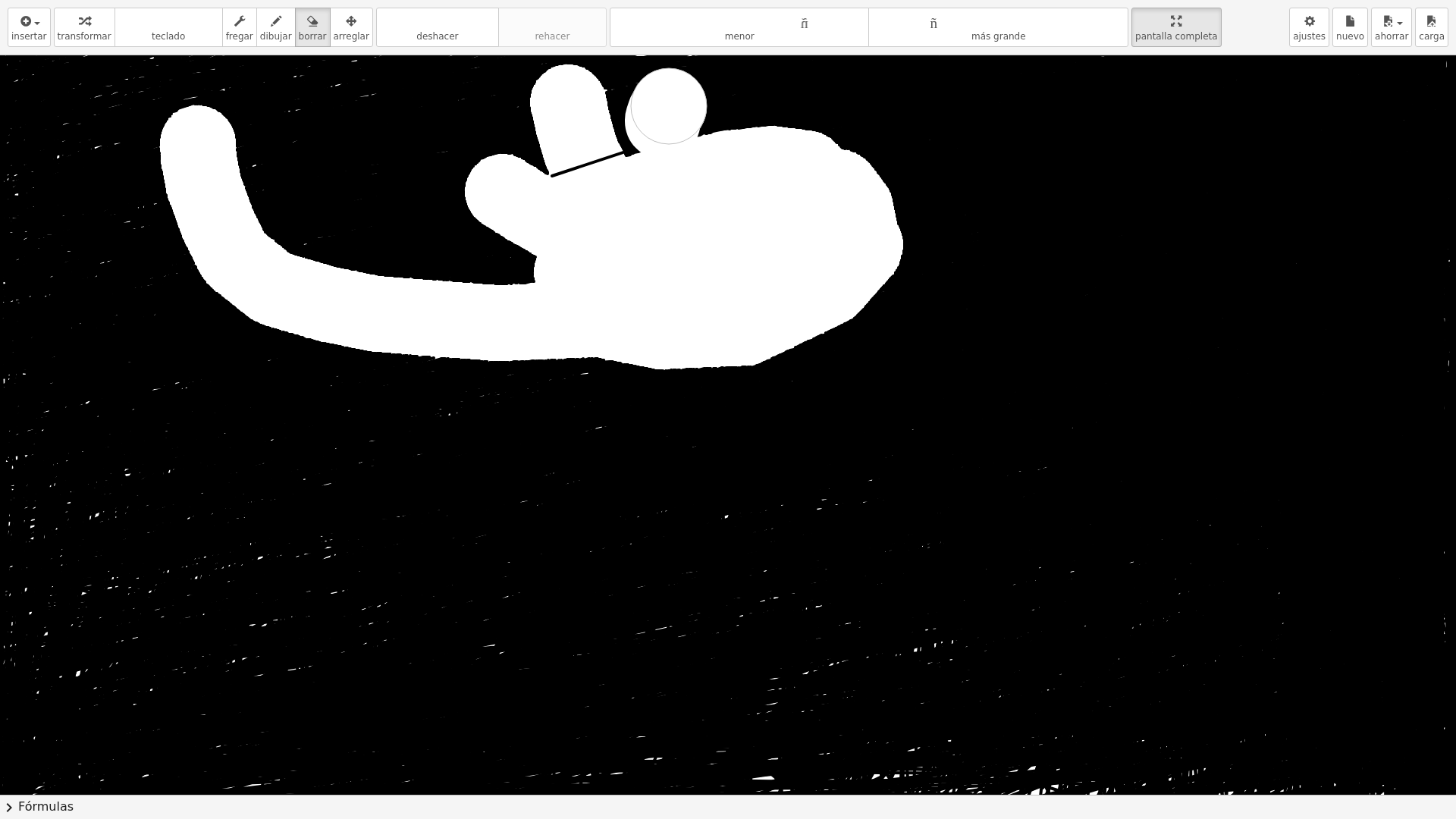
drag, startPoint x: 669, startPoint y: 107, endPoint x: 786, endPoint y: 111, distance: 117.1
click at [695, 88] on div at bounding box center [730, 795] width 1460 height 1479
drag, startPoint x: 811, startPoint y: 96, endPoint x: 862, endPoint y: 136, distance: 64.8
click at [833, 92] on div at bounding box center [730, 795] width 1460 height 1479
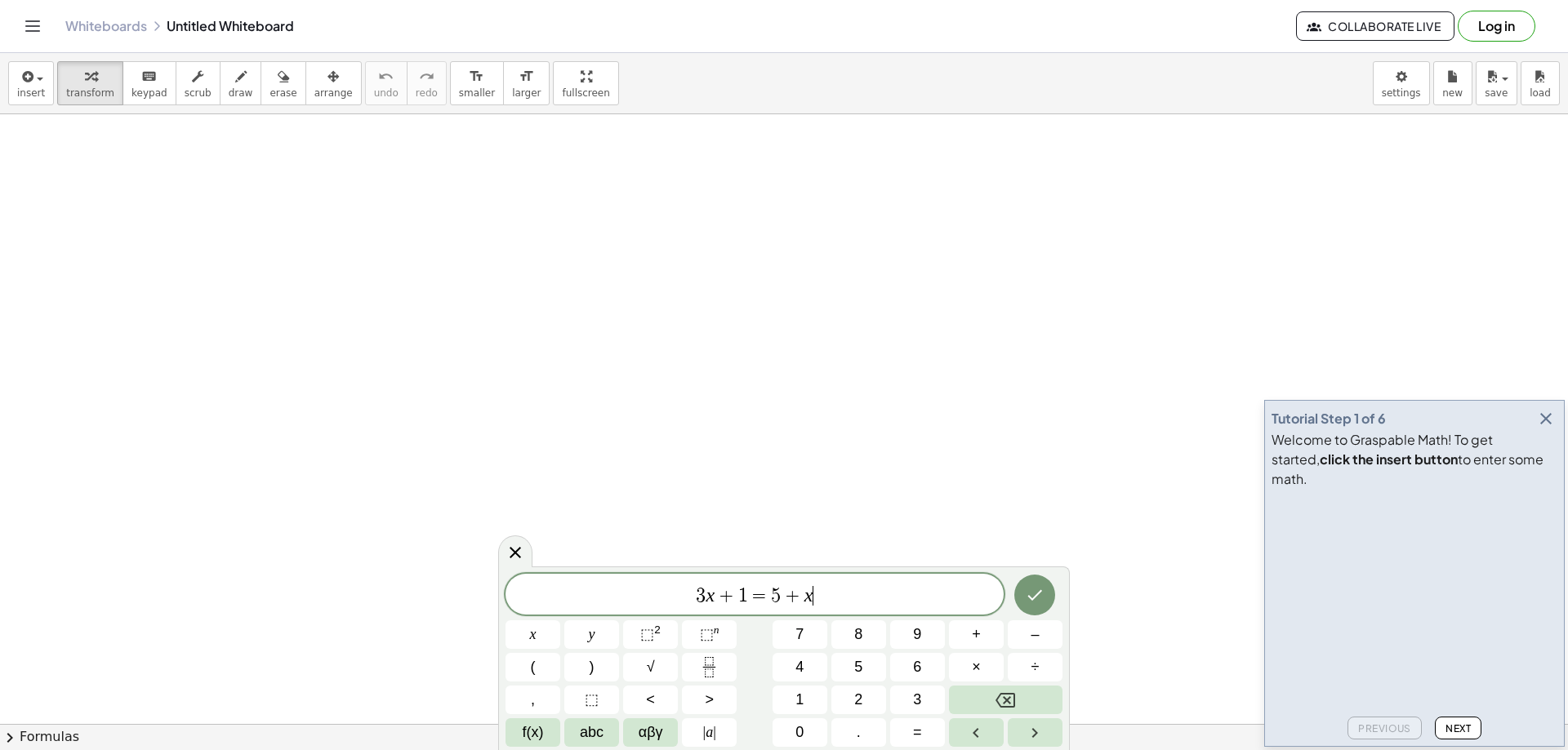
click at [1545, 429] on icon "button" at bounding box center [1545, 418] width 20 height 20
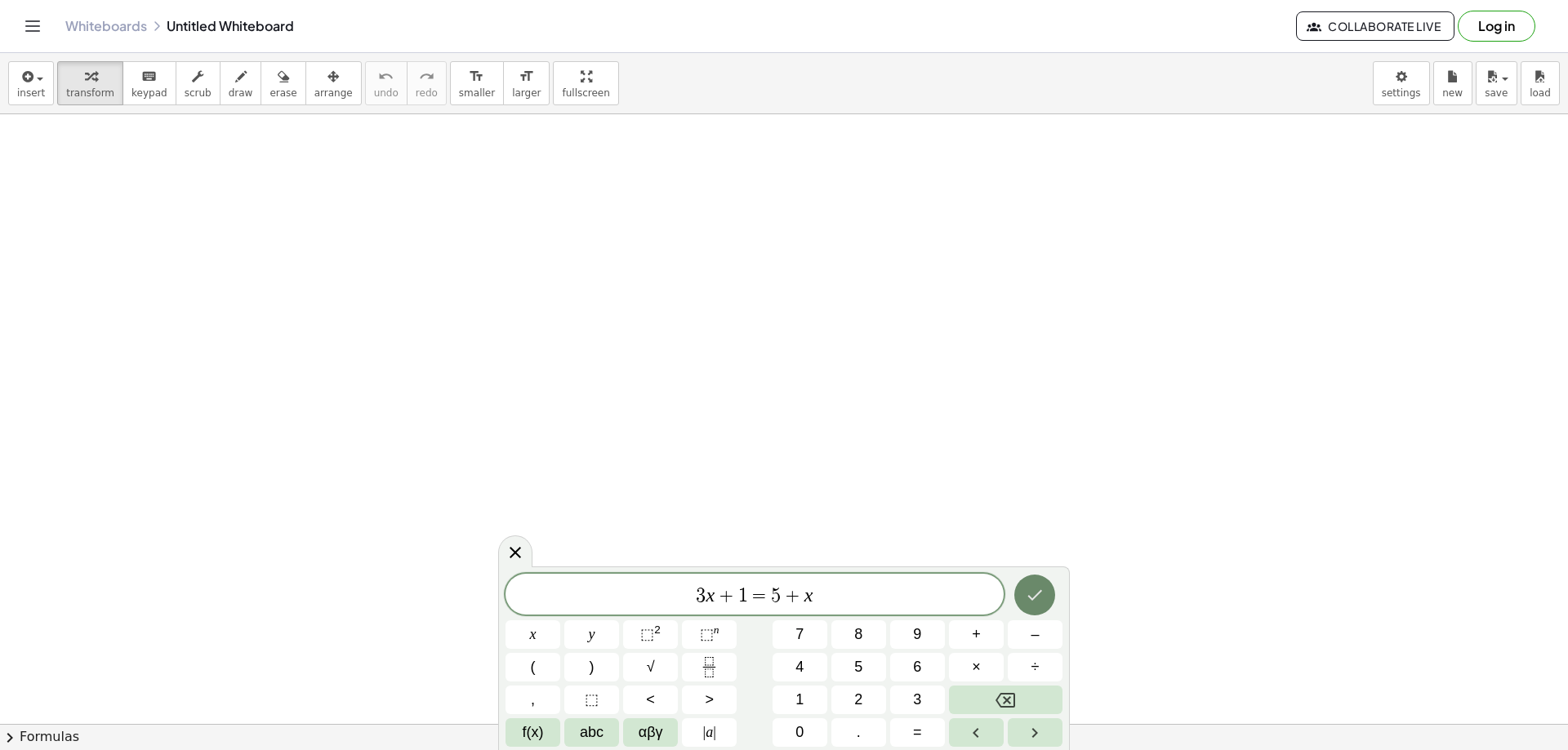
click at [1039, 576] on button "Done" at bounding box center [1034, 595] width 40 height 40
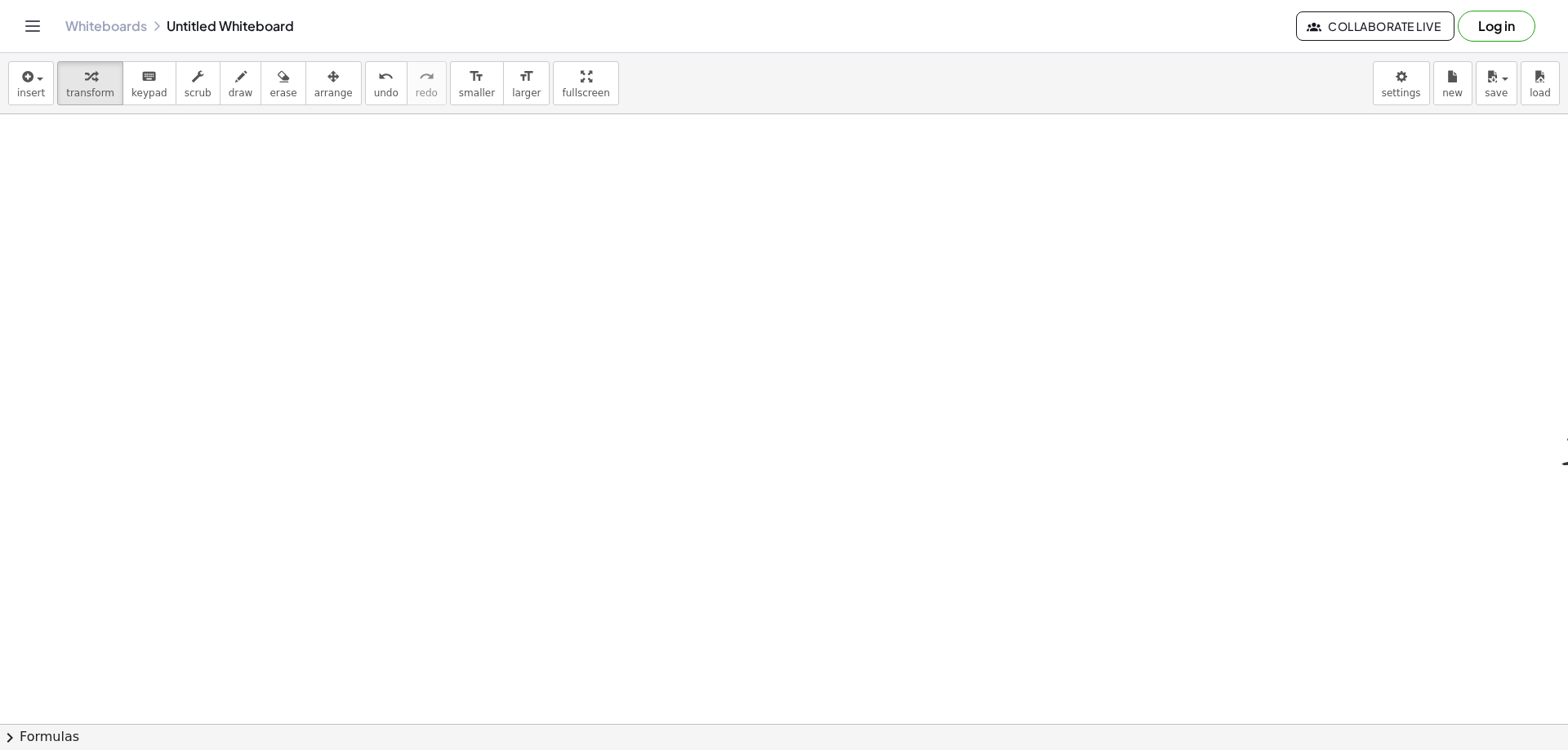
drag, startPoint x: 449, startPoint y: 269, endPoint x: 660, endPoint y: 382, distance: 239.4
click at [585, 370] on div at bounding box center [917, 725] width 1836 height 1220
click at [570, 336] on div at bounding box center [917, 725] width 1836 height 1220
click at [604, 350] on div at bounding box center [917, 725] width 1836 height 1220
drag, startPoint x: 636, startPoint y: 361, endPoint x: 868, endPoint y: 606, distance: 337.4
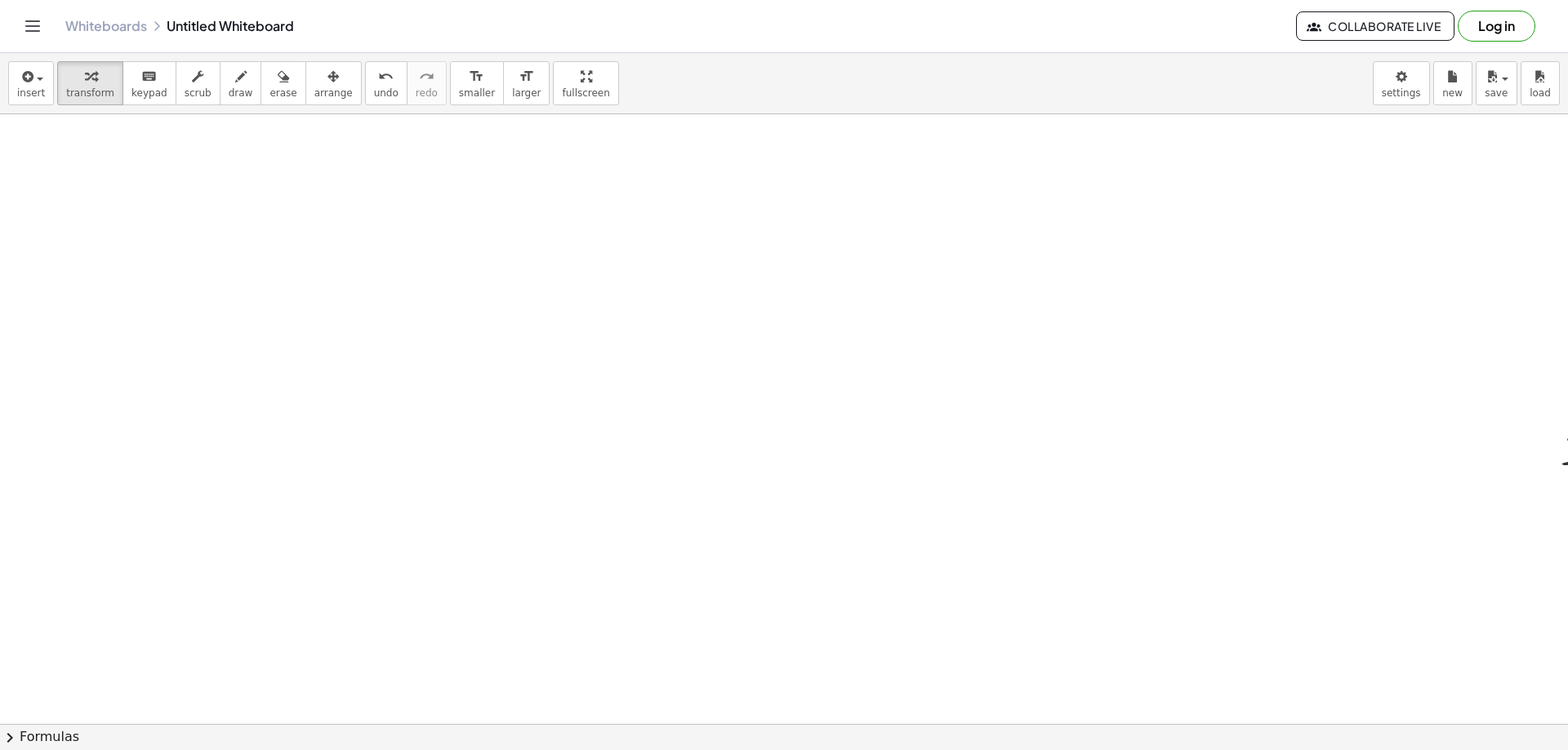
click at [681, 428] on div at bounding box center [917, 725] width 1836 height 1220
drag, startPoint x: 1315, startPoint y: 446, endPoint x: 1484, endPoint y: 432, distance: 169.6
click at [1528, 458] on div "+ · 3 · x + 1 = + 5 + x" at bounding box center [1416, 449] width 295 height 64
drag, startPoint x: 1419, startPoint y: 432, endPoint x: 1438, endPoint y: 463, distance: 36.4
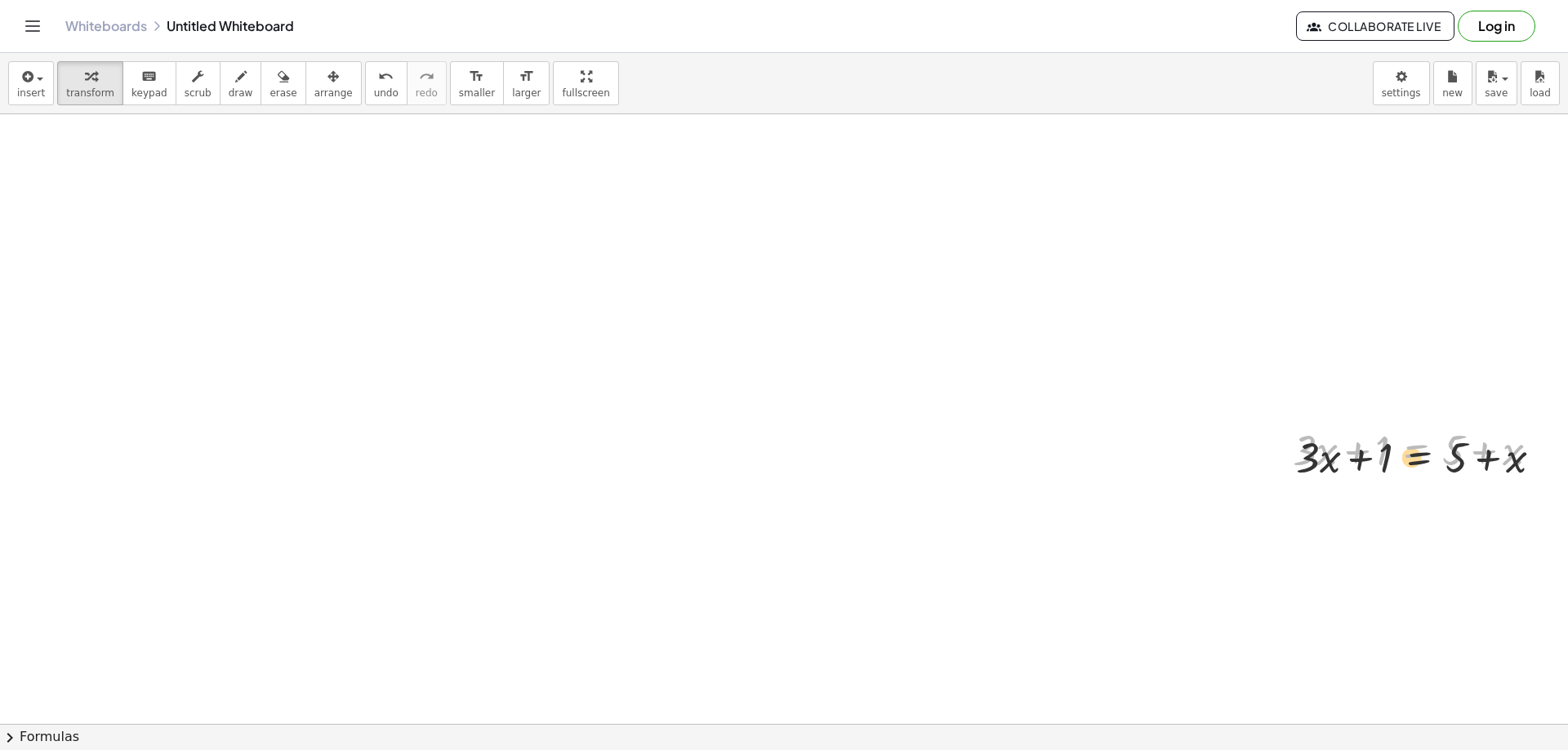
click at [1440, 472] on div at bounding box center [1422, 448] width 275 height 55
drag, startPoint x: 1441, startPoint y: 487, endPoint x: 1422, endPoint y: 463, distance: 30.6
click at [1441, 486] on div at bounding box center [650, 725] width 1836 height 1220
drag, startPoint x: 1421, startPoint y: 458, endPoint x: 209, endPoint y: 236, distance: 1232.2
click at [208, 236] on div "+ · 3 · x + 1 = + 5 + x + · 3 · x + 1 = + 5 + x" at bounding box center [650, 725] width 1836 height 1220
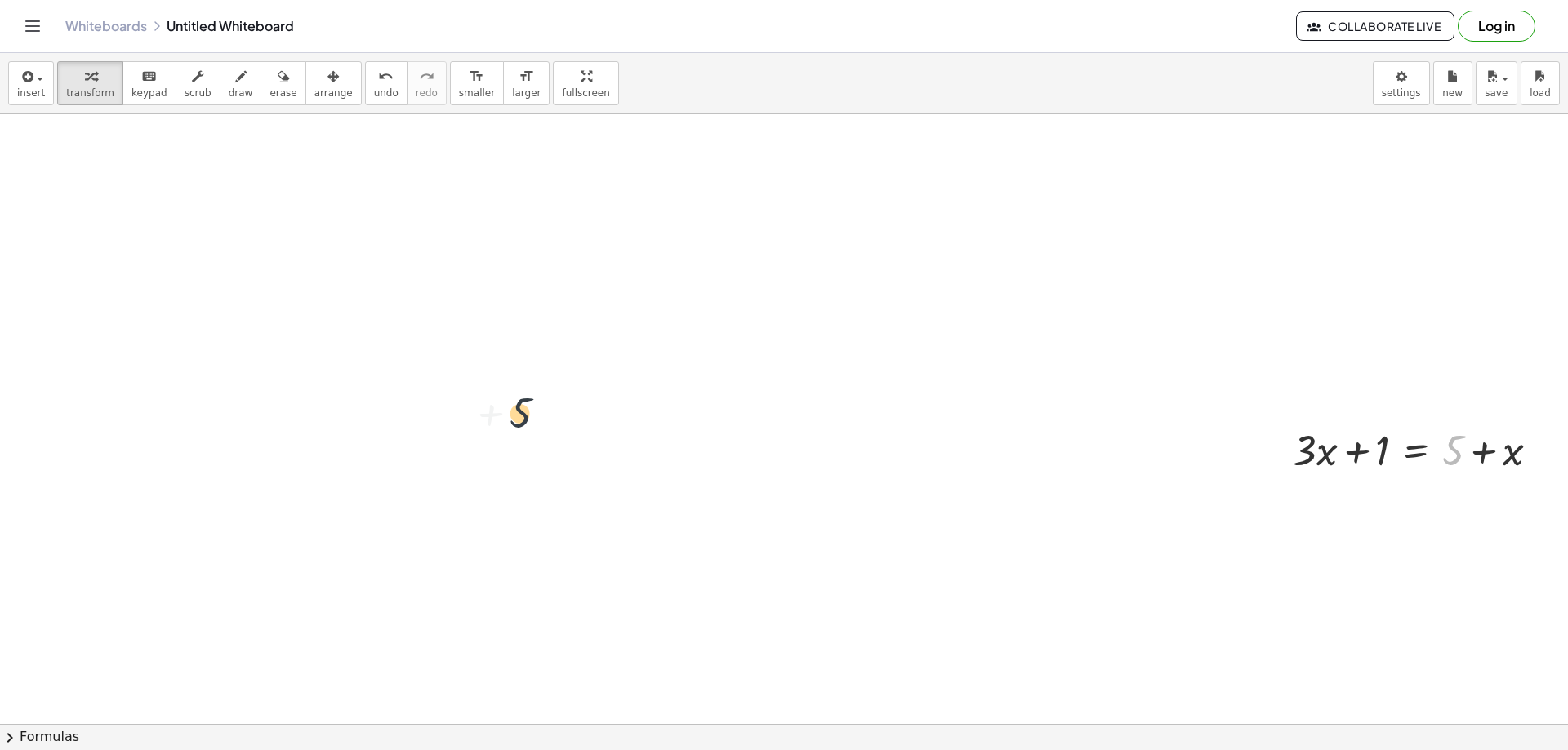
drag, startPoint x: 1388, startPoint y: 443, endPoint x: 649, endPoint y: 396, distance: 740.5
click at [1403, 453] on div at bounding box center [1422, 448] width 275 height 55
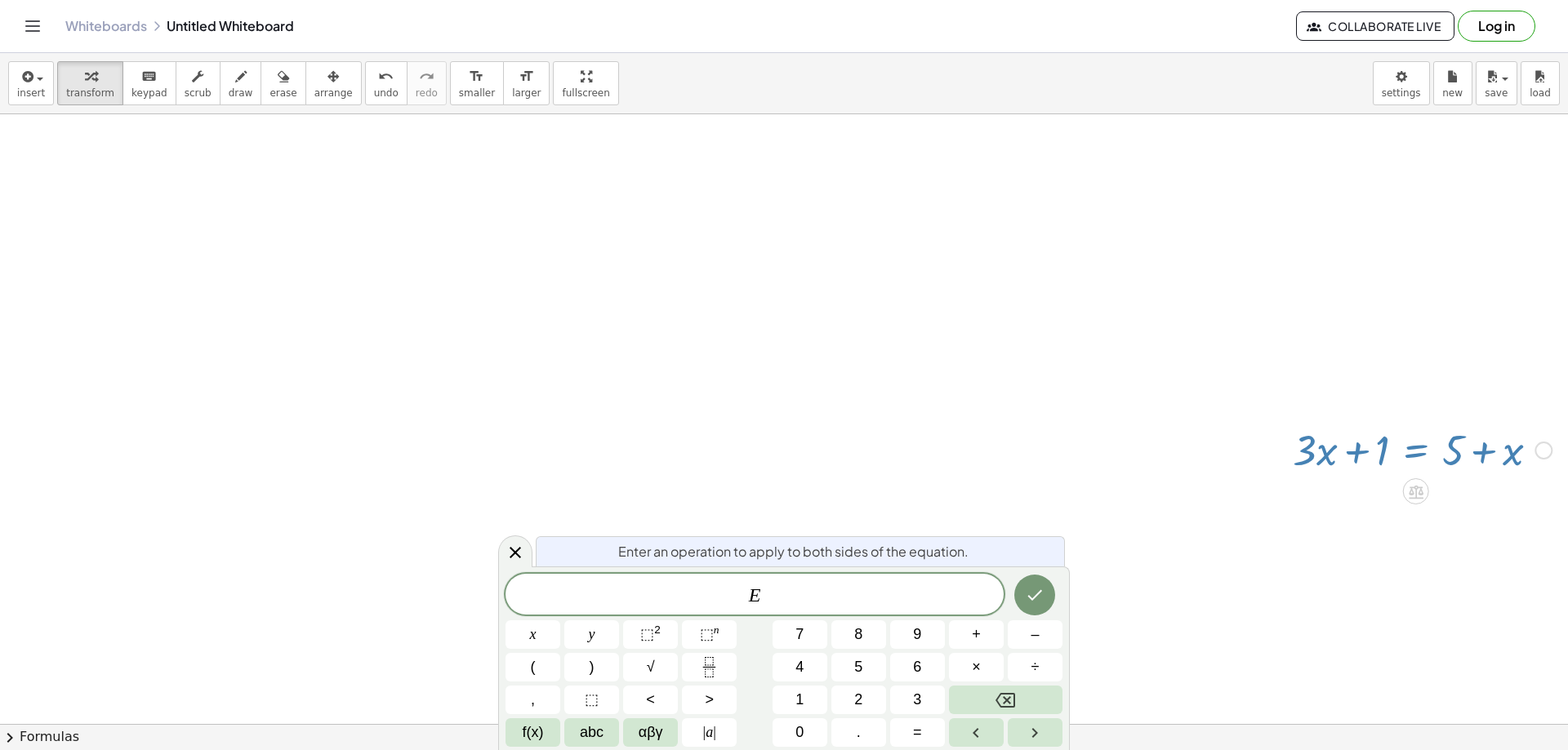
drag, startPoint x: 1392, startPoint y: 451, endPoint x: 1351, endPoint y: 456, distance: 41.3
click at [1352, 456] on div at bounding box center [1422, 448] width 275 height 55
drag, startPoint x: 1356, startPoint y: 452, endPoint x: 1087, endPoint y: 453, distance: 269.0
click at [1087, 453] on div "+ · 3 · x + 1 = + 5 + x" at bounding box center [650, 725] width 1836 height 1220
click at [1086, 440] on div at bounding box center [650, 725] width 1836 height 1220
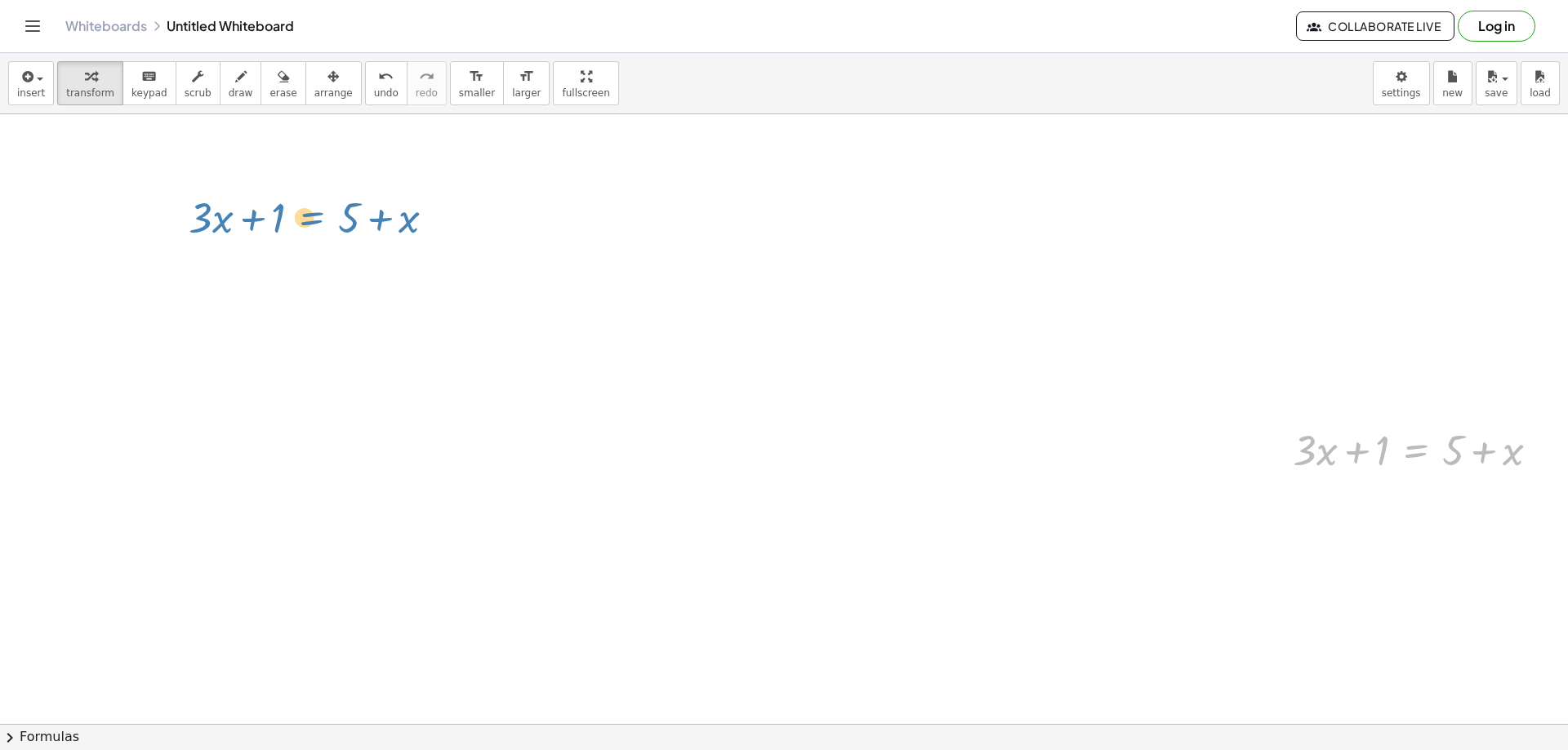
drag, startPoint x: 1382, startPoint y: 444, endPoint x: 277, endPoint y: 211, distance: 1129.3
click at [277, 211] on div "+ · 3 · x + 1 = + 5 + x + · 3 · x + 1 = + 5 + x" at bounding box center [650, 725] width 1836 height 1220
click at [1242, 352] on div at bounding box center [650, 725] width 1836 height 1220
drag, startPoint x: 1324, startPoint y: 471, endPoint x: 1397, endPoint y: 468, distance: 73.1
click at [1375, 479] on div "+ · 3 · x + 1 = + 5 + x" at bounding box center [1416, 449] width 295 height 64
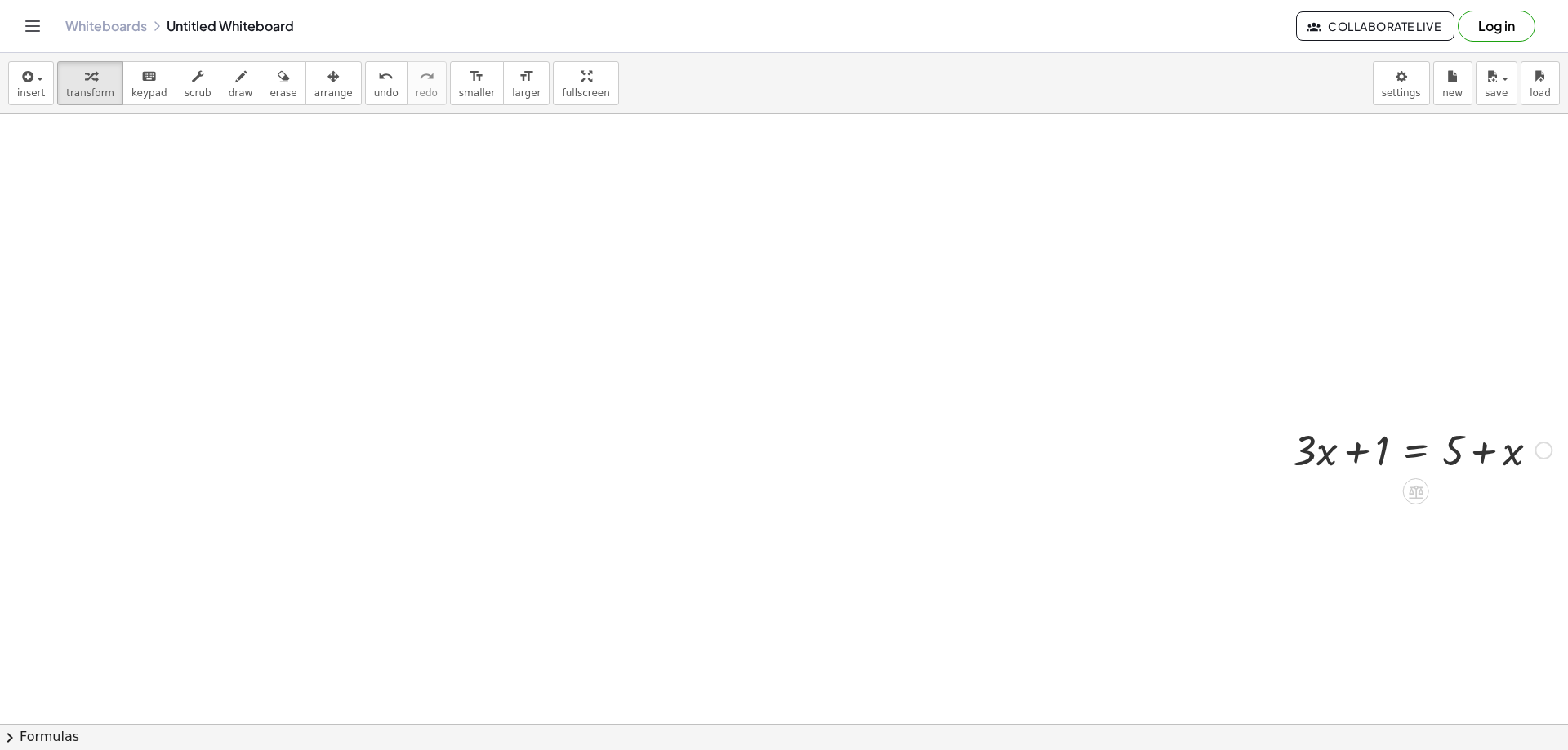
drag, startPoint x: 1206, startPoint y: 430, endPoint x: 1444, endPoint y: 430, distance: 238.0
click at [1503, 460] on div "+ · 3 · x + 1 = + 5 + x" at bounding box center [650, 725] width 1836 height 1220
drag, startPoint x: 1433, startPoint y: 437, endPoint x: 547, endPoint y: 333, distance: 892.1
click at [554, 370] on div "+ 5 + · 3 · x + 1 = + 5 + x" at bounding box center [650, 725] width 1836 height 1220
drag, startPoint x: 1439, startPoint y: 444, endPoint x: 1184, endPoint y: 441, distance: 255.0
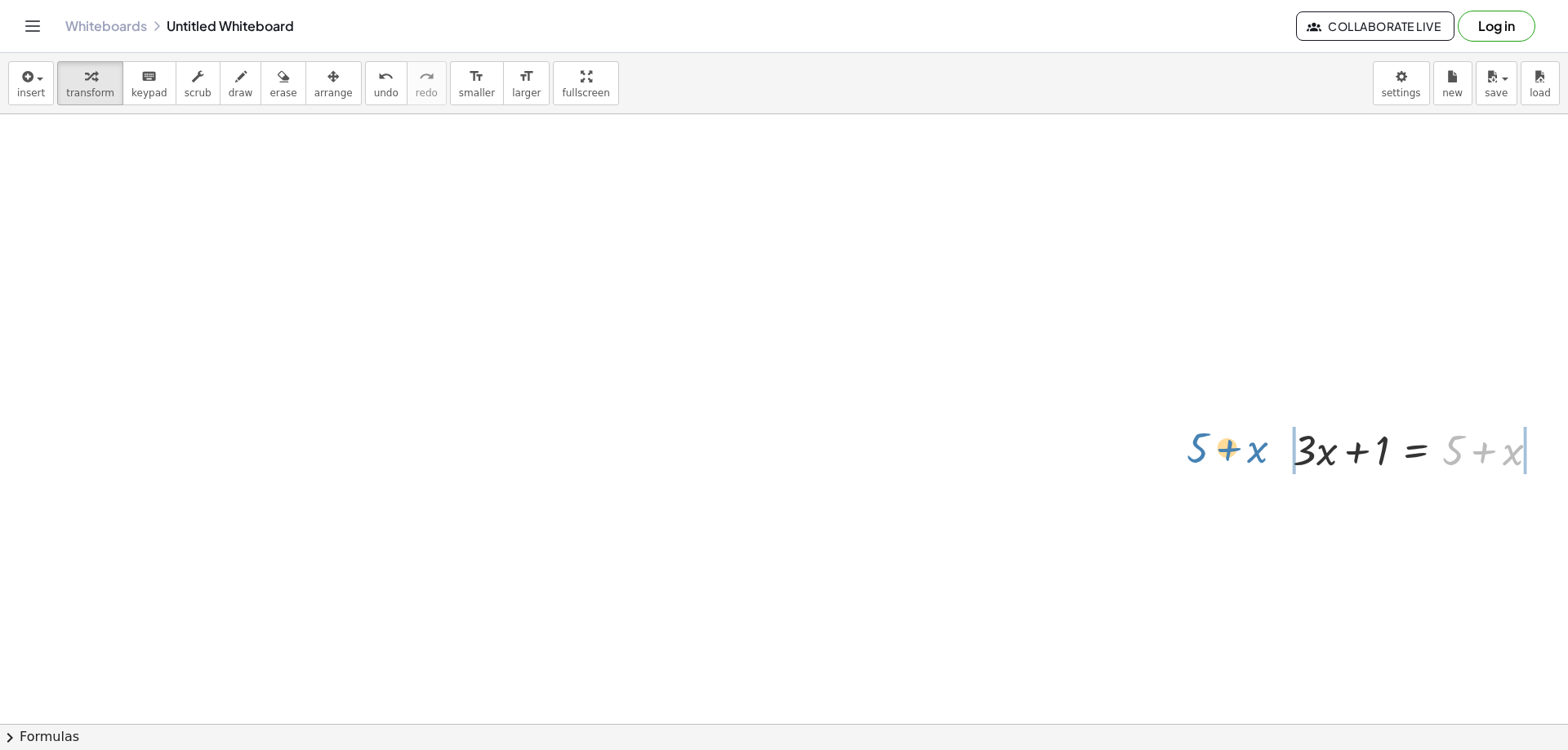
click at [1184, 441] on div "+ 5 + x + · 3 · x + 1 = + 5 + x" at bounding box center [650, 725] width 1836 height 1220
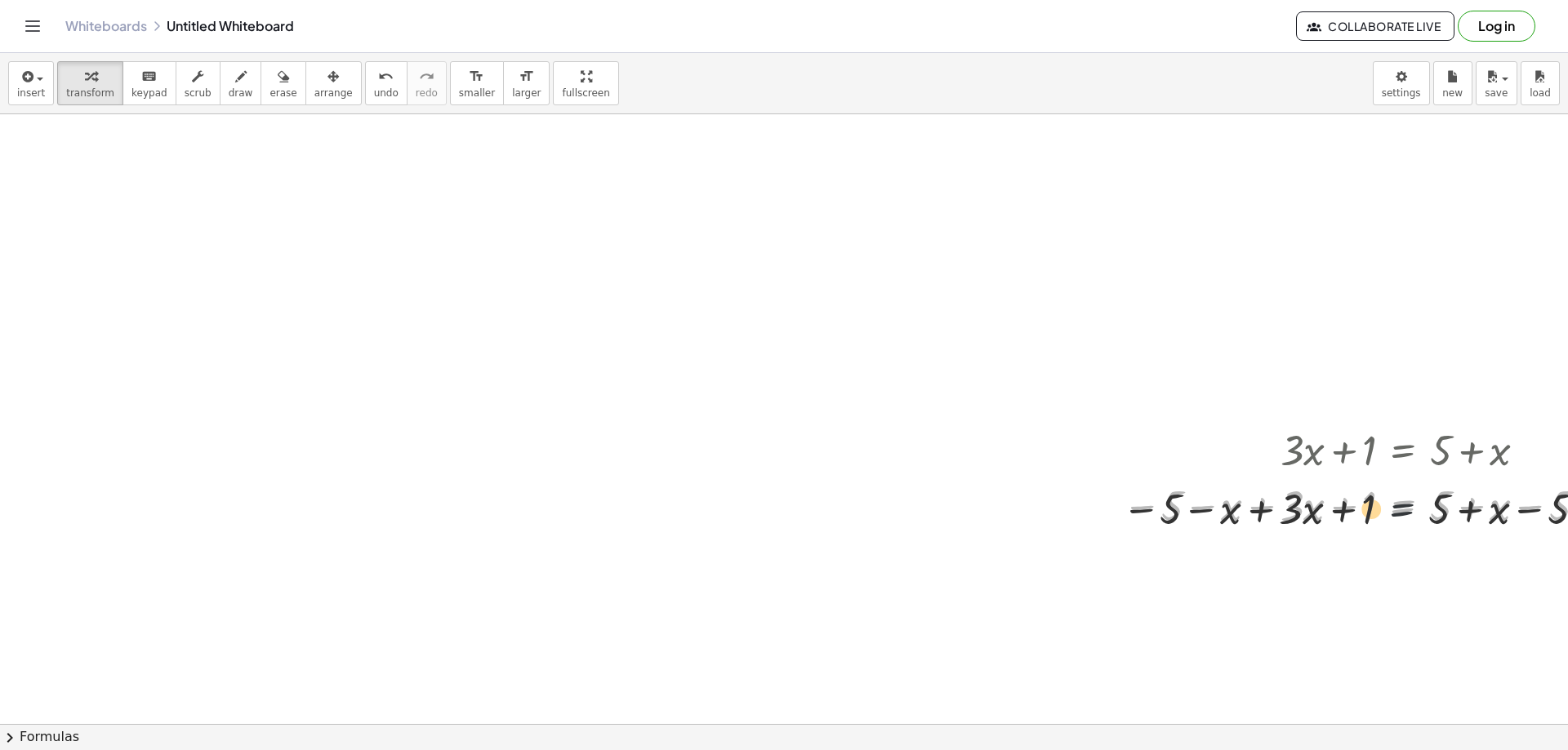
drag, startPoint x: 1424, startPoint y: 494, endPoint x: 1409, endPoint y: 520, distance: 30.0
click at [1410, 520] on div at bounding box center [1387, 504] width 544 height 55
drag, startPoint x: 1450, startPoint y: 524, endPoint x: 1087, endPoint y: 503, distance: 363.6
click at [1087, 503] on div "+ · 3 · x + 1 = + 5 + x + · 3 · x + 1 = − 5 − x + 5 + x − 5 − x" at bounding box center [694, 725] width 1949 height 1220
drag, startPoint x: 1247, startPoint y: 504, endPoint x: 1026, endPoint y: 508, distance: 221.0
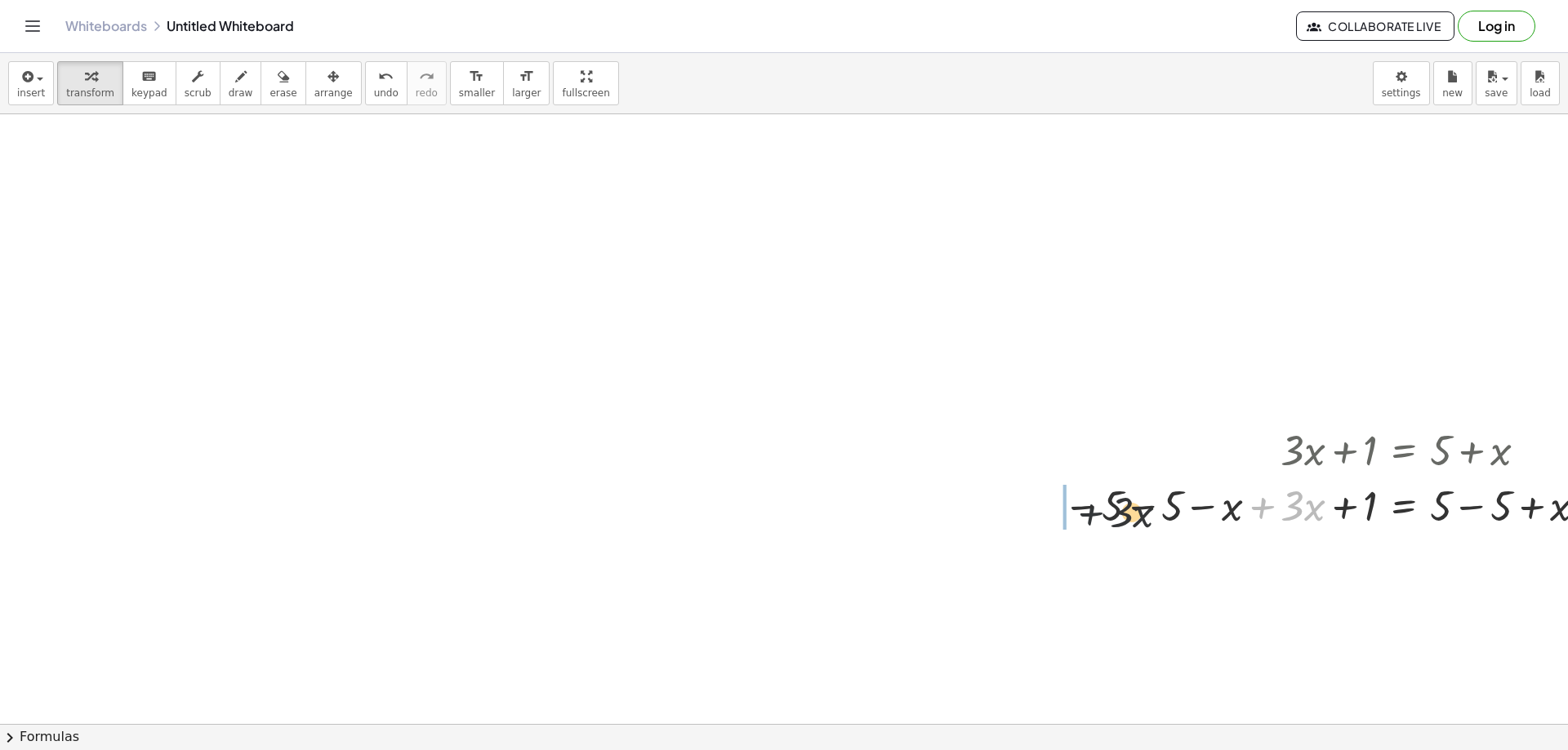
click at [1027, 508] on div "+ · 3 · x + 1 = + 5 + x − 5 − x + · 3 · x + 1 = + 5 + x − 5 − x + · 3 · x + · 3…" at bounding box center [724, 725] width 2008 height 1220
drag, startPoint x: 1187, startPoint y: 516, endPoint x: 1409, endPoint y: 508, distance: 222.1
click at [1392, 510] on div at bounding box center [1410, 504] width 634 height 55
drag, startPoint x: 1441, startPoint y: 503, endPoint x: 1301, endPoint y: 518, distance: 140.8
click at [1210, 513] on div at bounding box center [1410, 504] width 754 height 55
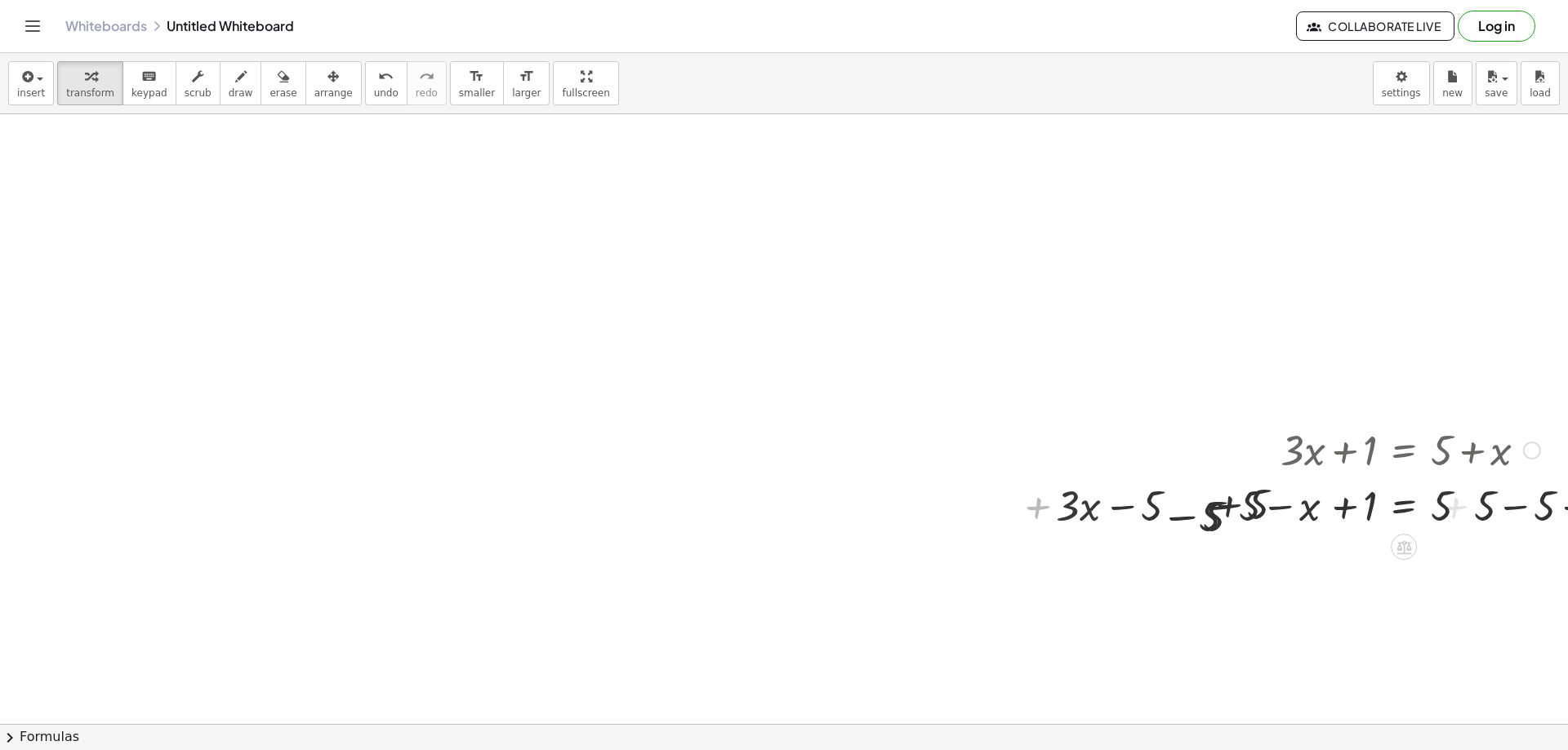
drag, startPoint x: 1504, startPoint y: 512, endPoint x: 1567, endPoint y: 494, distance: 65.5
click at [1567, 494] on div "+ · 3 · x + 1 = + 5 + x − 5 − x + · 3 · x + 1 = + 5 + x − 5 − x + · 3 · x − 5 +…" at bounding box center [784, 419] width 1568 height 610
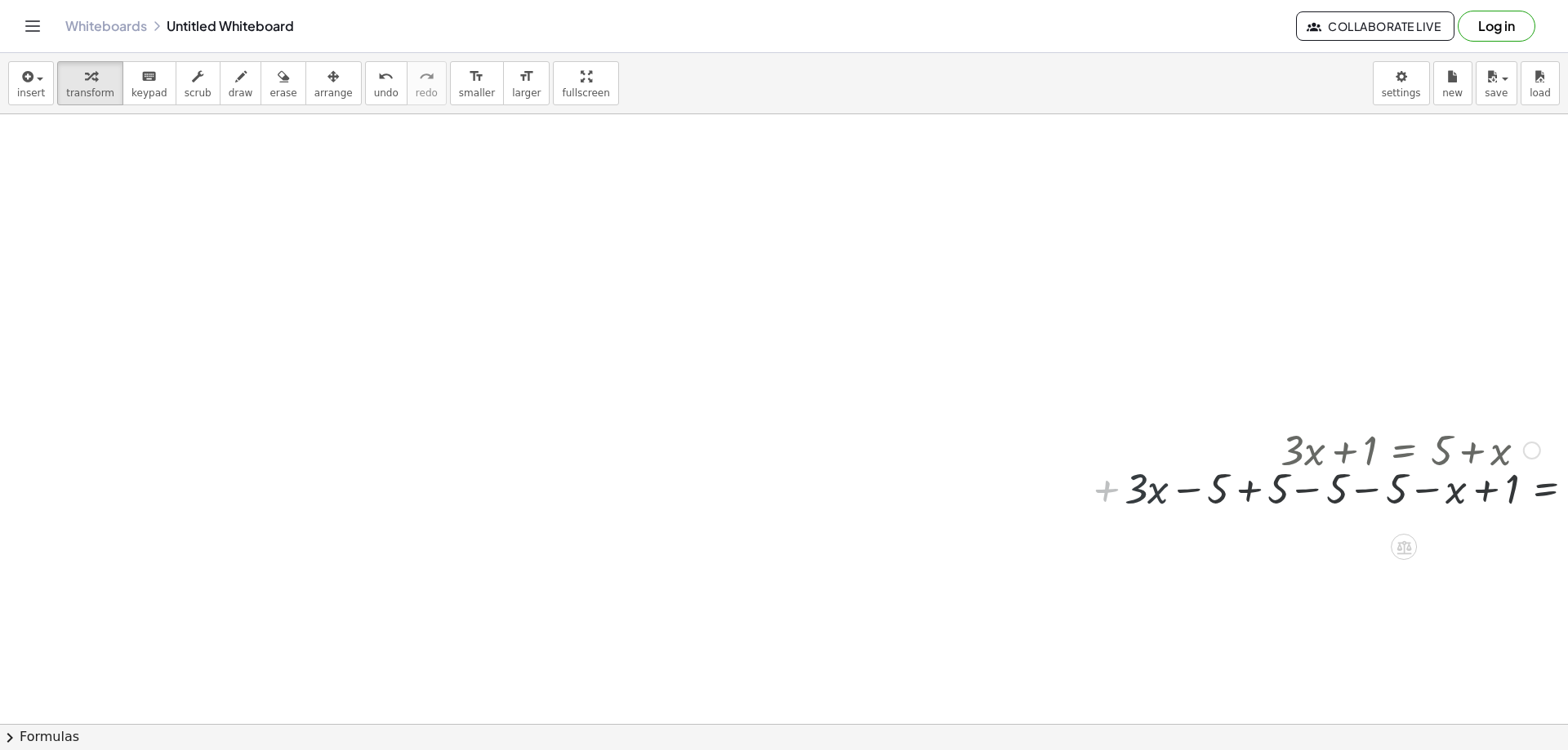
drag, startPoint x: 1303, startPoint y: 510, endPoint x: 1277, endPoint y: 510, distance: 26.0
click at [1278, 510] on div at bounding box center [1411, 504] width 874 height 55
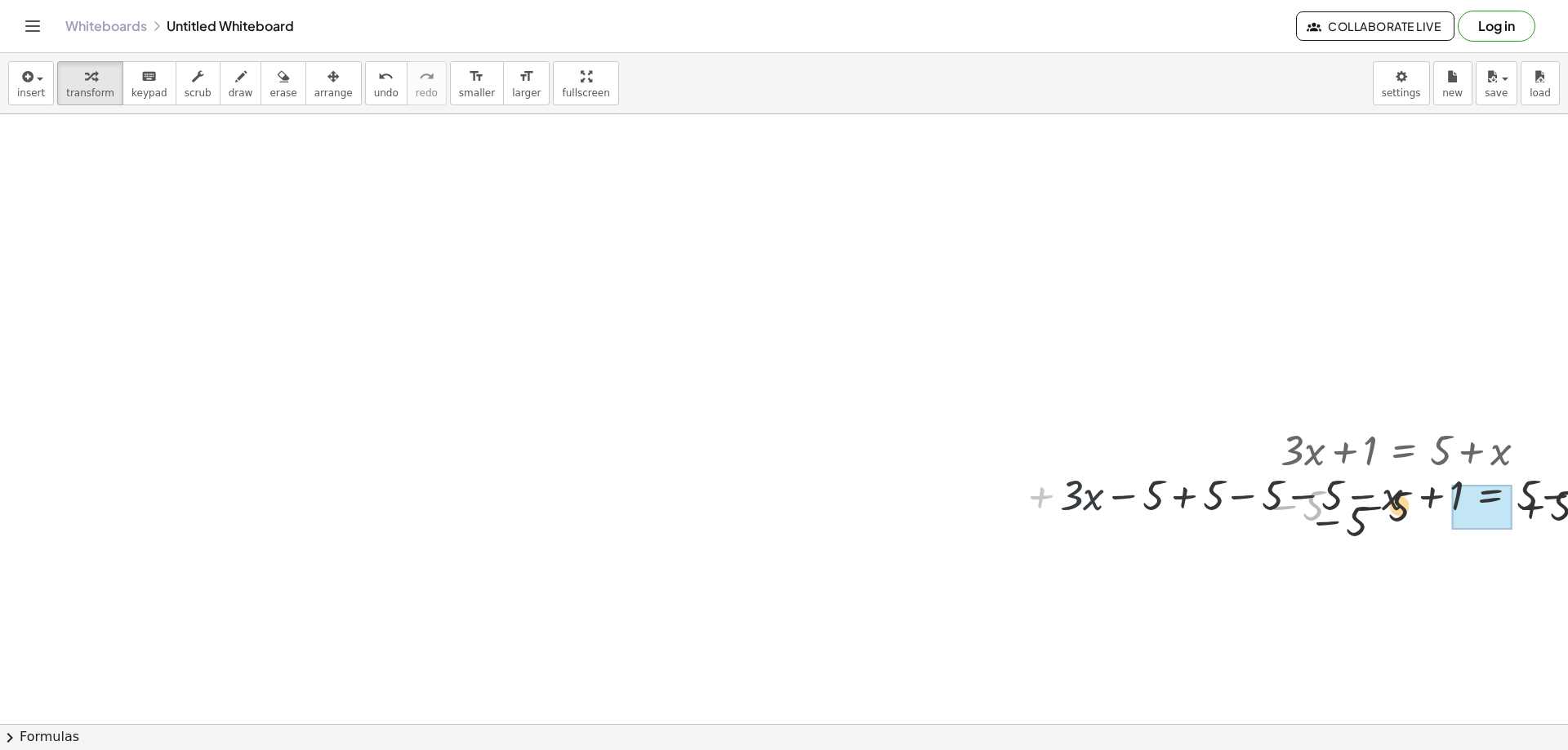
drag, startPoint x: 1454, startPoint y: 509, endPoint x: 1523, endPoint y: 494, distance: 70.6
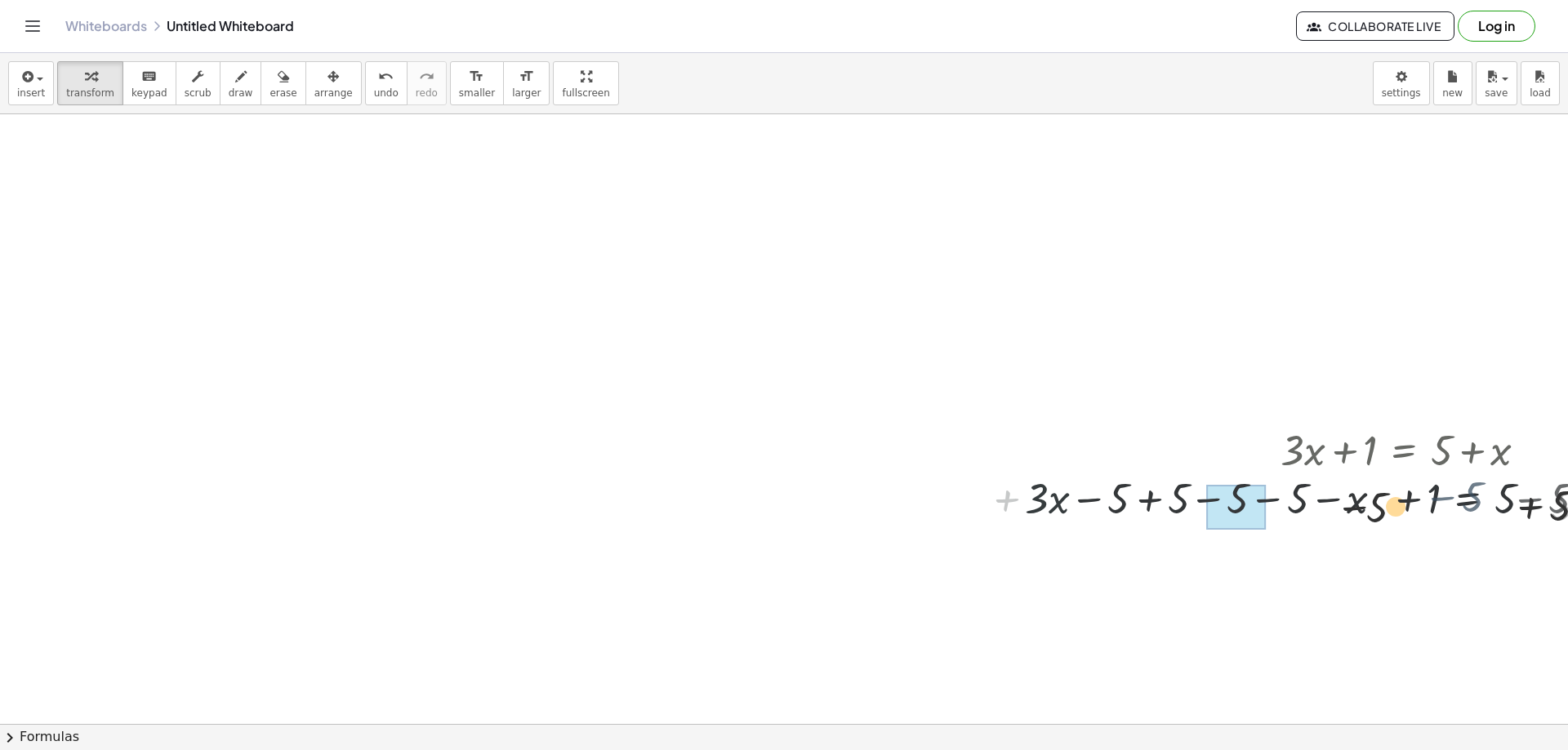
drag, startPoint x: 1523, startPoint y: 494, endPoint x: 1339, endPoint y: 524, distance: 186.4
drag, startPoint x: 1339, startPoint y: 524, endPoint x: 1476, endPoint y: 491, distance: 140.9
click at [1502, 506] on div at bounding box center [1409, 504] width 994 height 55
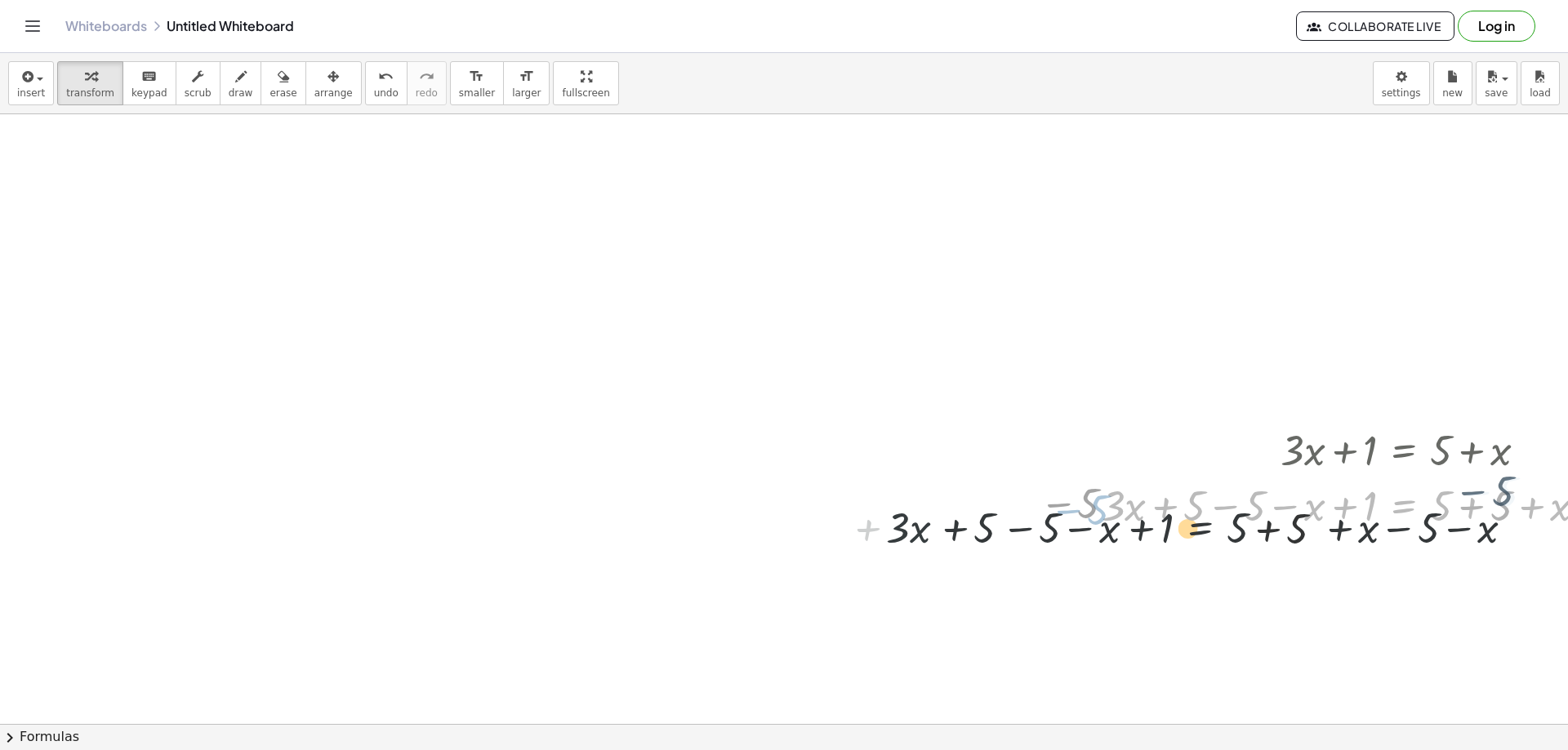
drag, startPoint x: 1111, startPoint y: 520, endPoint x: 1509, endPoint y: 522, distance: 398.0
click at [1108, 525] on div at bounding box center [1409, 504] width 994 height 55
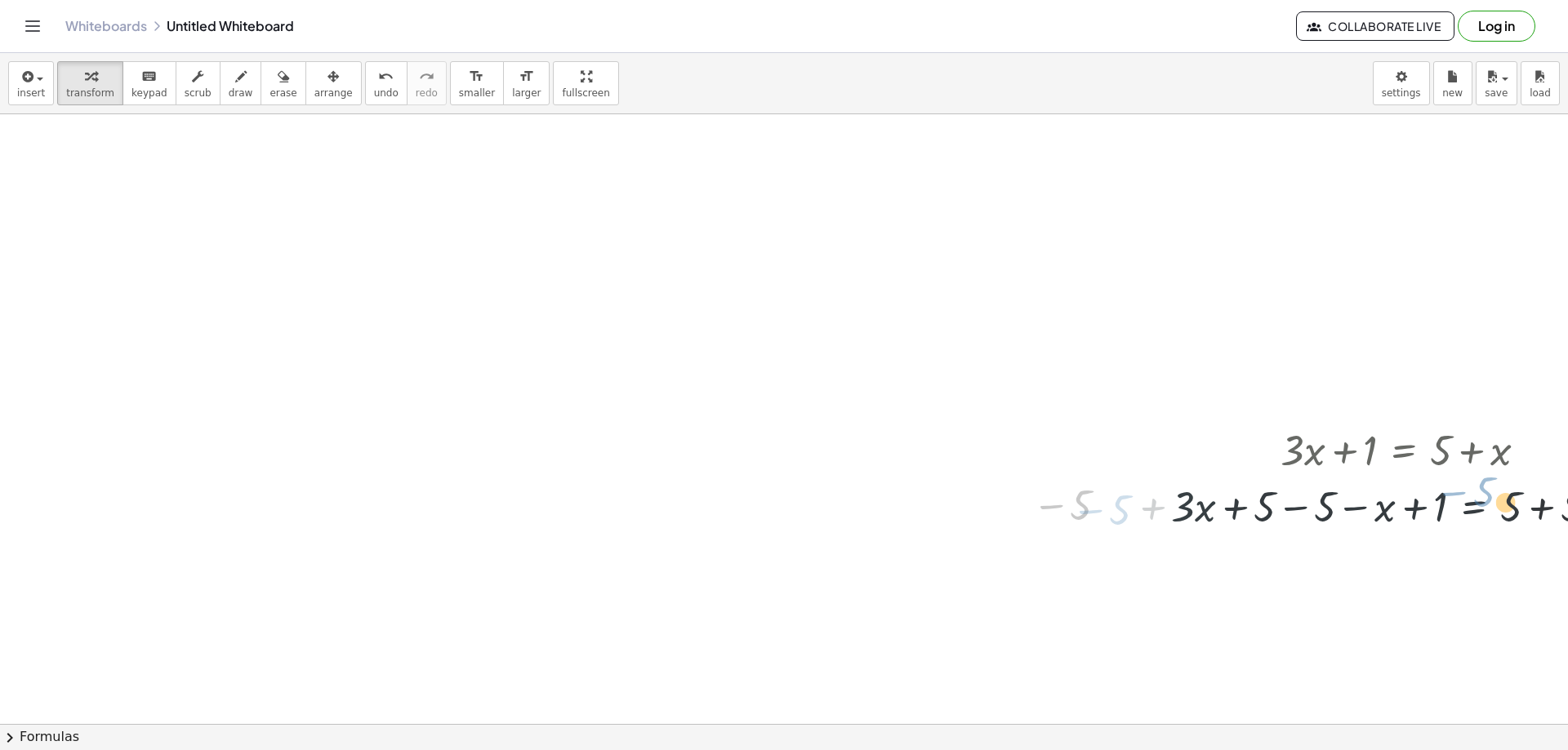
drag, startPoint x: 1509, startPoint y: 522, endPoint x: 1407, endPoint y: 494, distance: 105.8
click at [1489, 501] on div at bounding box center [1409, 504] width 994 height 55
drag, startPoint x: 1075, startPoint y: 536, endPoint x: 1567, endPoint y: 494, distance: 493.8
click at [1123, 545] on div "+ · 3 · x + 1 = + 5 + x − 5 − x + · 3 · x + 1 = + 5 + x − 5 − x + · 3 · x − 5 +…" at bounding box center [817, 725] width 2195 height 1220
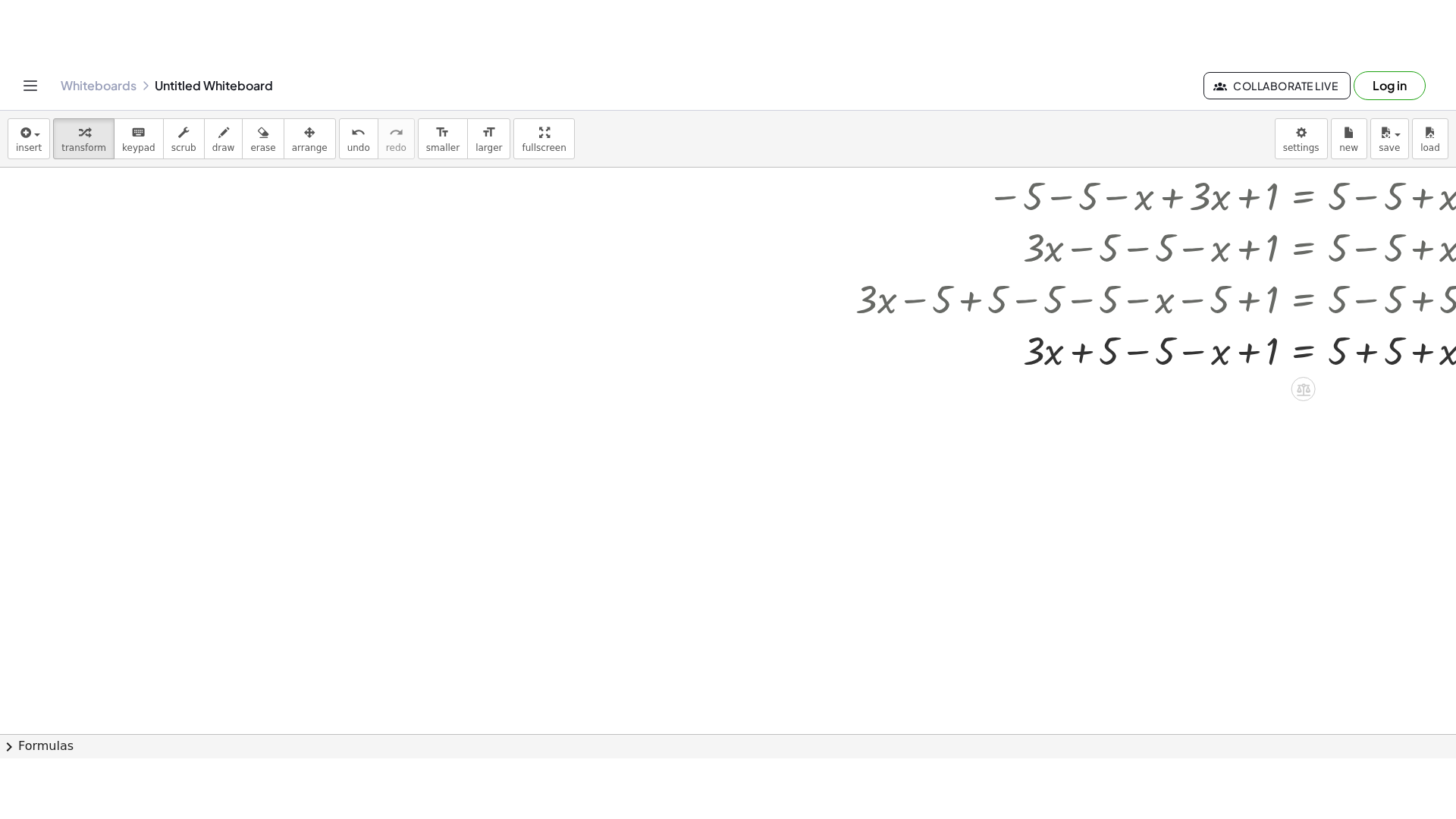
scroll to position [31, 260]
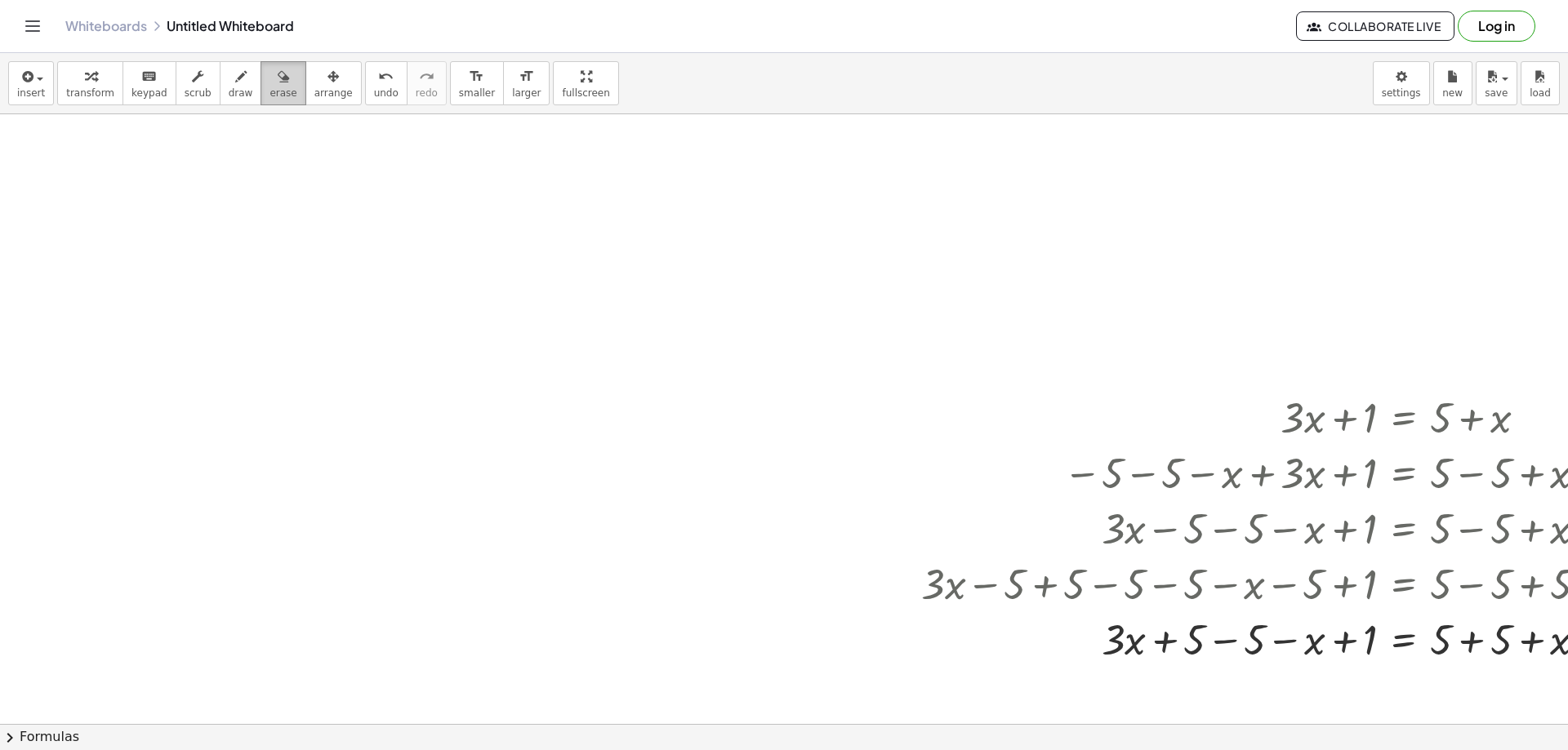
click at [270, 97] on span "erase" at bounding box center [283, 93] width 27 height 11
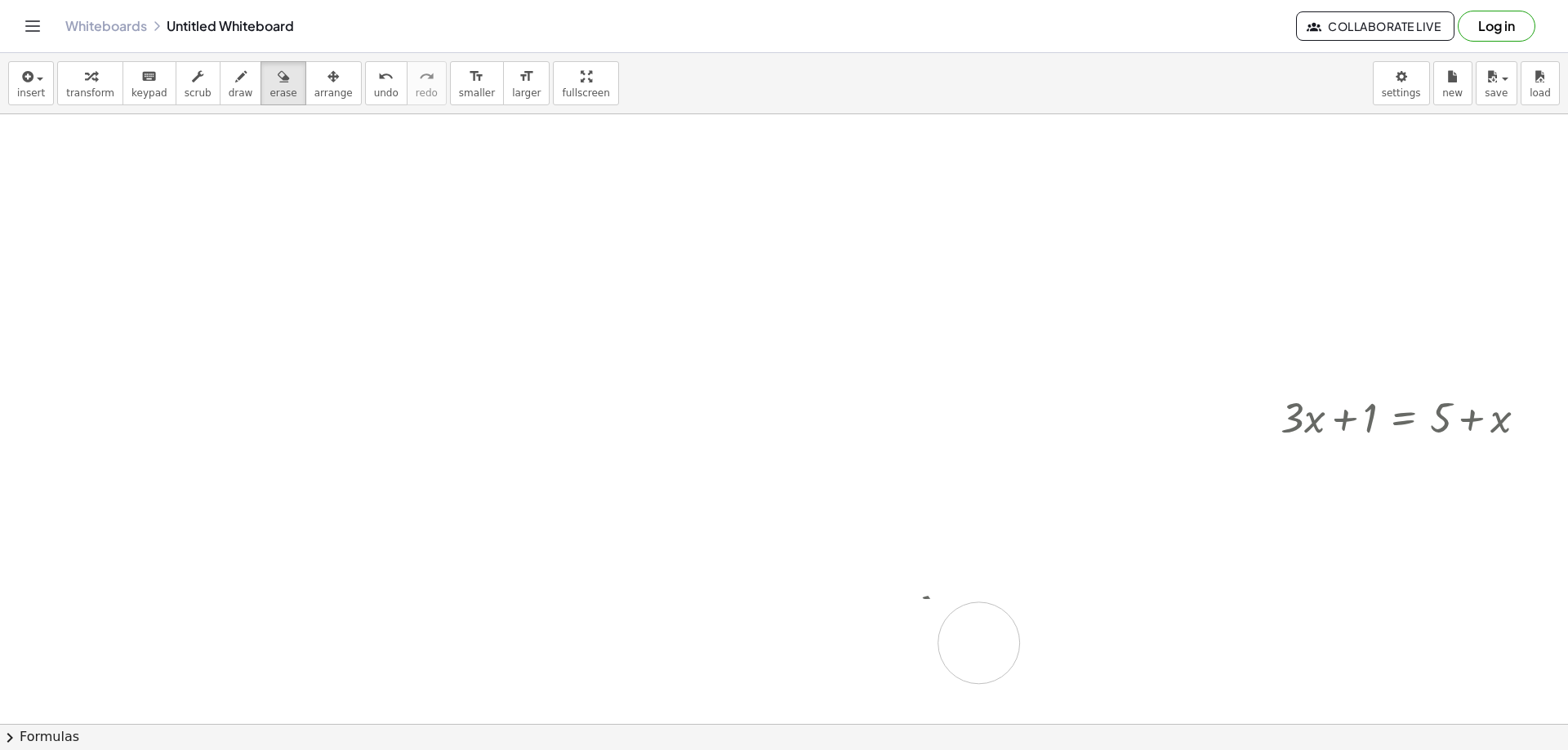
drag, startPoint x: 1114, startPoint y: 509, endPoint x: 963, endPoint y: 598, distance: 175.3
click at [1213, 599] on div at bounding box center [817, 692] width 2195 height 1220
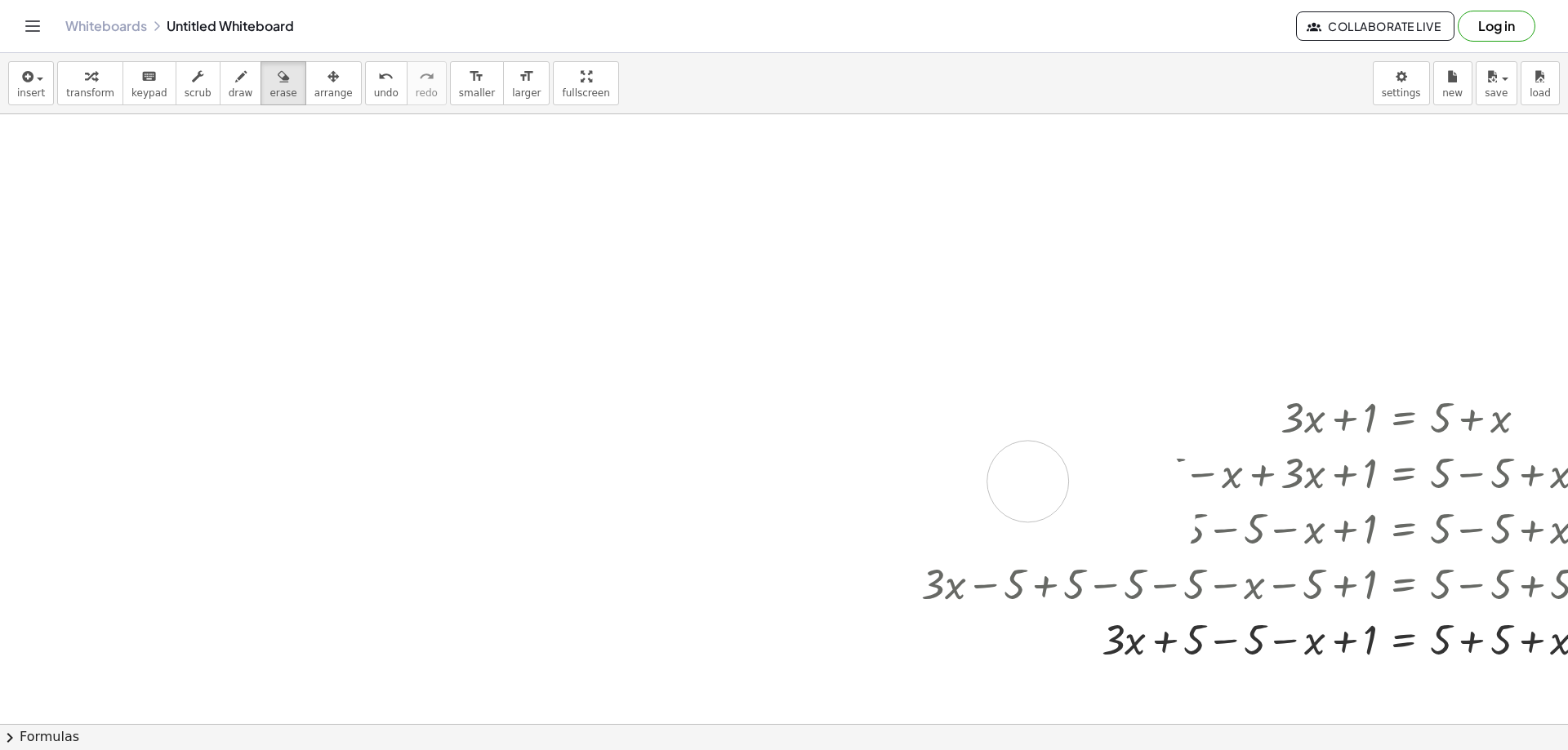
drag, startPoint x: 1044, startPoint y: 513, endPoint x: 1058, endPoint y: 489, distance: 27.8
click at [1058, 489] on div at bounding box center [817, 692] width 2195 height 1220
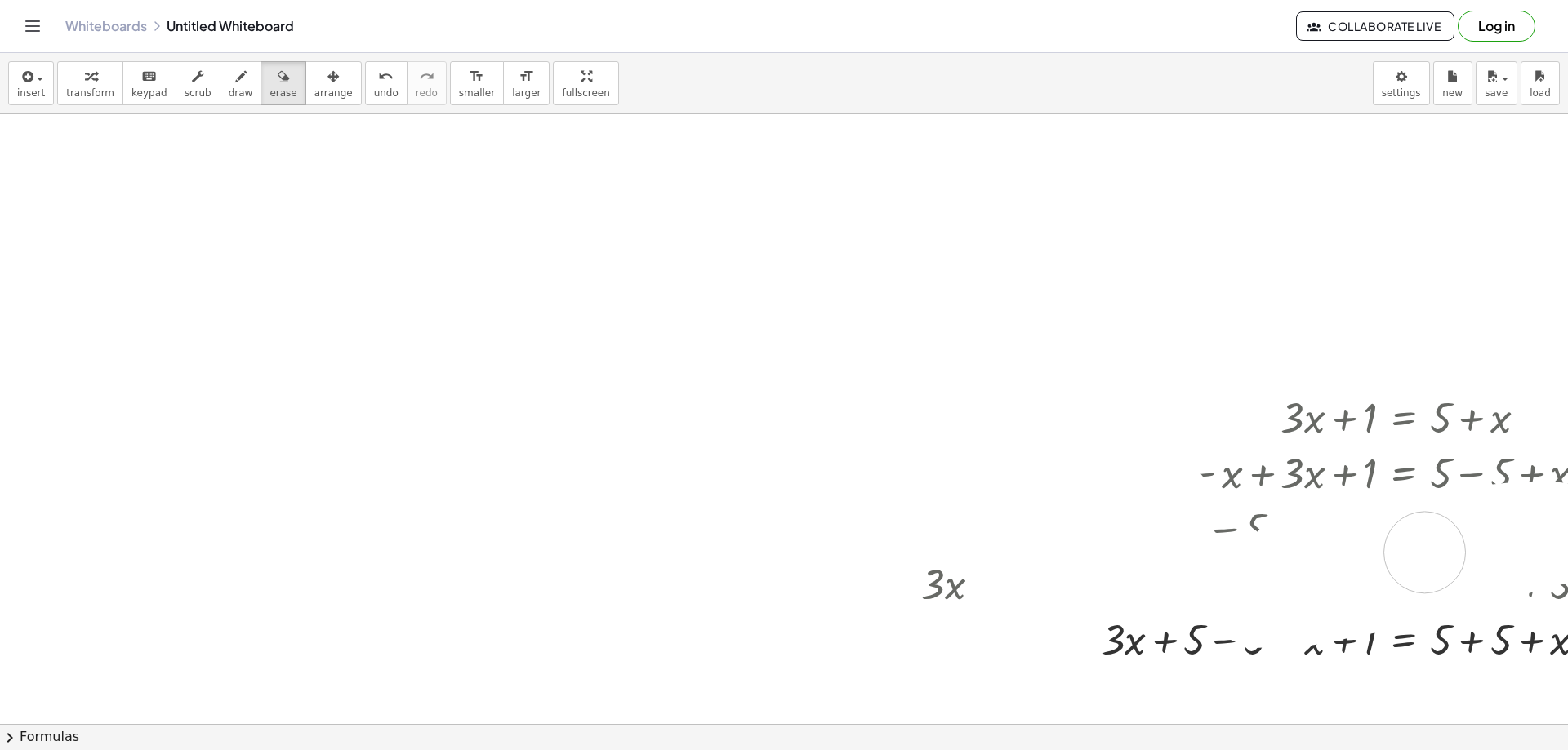
drag, startPoint x: 1023, startPoint y: 452, endPoint x: 1370, endPoint y: 582, distance: 370.6
click at [1372, 575] on div at bounding box center [817, 692] width 2195 height 1220
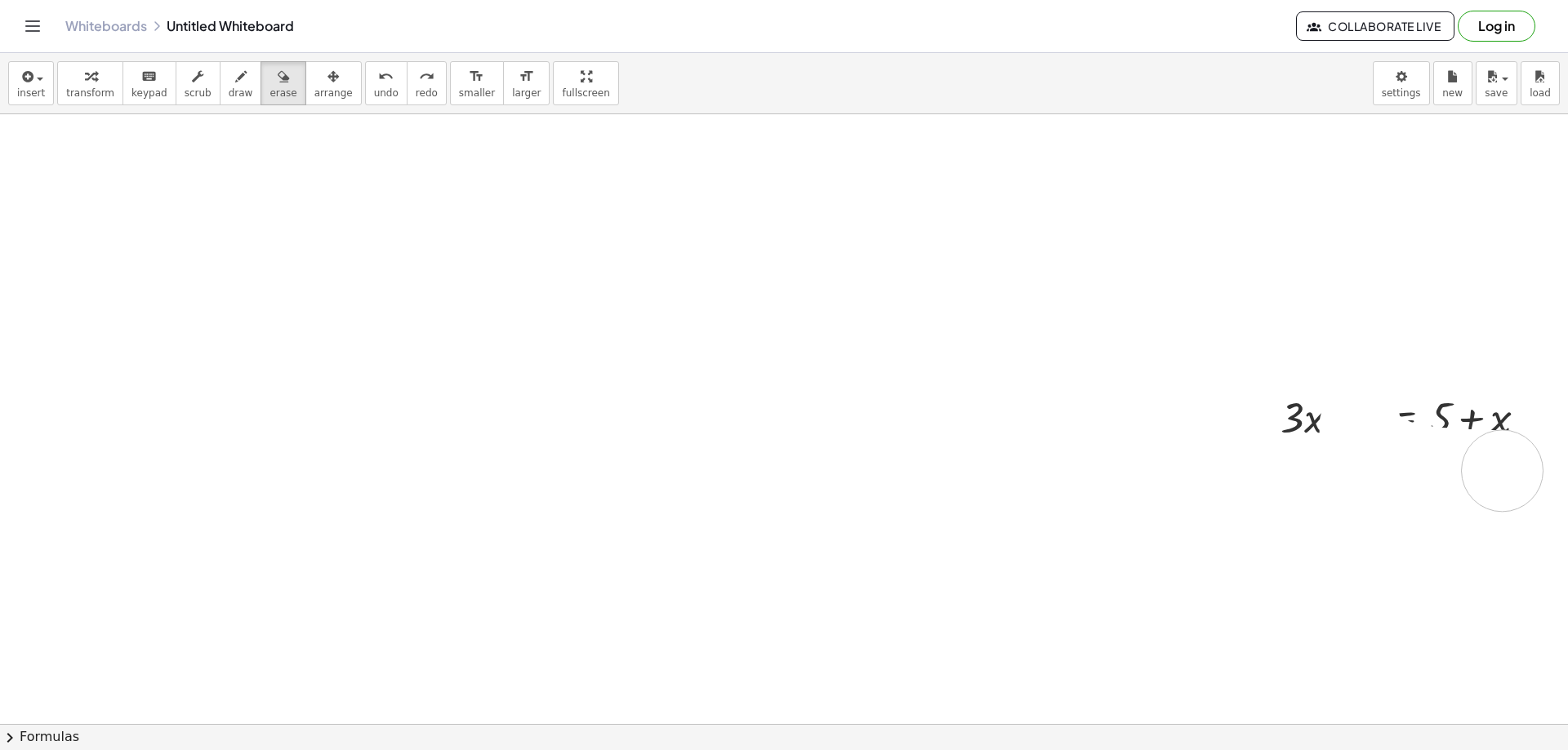
drag, startPoint x: 1360, startPoint y: 426, endPoint x: 1503, endPoint y: 471, distance: 149.9
click at [1503, 471] on div at bounding box center [817, 692] width 2195 height 1220
click at [228, 87] on span "draw" at bounding box center [241, 93] width 24 height 11
click at [228, 88] on span "draw" at bounding box center [241, 93] width 24 height 11
drag, startPoint x: 1362, startPoint y: 422, endPoint x: 1367, endPoint y: 439, distance: 17.7
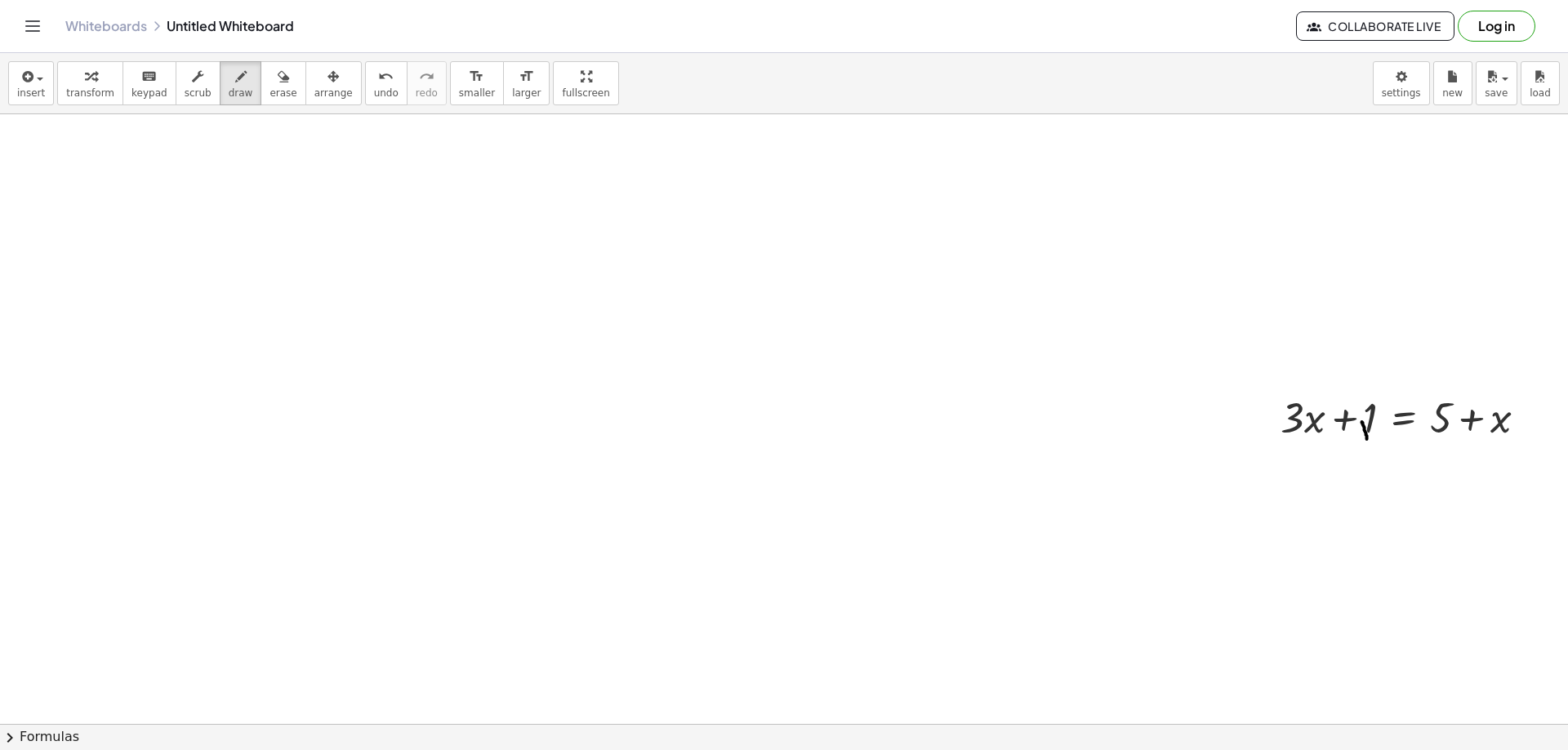
click at [1367, 439] on div at bounding box center [817, 692] width 2195 height 1220
click at [24, 89] on span "insert" at bounding box center [31, 93] width 28 height 11
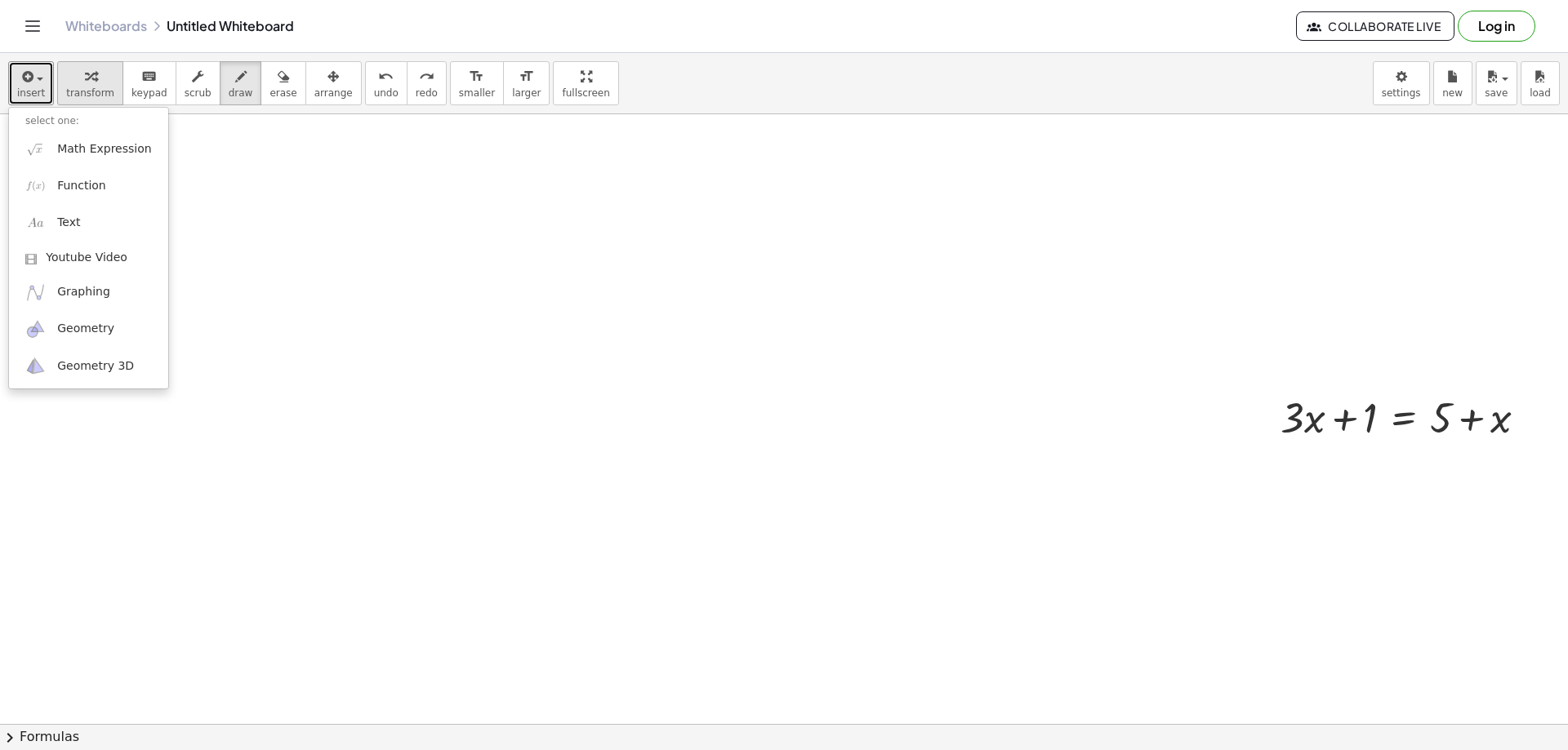
click at [80, 93] on span "transform" at bounding box center [89, 93] width 48 height 11
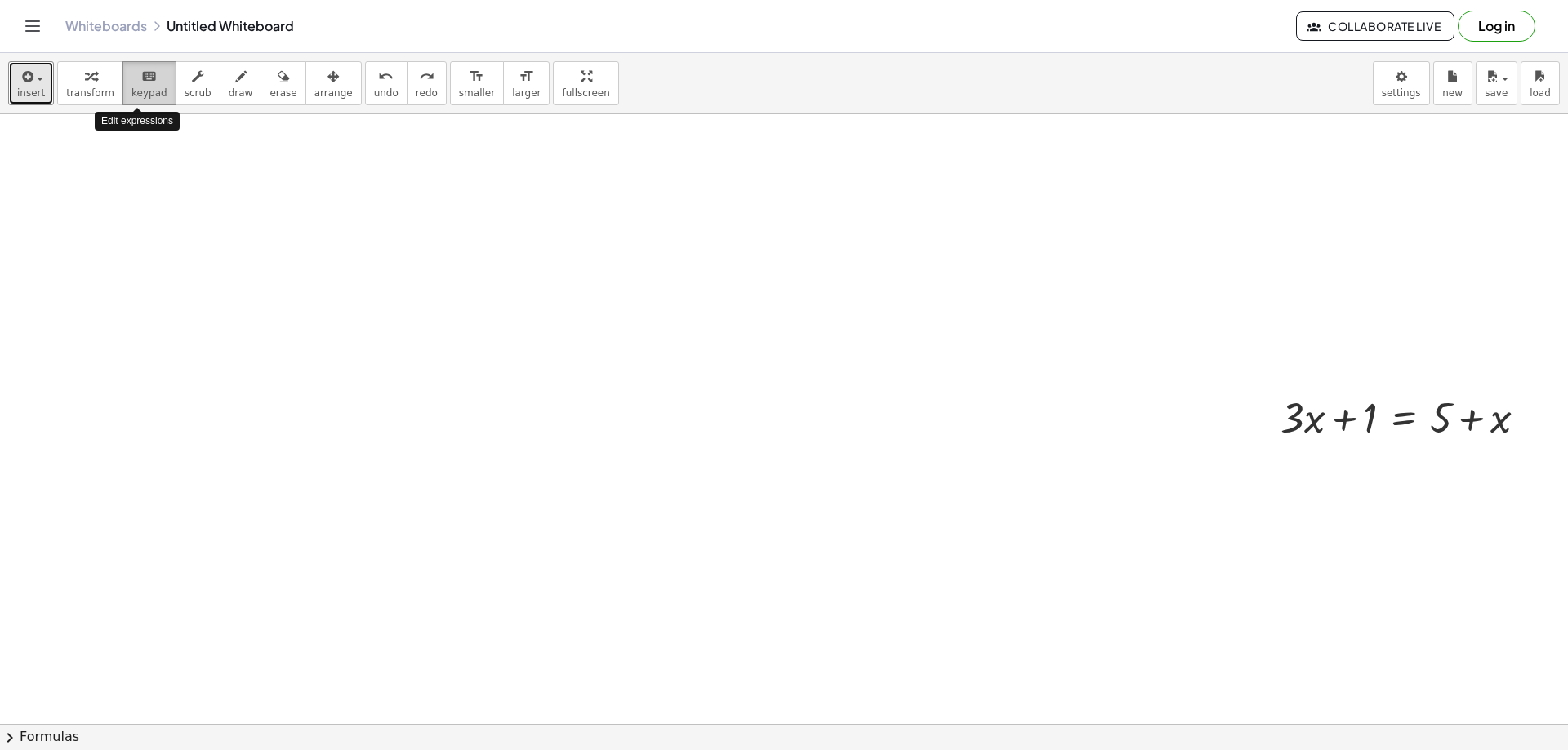
click at [144, 78] on icon "keyboard" at bounding box center [149, 76] width 16 height 20
click at [270, 74] on div "button" at bounding box center [283, 75] width 27 height 20
click at [503, 63] on button "format_size larger" at bounding box center [526, 83] width 47 height 44
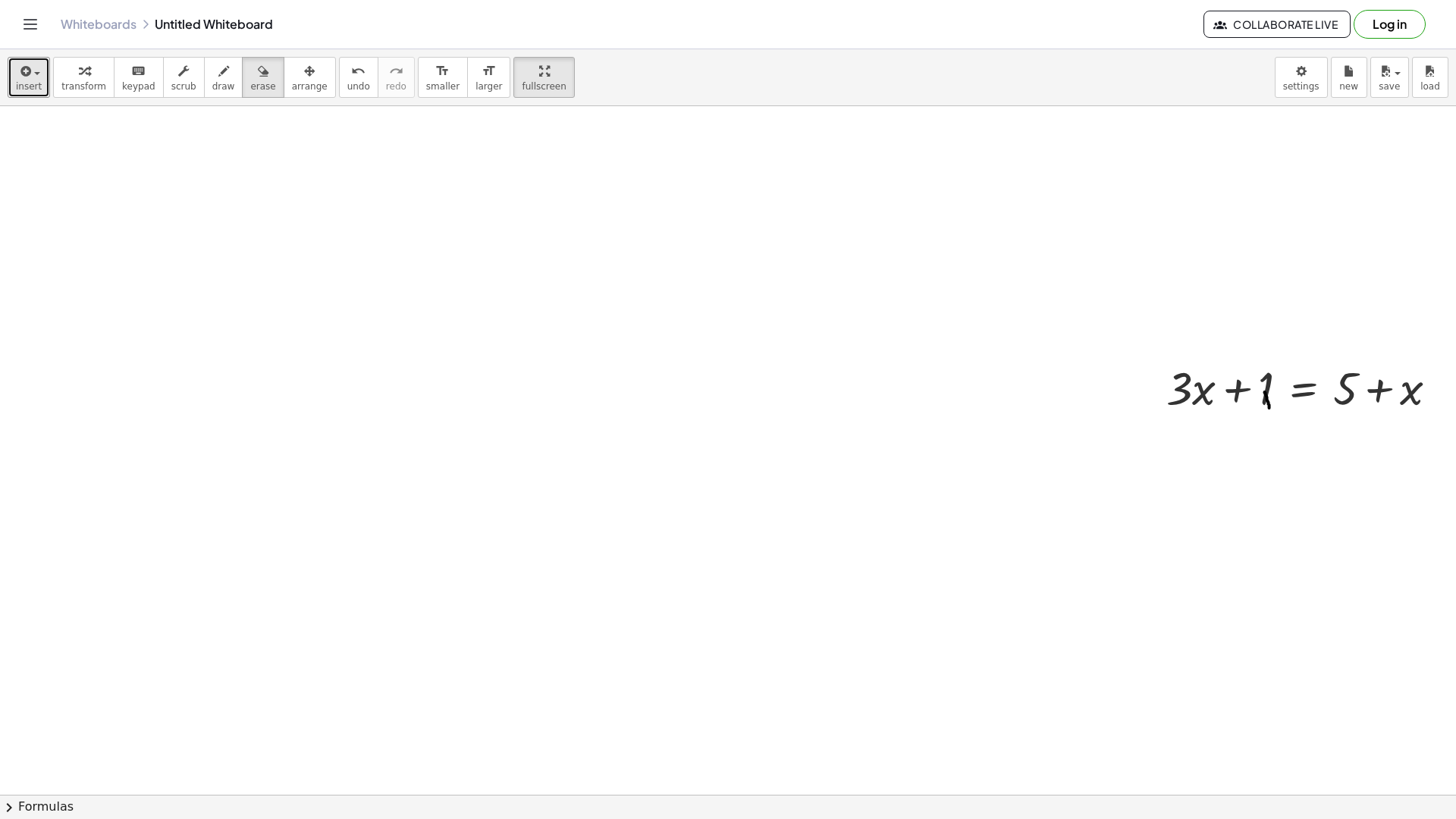
drag, startPoint x: 505, startPoint y: 62, endPoint x: 505, endPoint y: 154, distance: 92.0
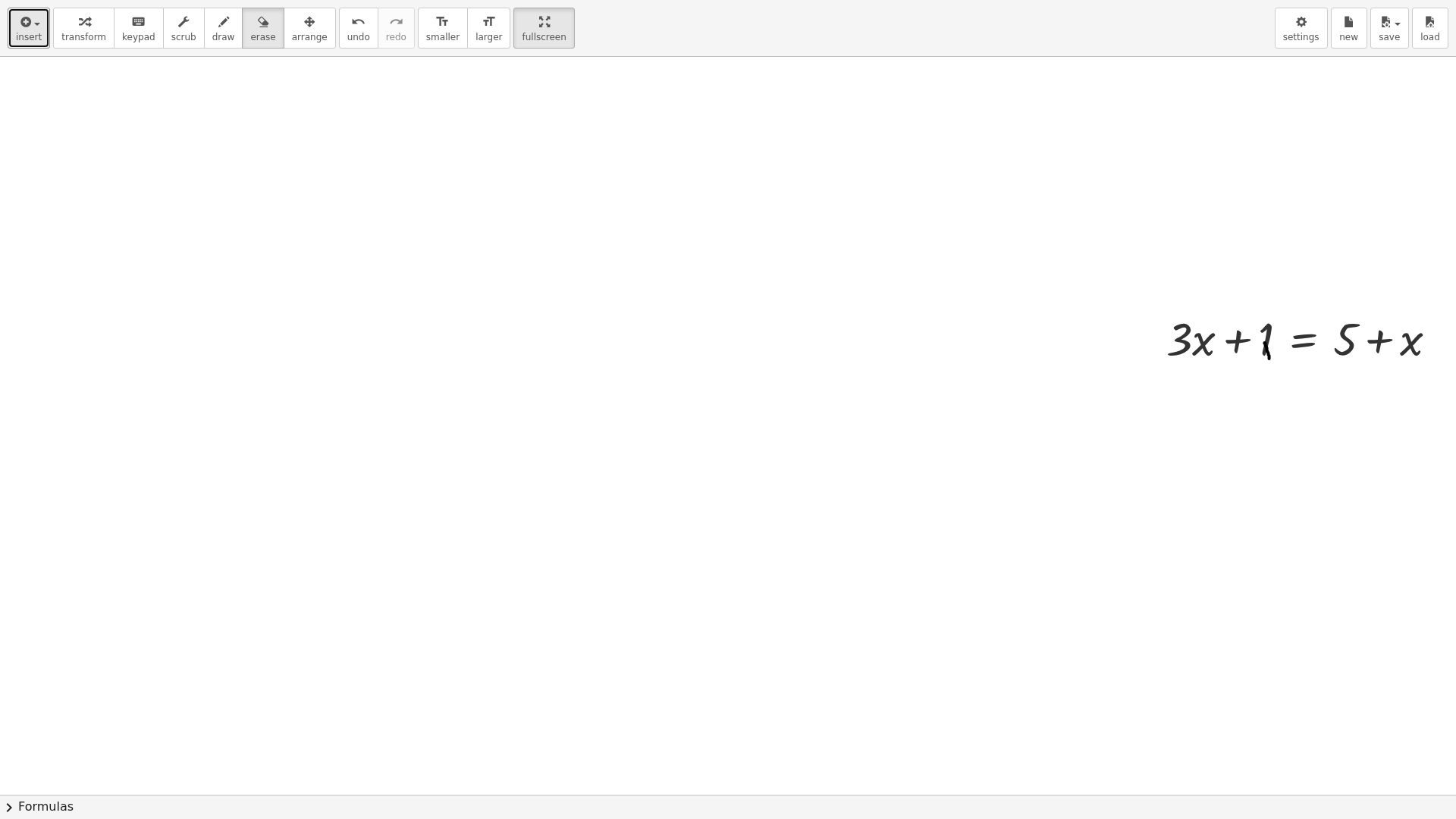
click at [505, 154] on div "insert select one: Math Expression Function Text Youtube Video Graphing Geometr…" at bounding box center [728, 410] width 1456 height 819
drag, startPoint x: 240, startPoint y: 28, endPoint x: 343, endPoint y: 53, distance: 106.0
click at [258, 24] on icon "button" at bounding box center [263, 22] width 10 height 18
drag, startPoint x: 1283, startPoint y: 350, endPoint x: 1253, endPoint y: 341, distance: 31.3
click at [1240, 367] on div at bounding box center [759, 764] width 2038 height 1476
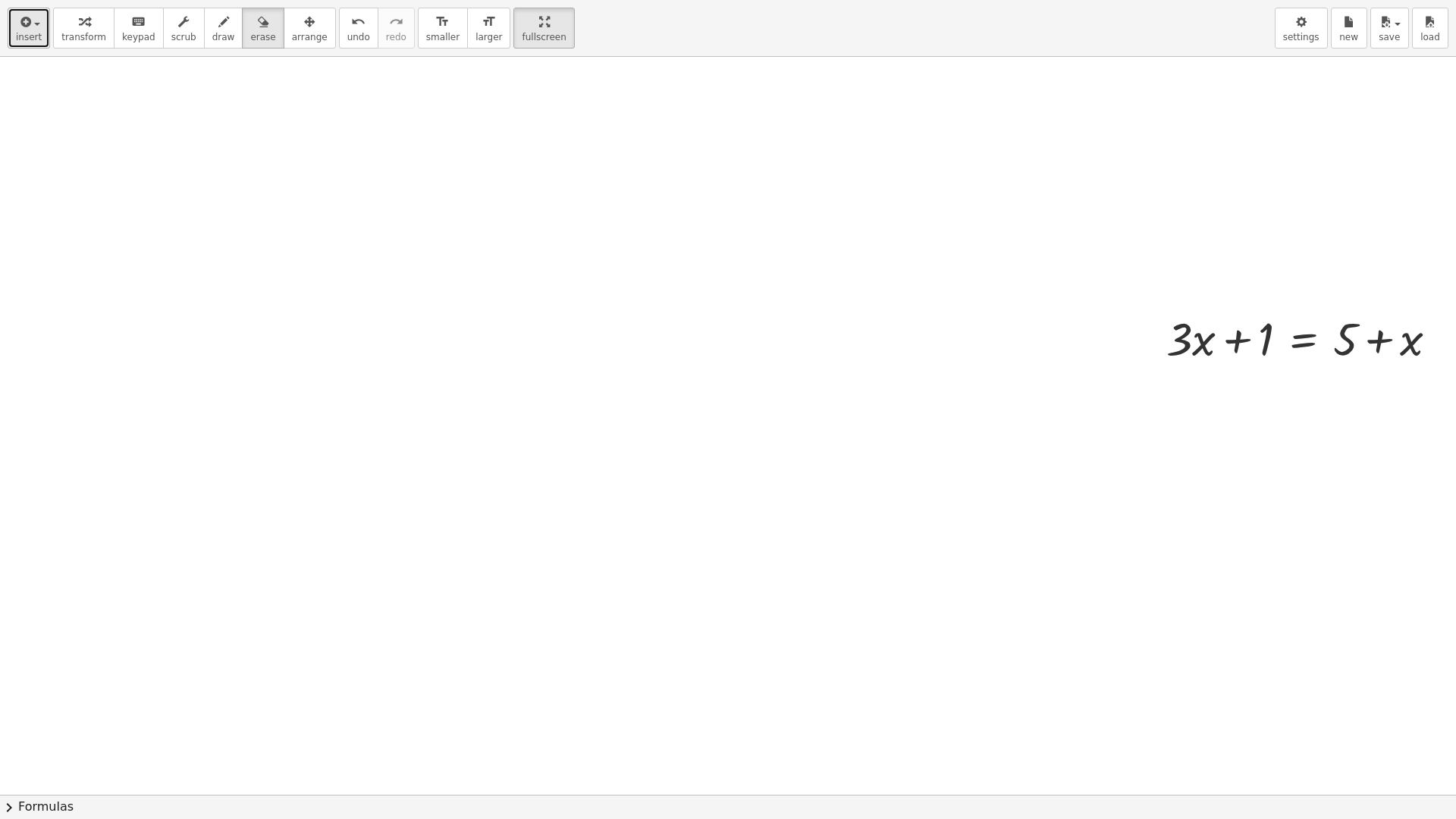
click at [15, 33] on button "insert" at bounding box center [29, 28] width 43 height 41
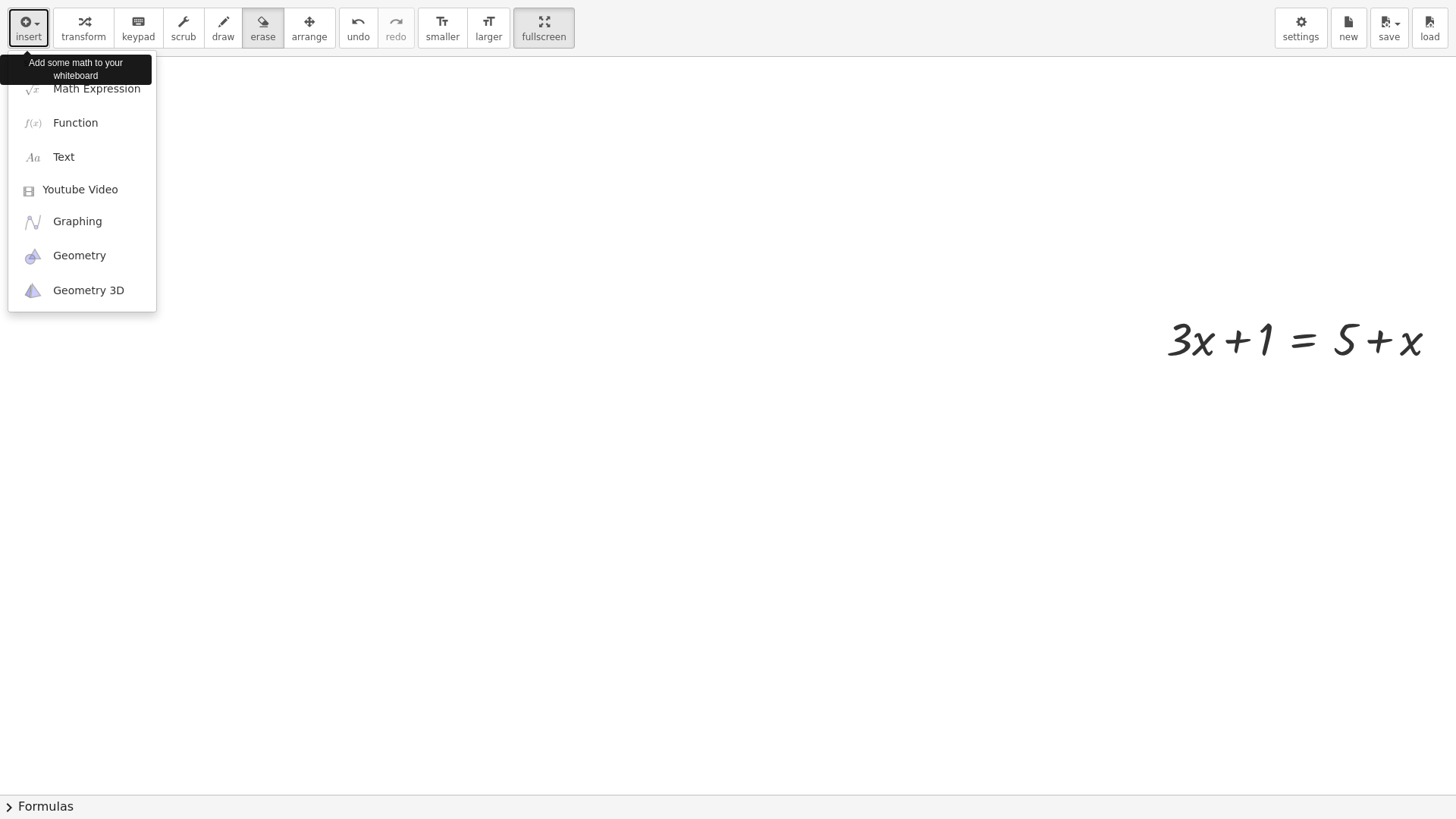
click at [15, 33] on button "insert" at bounding box center [29, 28] width 43 height 41
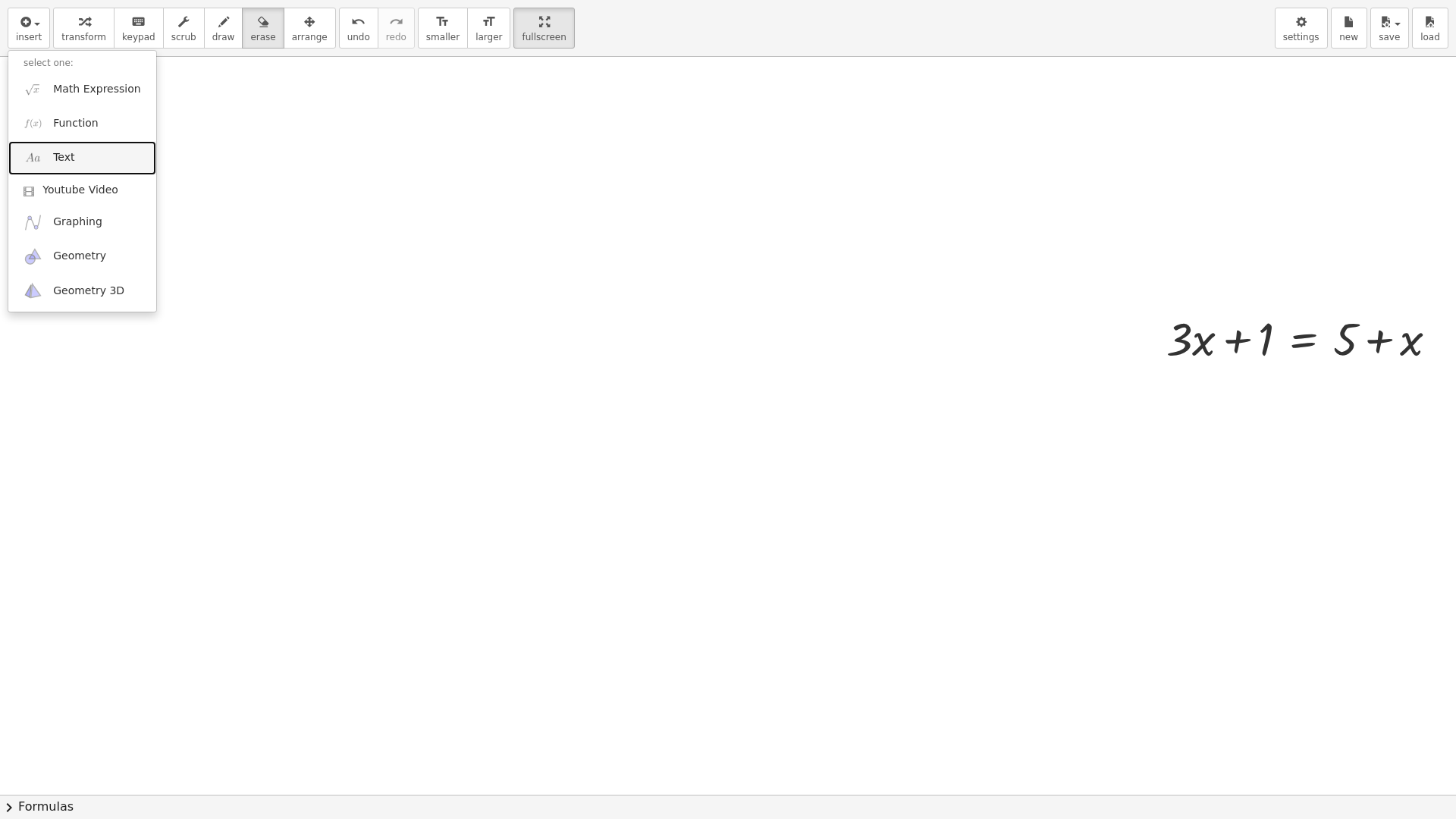
click at [55, 156] on span "Text" at bounding box center [64, 157] width 21 height 15
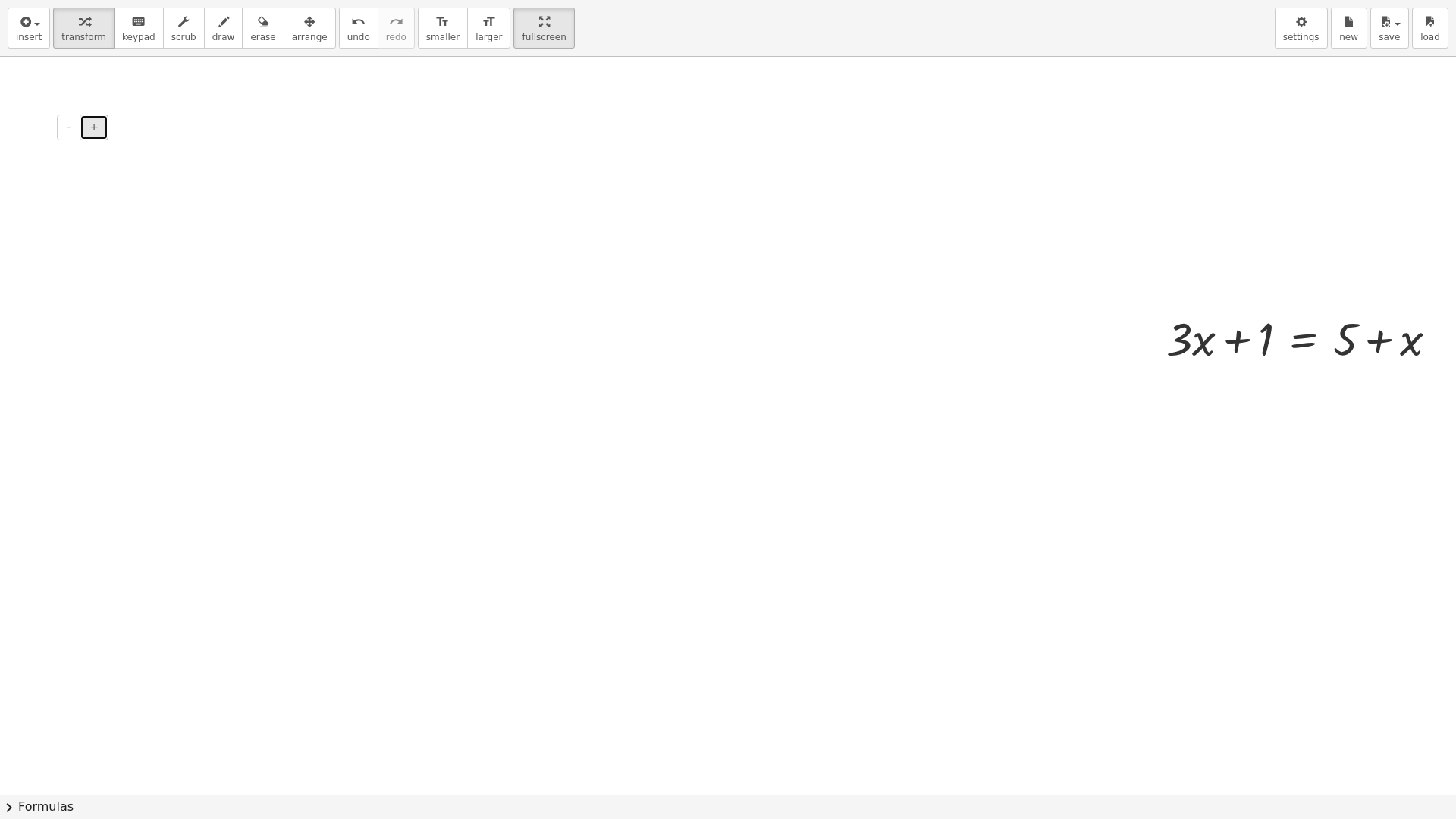
click at [96, 128] on span "+" at bounding box center [94, 127] width 9 height 12
drag, startPoint x: 1196, startPoint y: 345, endPoint x: 1205, endPoint y: 345, distance: 9.0
click at [1205, 345] on div at bounding box center [1308, 338] width 299 height 61
drag, startPoint x: 1253, startPoint y: 340, endPoint x: 1355, endPoint y: 345, distance: 102.1
click at [1355, 345] on div at bounding box center [1308, 338] width 299 height 61
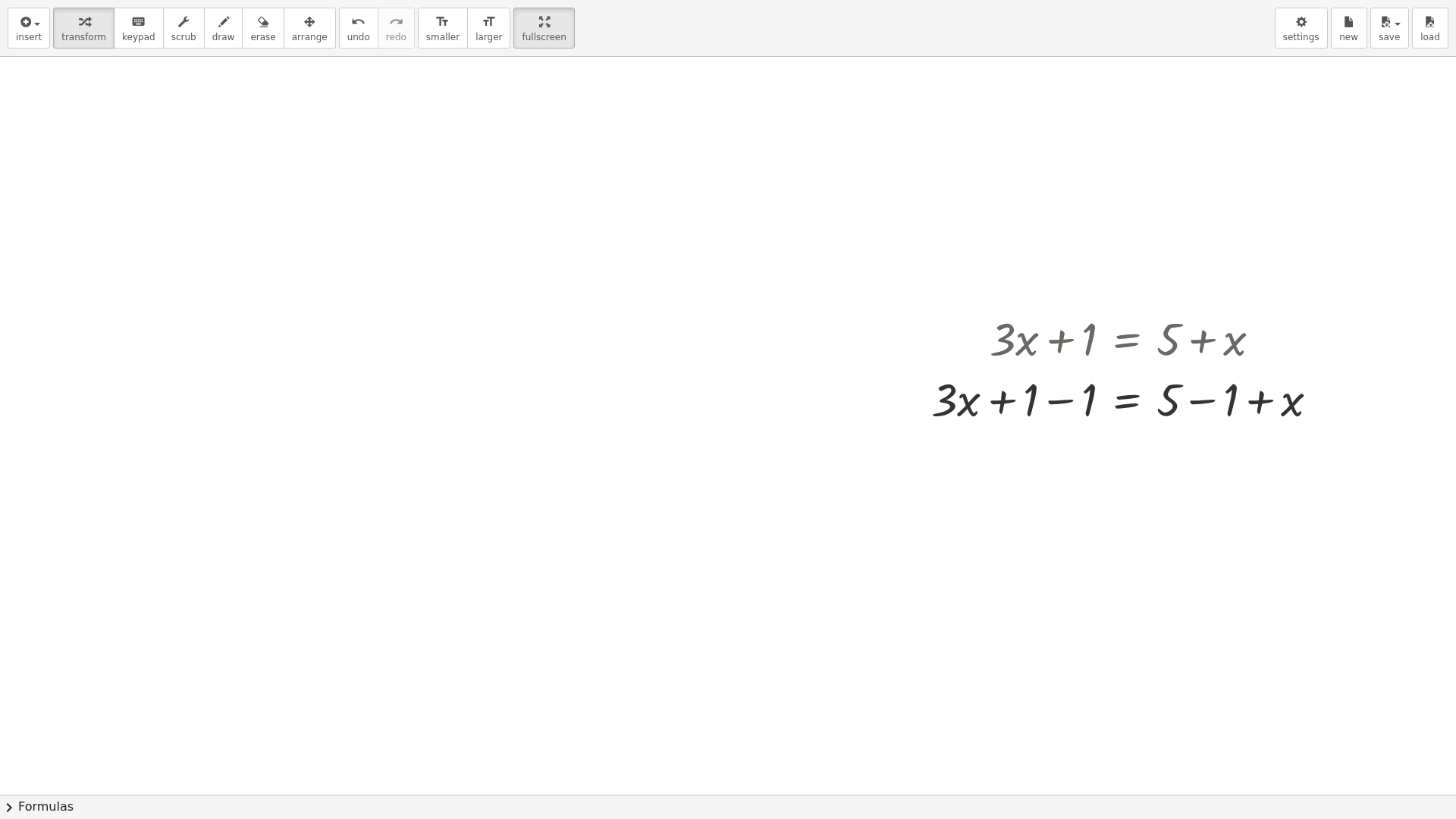
scroll to position [31, 594]
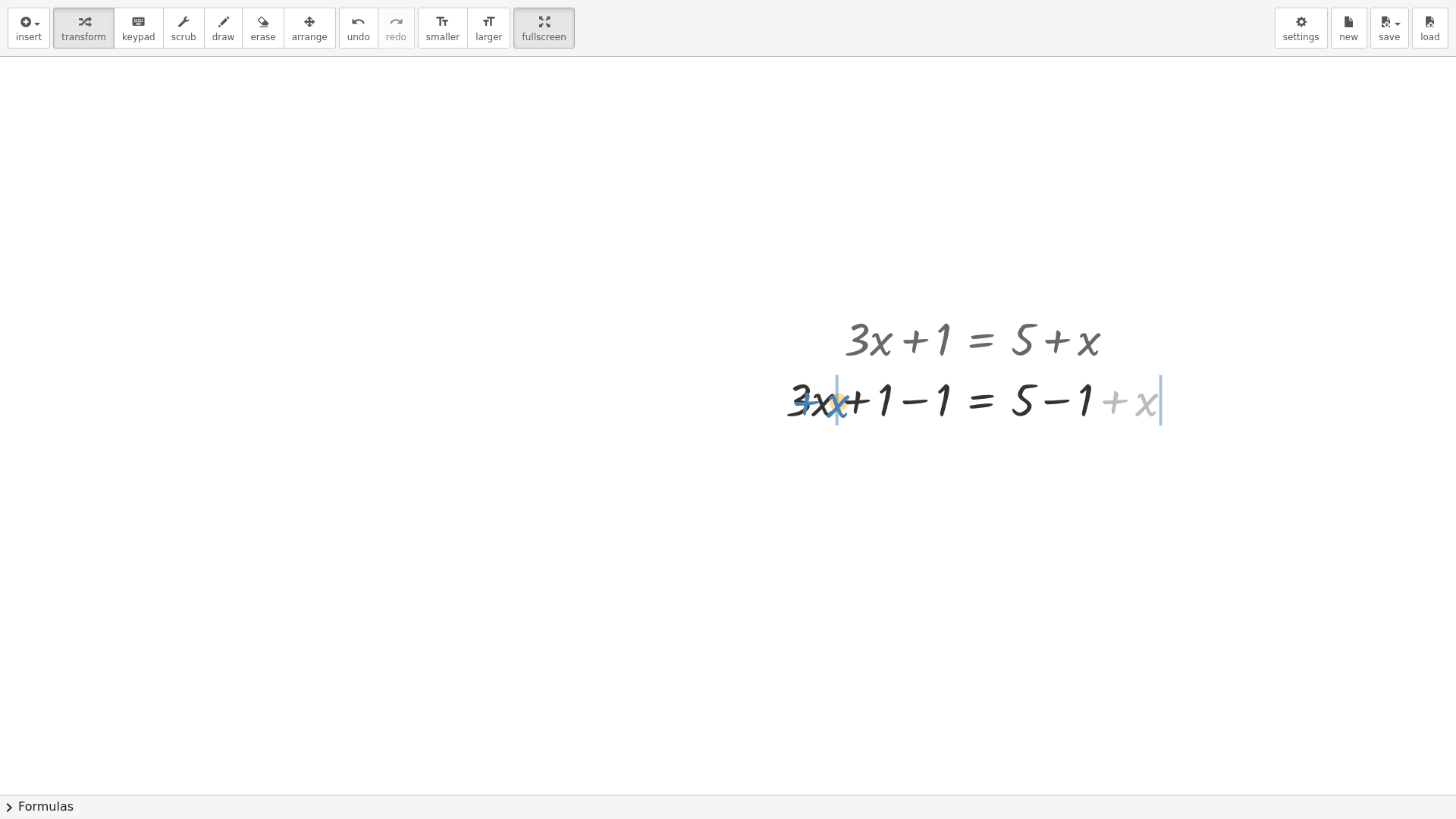
drag, startPoint x: 1116, startPoint y: 407, endPoint x: 808, endPoint y: 408, distance: 308.0
click at [808, 408] on div at bounding box center [985, 398] width 415 height 61
click at [808, 414] on div at bounding box center [986, 398] width 546 height 61
drag, startPoint x: 745, startPoint y: 405, endPoint x: 759, endPoint y: 436, distance: 34.0
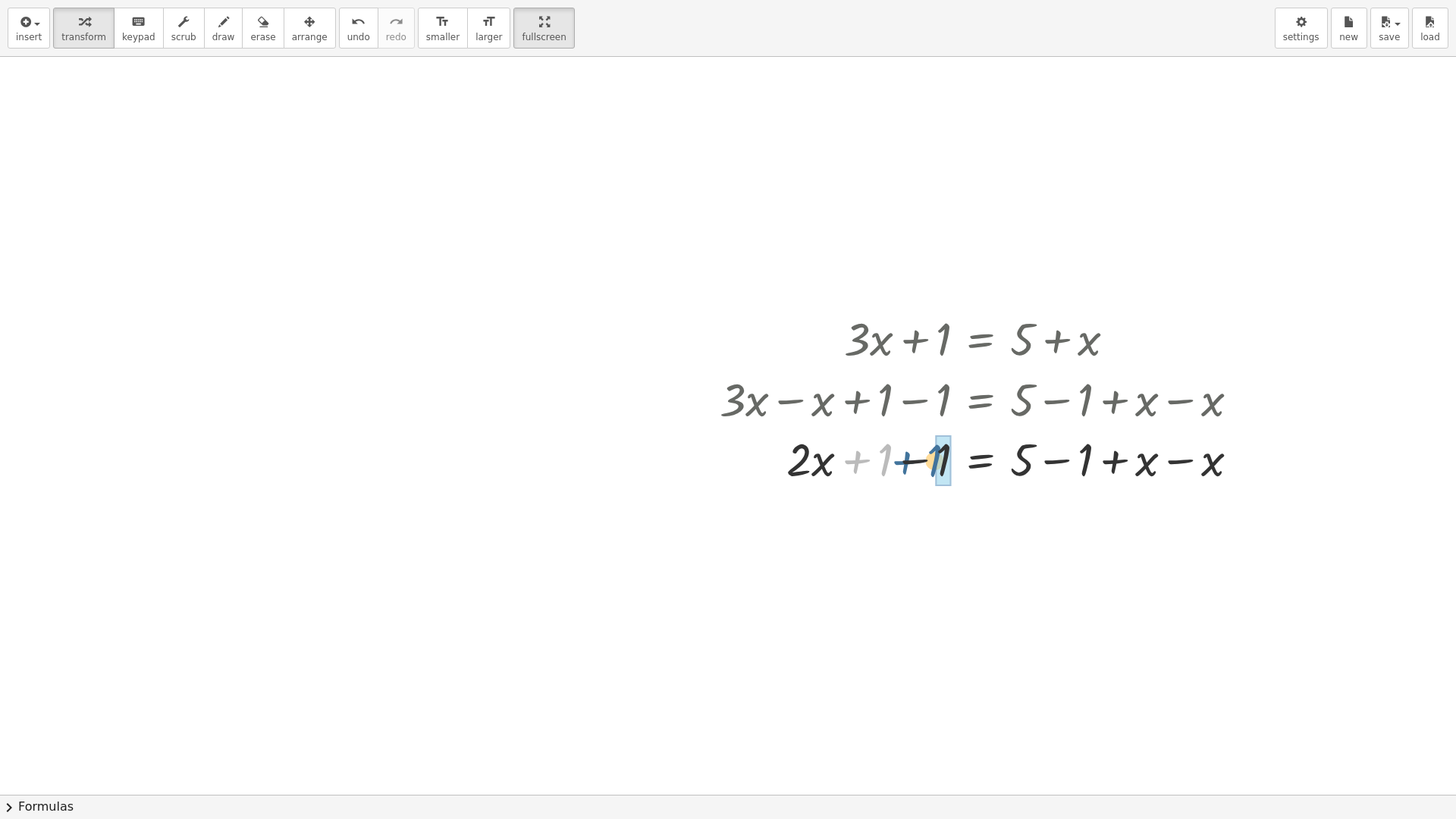
drag, startPoint x: 858, startPoint y: 465, endPoint x: 910, endPoint y: 466, distance: 52.0
click at [910, 466] on div at bounding box center [986, 458] width 546 height 61
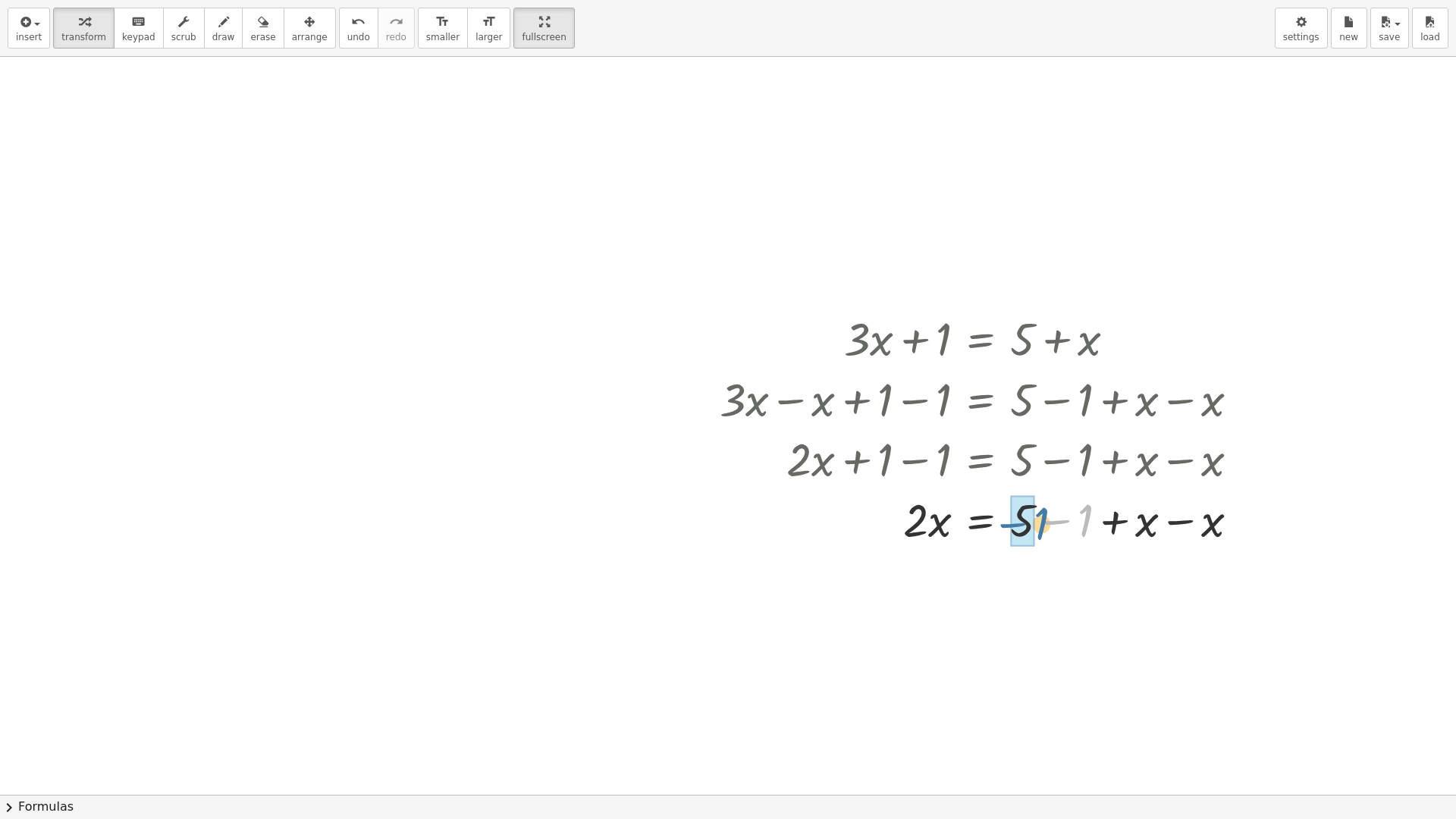
drag, startPoint x: 1075, startPoint y: 524, endPoint x: 1015, endPoint y: 523, distance: 60.0
drag, startPoint x: 1141, startPoint y: 589, endPoint x: 1080, endPoint y: 588, distance: 61.0
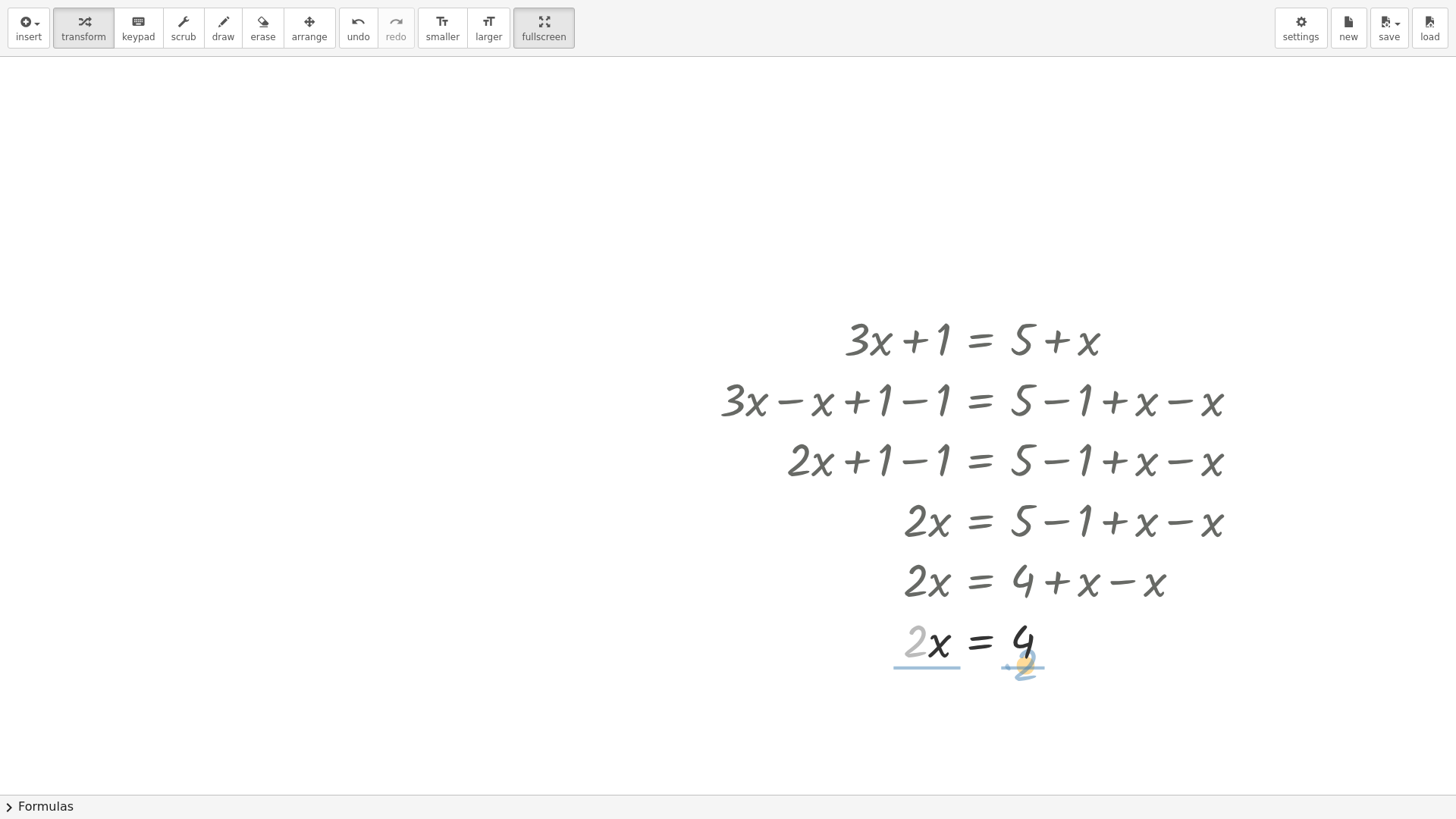
drag, startPoint x: 898, startPoint y: 643, endPoint x: 1008, endPoint y: 666, distance: 112.4
click at [1008, 666] on div at bounding box center [986, 640] width 546 height 61
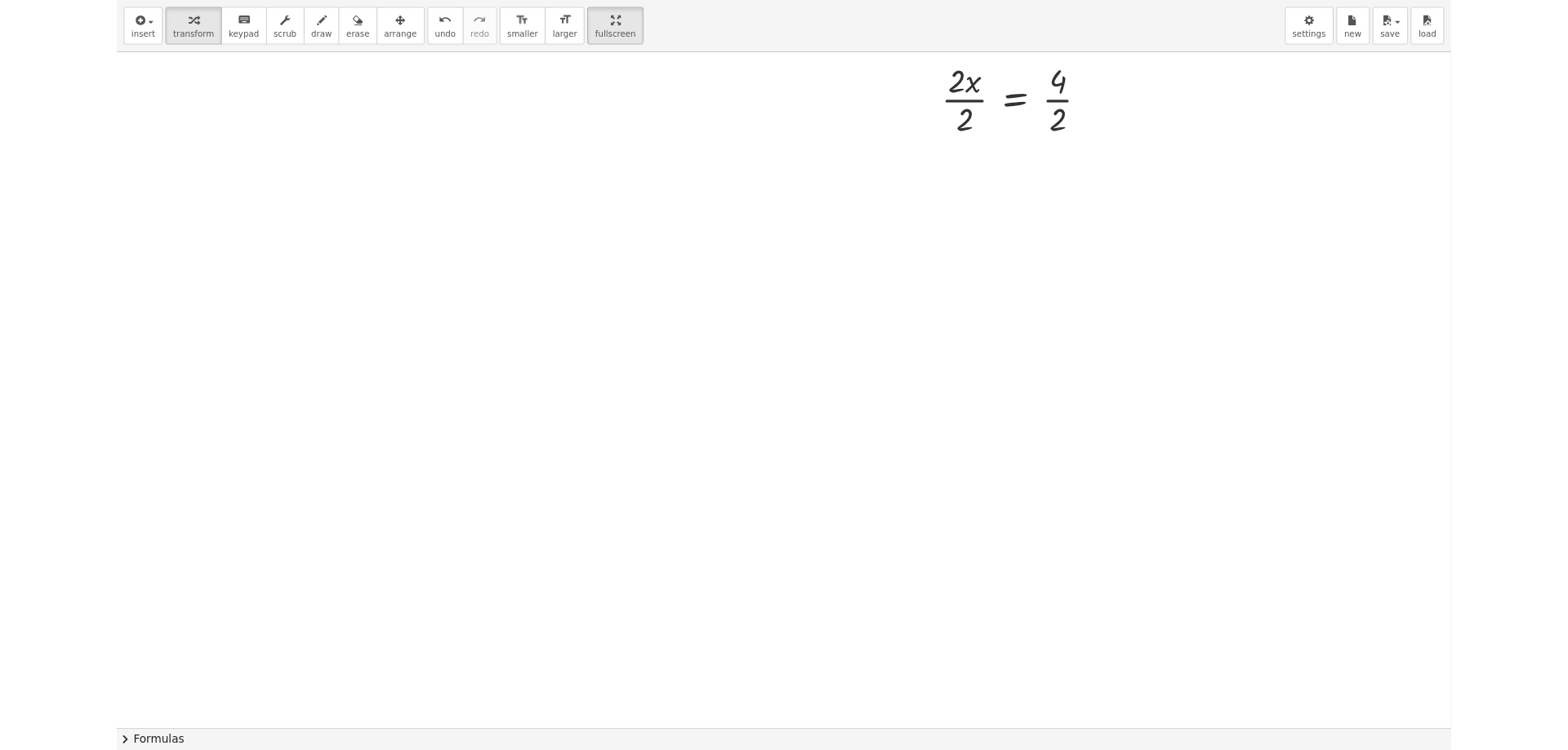
scroll to position [441, 639]
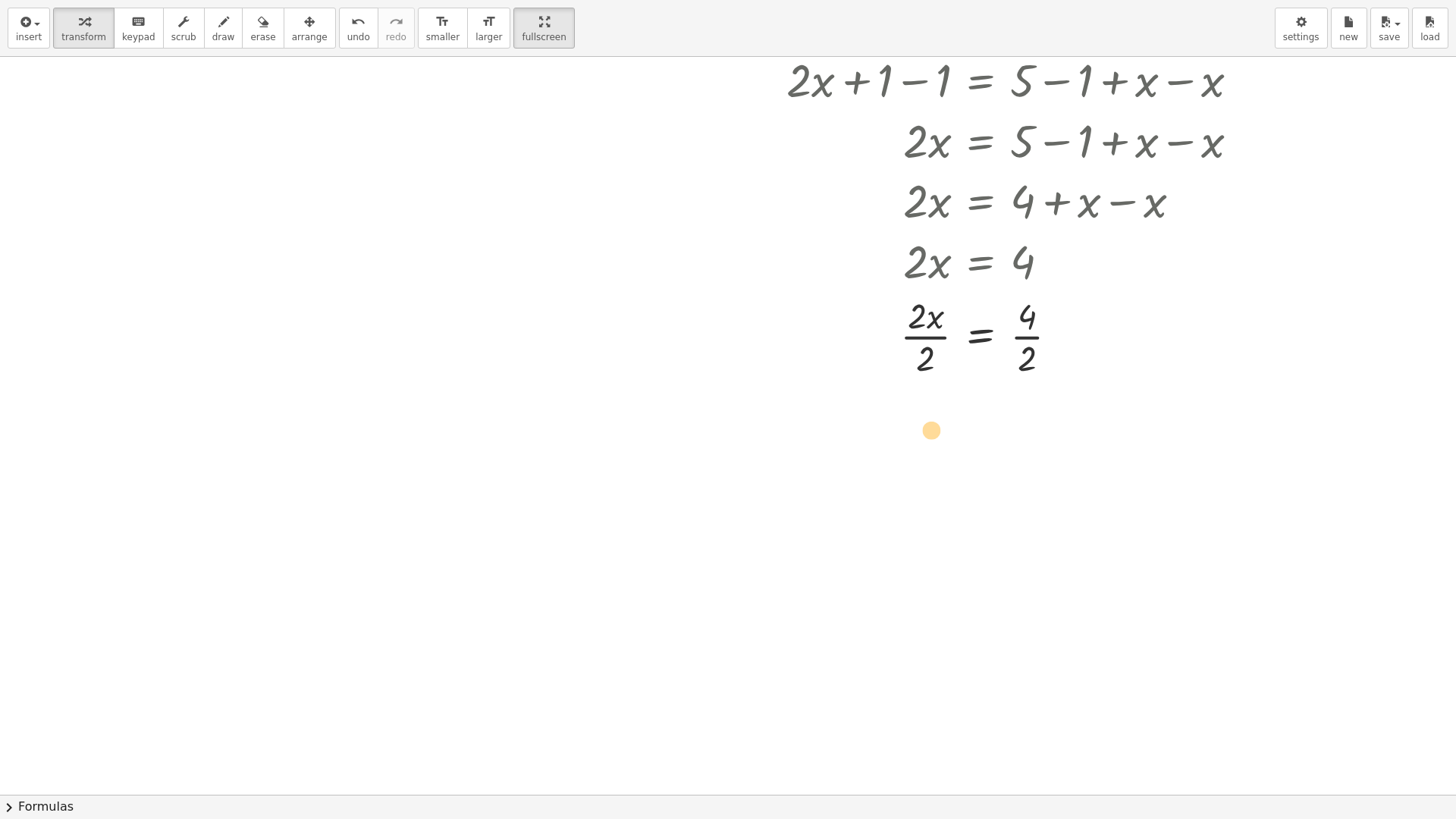
drag, startPoint x: 924, startPoint y: 320, endPoint x: 921, endPoint y: 435, distance: 115.0
drag, startPoint x: 922, startPoint y: 320, endPoint x: 909, endPoint y: 416, distance: 96.9
drag, startPoint x: 906, startPoint y: 304, endPoint x: 910, endPoint y: 338, distance: 34.2
click at [910, 338] on div at bounding box center [986, 335] width 546 height 90
drag, startPoint x: 1009, startPoint y: 403, endPoint x: 1017, endPoint y: 436, distance: 34.0
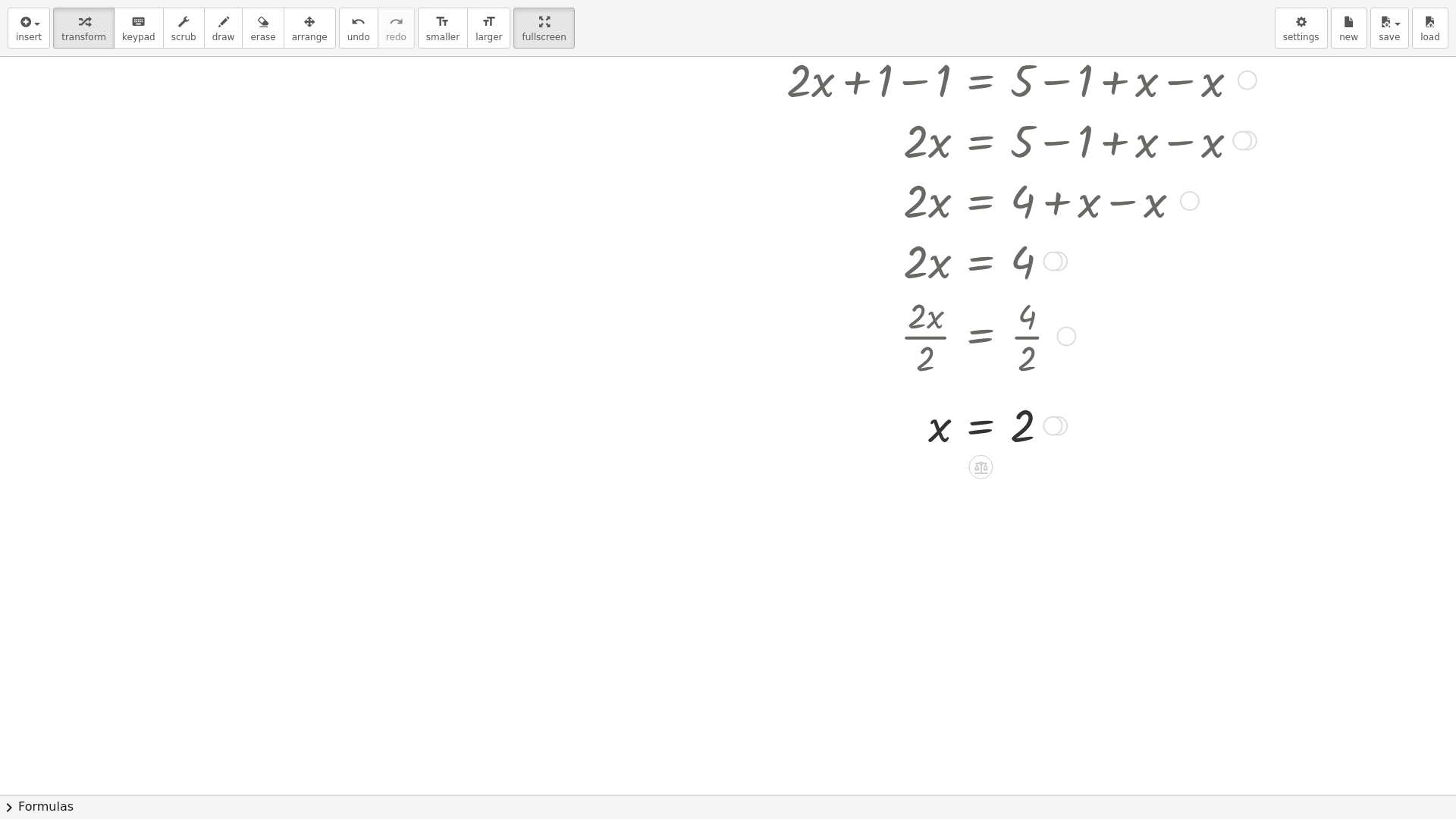
click at [928, 432] on div at bounding box center [986, 424] width 546 height 58
click at [926, 436] on div at bounding box center [986, 424] width 546 height 58
drag, startPoint x: 894, startPoint y: 398, endPoint x: 984, endPoint y: 399, distance: 90.0
click at [984, 399] on div at bounding box center [986, 424] width 546 height 58
drag, startPoint x: 858, startPoint y: 493, endPoint x: 912, endPoint y: 498, distance: 54.2
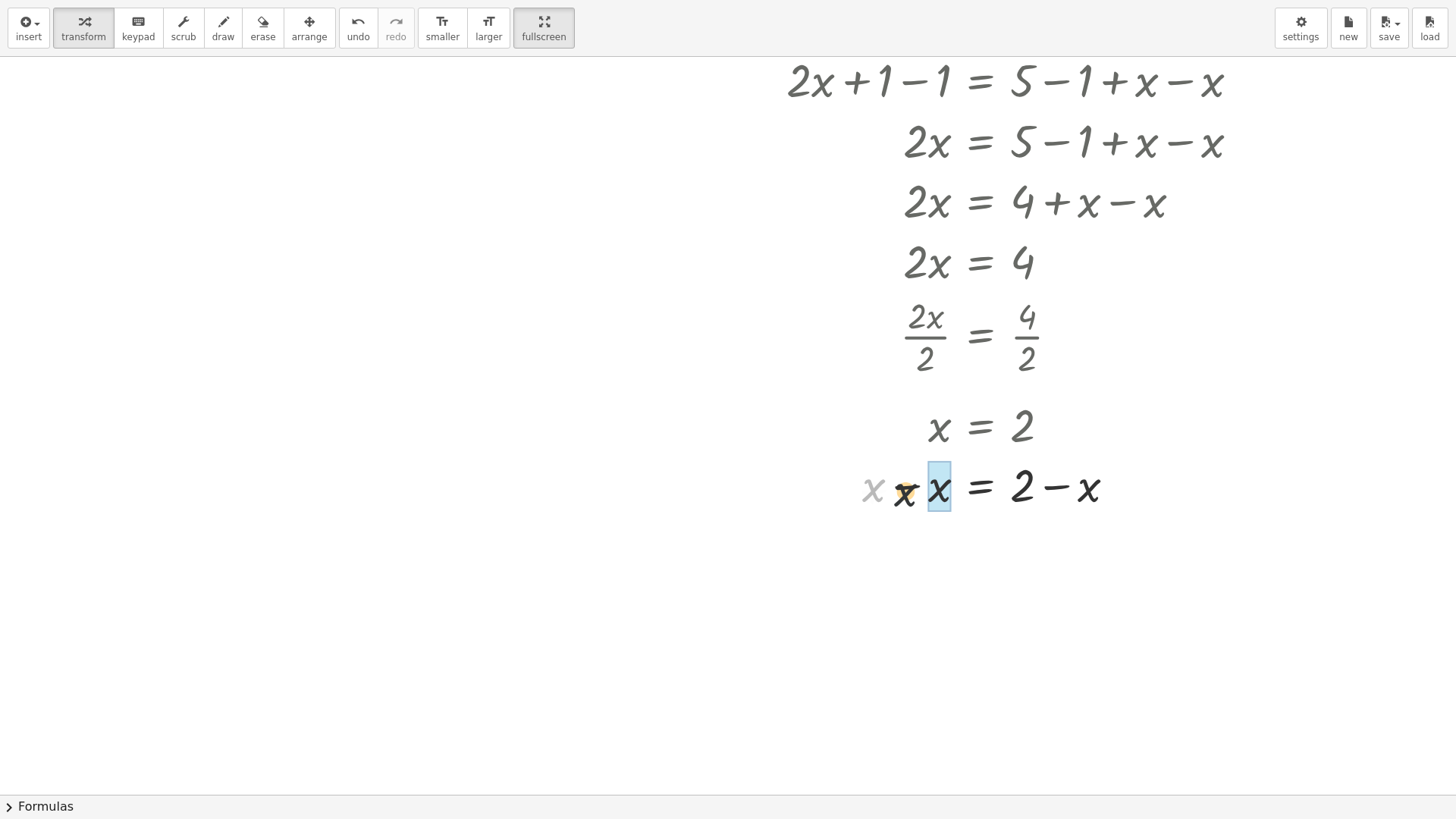
click at [912, 498] on div at bounding box center [986, 485] width 546 height 61
drag, startPoint x: 1080, startPoint y: 554, endPoint x: 1028, endPoint y: 553, distance: 52.0
click at [1028, 553] on div at bounding box center [986, 545] width 546 height 61
drag, startPoint x: 1083, startPoint y: 557, endPoint x: 927, endPoint y: 554, distance: 156.0
click at [927, 554] on div at bounding box center [986, 545] width 546 height 61
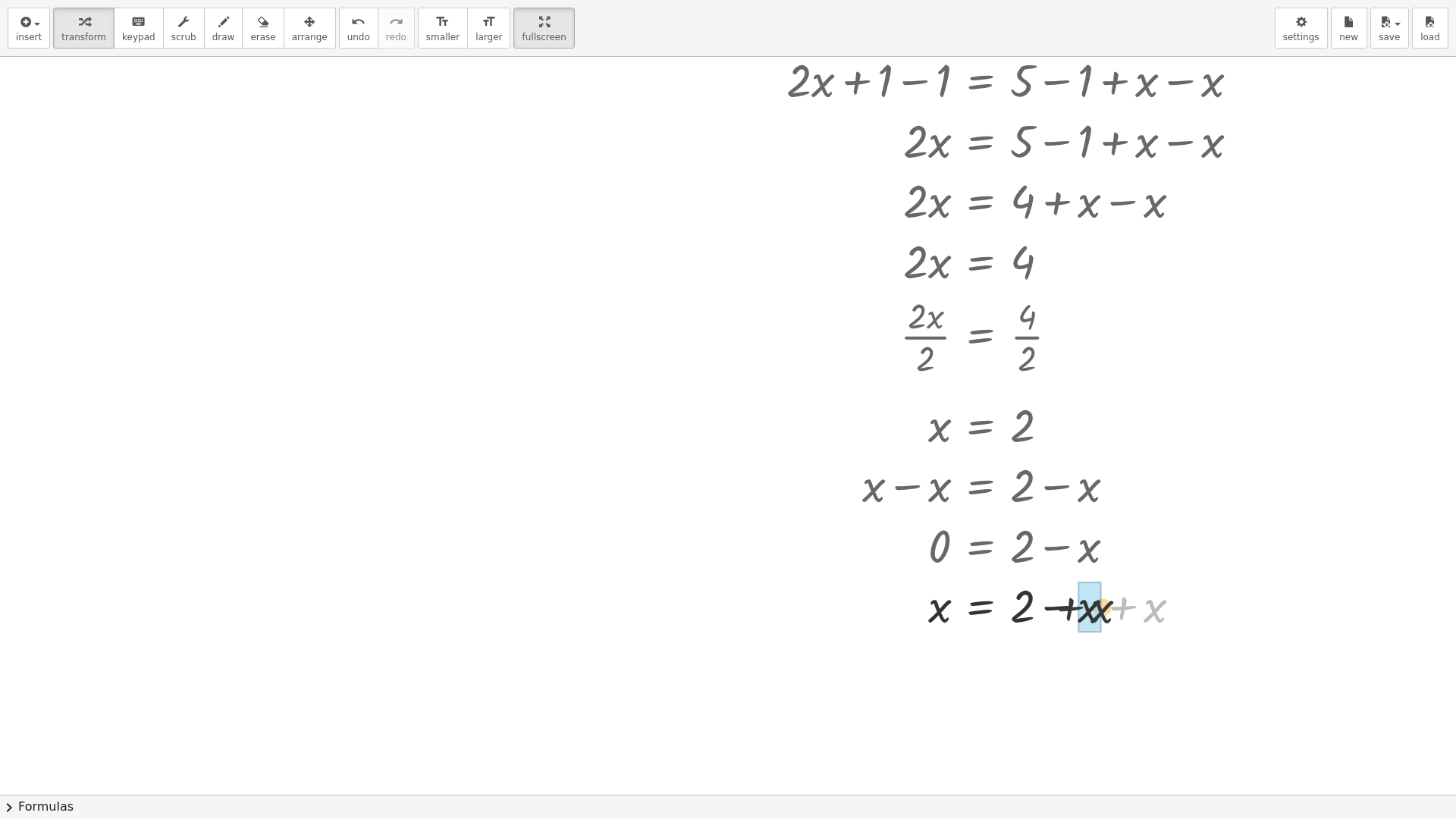
drag, startPoint x: 1130, startPoint y: 616, endPoint x: 1070, endPoint y: 616, distance: 60.0
click at [136, 35] on span "keypad" at bounding box center [139, 37] width 33 height 10
click at [138, 38] on span "keypad" at bounding box center [139, 37] width 33 height 10
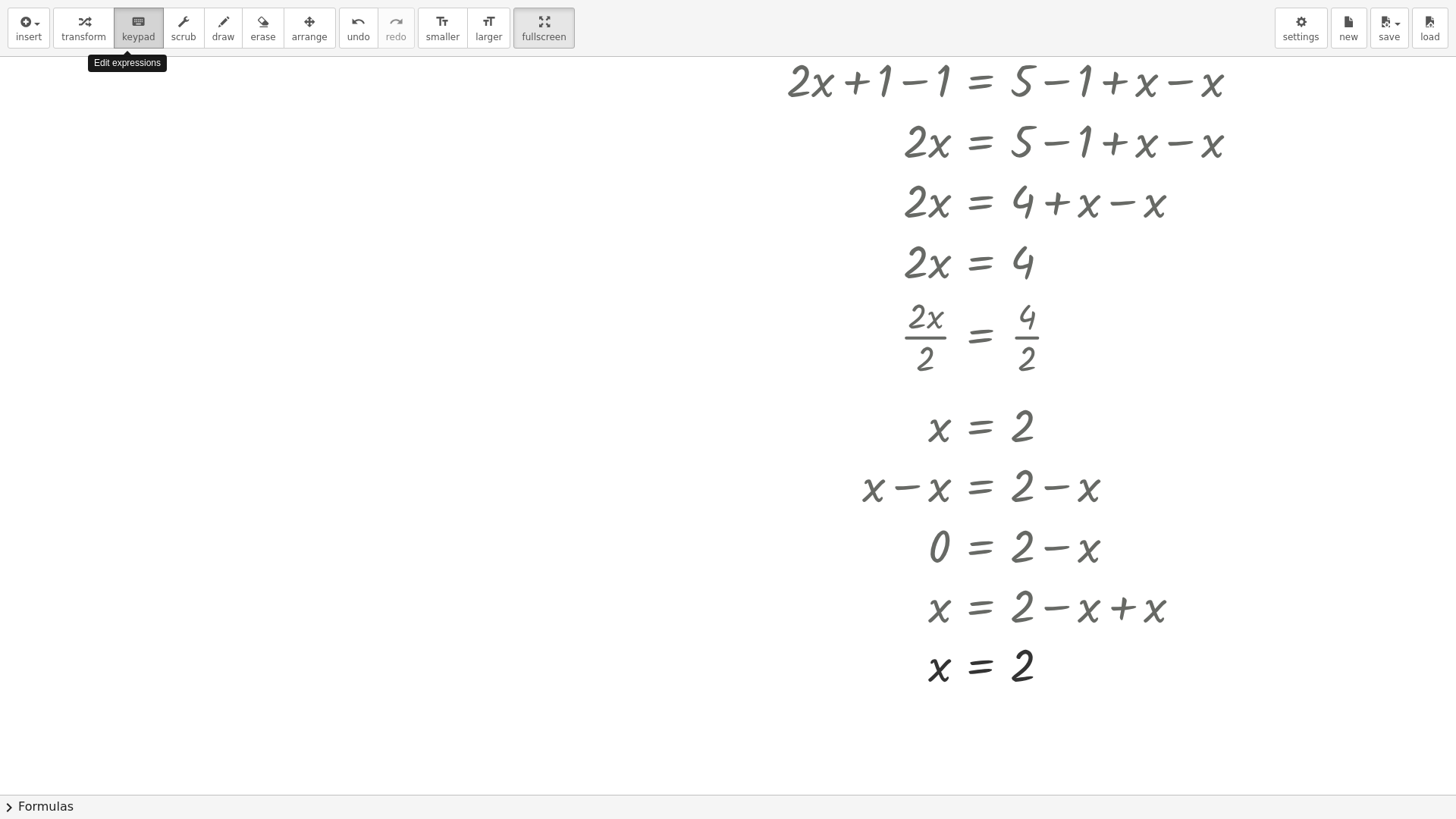
click at [131, 21] on icon "keyboard" at bounding box center [138, 22] width 15 height 18
click at [216, 33] on button "draw" at bounding box center [223, 28] width 39 height 41
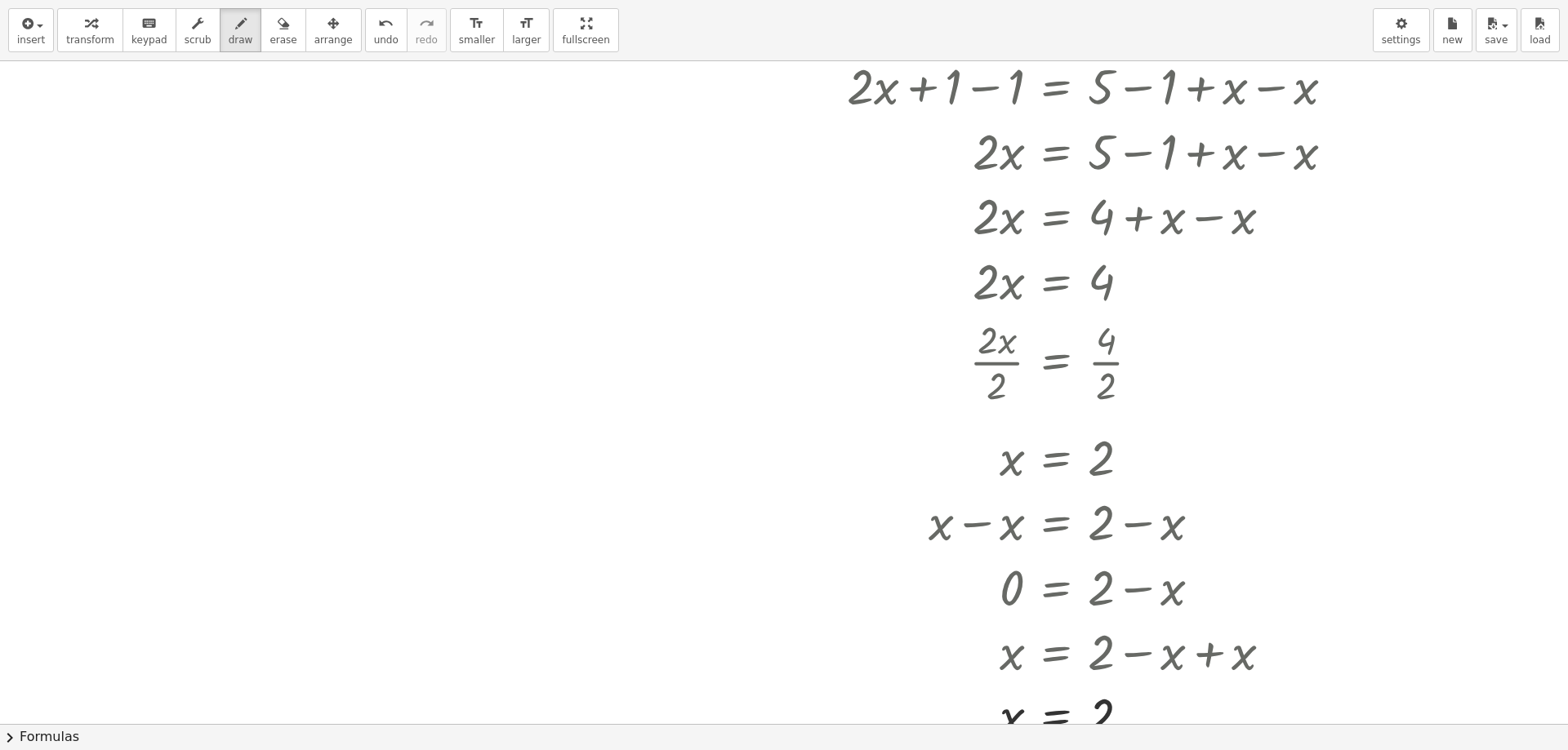
click at [532, 0] on html "**********" at bounding box center [784, 375] width 1568 height 750
